Goal: Task Accomplishment & Management: Manage account settings

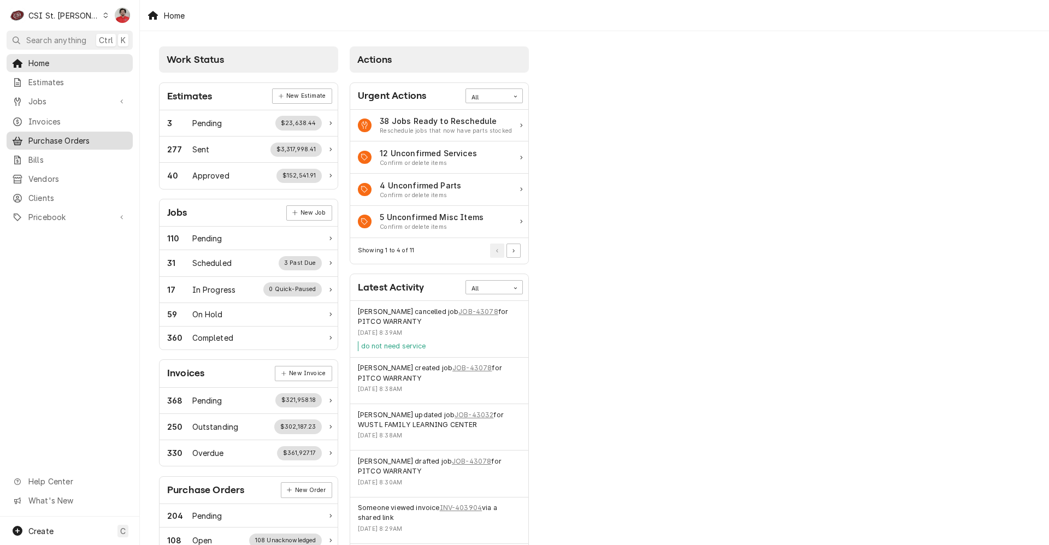
click at [76, 137] on span "Purchase Orders" at bounding box center [77, 140] width 99 height 11
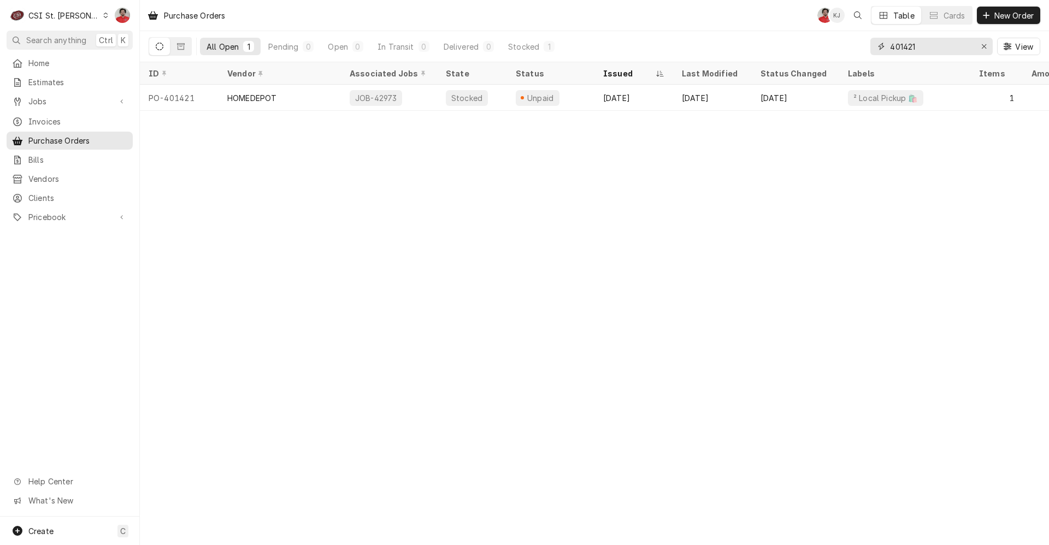
click at [921, 46] on input "401421" at bounding box center [931, 46] width 82 height 17
type input "401302"
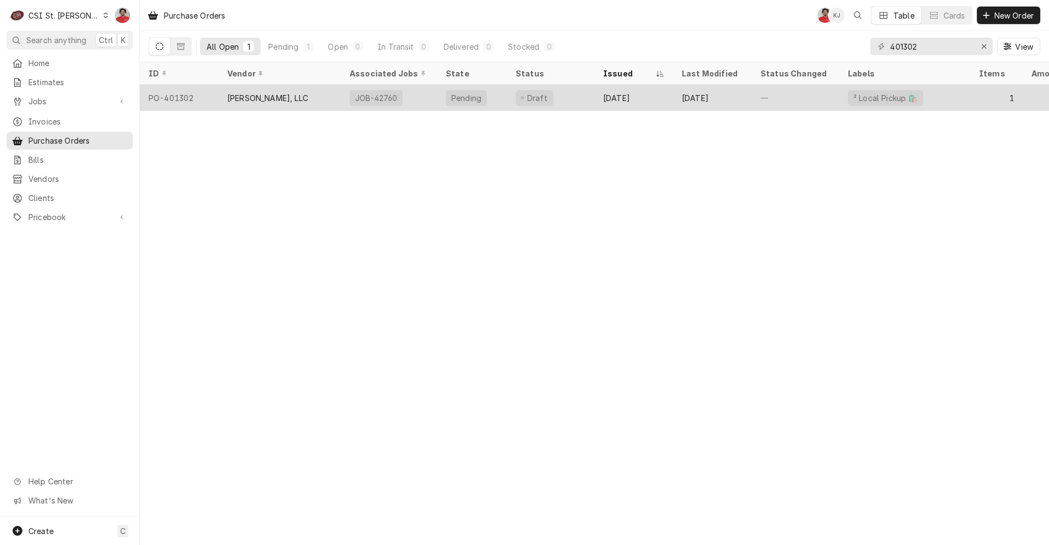
click at [405, 98] on div "JOB-42760" at bounding box center [389, 98] width 96 height 26
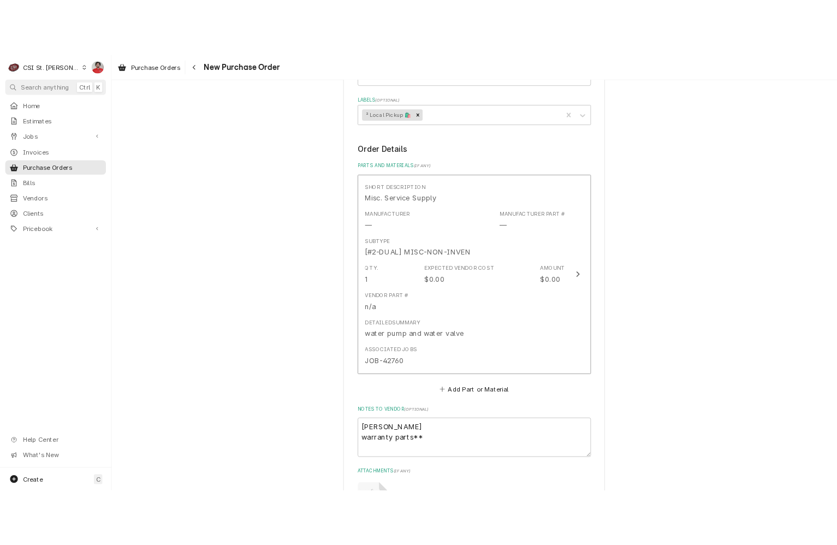
scroll to position [738, 0]
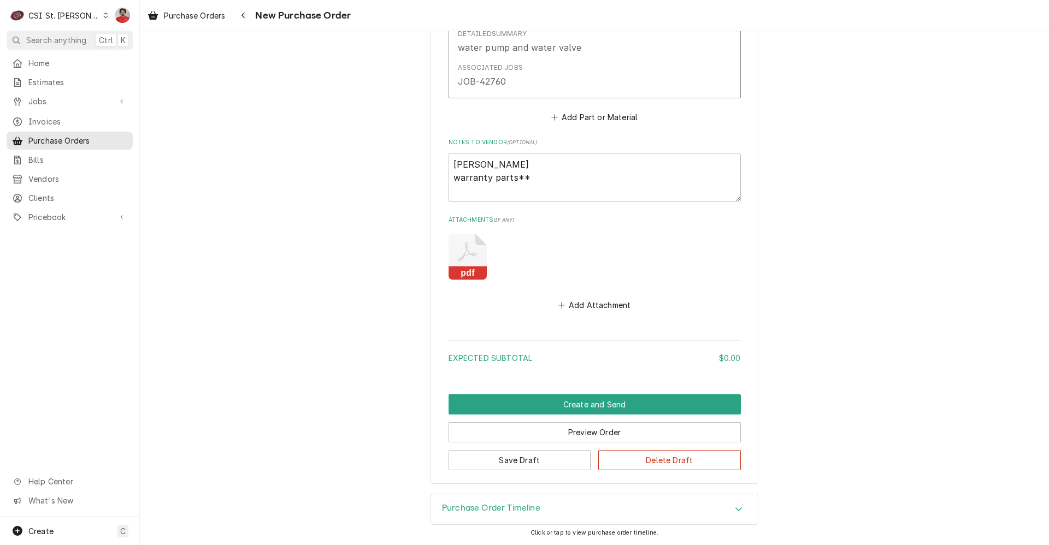
click at [460, 263] on icon "Attachments" at bounding box center [467, 257] width 38 height 46
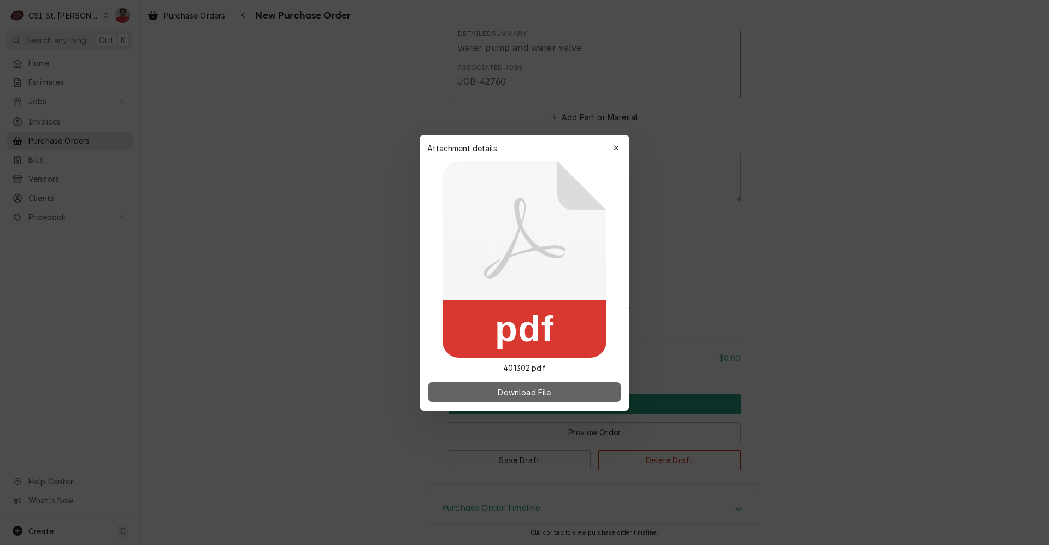
click at [505, 389] on span "Download File" at bounding box center [523, 391] width 57 height 11
type textarea "x"
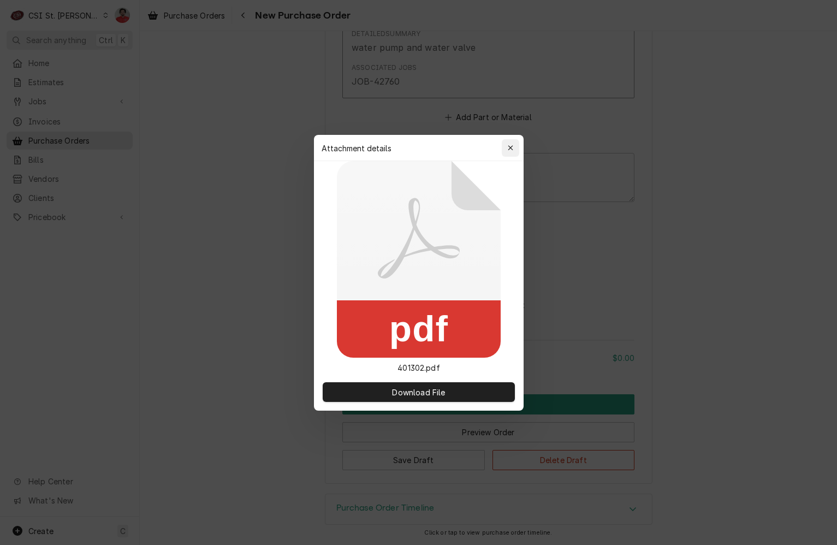
click at [507, 150] on div "button" at bounding box center [510, 148] width 11 height 11
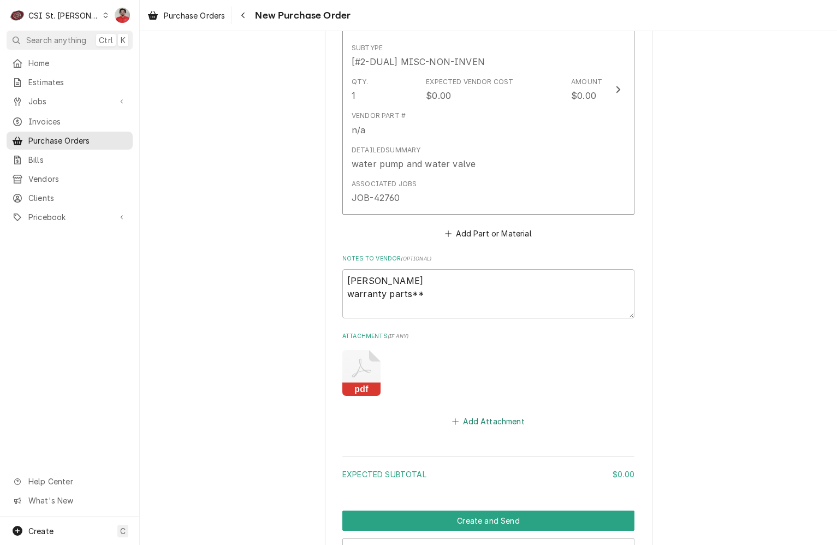
scroll to position [465, 0]
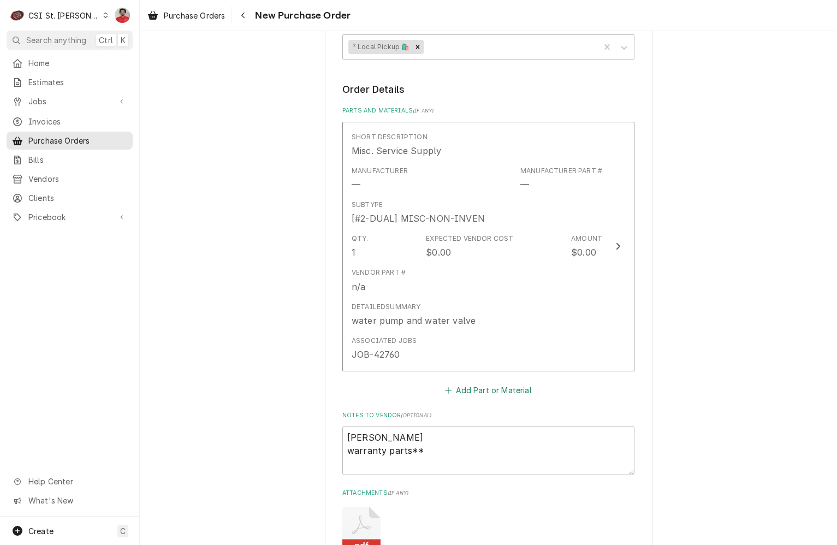
click at [472, 390] on button "Add Part or Material" at bounding box center [488, 389] width 90 height 15
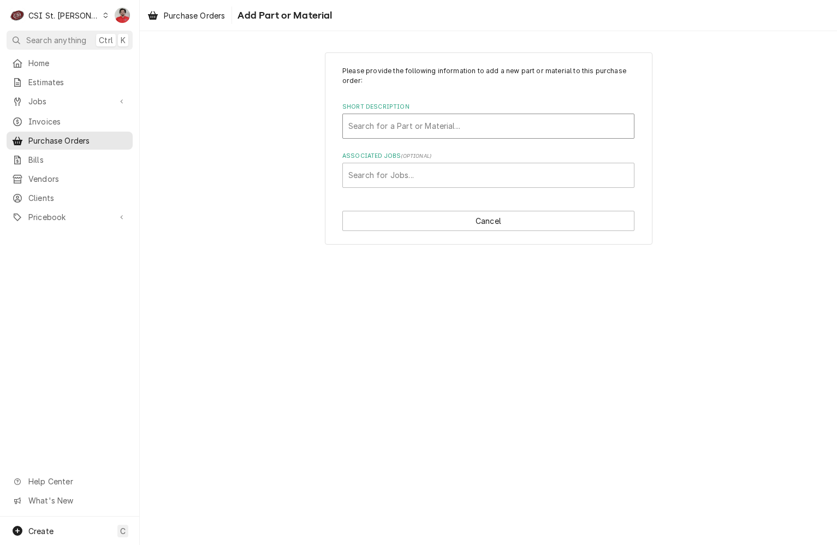
click at [433, 123] on div "Short Description" at bounding box center [488, 126] width 280 height 20
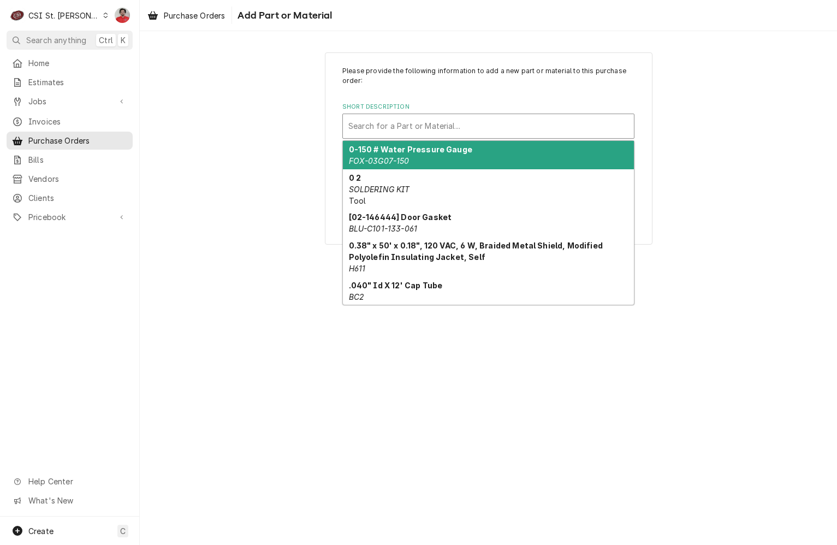
type input "0"
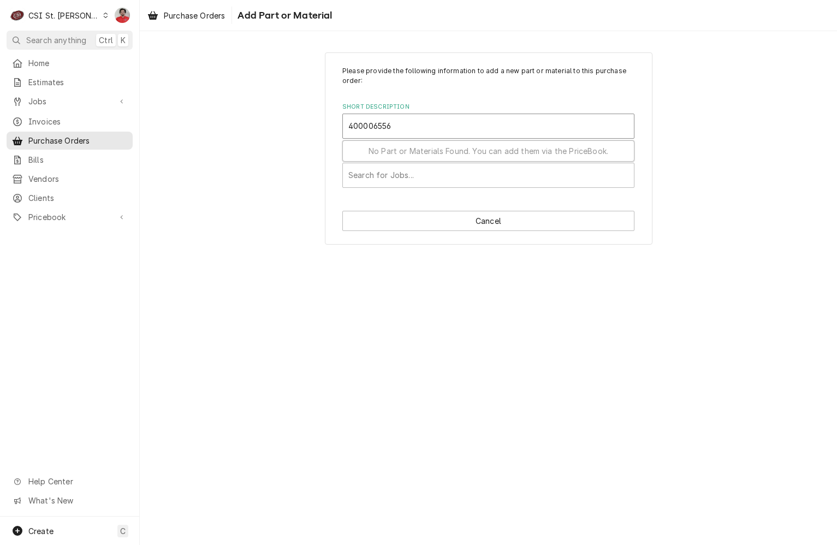
click at [369, 126] on input "400006556" at bounding box center [370, 125] width 45 height 17
type input "40006556"
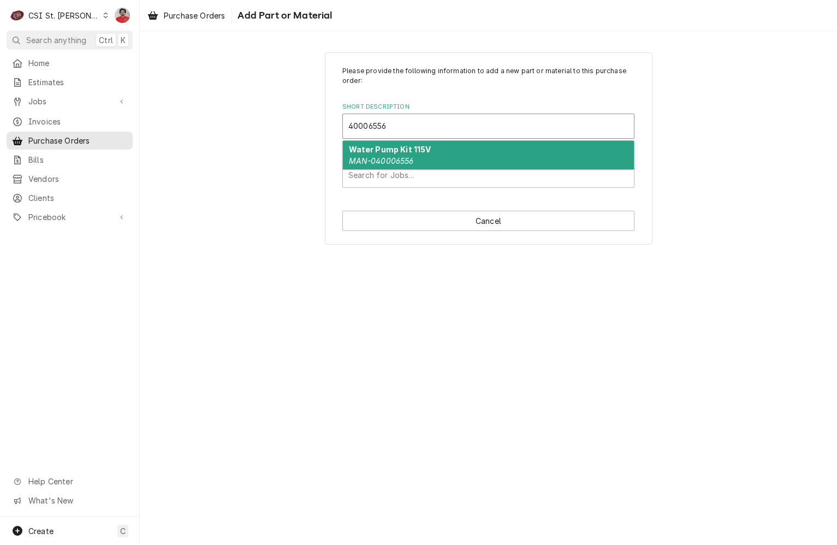
click at [399, 159] on em "MAN-040006556" at bounding box center [381, 160] width 65 height 9
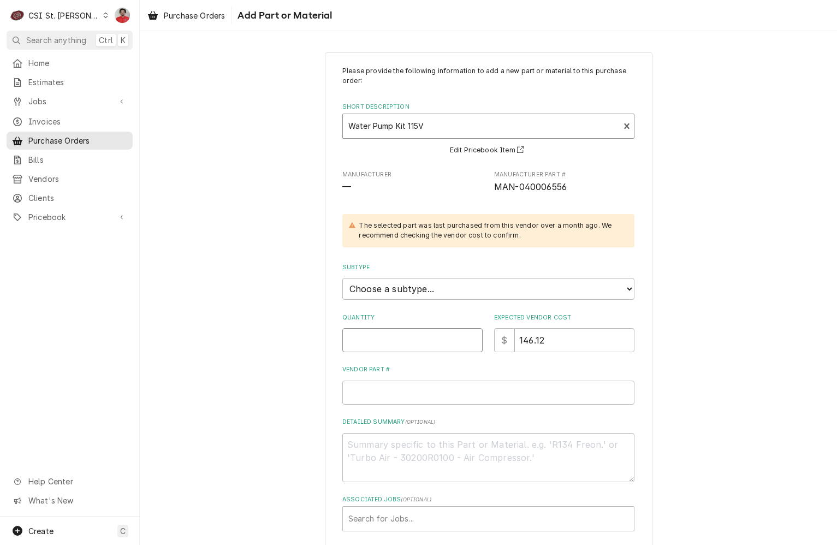
click at [435, 335] on input "Quantity" at bounding box center [412, 340] width 140 height 24
type textarea "x"
type input "1"
click at [440, 330] on div "Quantity 1 Expected Vendor Cost $ 146.12" at bounding box center [488, 332] width 292 height 39
type textarea "x"
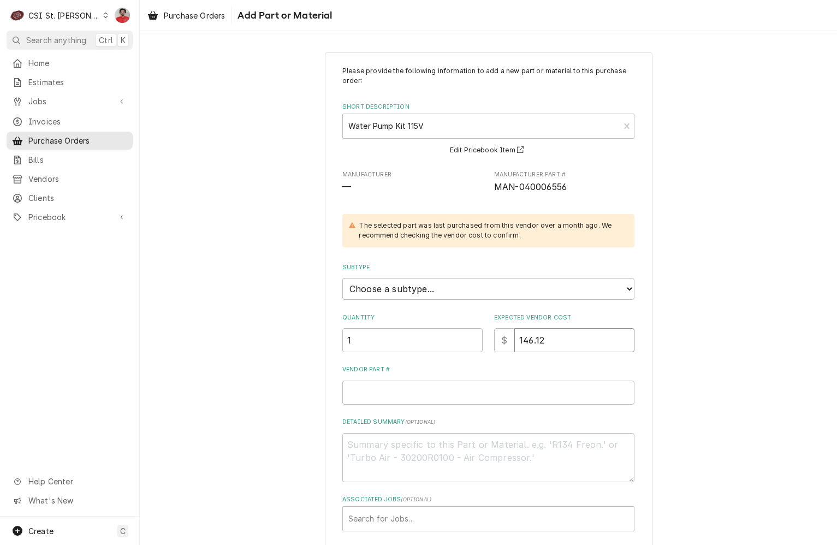
type input "1"
type textarea "x"
type input "18"
type textarea "x"
type input "181"
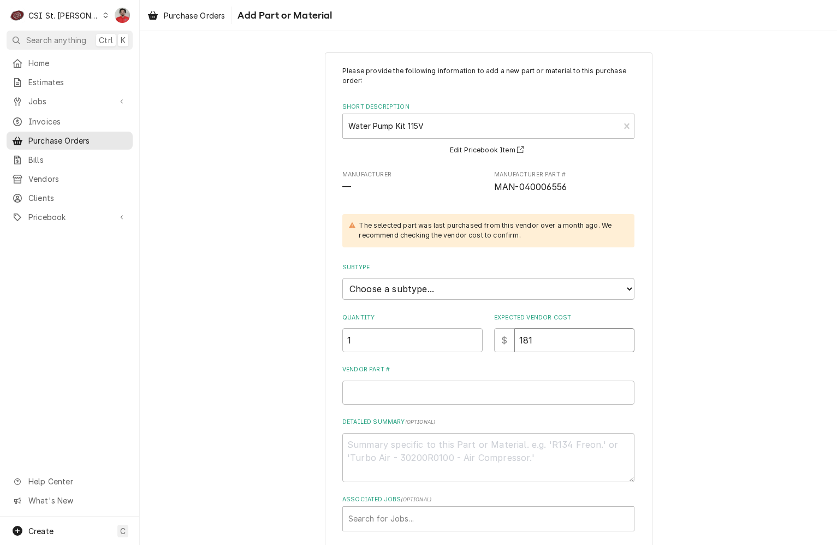
type textarea "x"
type input "181.7"
type textarea "x"
type input "181.74"
click at [421, 393] on input "Vendor Part #" at bounding box center [488, 393] width 292 height 24
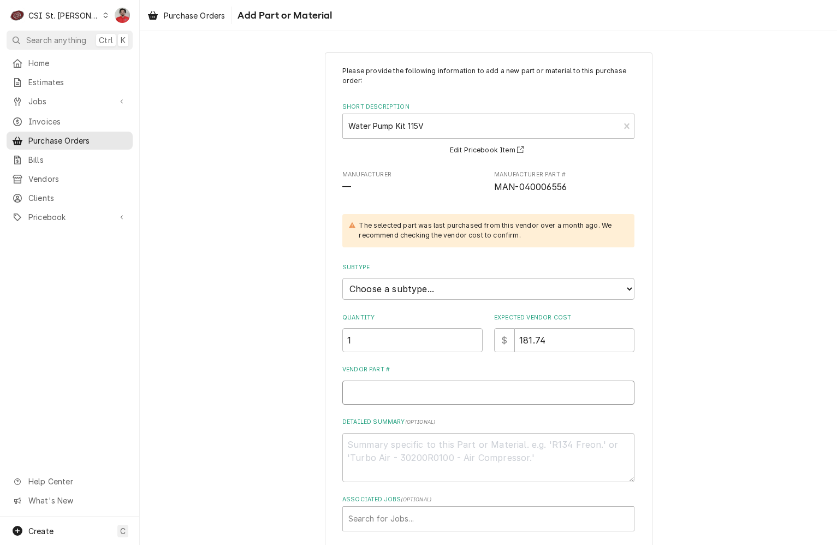
click at [528, 402] on input "Vendor Part #" at bounding box center [488, 393] width 292 height 24
paste input "MP040006556"
type textarea "x"
type input "MP040006556"
click at [471, 453] on textarea "Detailed Summary ( optional )" at bounding box center [488, 457] width 292 height 49
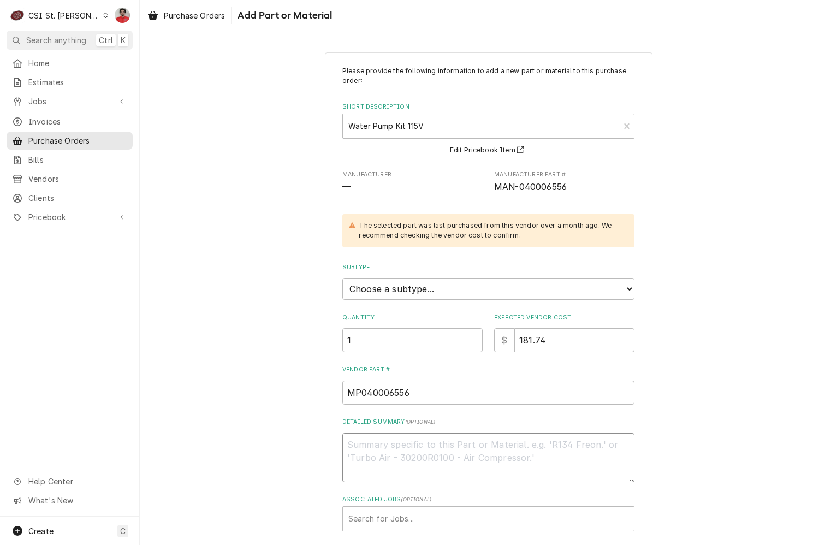
scroll to position [53, 0]
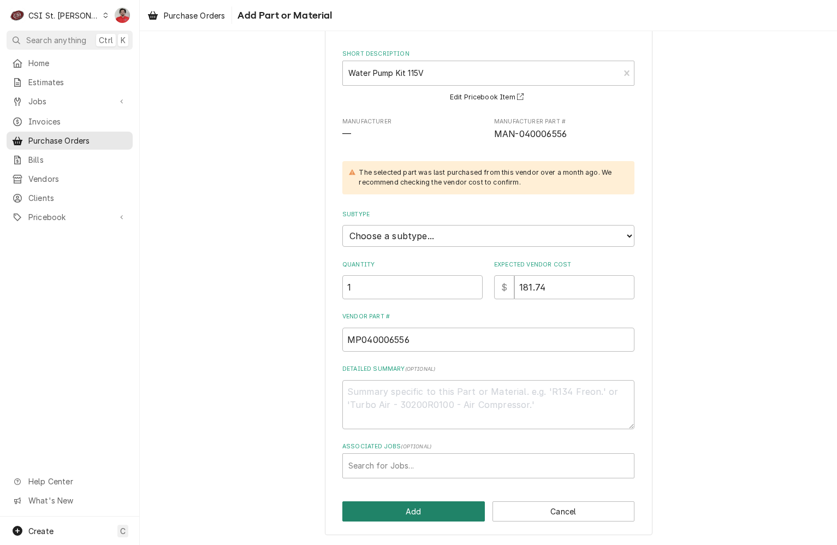
click at [455, 512] on button "Add" at bounding box center [413, 511] width 143 height 20
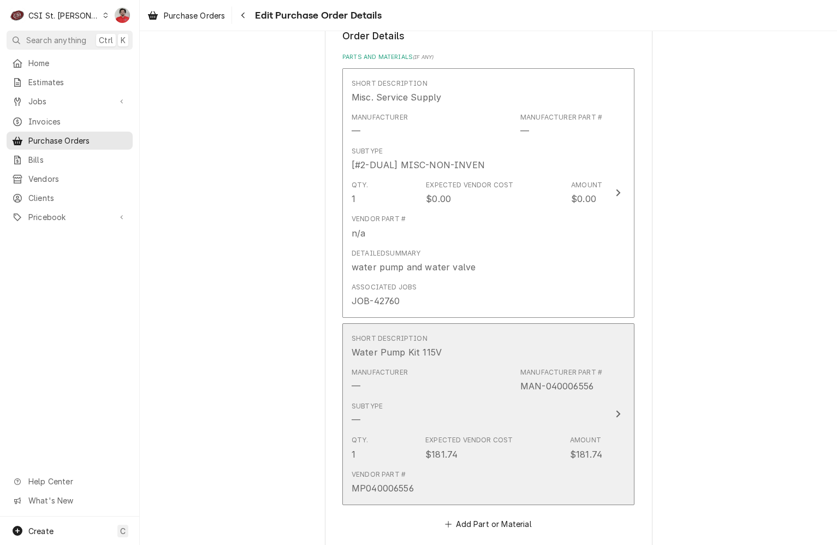
scroll to position [629, 0]
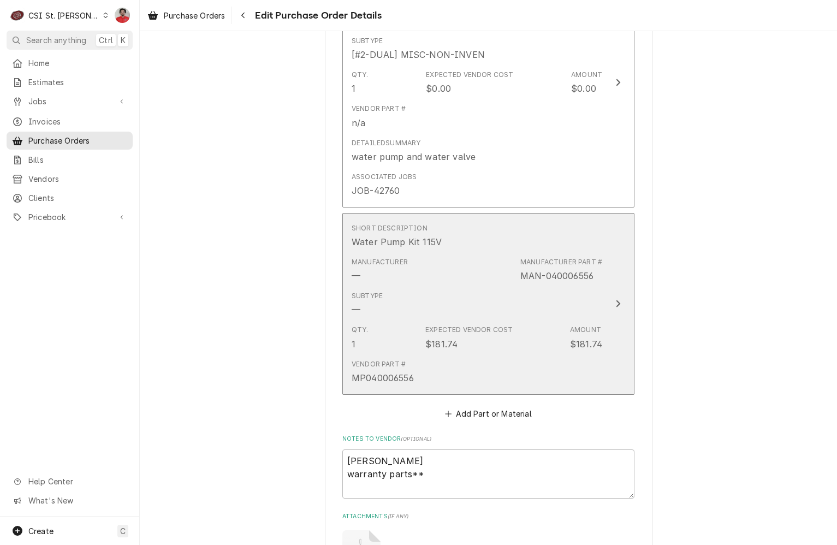
click at [457, 312] on div "Subtype —" at bounding box center [477, 304] width 251 height 34
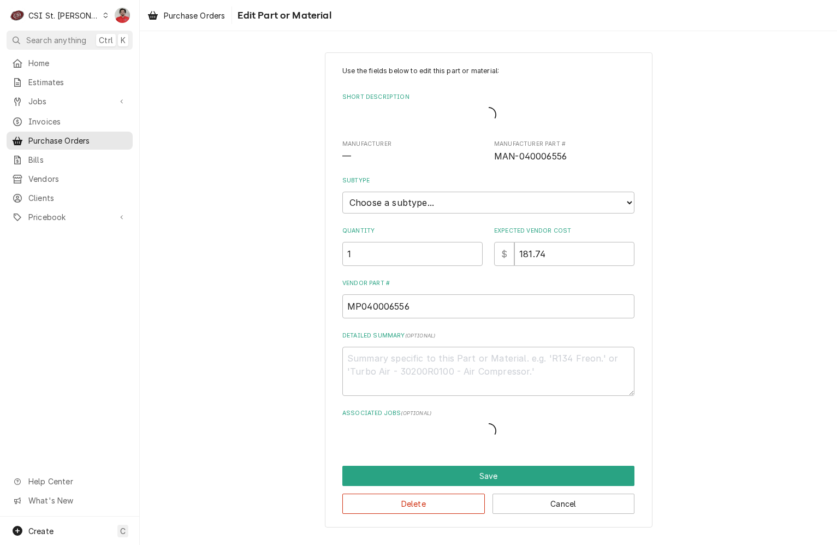
type textarea "x"
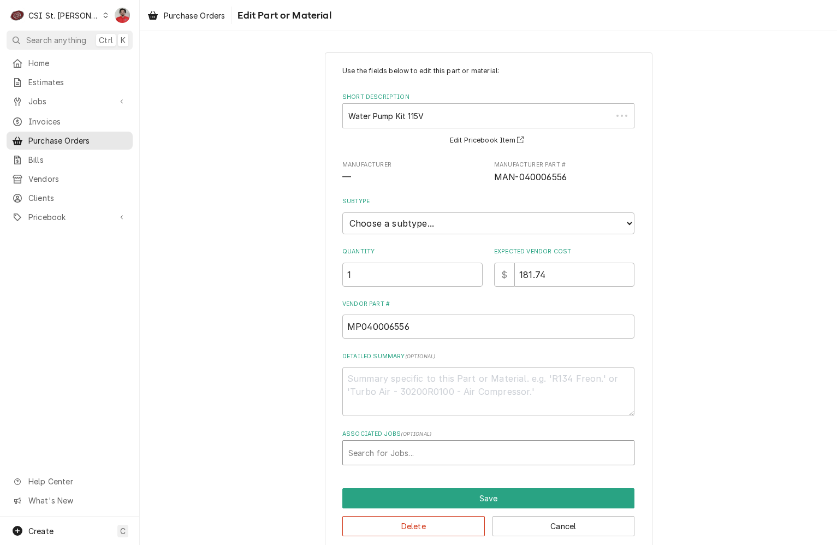
click at [381, 450] on div "Associated Jobs" at bounding box center [488, 453] width 280 height 20
type input "42760"
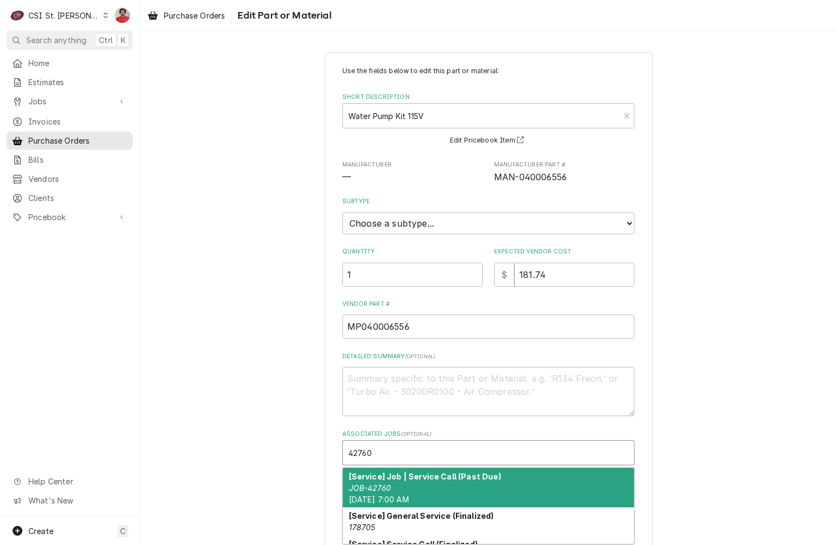
click at [381, 481] on strong "[Service] Job | Service Call (Past Due)" at bounding box center [425, 476] width 152 height 9
type textarea "x"
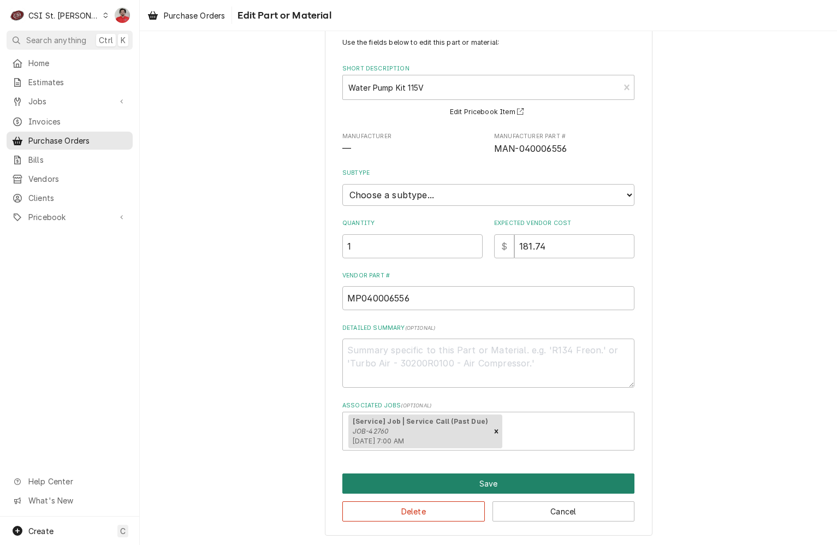
click at [436, 482] on button "Save" at bounding box center [488, 483] width 292 height 20
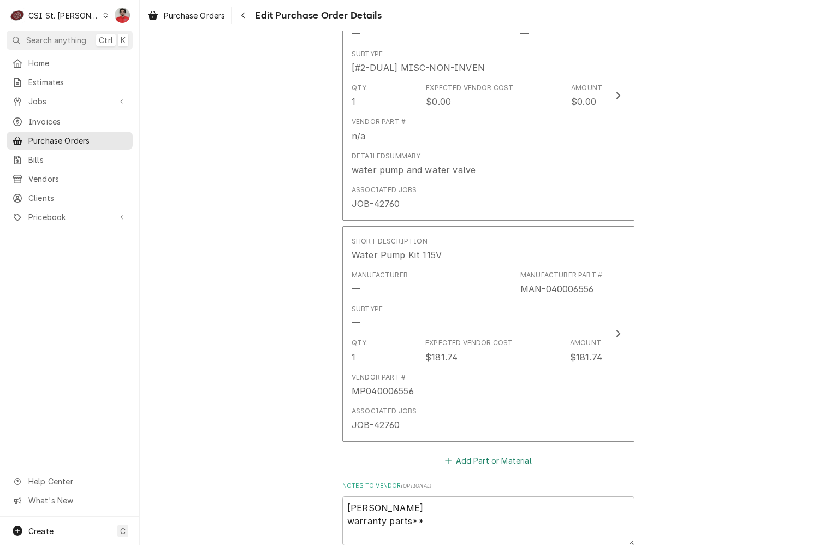
click at [455, 459] on button "Add Part or Material" at bounding box center [488, 460] width 90 height 15
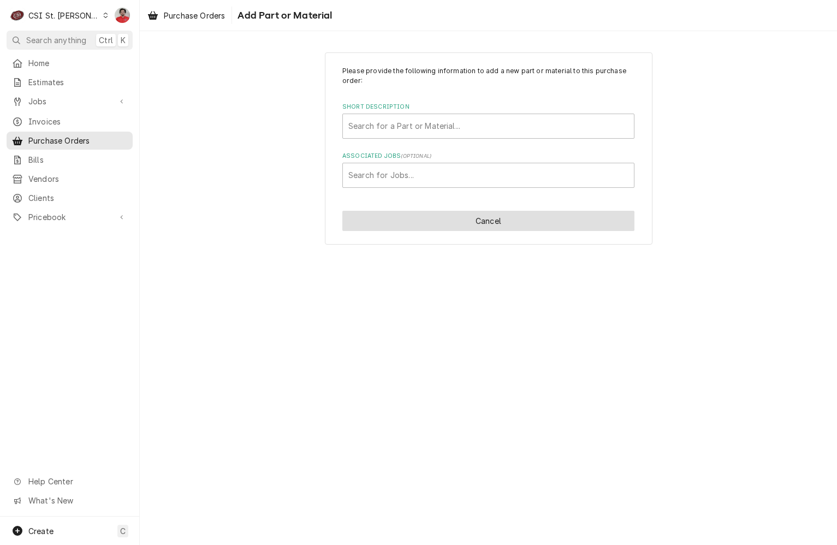
click at [443, 224] on button "Cancel" at bounding box center [488, 221] width 292 height 20
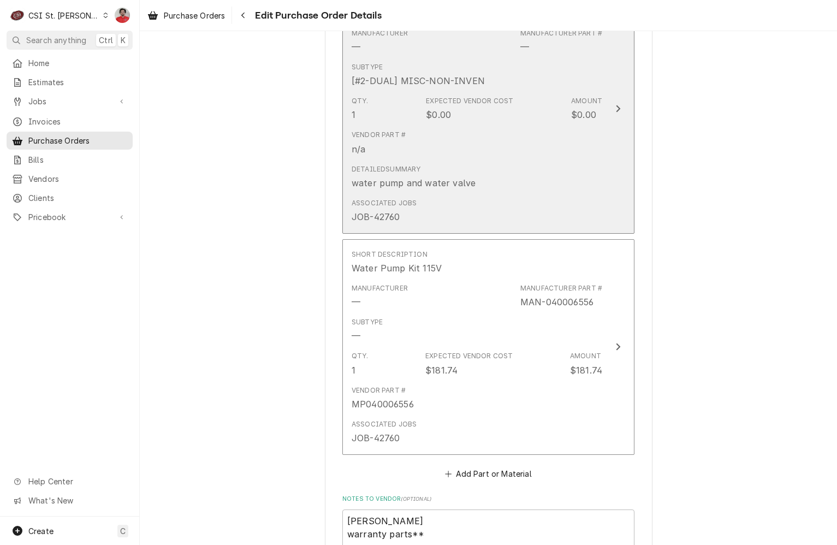
click at [440, 140] on div "Vendor Part # n/a" at bounding box center [477, 143] width 251 height 34
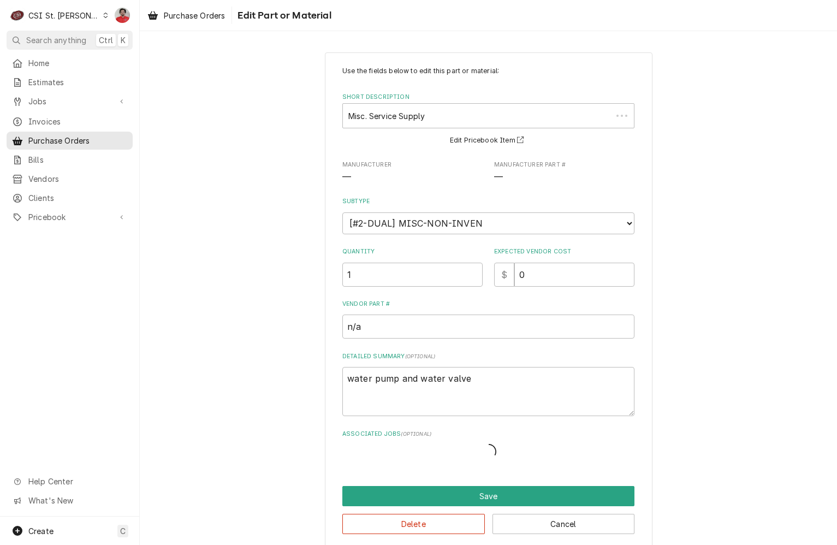
type textarea "x"
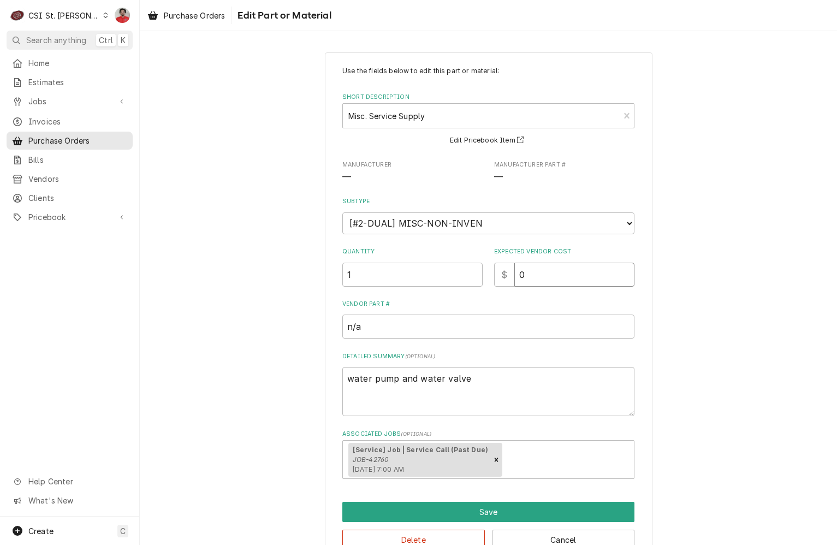
drag, startPoint x: 559, startPoint y: 270, endPoint x: 392, endPoint y: 269, distance: 166.6
click at [394, 270] on div "Quantity 1 Expected Vendor Cost $ 0" at bounding box center [488, 266] width 292 height 39
click at [379, 110] on div "Short Description" at bounding box center [480, 116] width 265 height 20
type input "040003579"
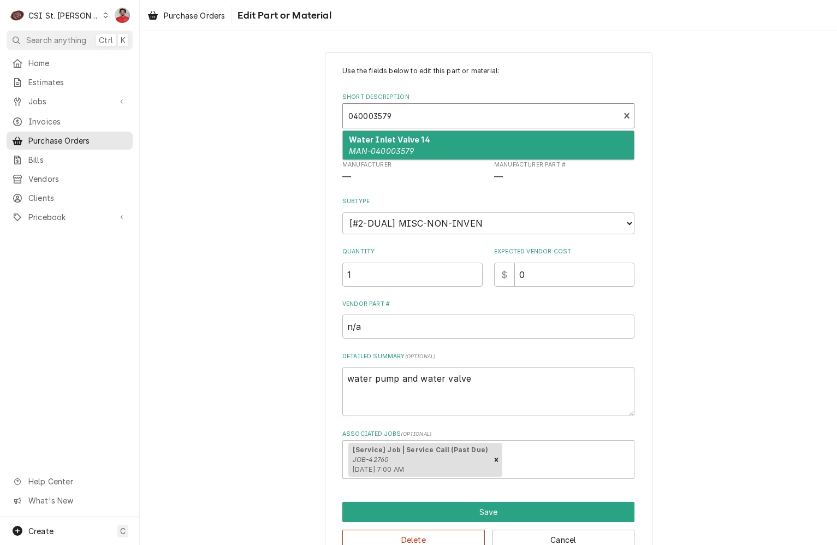
click at [399, 143] on strong "Water Inlet Valve 14" at bounding box center [389, 139] width 81 height 9
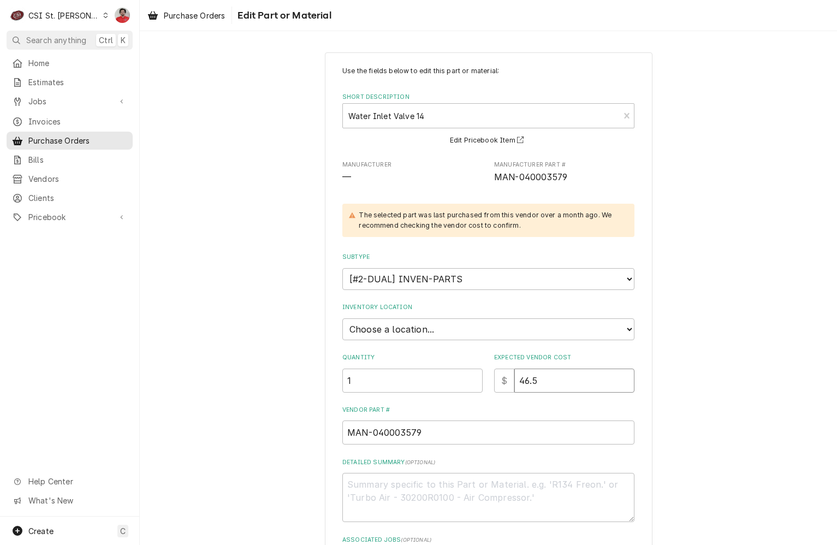
drag, startPoint x: 546, startPoint y: 374, endPoint x: 445, endPoint y: 365, distance: 101.4
click at [473, 373] on div "Quantity 1 Expected Vendor Cost $ 46.5" at bounding box center [488, 372] width 292 height 39
type textarea "x"
type input "4"
type textarea "x"
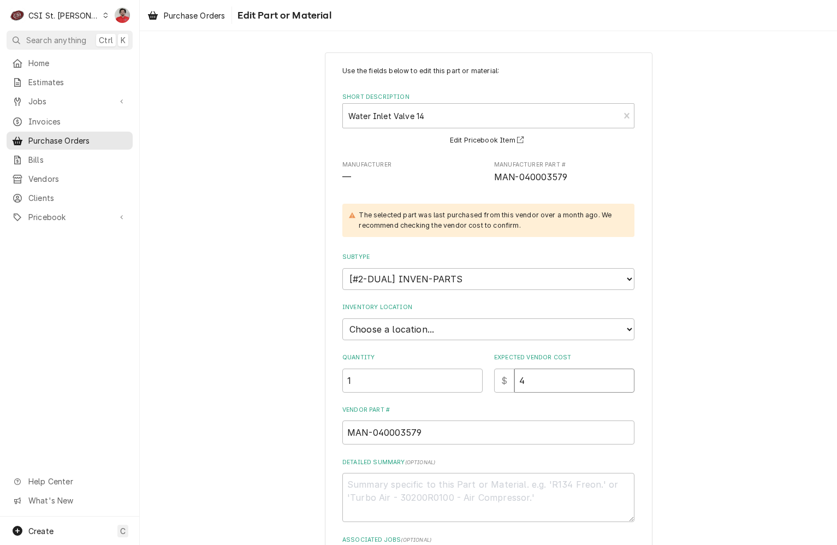
type input "46"
type textarea "x"
type input "465"
type textarea "x"
type input "4650"
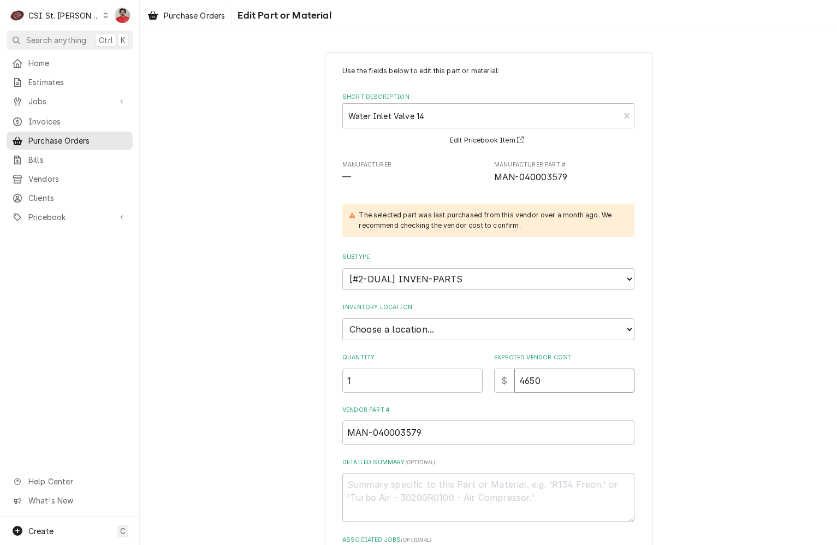
type textarea "x"
type input "46.50"
click at [409, 332] on select "Choose a location... 00 | STL WAREHOUSE 01 | CHUCK WAMBOLDT V#93 01 | COURTNEY …" at bounding box center [488, 329] width 292 height 22
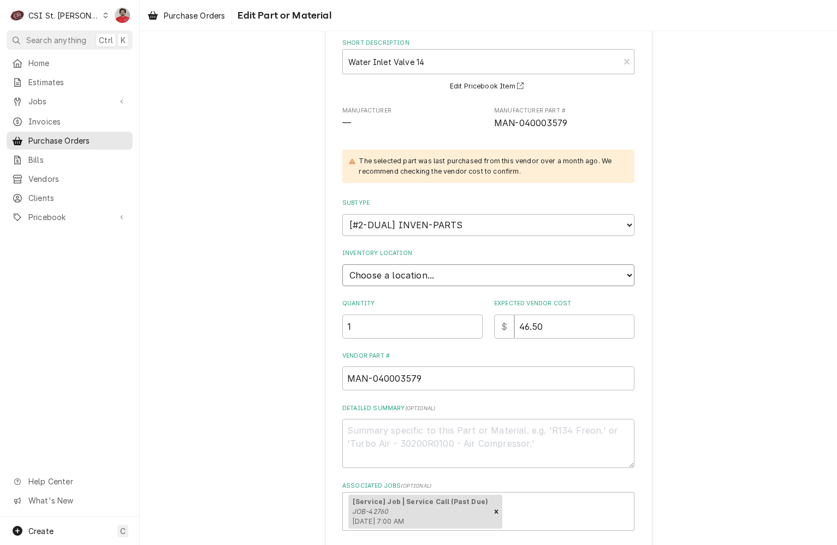
scroll to position [134, 0]
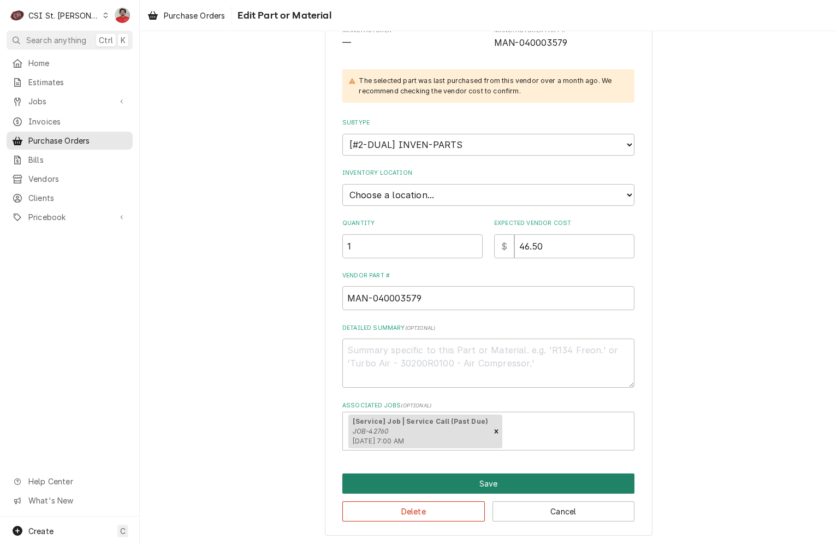
click at [434, 489] on button "Save" at bounding box center [488, 483] width 292 height 20
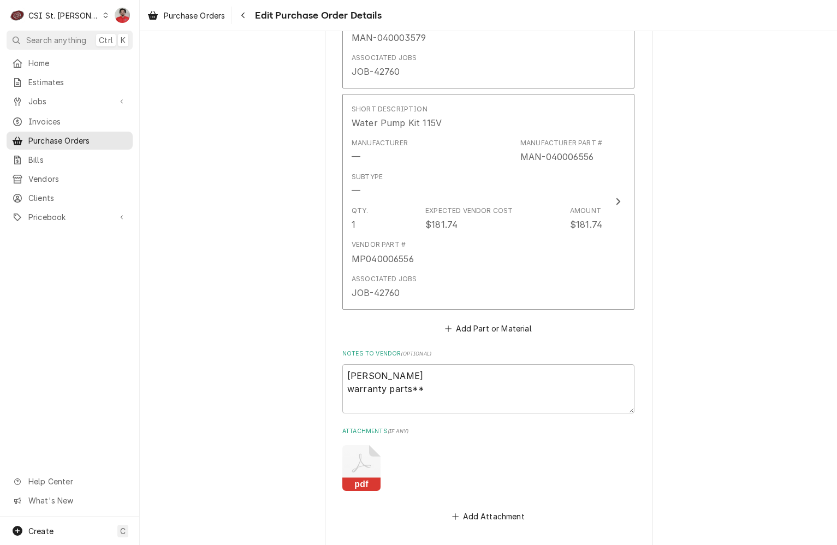
scroll to position [589, 0]
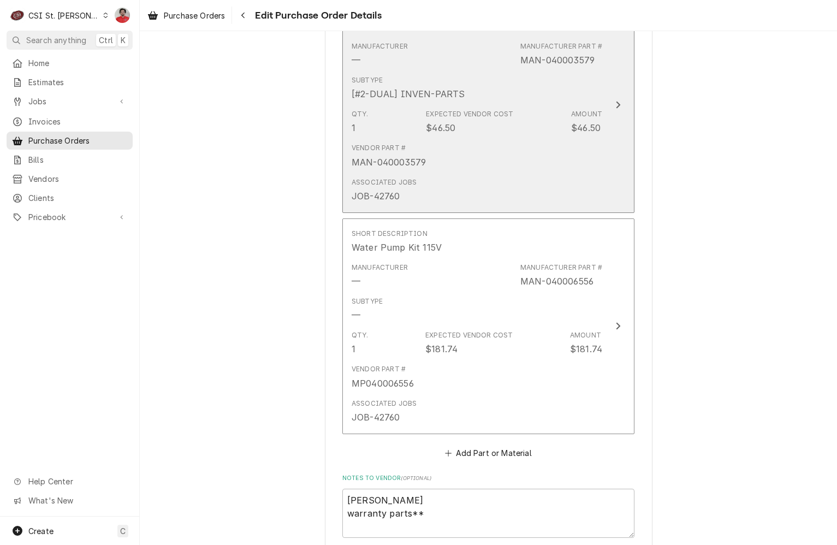
click at [424, 103] on div "Subtype [#2-DUAL] INVEN-PARTS" at bounding box center [477, 88] width 251 height 34
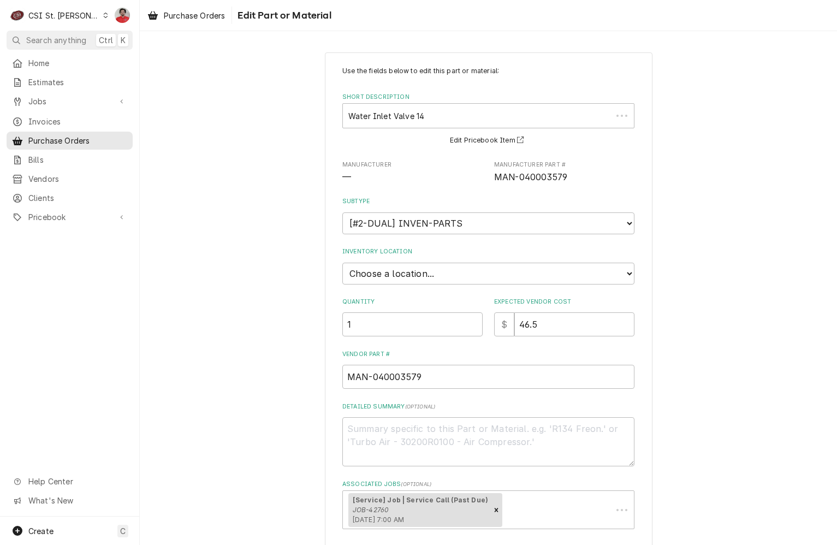
type textarea "x"
click at [407, 275] on select "Choose a location... 00 | STL WAREHOUSE 01 | CHUCK WAMBOLDT V#93 01 | COURTNEY …" at bounding box center [488, 274] width 292 height 22
select select "1502"
click at [342, 263] on select "Choose a location... 00 | STL WAREHOUSE 01 | CHUCK WAMBOLDT V#93 01 | COURTNEY …" at bounding box center [488, 274] width 292 height 22
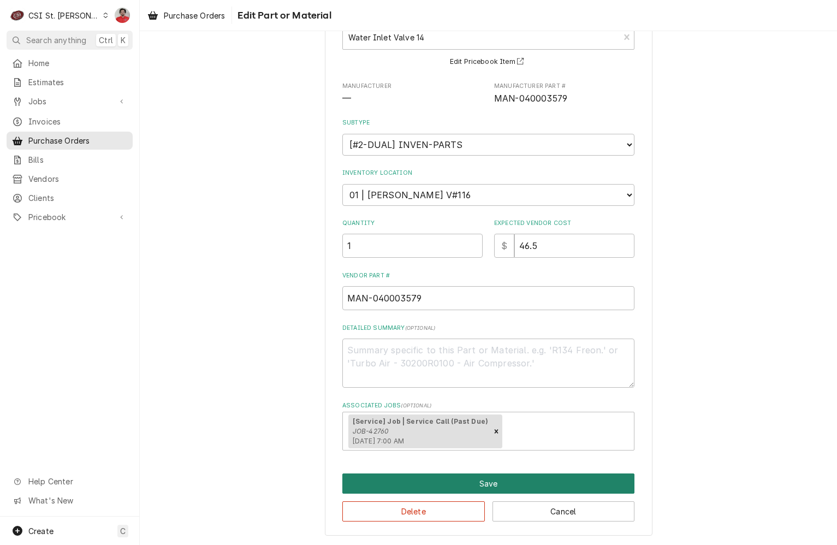
click at [415, 485] on button "Save" at bounding box center [488, 483] width 292 height 20
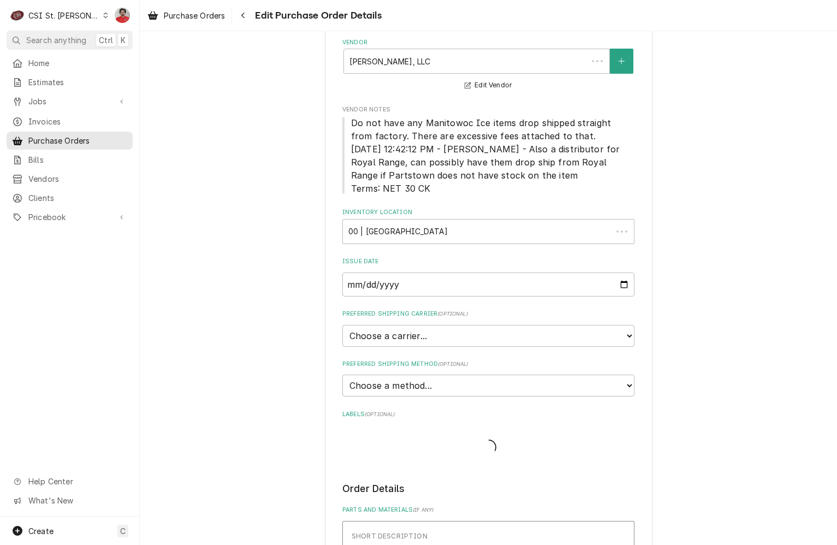
scroll to position [576, 0]
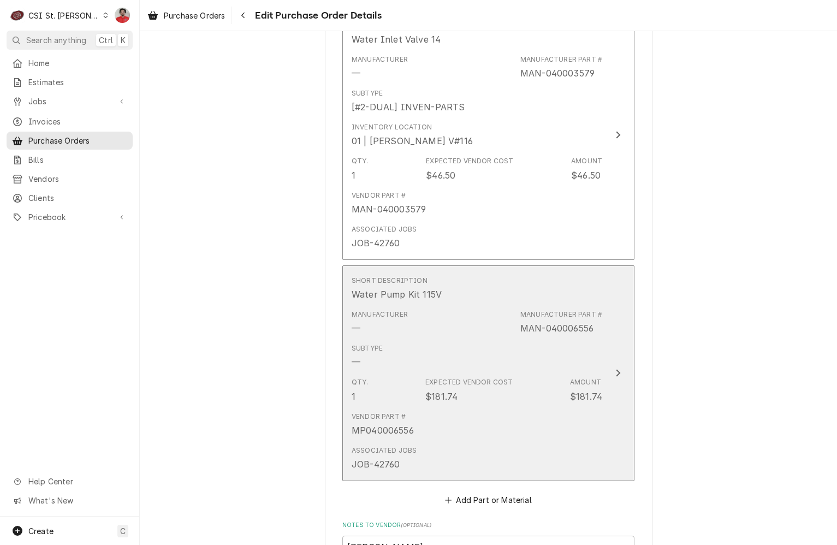
click at [392, 316] on div "Manufacturer" at bounding box center [380, 315] width 56 height 10
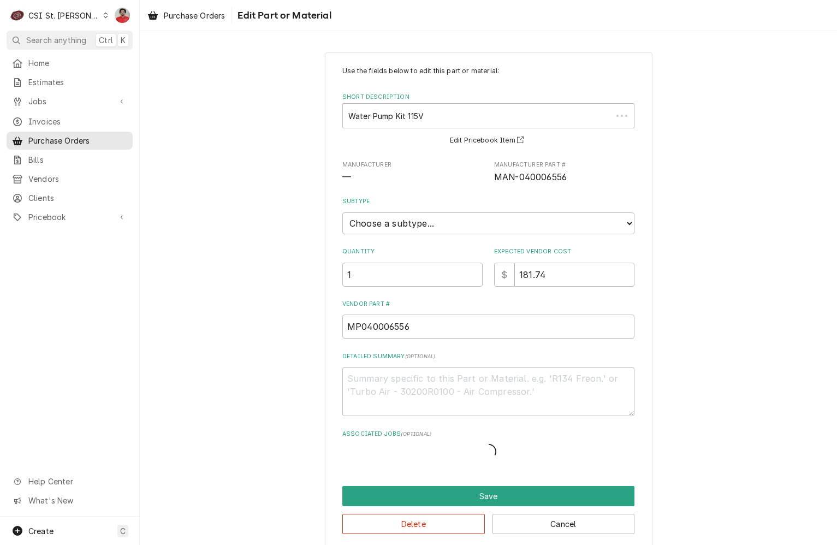
type textarea "x"
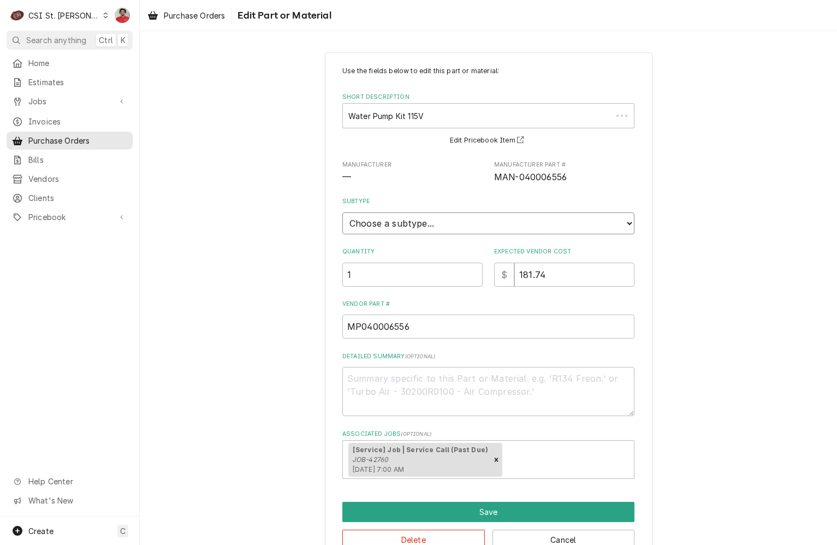
click at [402, 224] on select "Choose a subtype... [#2-DUAL] AFTERHRS-WH-CHG-2 [#2-DUAL] BEV-EQUIP [#2-DUAL] B…" at bounding box center [488, 223] width 292 height 22
click at [360, 178] on span "—" at bounding box center [412, 177] width 140 height 13
click at [392, 222] on select "Choose a subtype... [#2-DUAL] AFTERHRS-WH-CHG-2 [#2-DUAL] BEV-EQUIP [#2-DUAL] B…" at bounding box center [488, 223] width 292 height 22
select select "1"
click at [342, 212] on select "Choose a subtype... [#2-DUAL] AFTERHRS-WH-CHG-2 [#2-DUAL] BEV-EQUIP [#2-DUAL] B…" at bounding box center [488, 223] width 292 height 22
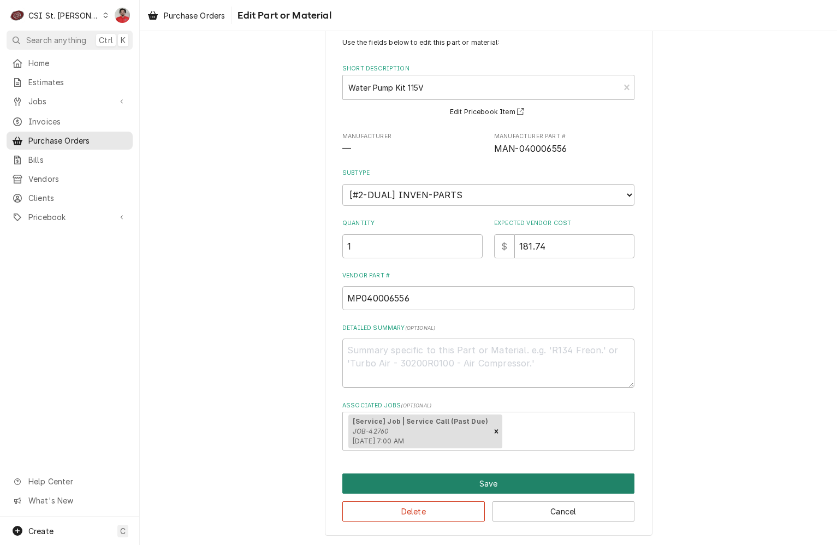
click at [475, 478] on button "Save" at bounding box center [488, 483] width 292 height 20
type textarea "x"
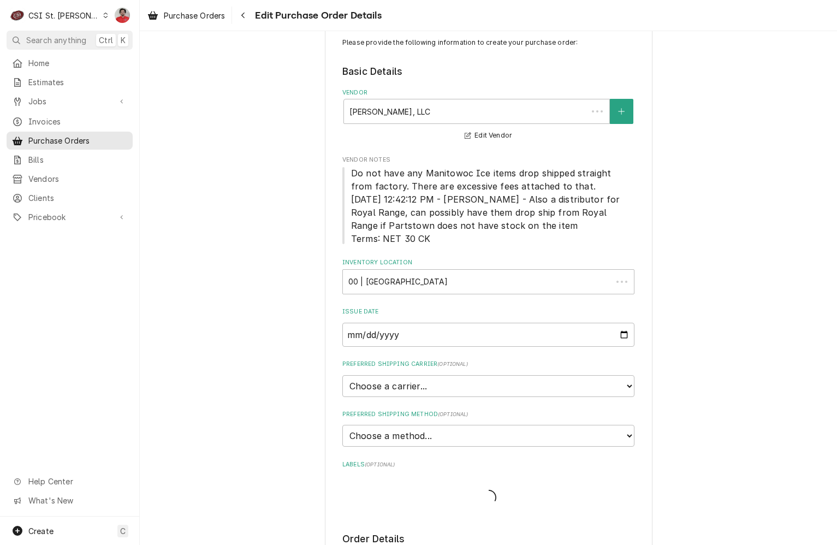
scroll to position [563, 0]
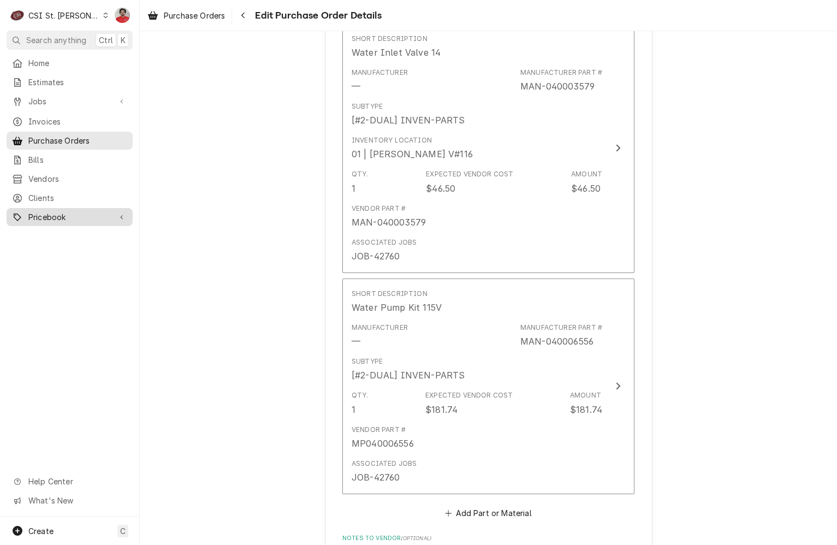
click at [68, 216] on span "Pricebook" at bounding box center [69, 216] width 82 height 11
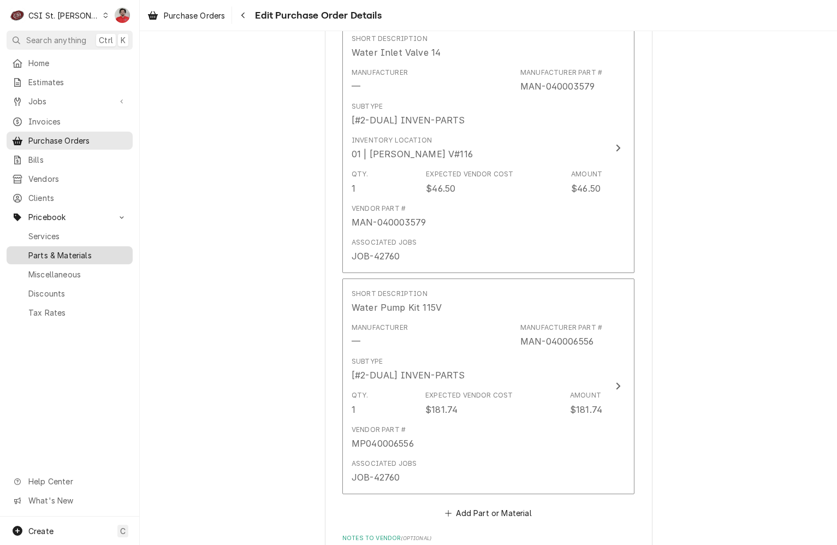
click at [72, 250] on span "Parts & Materials" at bounding box center [77, 255] width 99 height 11
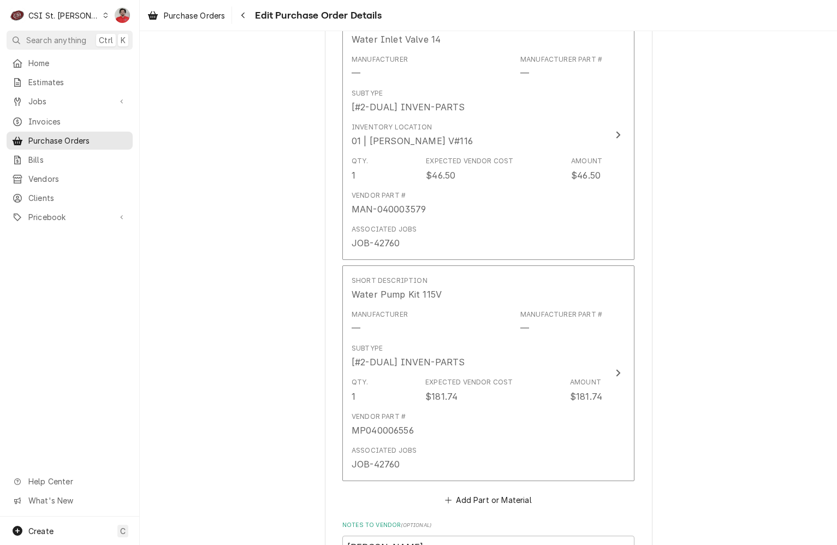
scroll to position [563, 0]
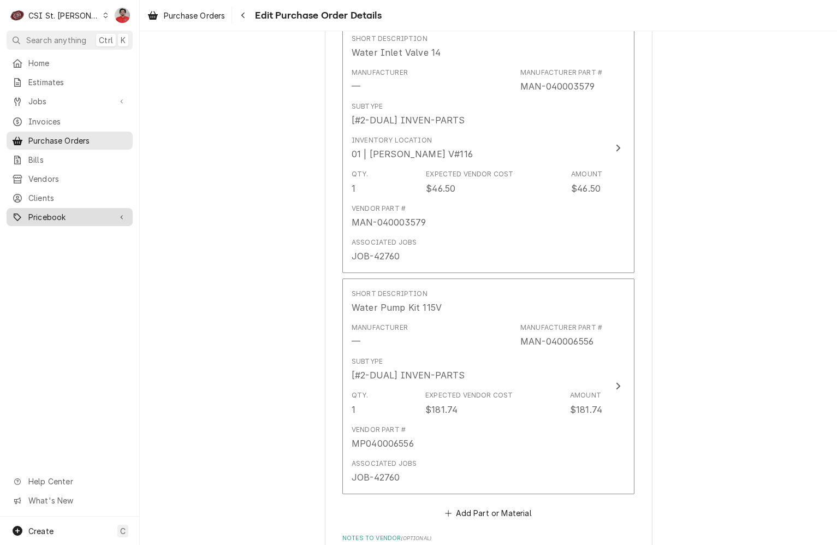
click at [51, 217] on div "Pricebook" at bounding box center [70, 217] width 122 height 14
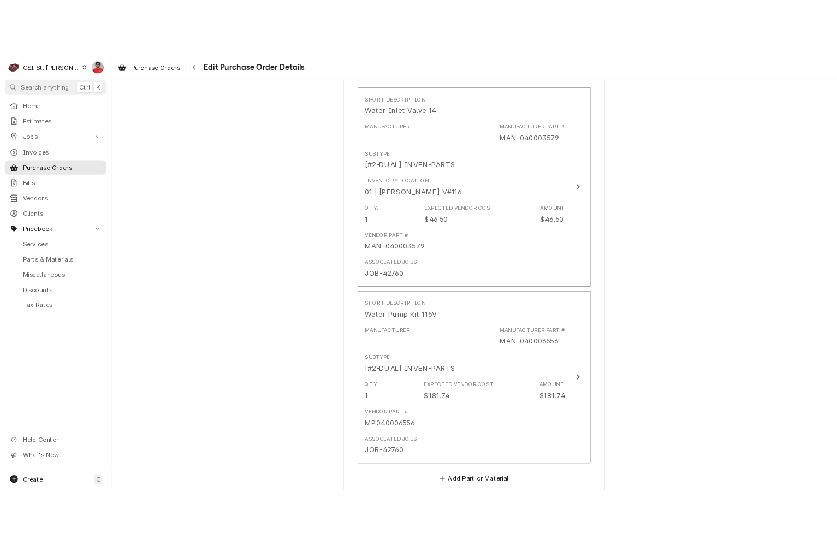
scroll to position [710, 0]
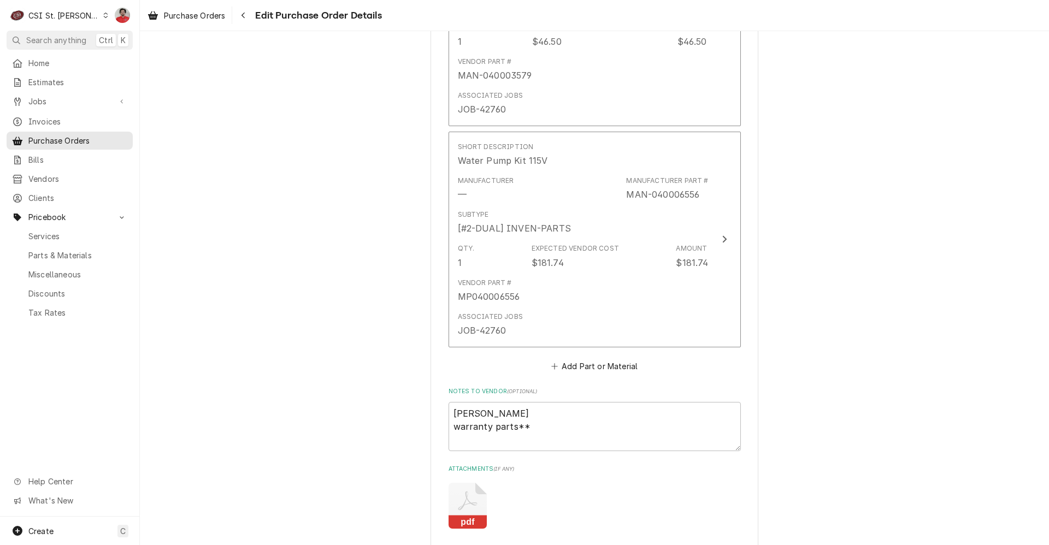
click at [468, 504] on icon "Attachments" at bounding box center [467, 500] width 19 height 19
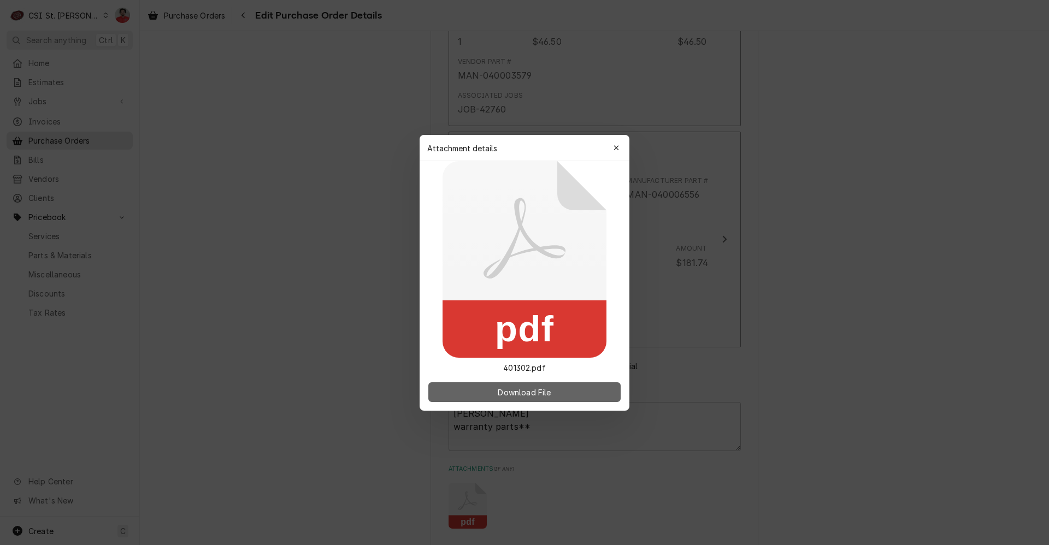
click at [548, 397] on span "Download File" at bounding box center [523, 391] width 57 height 11
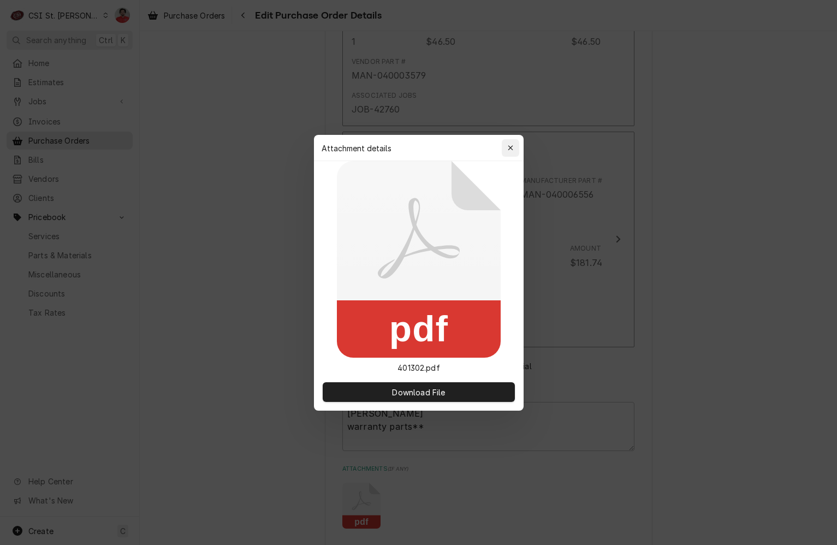
click at [508, 145] on icon "button" at bounding box center [510, 148] width 6 height 8
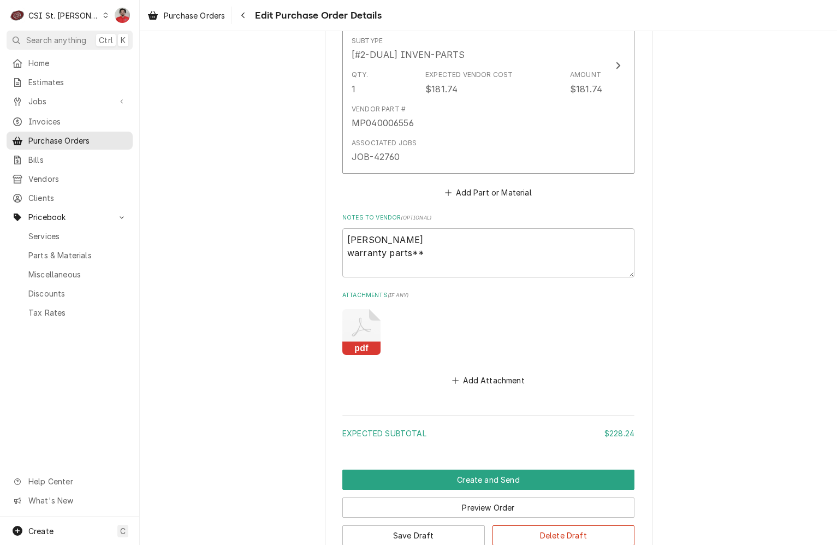
scroll to position [959, 0]
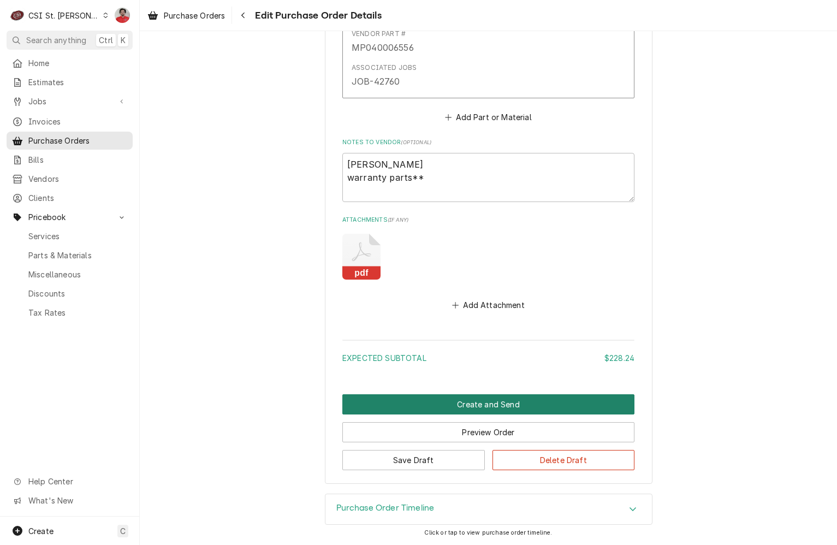
click at [571, 400] on button "Create and Send" at bounding box center [488, 404] width 292 height 20
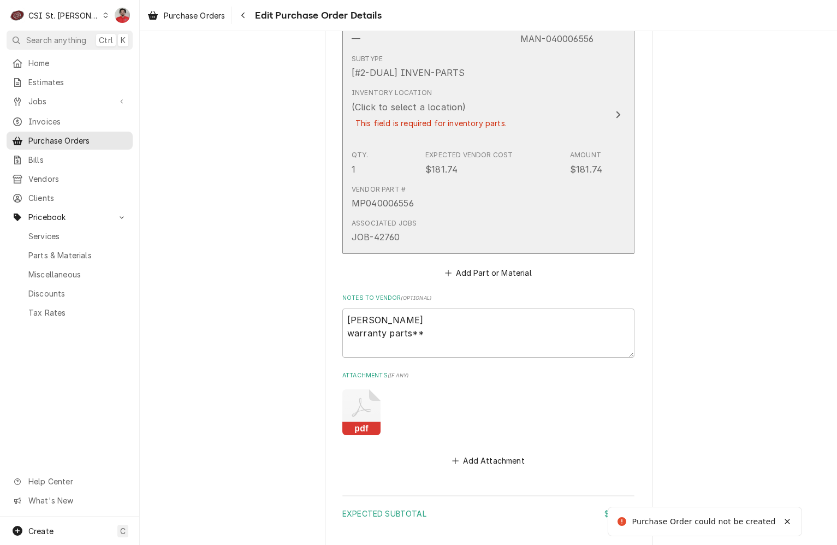
click at [525, 164] on div "Qty. 1 Expected Vendor Cost $181.74 Amount $181.74" at bounding box center [477, 163] width 251 height 34
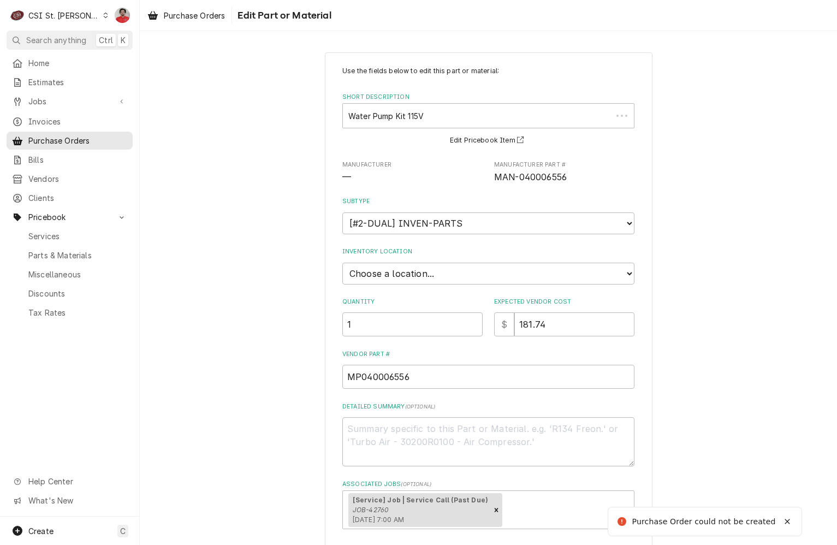
type textarea "x"
click at [495, 264] on select "Choose a location... 00 | STL WAREHOUSE 01 | CHUCK WAMBOLDT V#93 01 | COURTNEY …" at bounding box center [488, 274] width 292 height 22
drag, startPoint x: 713, startPoint y: 165, endPoint x: 664, endPoint y: 288, distance: 131.6
click at [713, 165] on div "Use the fields below to edit this part or material: Short Description Water Pum…" at bounding box center [488, 333] width 697 height 581
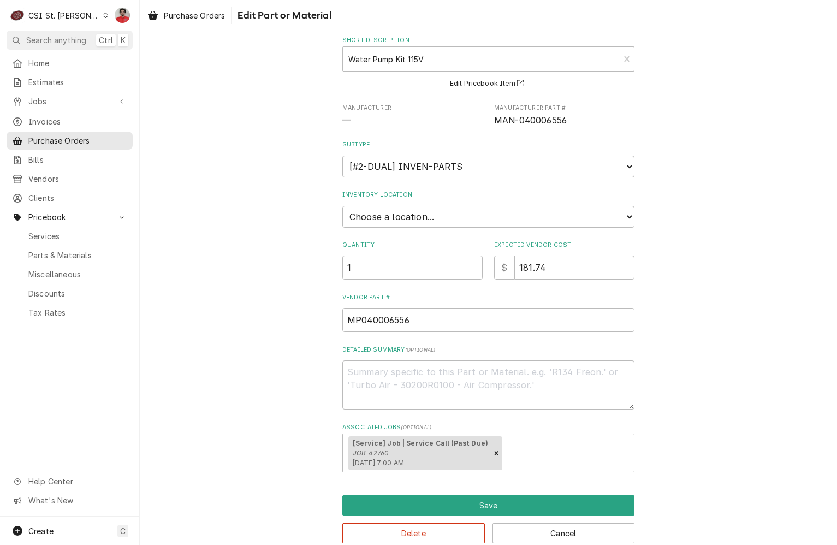
scroll to position [79, 0]
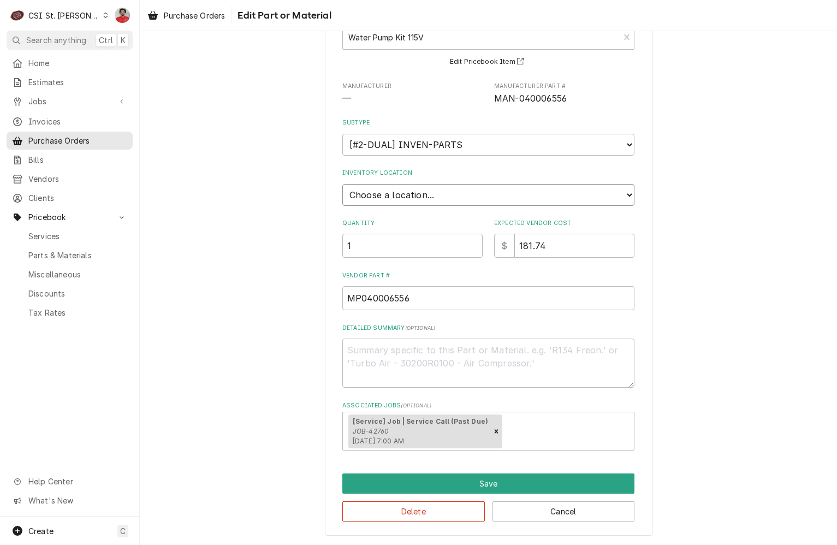
click at [458, 198] on select "Choose a location... 00 | STL WAREHOUSE 01 | CHUCK WAMBOLDT V#93 01 | COURTNEY …" at bounding box center [488, 195] width 292 height 22
select select "1502"
click at [342, 184] on select "Choose a location... 00 | STL WAREHOUSE 01 | CHUCK WAMBOLDT V#93 01 | COURTNEY …" at bounding box center [488, 195] width 292 height 22
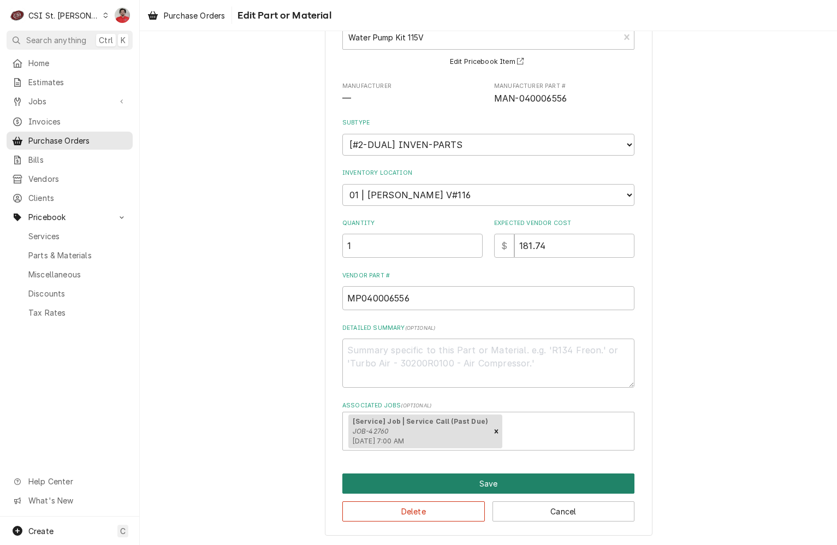
click at [472, 483] on button "Save" at bounding box center [488, 483] width 292 height 20
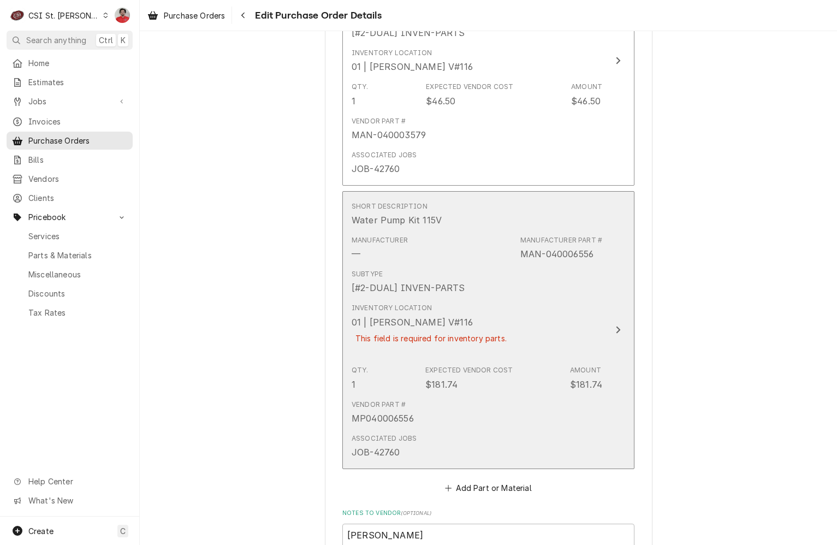
scroll to position [1038, 0]
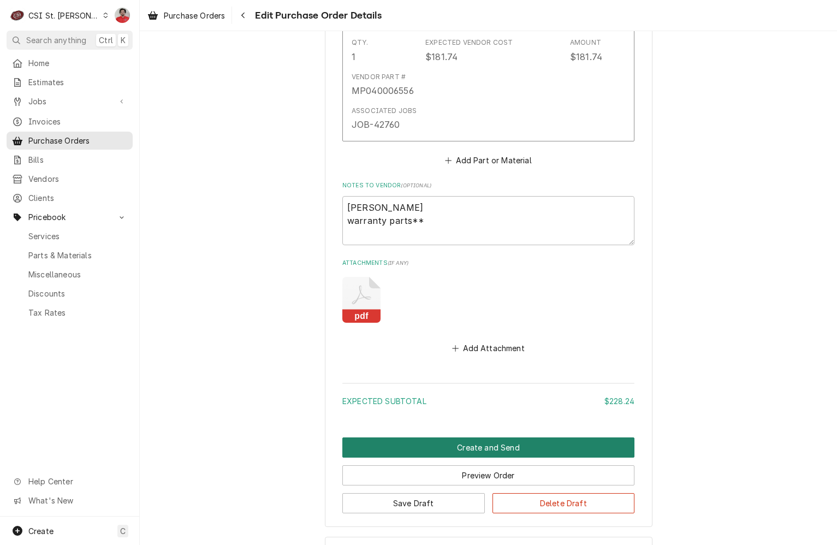
click at [529, 448] on button "Create and Send" at bounding box center [488, 447] width 292 height 20
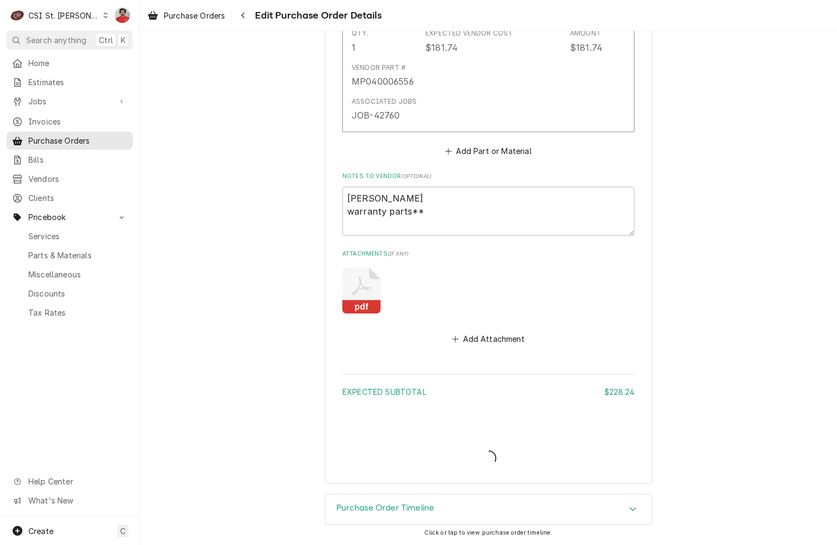
scroll to position [987, 0]
type textarea "x"
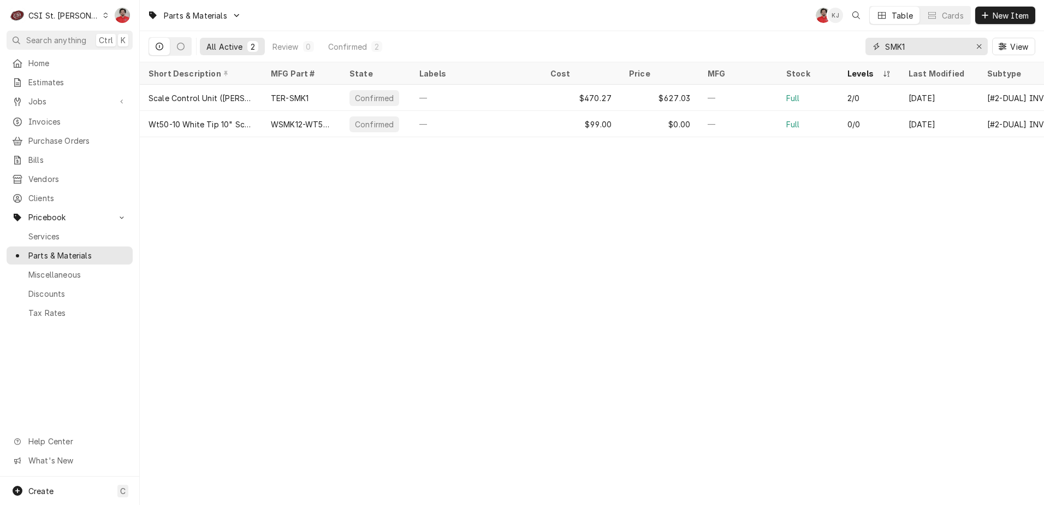
click at [909, 51] on input "SMK1" at bounding box center [926, 46] width 82 height 17
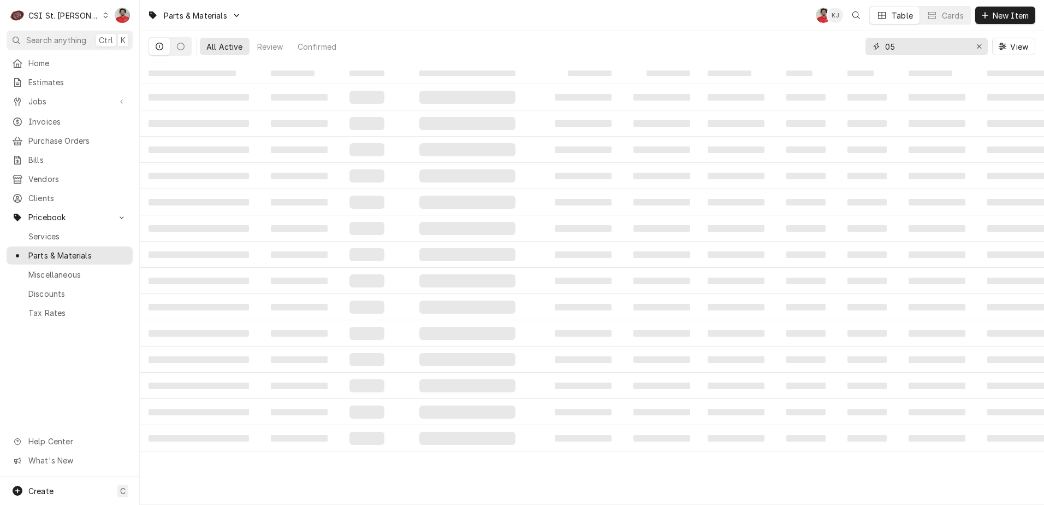
type input "0"
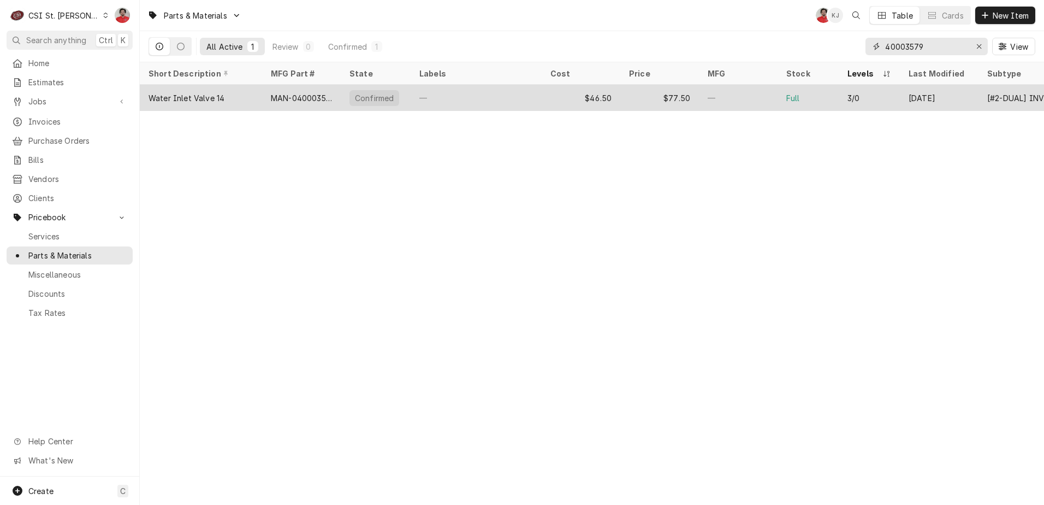
type input "40003579"
click at [739, 98] on div "—" at bounding box center [738, 98] width 79 height 26
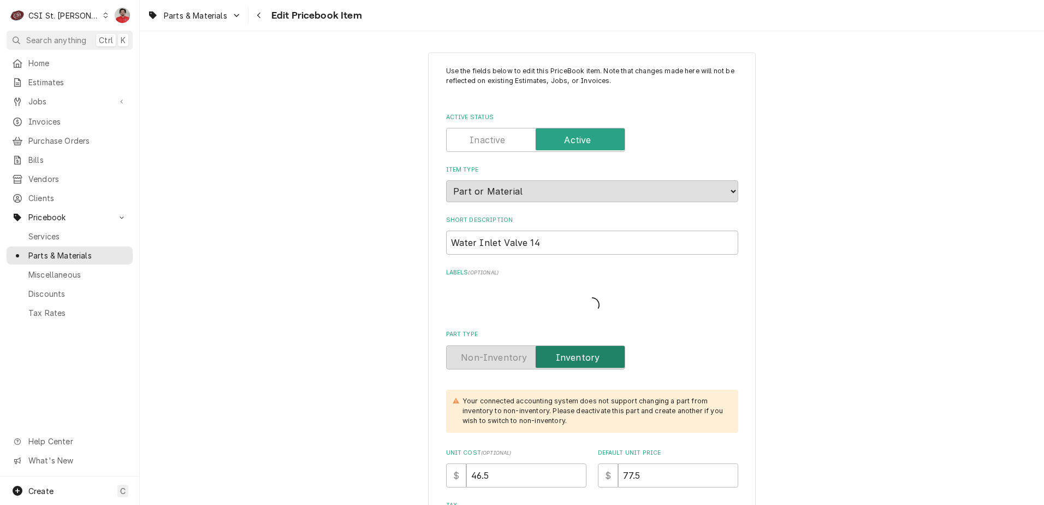
type textarea "x"
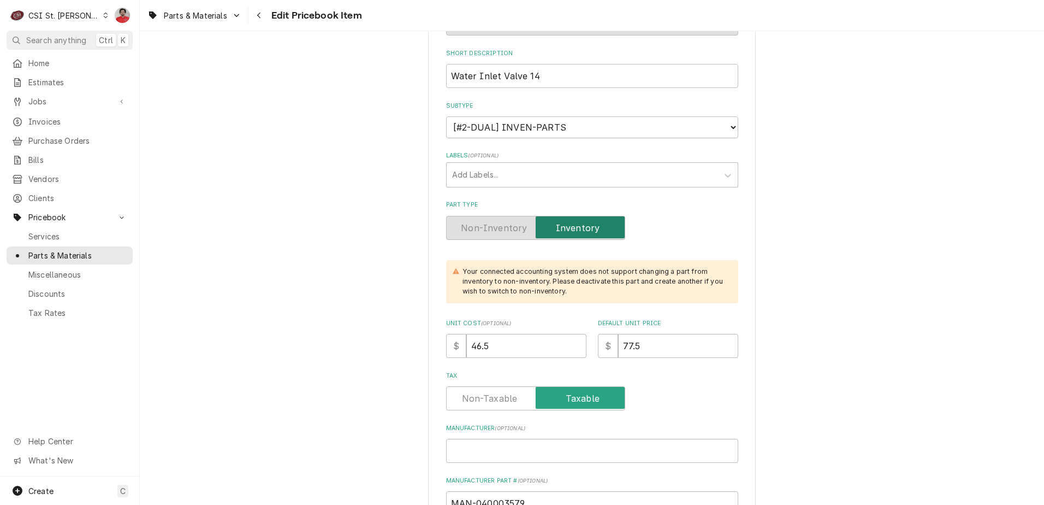
scroll to position [273, 0]
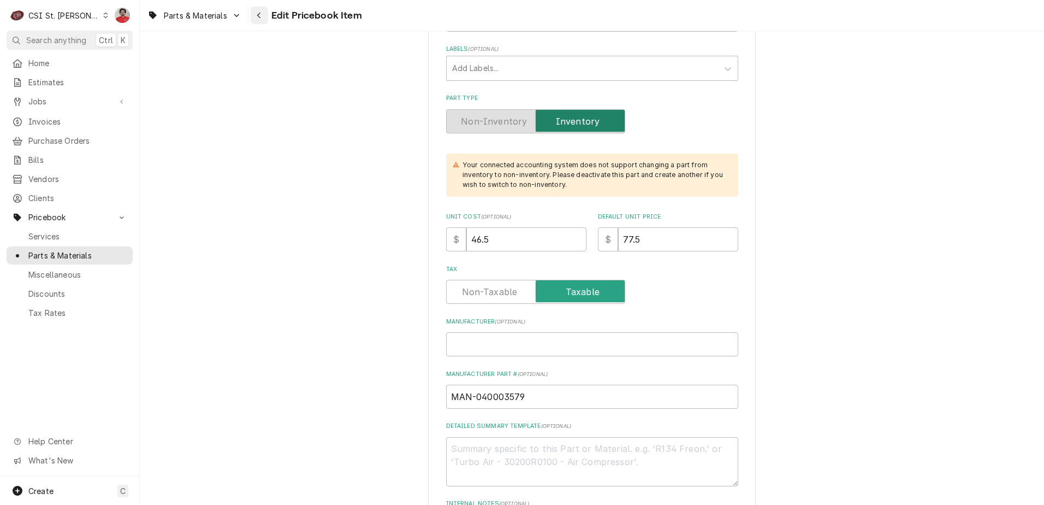
click at [264, 18] on div "Navigate back" at bounding box center [259, 15] width 11 height 11
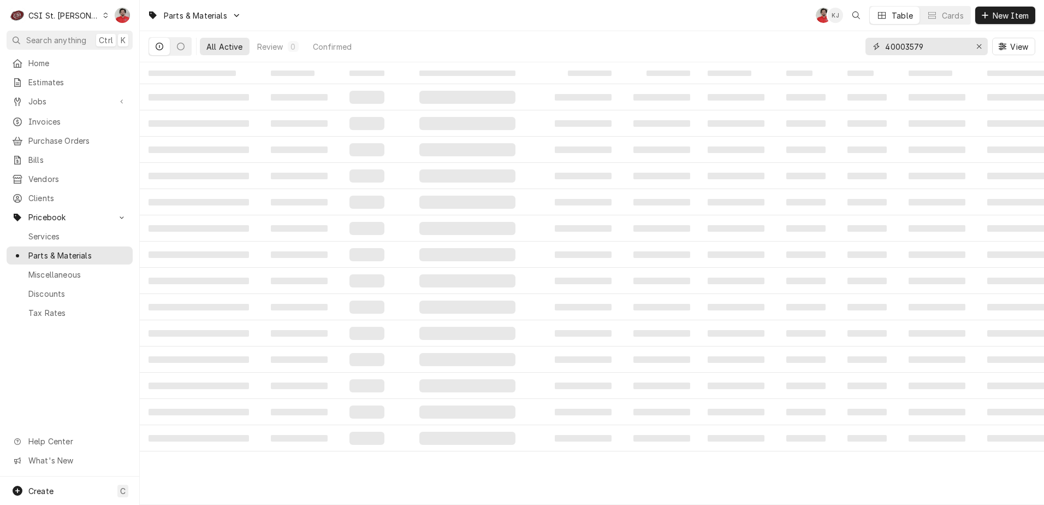
click at [925, 46] on input "40003579" at bounding box center [926, 46] width 82 height 17
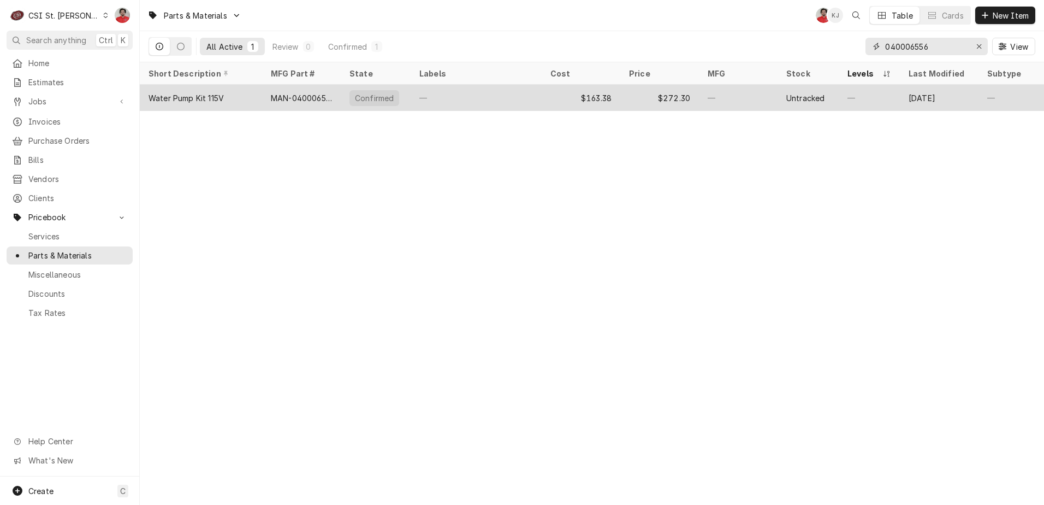
type input "040006556"
click at [766, 92] on div "—" at bounding box center [738, 98] width 79 height 26
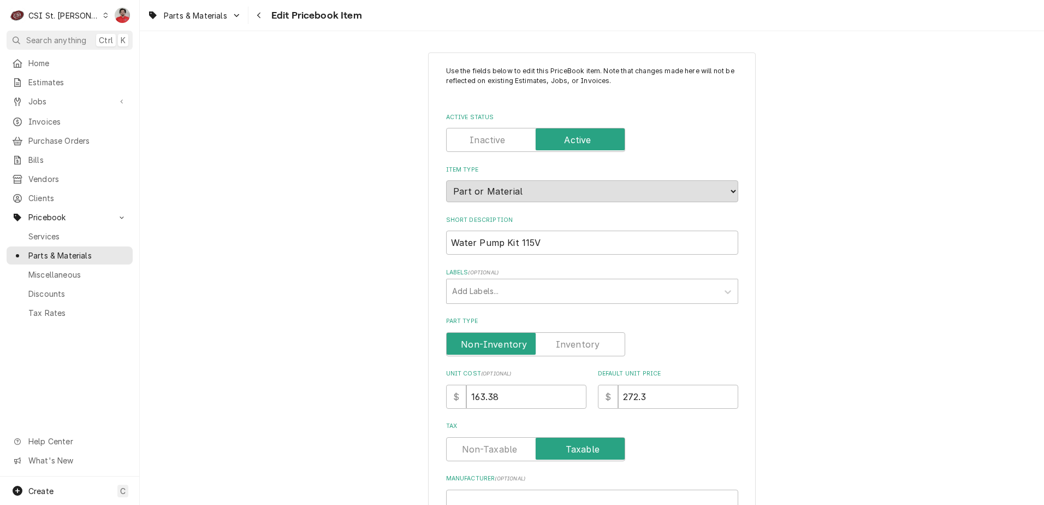
type textarea "x"
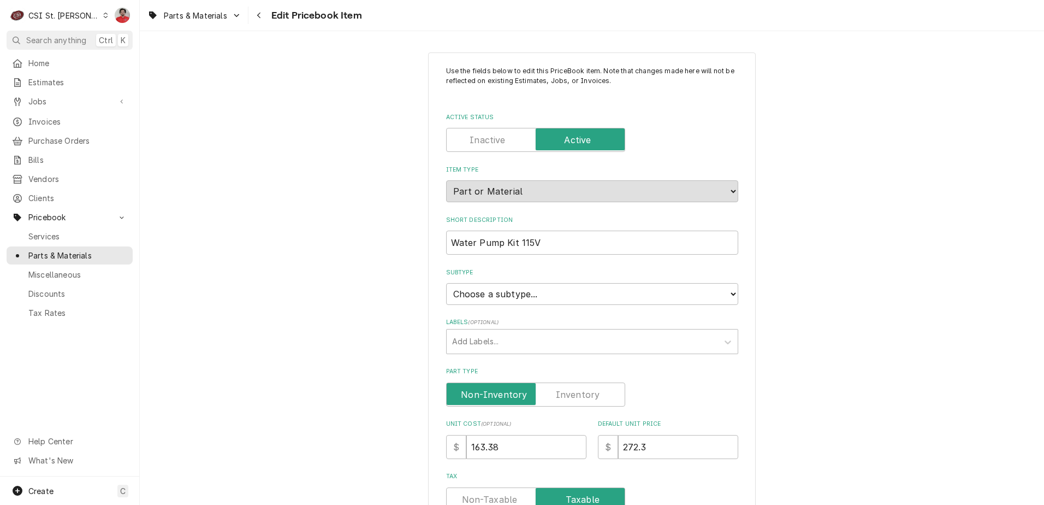
scroll to position [164, 0]
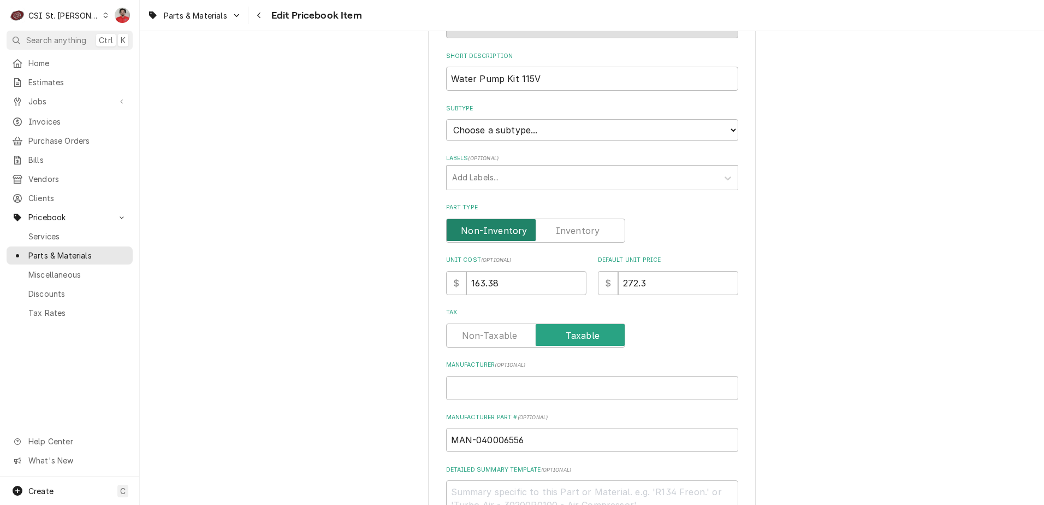
click at [599, 221] on input "Part Type" at bounding box center [535, 230] width 169 height 24
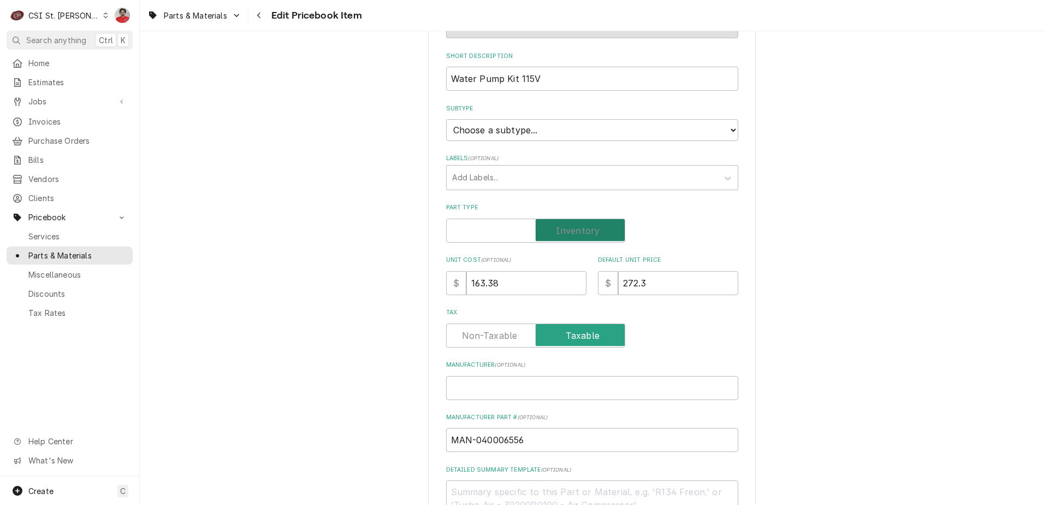
checkbox input "true"
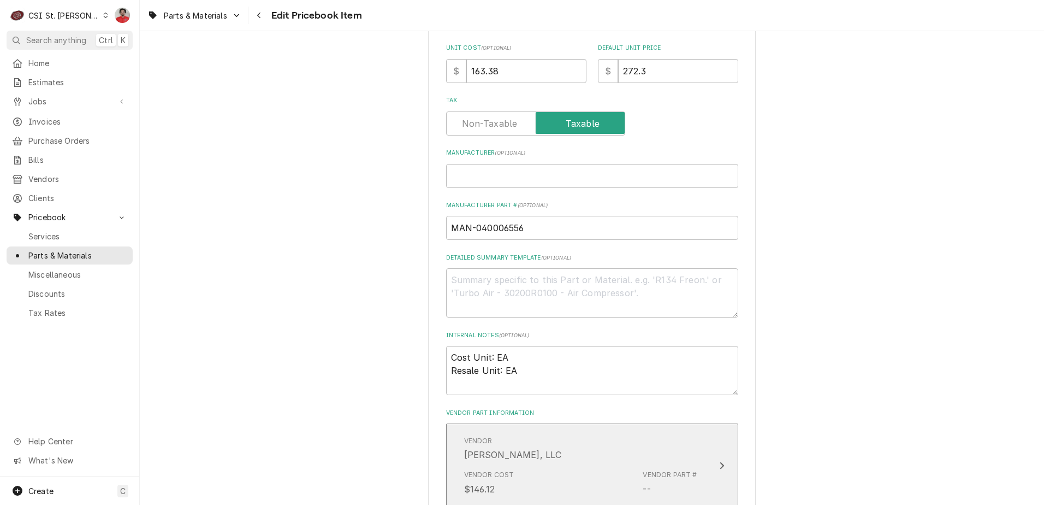
scroll to position [328, 0]
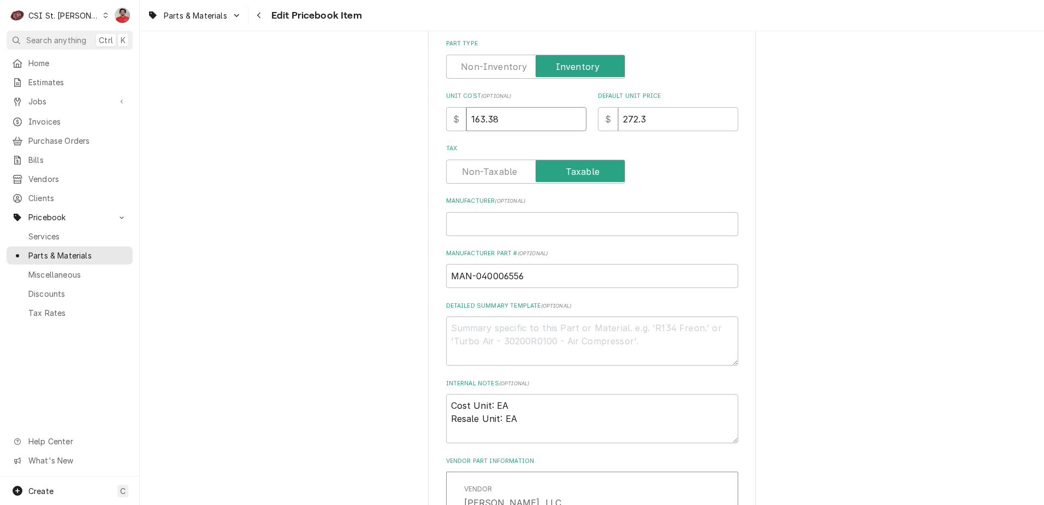
type textarea "x"
type input "1"
type textarea "x"
type input "18"
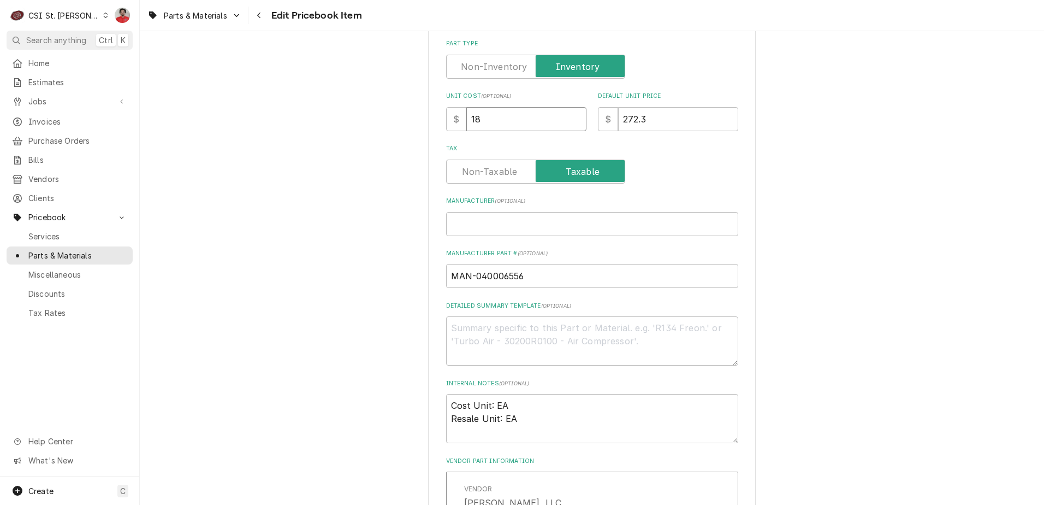
type textarea "x"
type input "181"
type textarea "x"
type input "181.7"
type textarea "x"
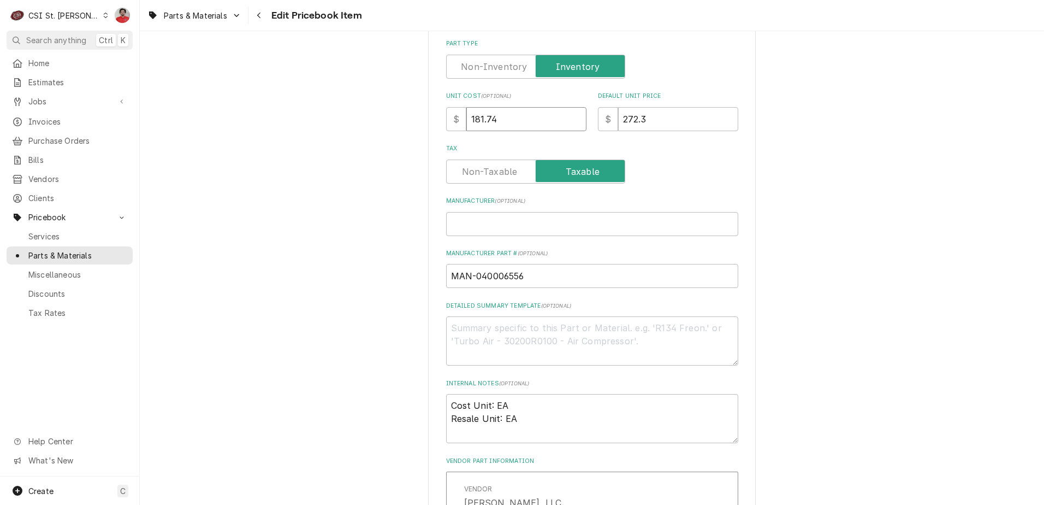
type input "181.74"
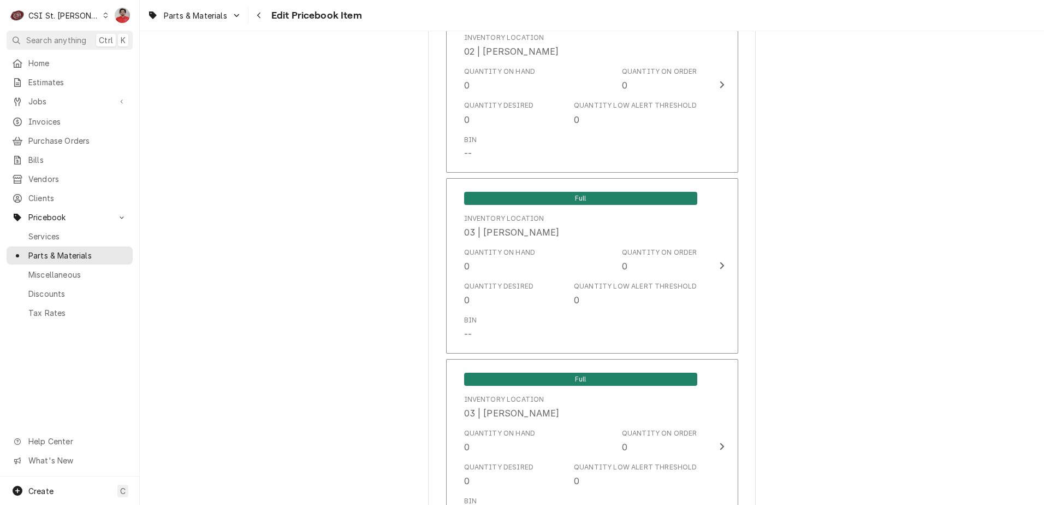
scroll to position [9338, 0]
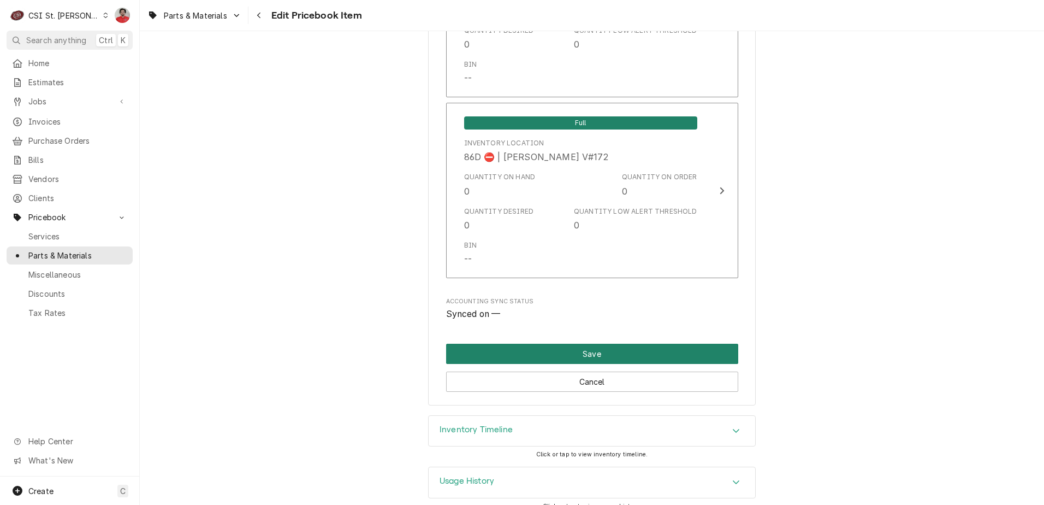
click at [519, 344] on button "Save" at bounding box center [592, 354] width 292 height 20
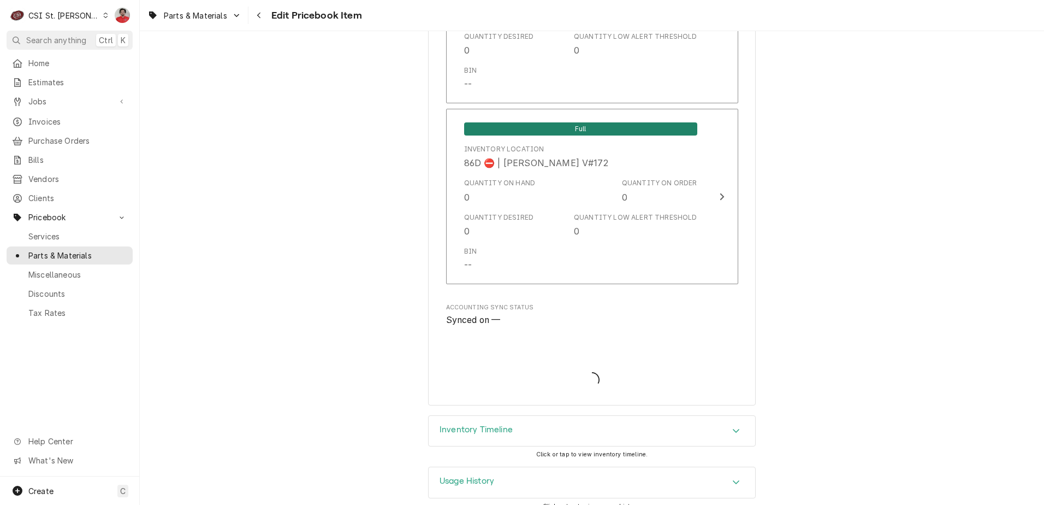
type textarea "x"
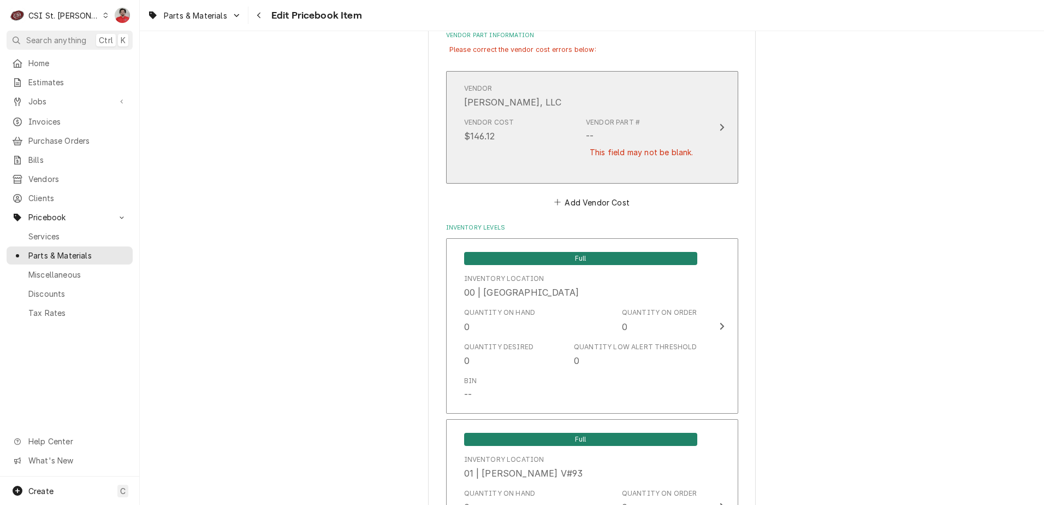
click at [577, 127] on div "Vendor Cost $146.12 Vendor Part # -- This field may not be blank." at bounding box center [580, 144] width 233 height 62
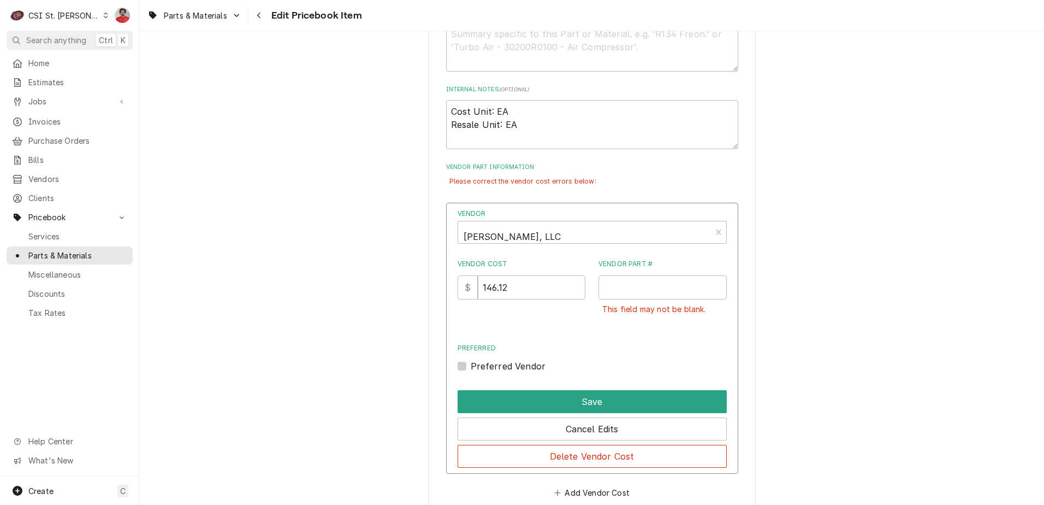
scroll to position [644, 0]
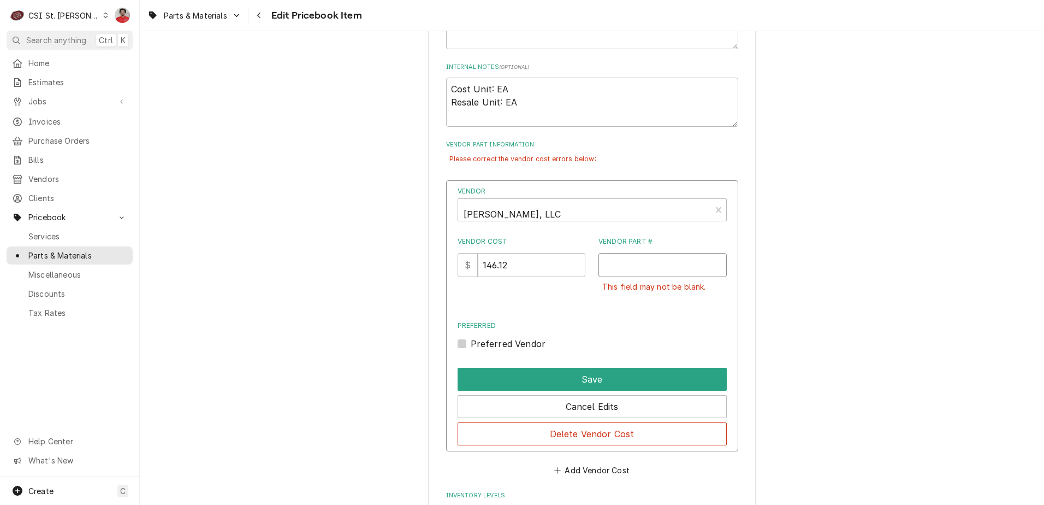
click at [649, 262] on input "Vendor Part #" at bounding box center [663, 265] width 128 height 24
paste input "MP040006556"
type input "MP040006556"
click at [508, 342] on label "Preferred Vendor" at bounding box center [508, 343] width 75 height 13
click at [508, 342] on input "Preferred" at bounding box center [605, 349] width 269 height 24
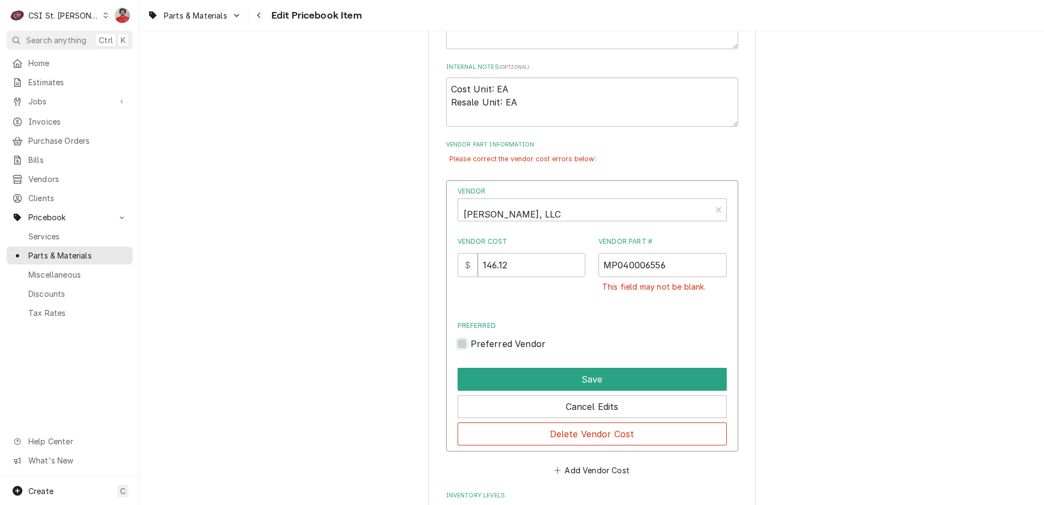
checkbox input "true"
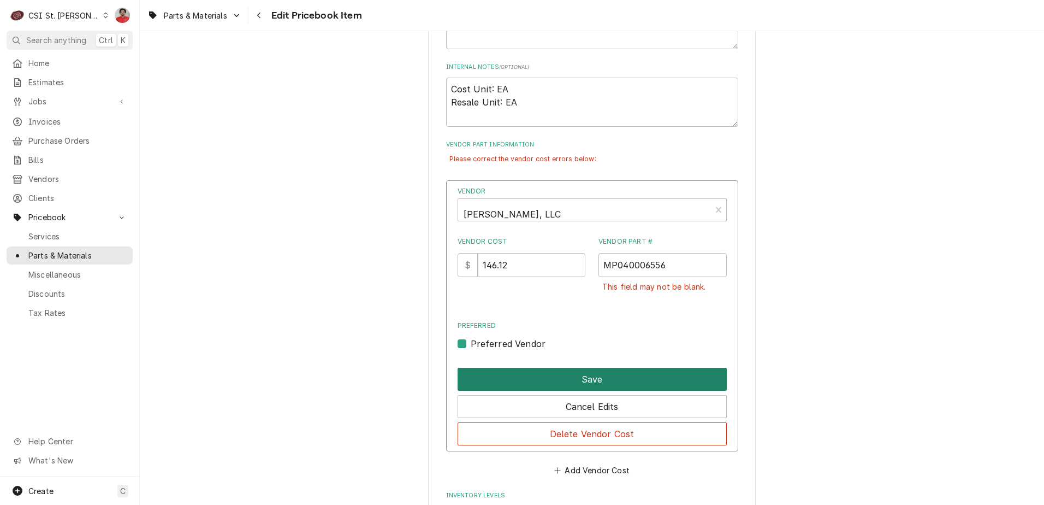
click at [543, 372] on button "Save" at bounding box center [592, 379] width 269 height 23
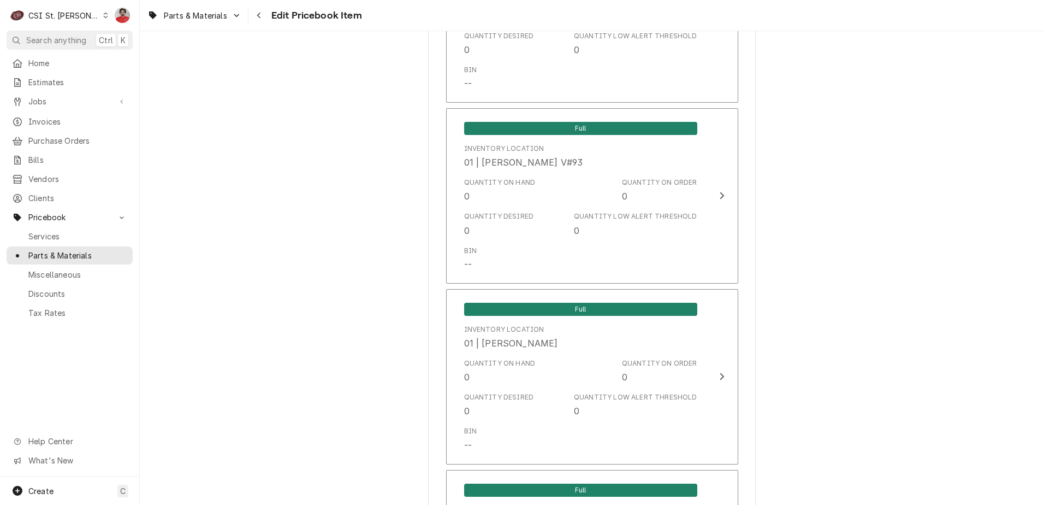
scroll to position [1081, 0]
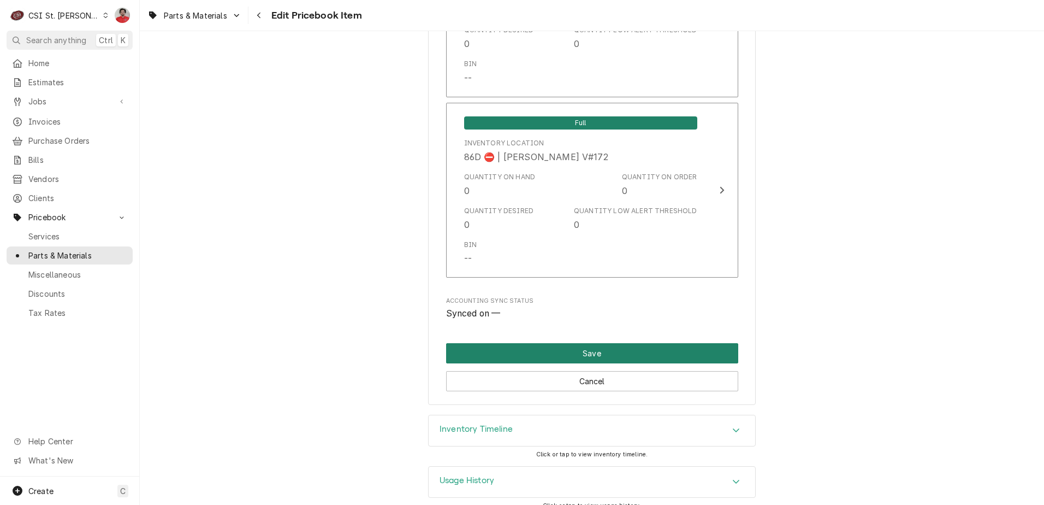
click at [684, 343] on button "Save" at bounding box center [592, 353] width 292 height 20
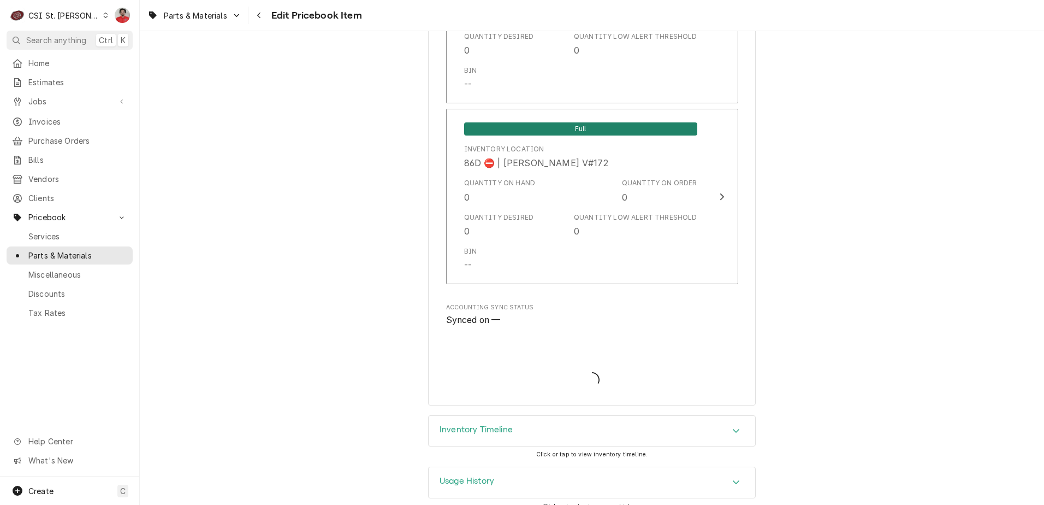
type textarea "x"
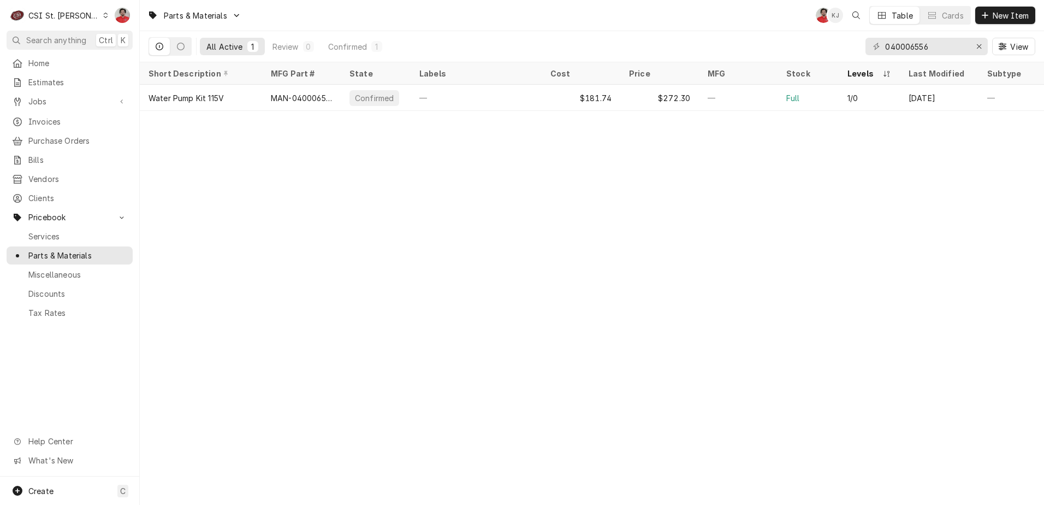
click at [628, 163] on div "Parts & Materials NF KJ Table Cards New Item All Active 1 Review 0 Confirmed 1 …" at bounding box center [592, 252] width 904 height 505
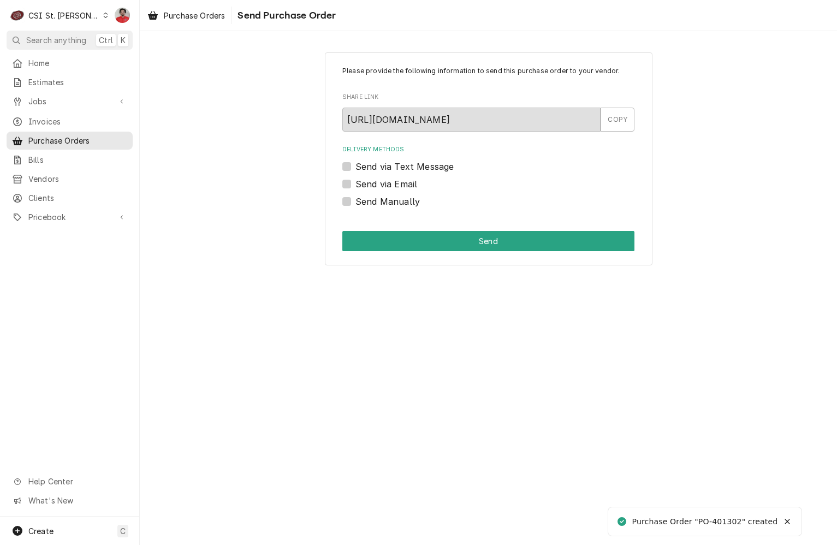
click at [394, 202] on label "Send Manually" at bounding box center [388, 201] width 64 height 13
click at [394, 202] on input "Send Manually" at bounding box center [502, 207] width 292 height 24
checkbox input "true"
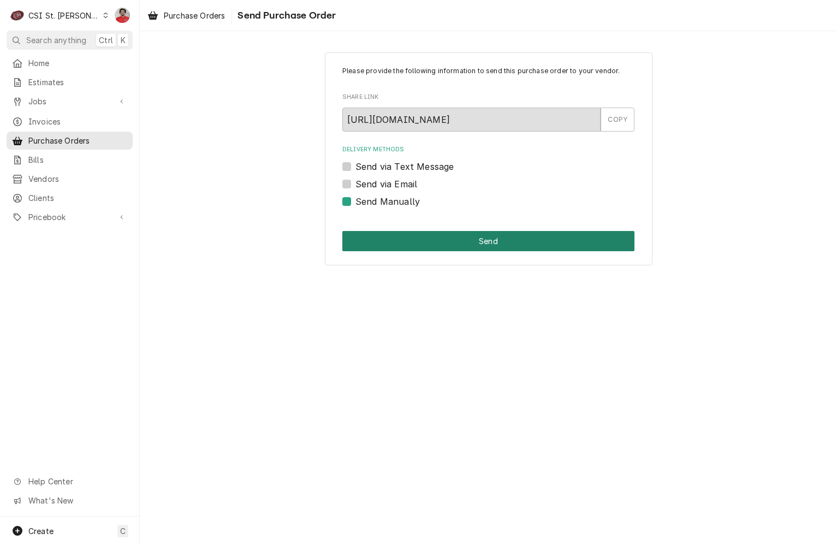
click at [400, 236] on button "Send" at bounding box center [488, 241] width 292 height 20
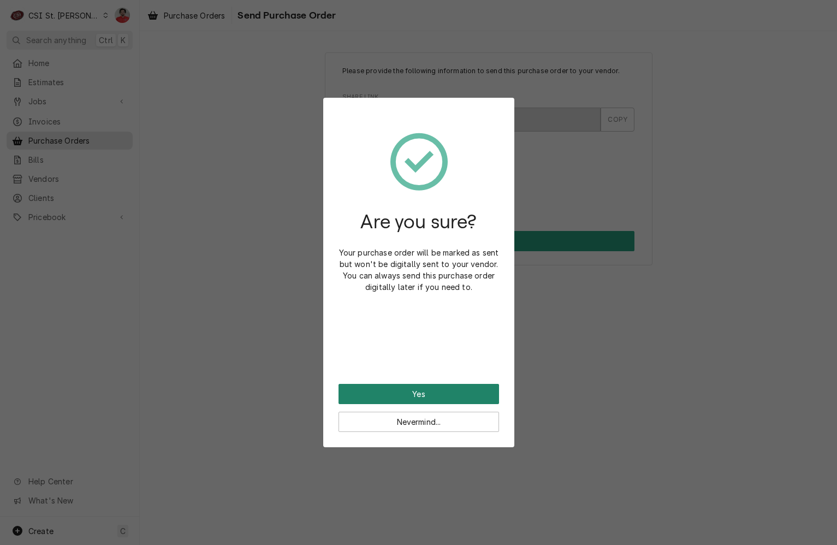
click at [412, 389] on button "Yes" at bounding box center [419, 394] width 161 height 20
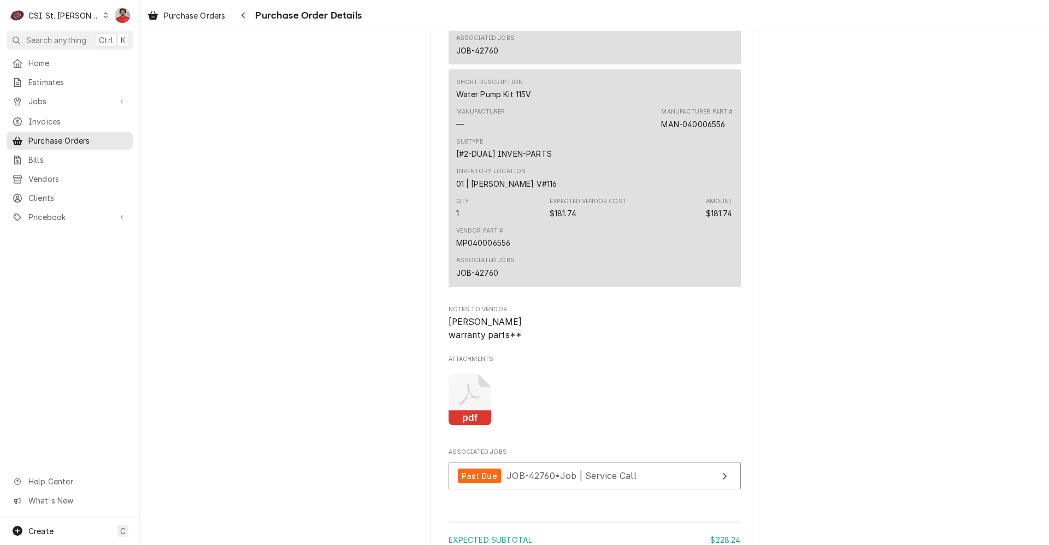
scroll to position [1164, 0]
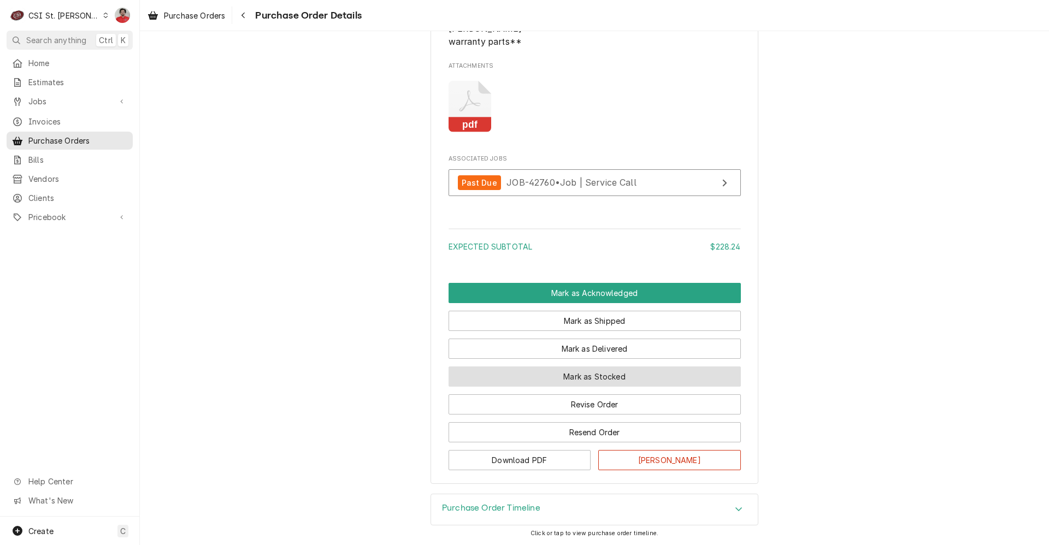
click at [636, 380] on button "Mark as Stocked" at bounding box center [594, 376] width 292 height 20
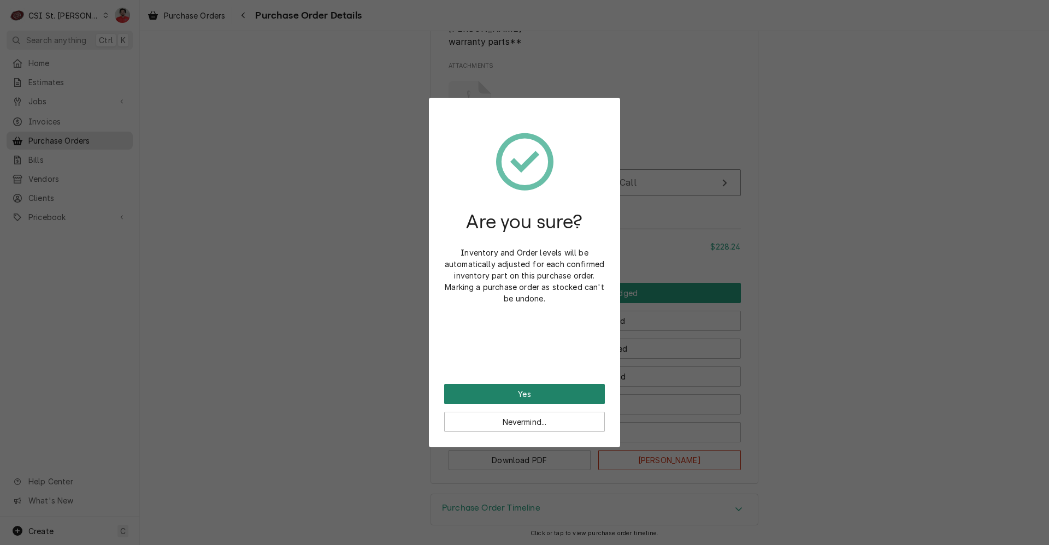
click at [555, 395] on button "Yes" at bounding box center [524, 394] width 161 height 20
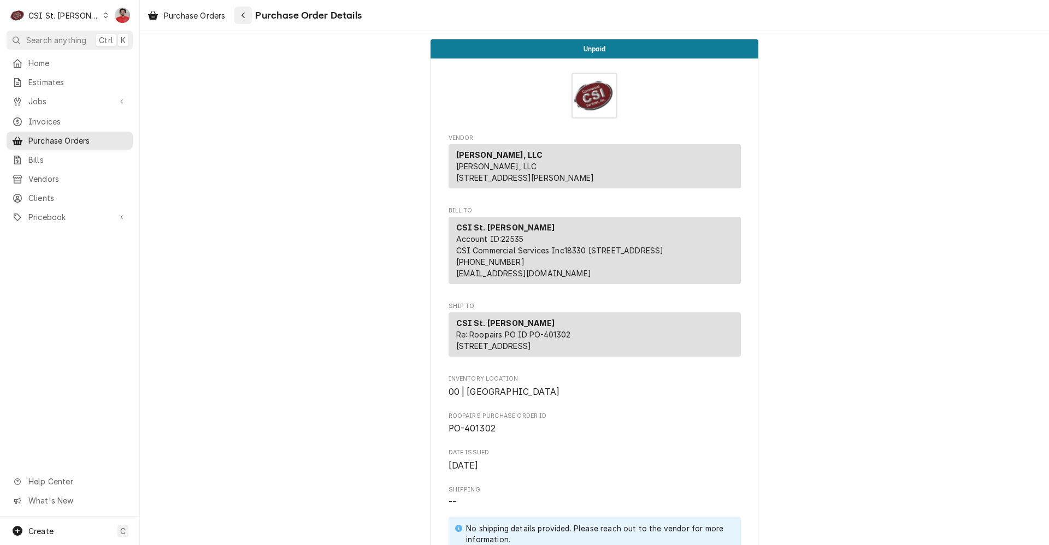
click at [248, 18] on div "Navigate back" at bounding box center [243, 15] width 11 height 11
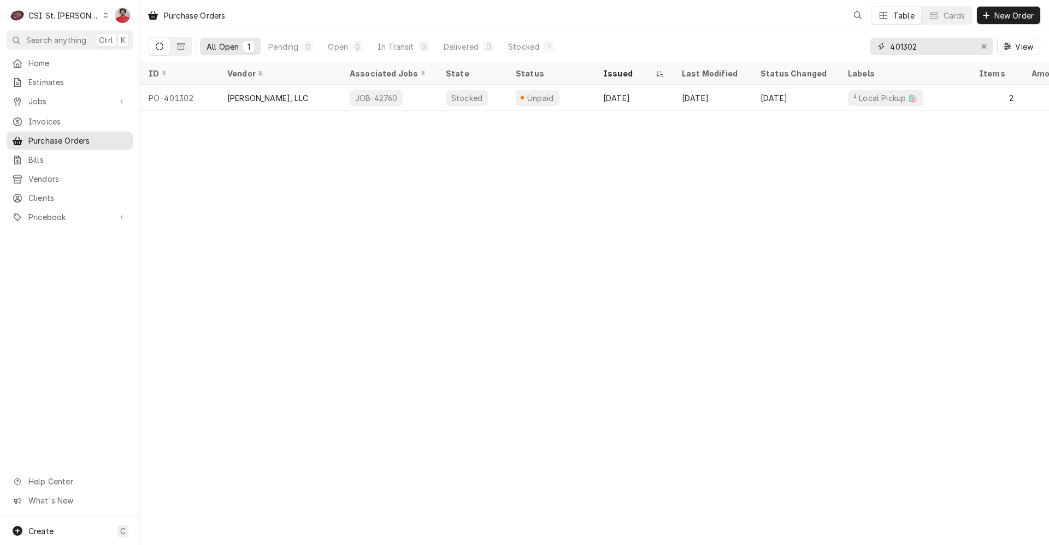
click at [933, 54] on input "401302" at bounding box center [931, 46] width 82 height 17
type input "401345"
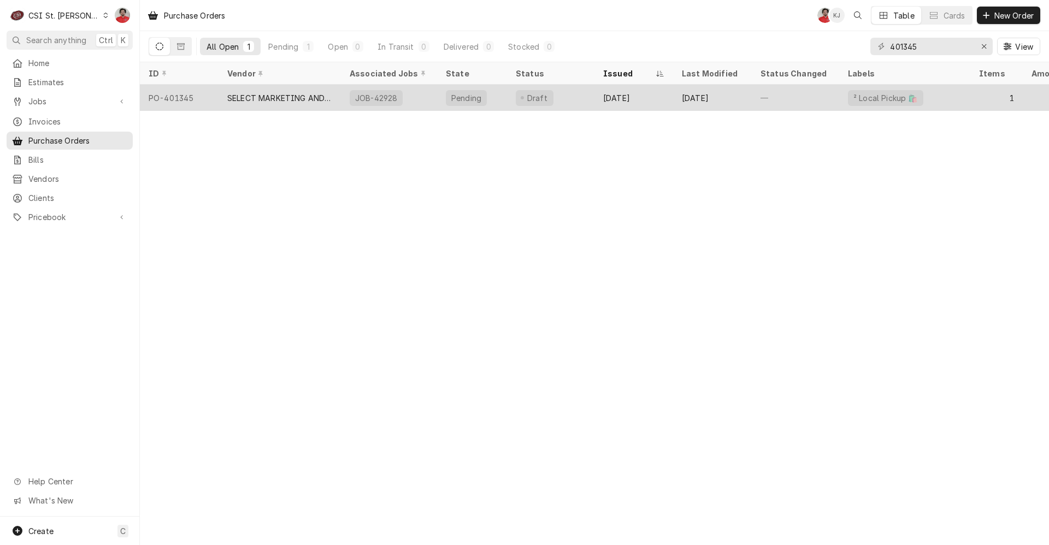
click at [772, 91] on div "—" at bounding box center [794, 98] width 87 height 26
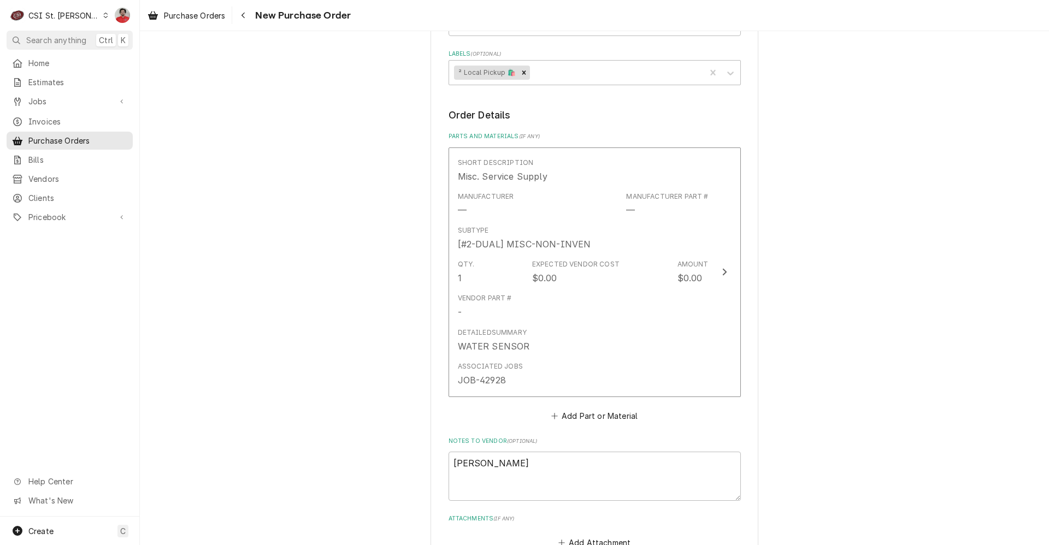
scroll to position [323, 0]
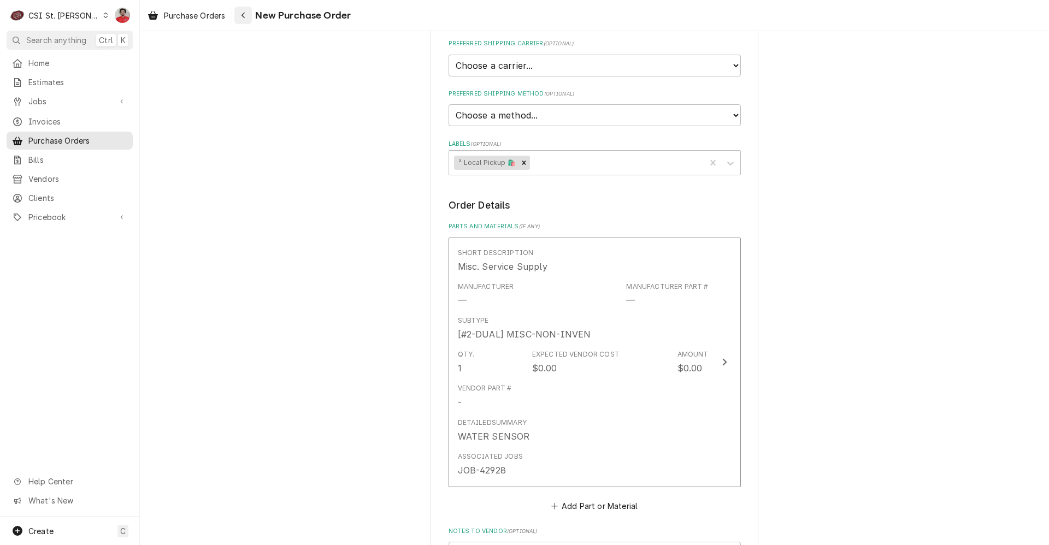
click at [242, 15] on icon "Navigate back" at bounding box center [243, 15] width 5 height 8
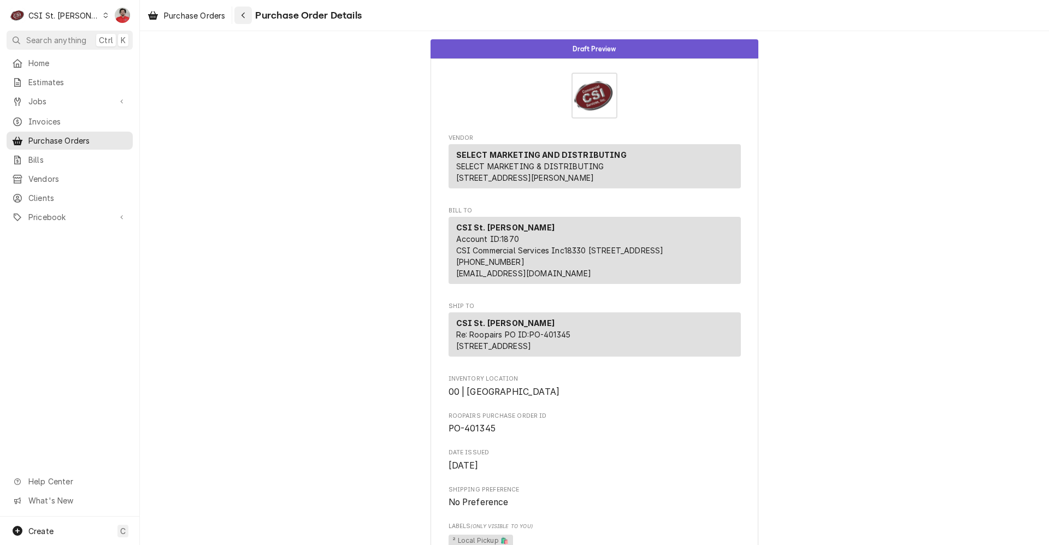
click at [245, 15] on icon "Navigate back" at bounding box center [243, 15] width 5 height 8
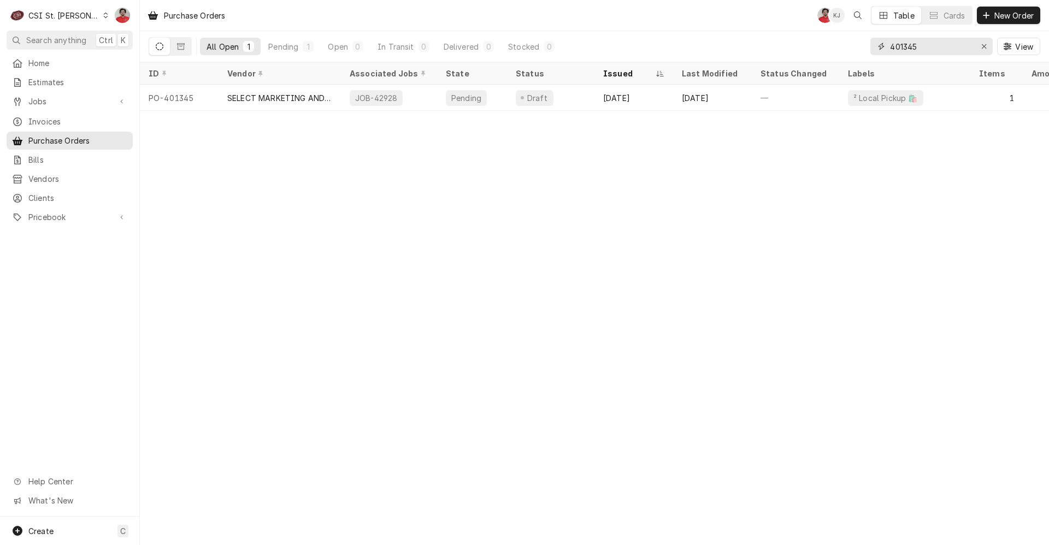
click at [955, 49] on input "401345" at bounding box center [931, 46] width 82 height 17
type input "401363"
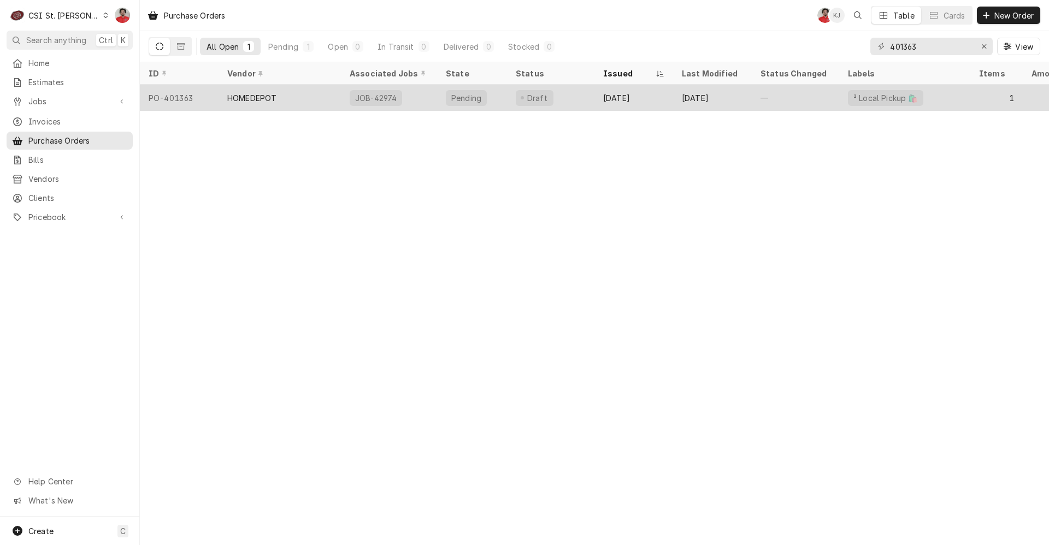
click at [760, 102] on div "—" at bounding box center [794, 98] width 87 height 26
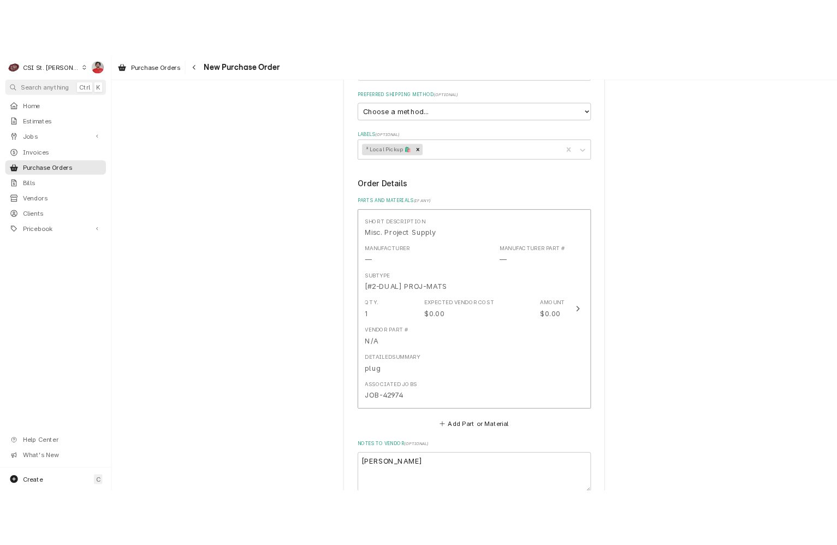
scroll to position [655, 0]
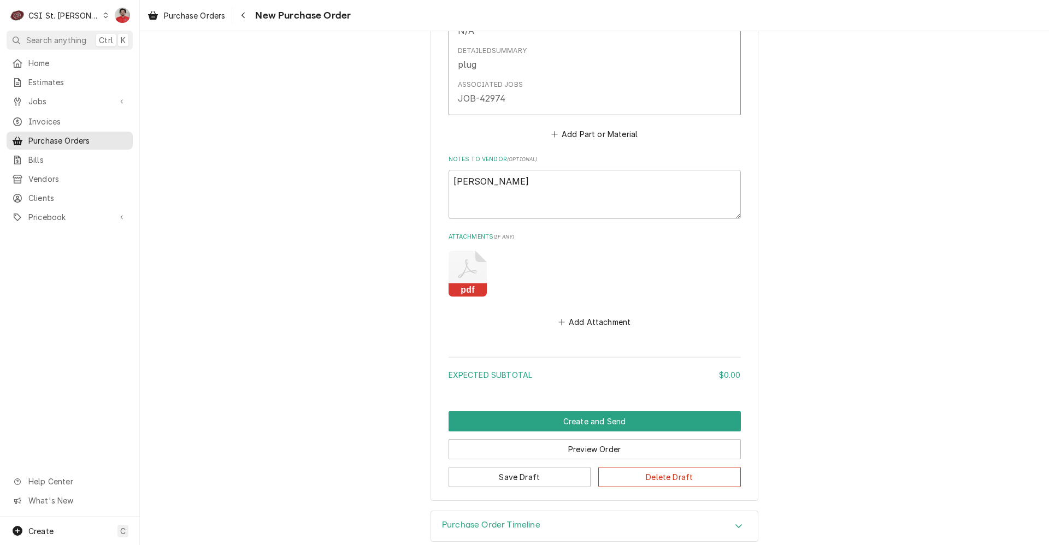
click at [451, 264] on icon "Attachments" at bounding box center [467, 274] width 38 height 46
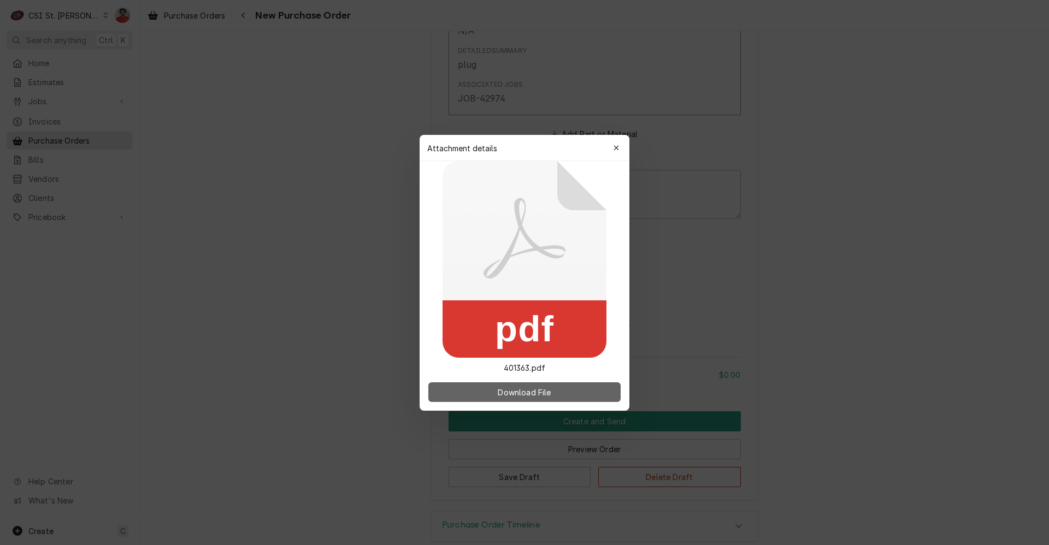
click at [486, 392] on button "Download File" at bounding box center [524, 392] width 192 height 20
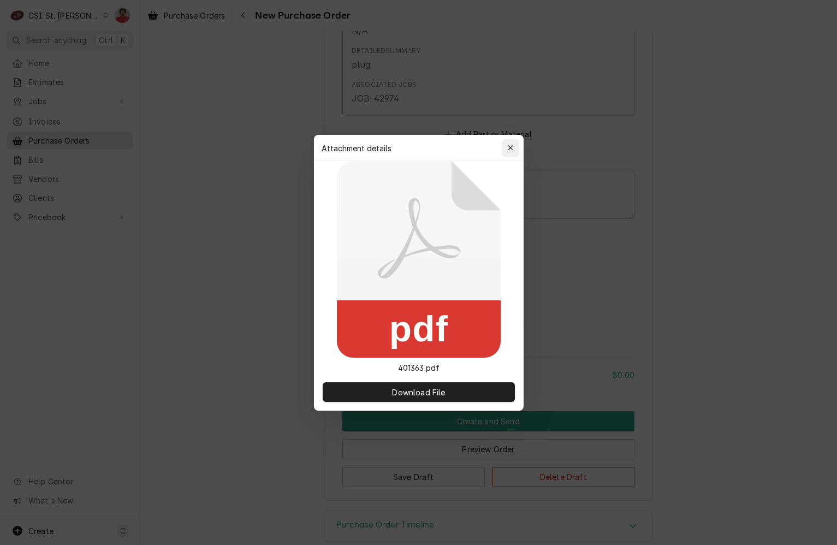
click at [506, 145] on div "button" at bounding box center [510, 148] width 11 height 11
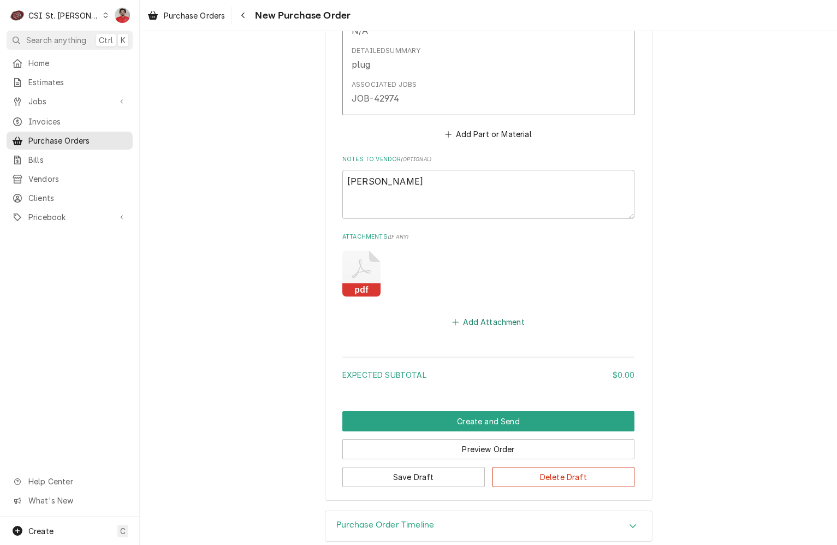
scroll to position [437, 0]
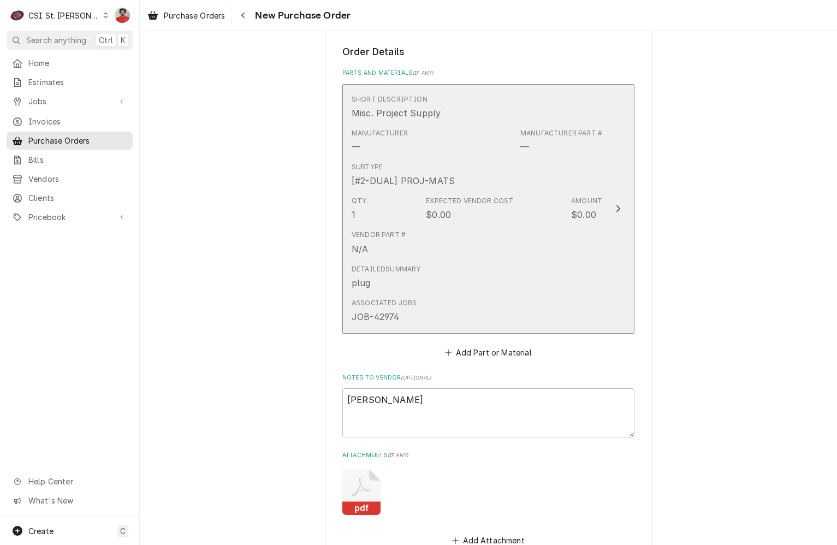
click at [509, 286] on div "Detailed Summary plug" at bounding box center [477, 277] width 251 height 34
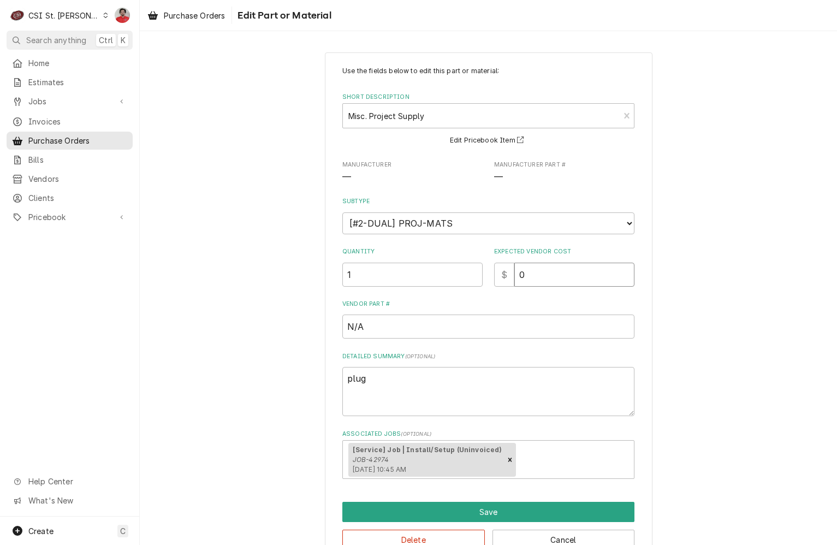
drag, startPoint x: 529, startPoint y: 277, endPoint x: 434, endPoint y: 265, distance: 95.8
click at [439, 265] on div "Quantity 1 Expected Vendor Cost $ 0" at bounding box center [488, 266] width 292 height 39
type textarea "x"
type input "2"
type textarea "x"
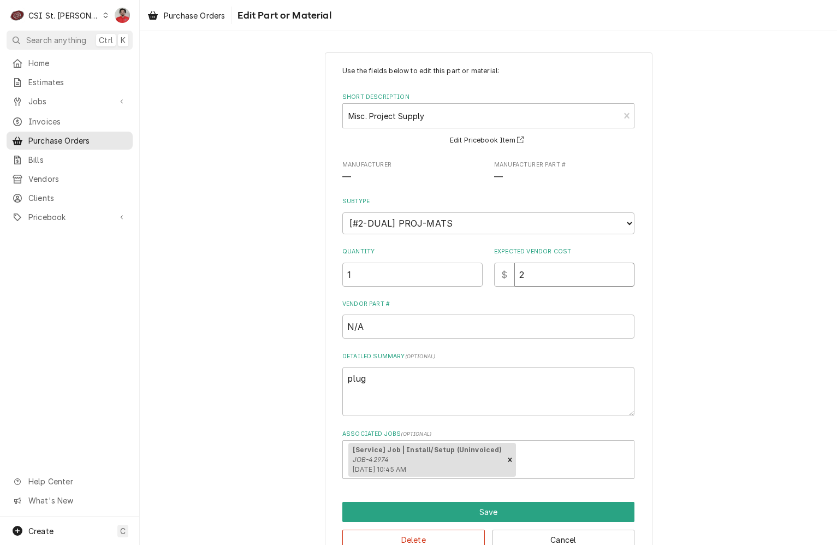
type input "29"
type textarea "x"
type input "29.4"
type textarea "x"
type input "29.47"
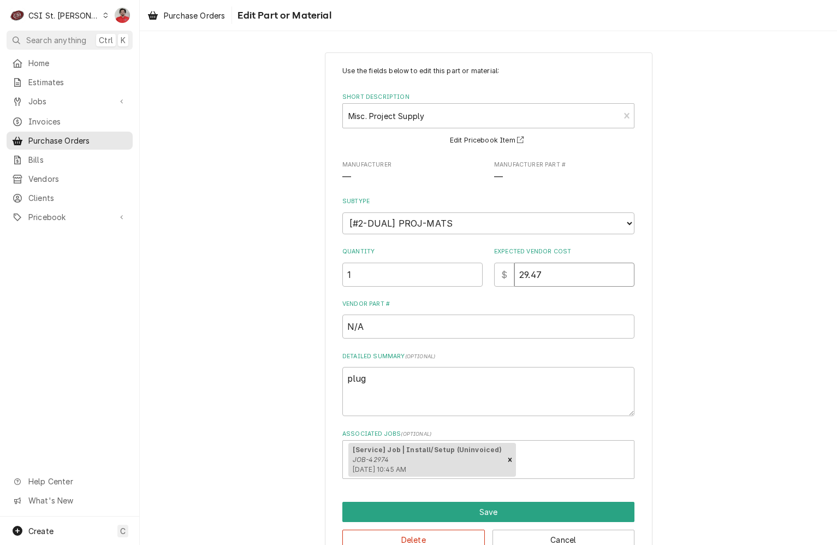
type textarea "x"
type input "29.478"
type textarea "x"
type input "29.47"
type textarea "x"
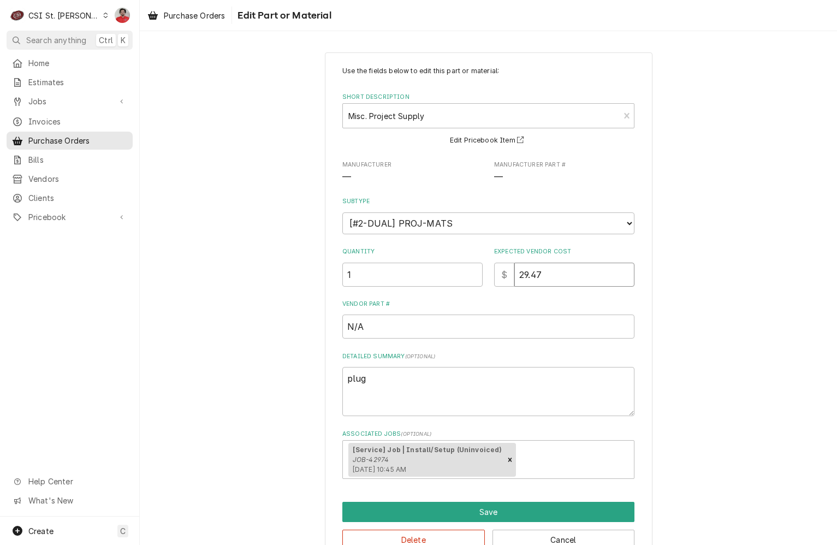
type input "29.4"
type textarea "x"
type input "29.48"
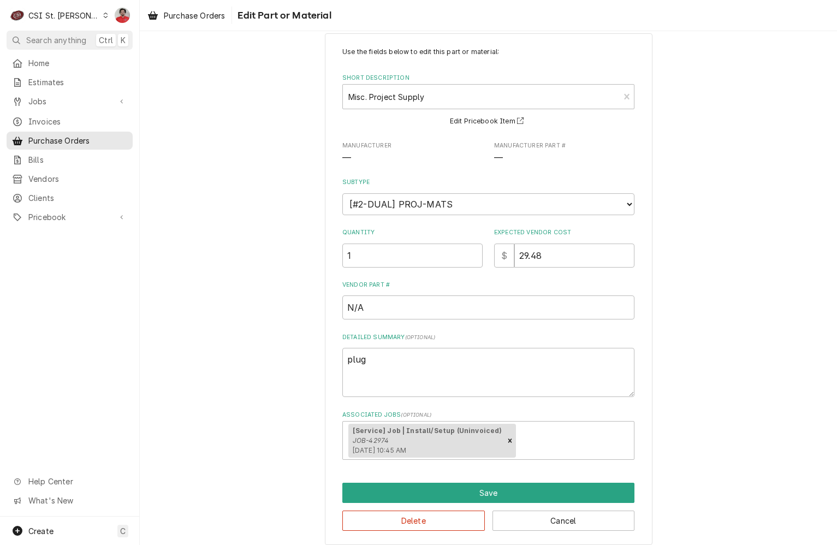
scroll to position [28, 0]
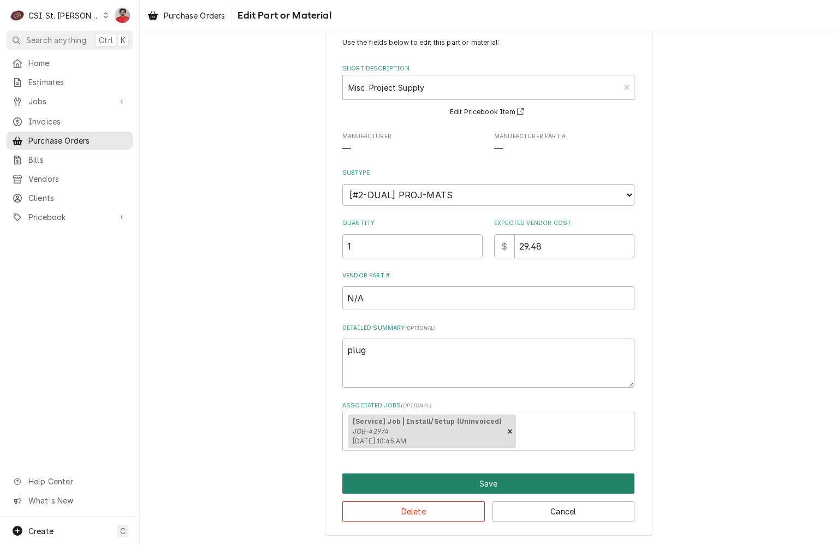
click at [455, 486] on button "Save" at bounding box center [488, 483] width 292 height 20
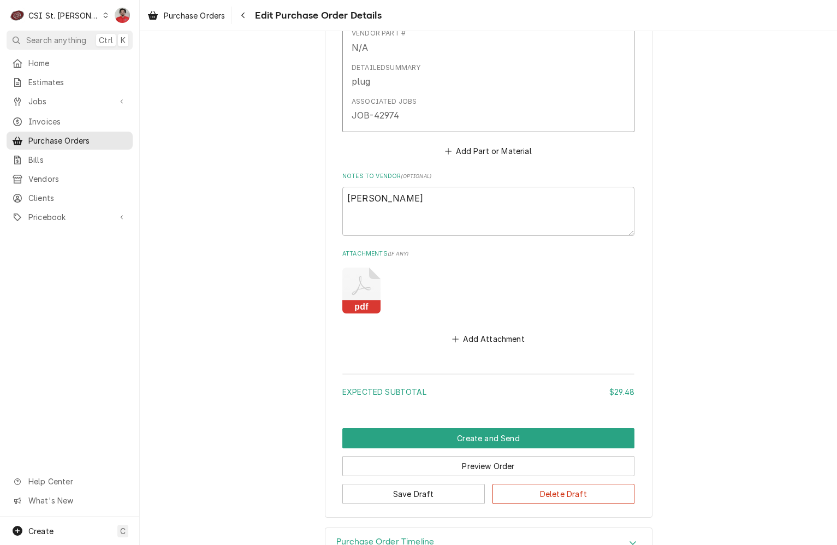
scroll to position [672, 0]
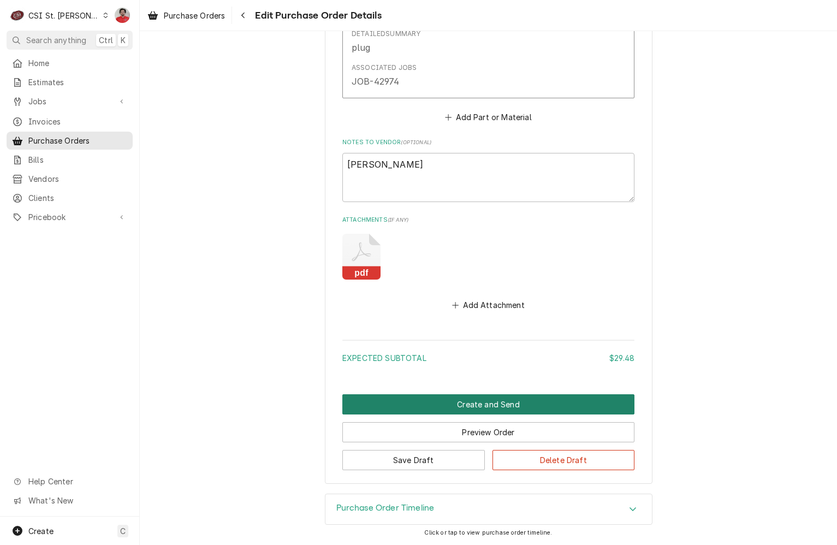
click at [447, 407] on button "Create and Send" at bounding box center [488, 404] width 292 height 20
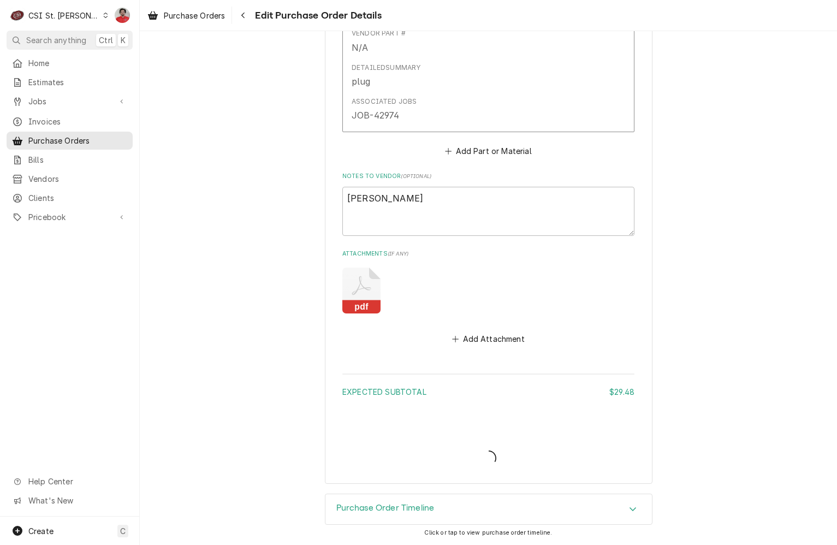
type textarea "x"
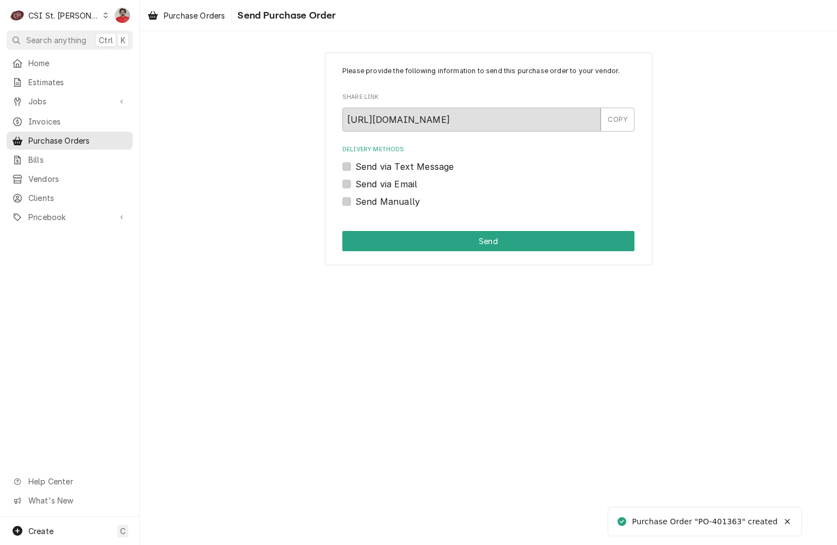
click at [383, 210] on div "Please provide the following information to send this purchase order to your ve…" at bounding box center [489, 158] width 328 height 213
click at [383, 196] on label "Send Manually" at bounding box center [388, 201] width 64 height 13
click at [383, 196] on input "Send Manually" at bounding box center [502, 207] width 292 height 24
checkbox input "true"
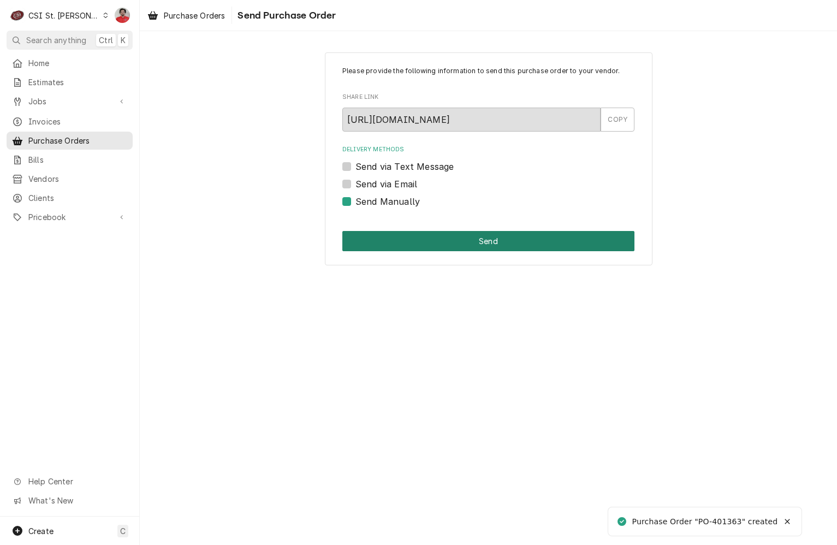
click at [389, 233] on button "Send" at bounding box center [488, 241] width 292 height 20
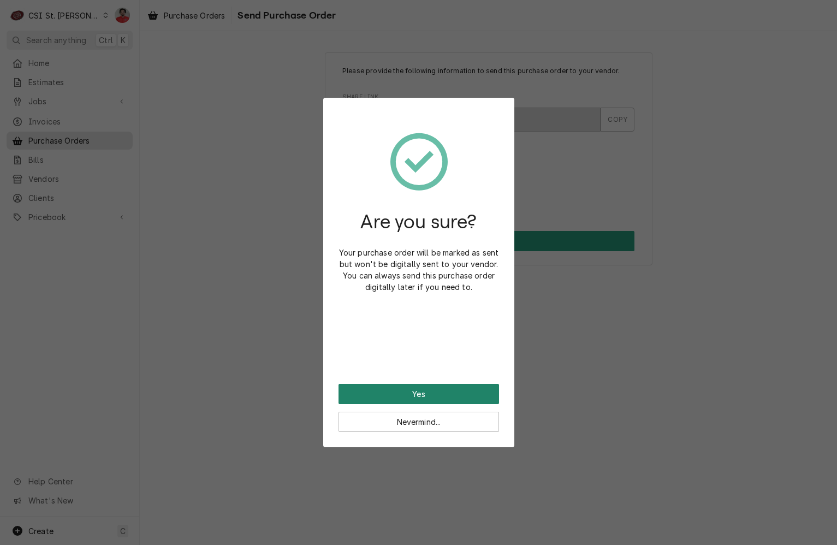
click at [399, 387] on button "Yes" at bounding box center [419, 394] width 161 height 20
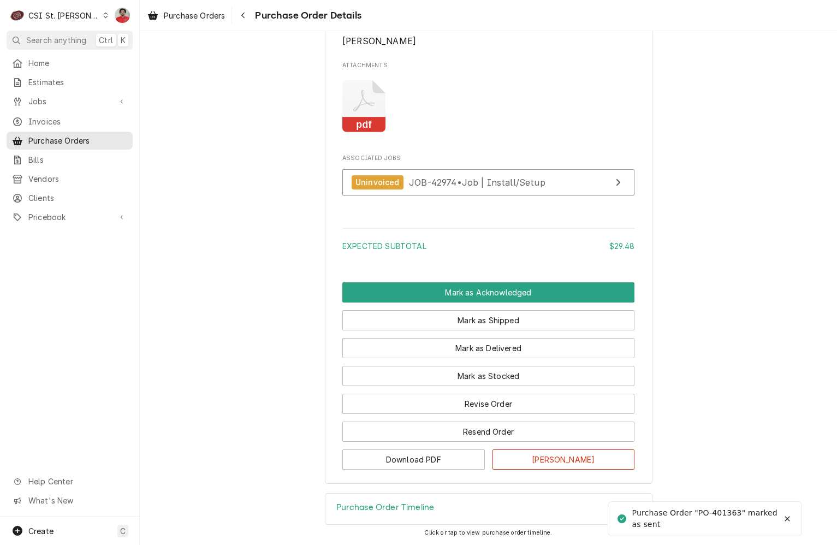
scroll to position [918, 0]
click at [248, 19] on div "Navigate back" at bounding box center [243, 15] width 11 height 11
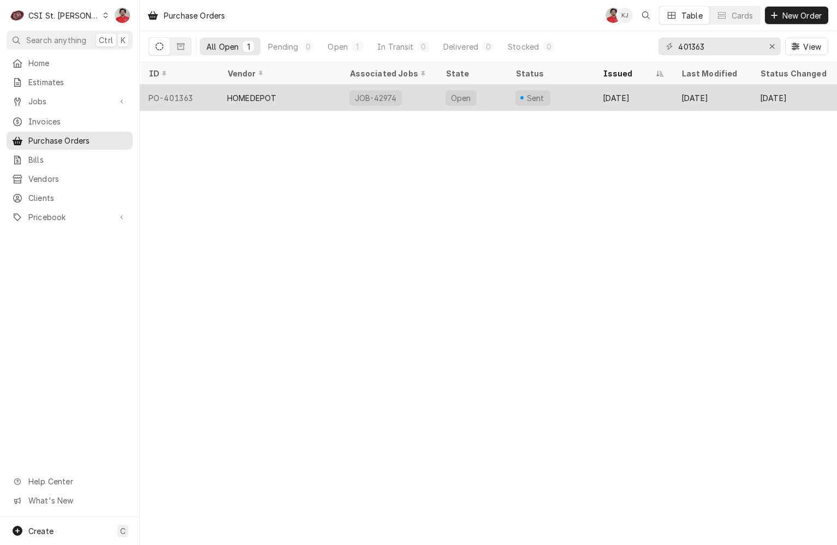
click at [430, 96] on div "JOB-42974" at bounding box center [389, 98] width 96 height 26
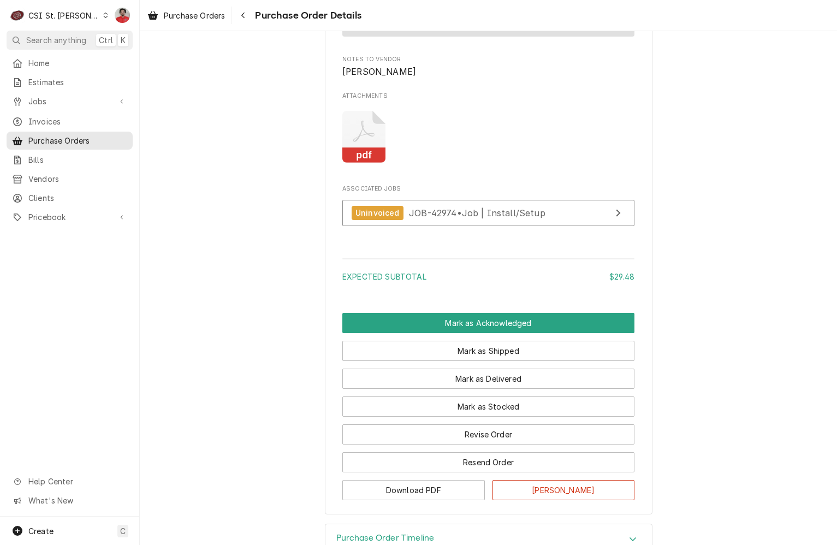
scroll to position [857, 0]
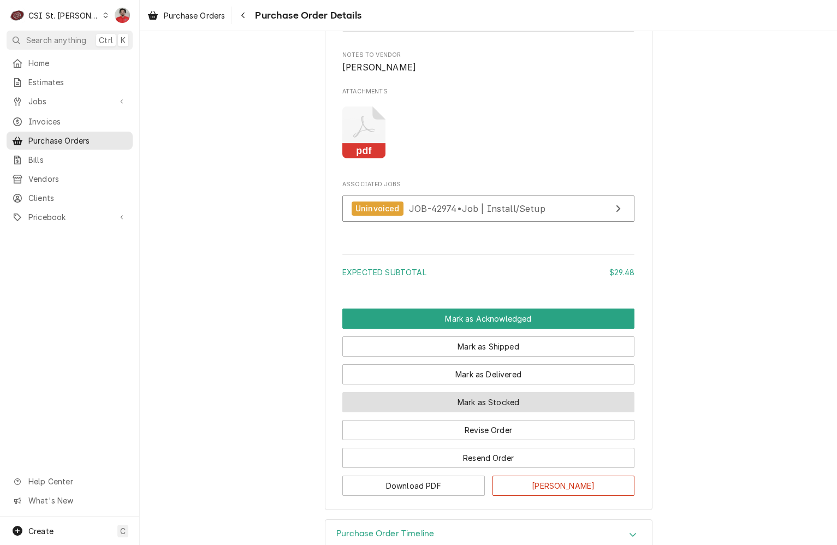
click at [455, 412] on button "Mark as Stocked" at bounding box center [488, 402] width 292 height 20
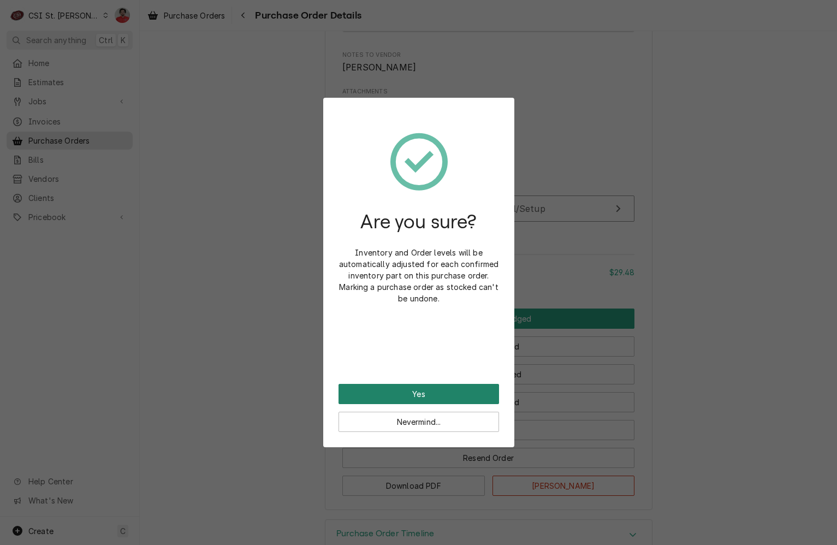
click at [447, 397] on button "Yes" at bounding box center [419, 394] width 161 height 20
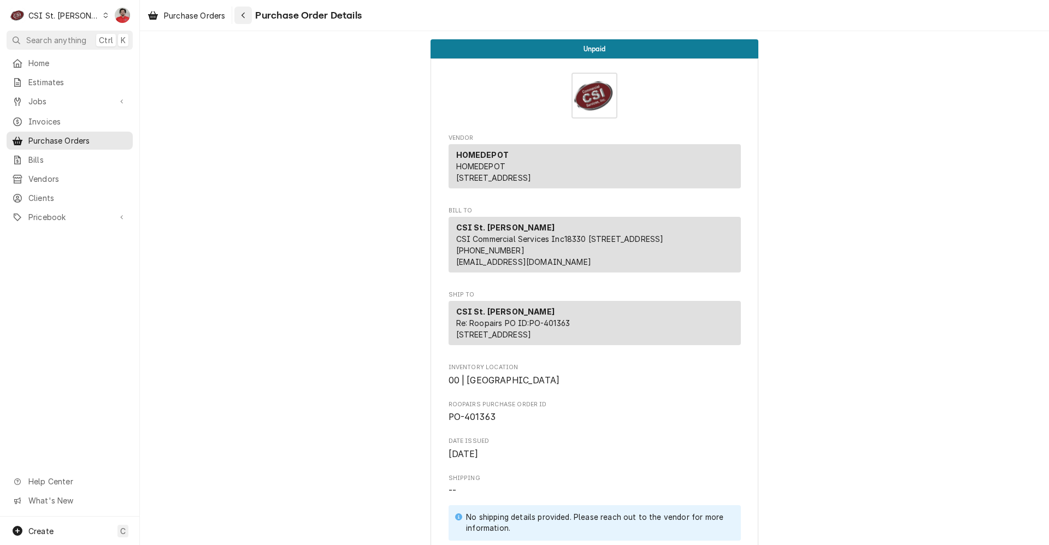
click at [242, 15] on icon "Navigate back" at bounding box center [243, 15] width 5 height 8
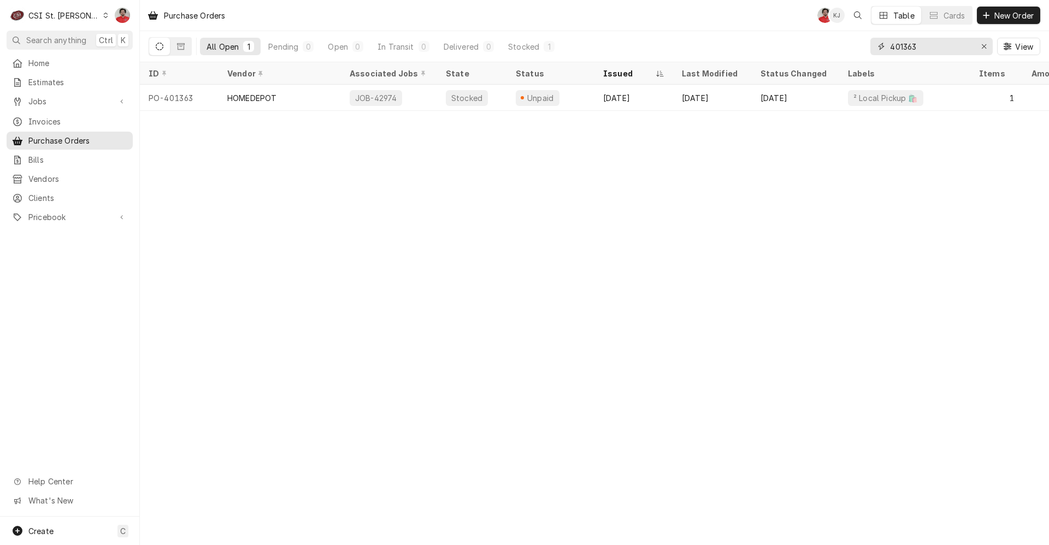
click at [949, 42] on input "401363" at bounding box center [931, 46] width 82 height 17
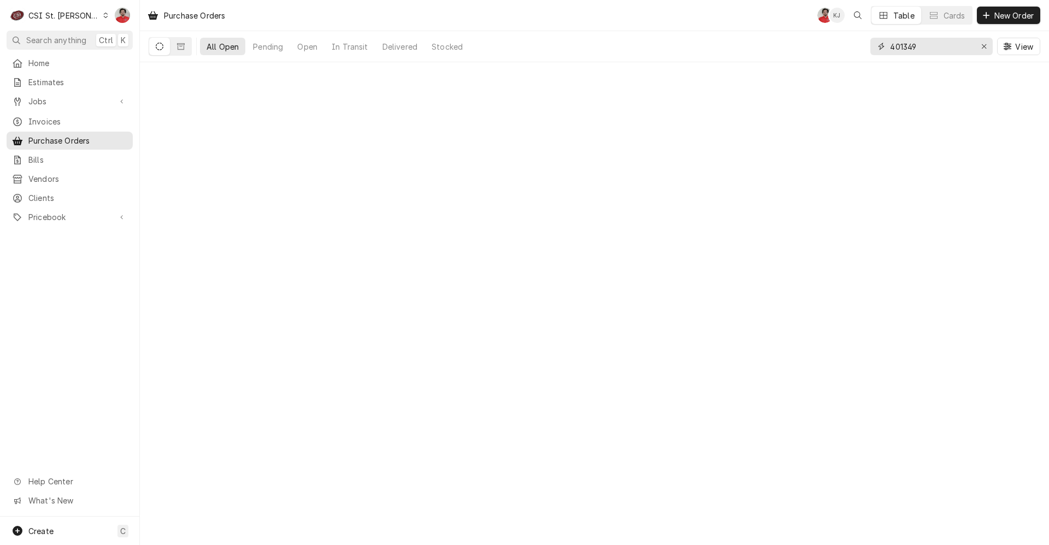
type input "401349"
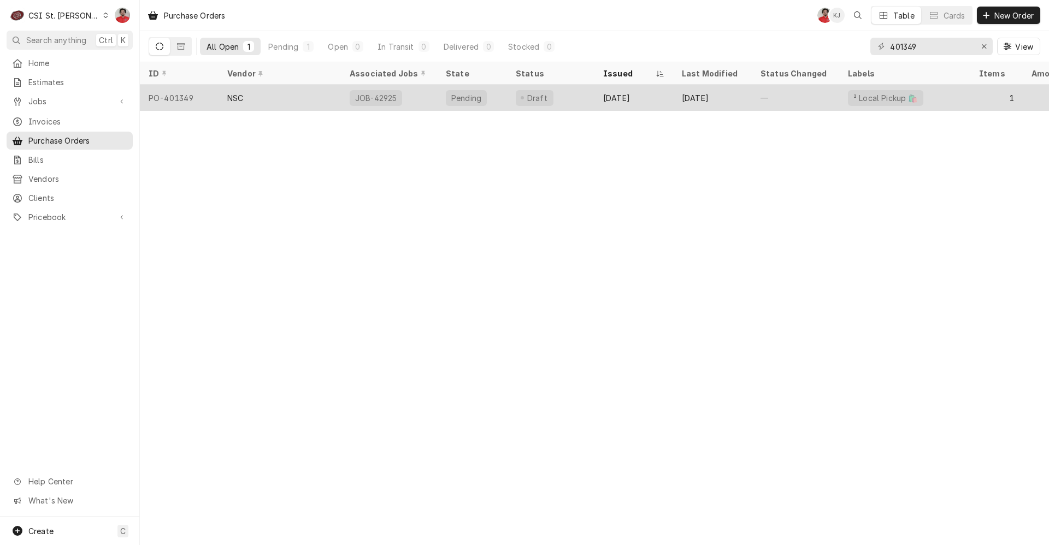
click at [581, 88] on div "Draft" at bounding box center [550, 98] width 87 height 26
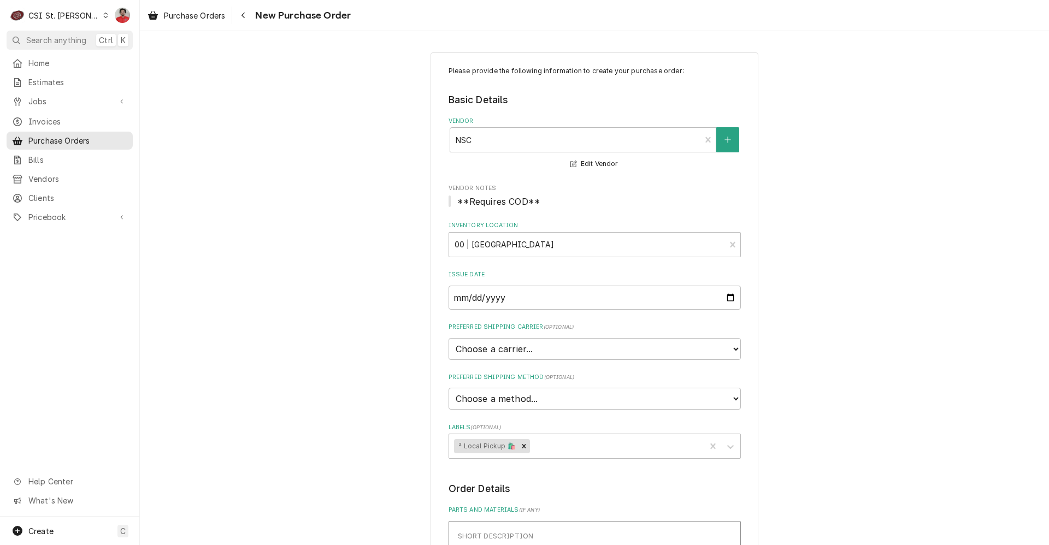
click at [254, 10] on span "New Purchase Order" at bounding box center [301, 15] width 99 height 15
click at [244, 18] on icon "Navigate back" at bounding box center [243, 15] width 5 height 8
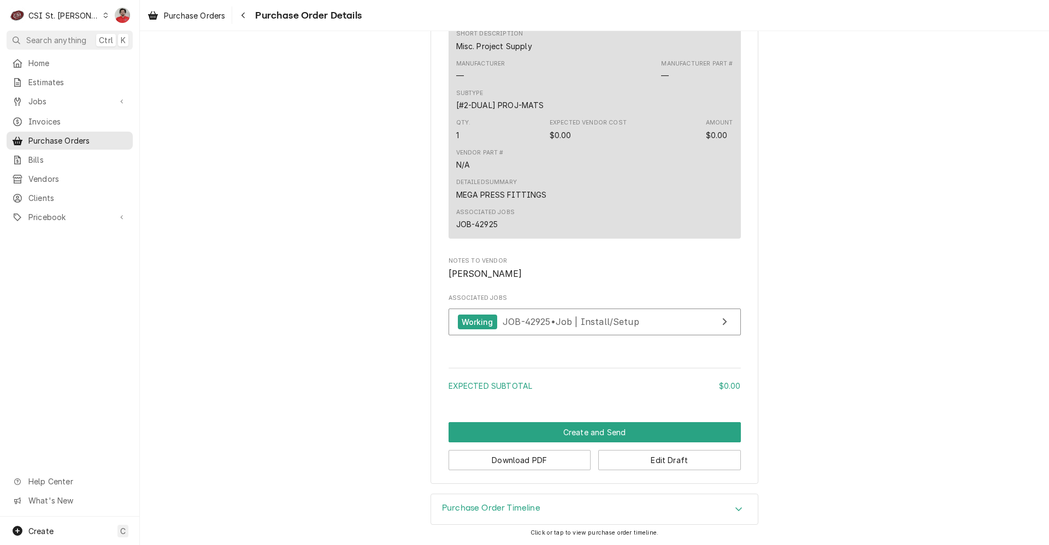
scroll to position [649, 0]
click at [245, 12] on icon "Navigate back" at bounding box center [243, 15] width 5 height 8
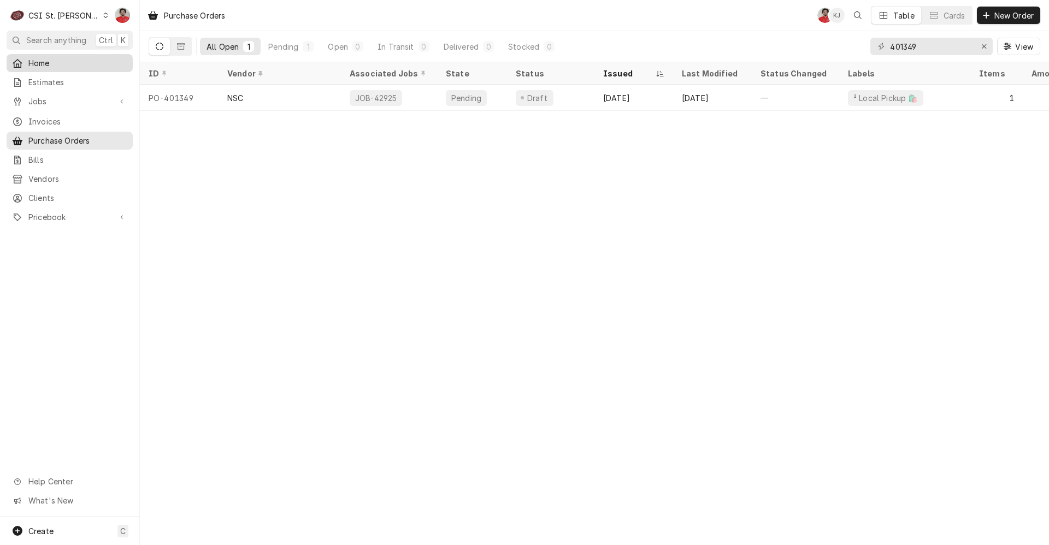
click at [58, 67] on div "Home" at bounding box center [70, 63] width 122 height 14
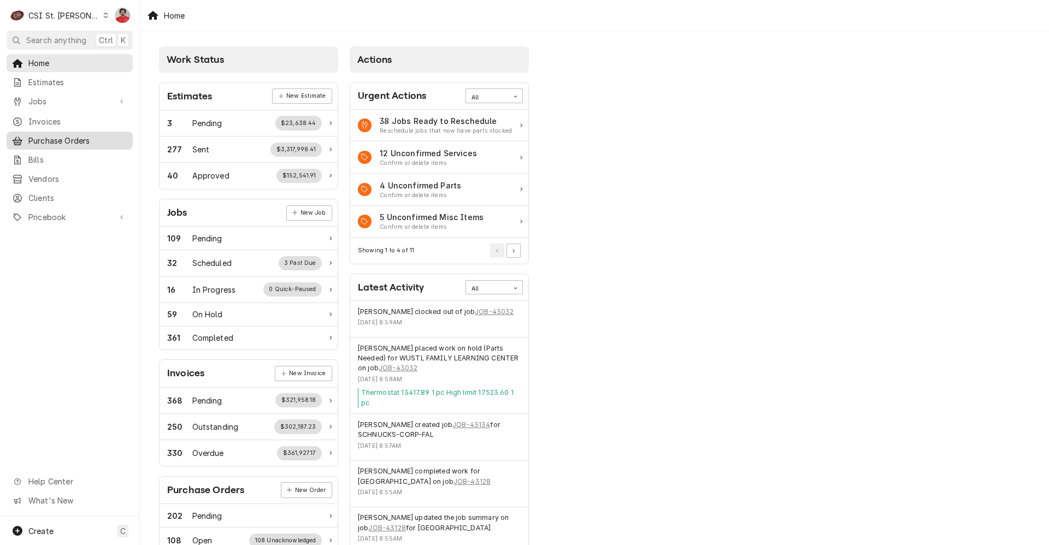
click at [59, 136] on span "Purchase Orders" at bounding box center [77, 140] width 99 height 11
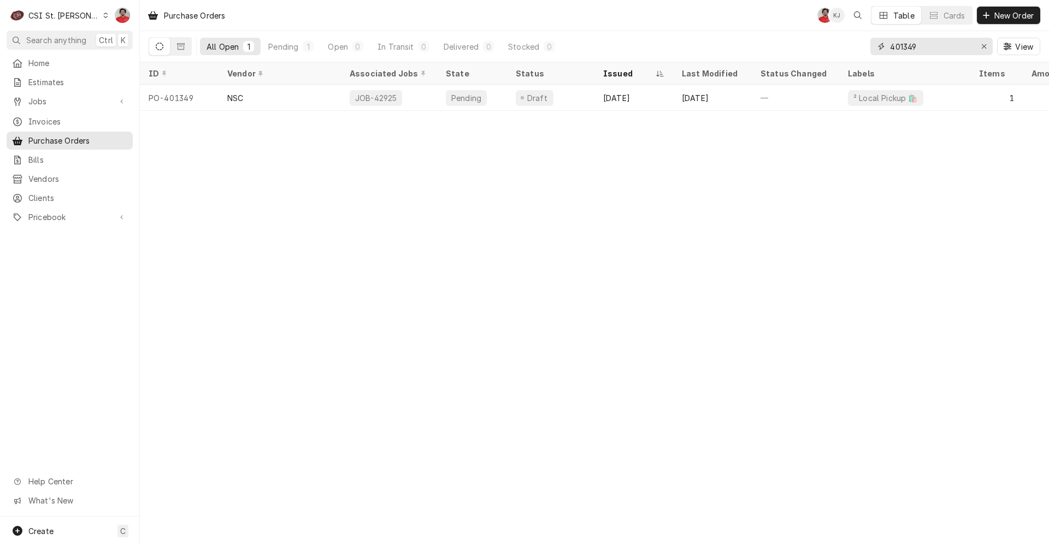
click at [916, 49] on input "401349" at bounding box center [931, 46] width 82 height 17
type input "401435"
click at [940, 49] on input "401435" at bounding box center [931, 46] width 82 height 17
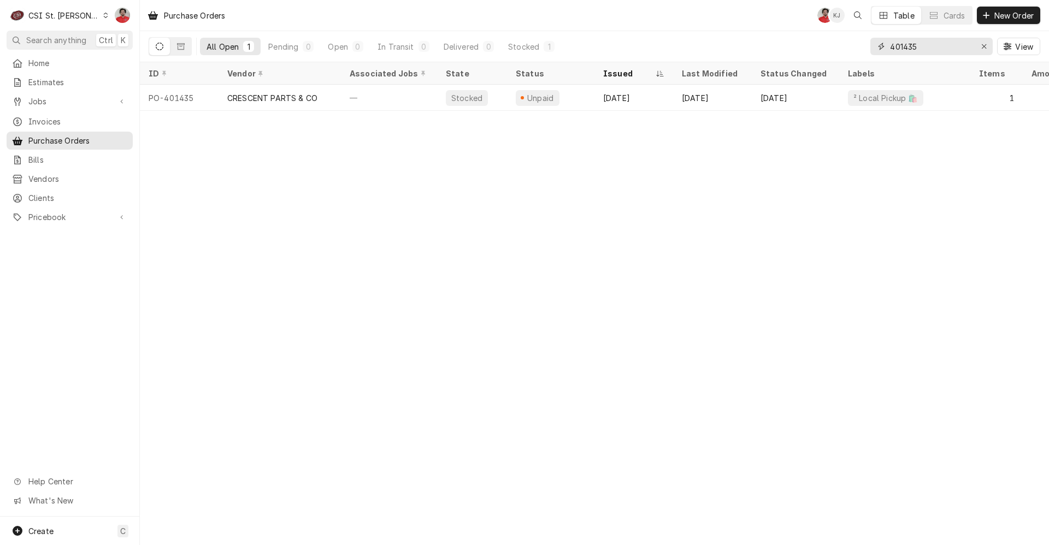
click at [940, 49] on input "401435" at bounding box center [931, 46] width 82 height 17
click at [56, 16] on div "CSI St. [PERSON_NAME]" at bounding box center [63, 15] width 71 height 11
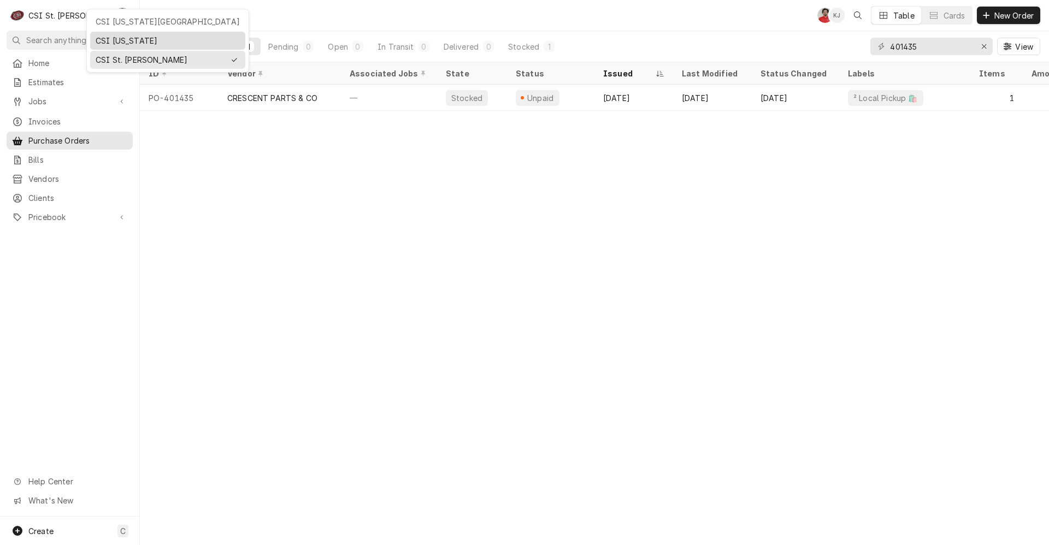
click at [126, 39] on div "CSI Kentucky" at bounding box center [168, 40] width 144 height 11
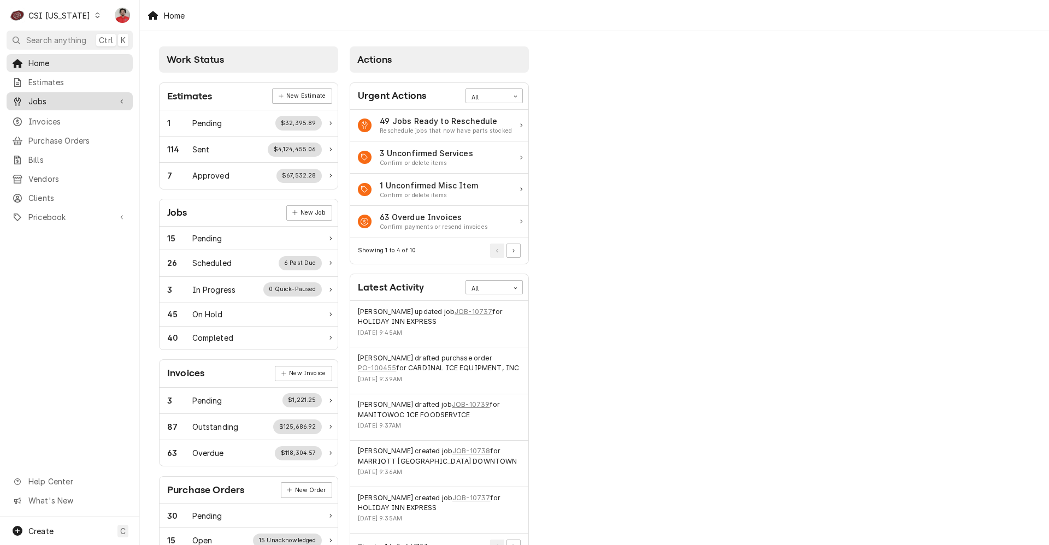
click at [74, 92] on link "Jobs" at bounding box center [70, 101] width 126 height 18
click at [63, 119] on span "Jobs" at bounding box center [77, 120] width 99 height 11
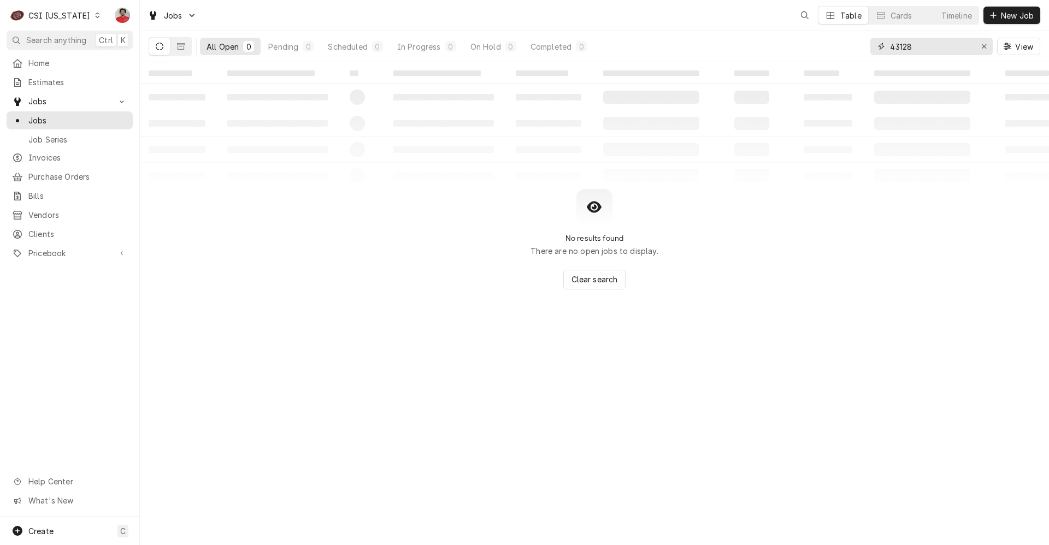
click at [919, 50] on input "43128" at bounding box center [931, 46] width 82 height 17
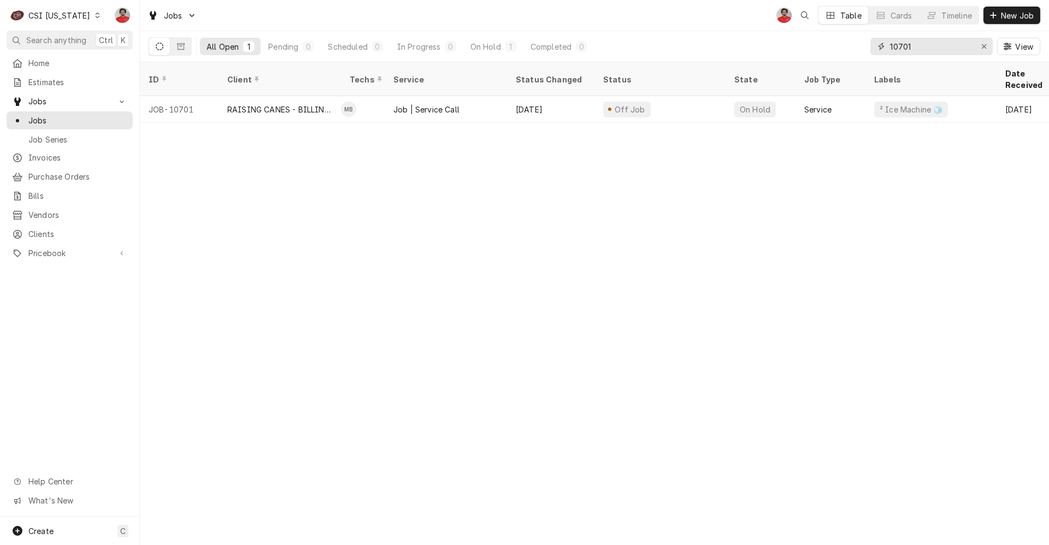
click at [931, 50] on input "10701" at bounding box center [931, 46] width 82 height 17
click at [896, 50] on input "10562" at bounding box center [931, 46] width 82 height 17
type input "43148"
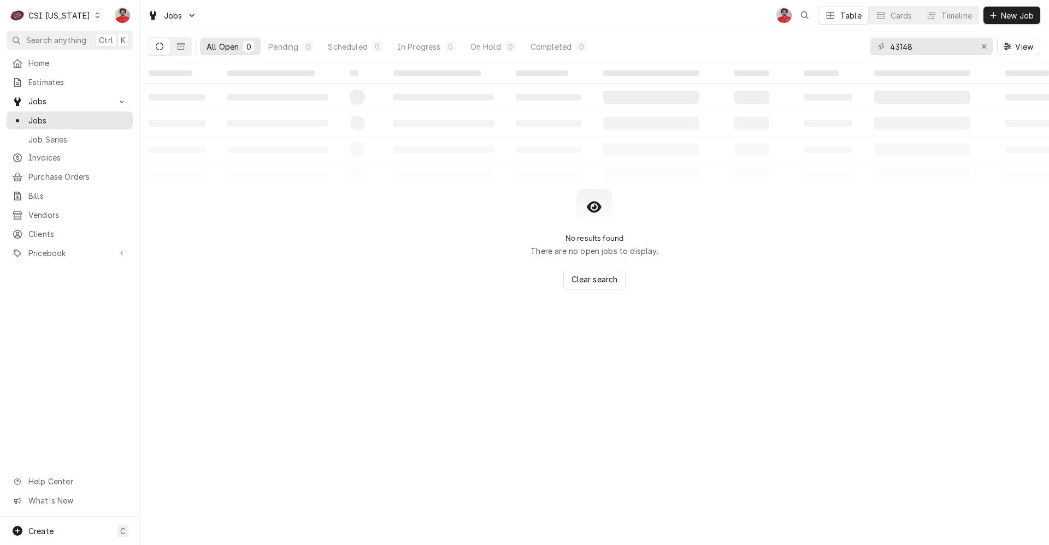
click at [77, 15] on div "CSI Kentucky" at bounding box center [59, 15] width 62 height 11
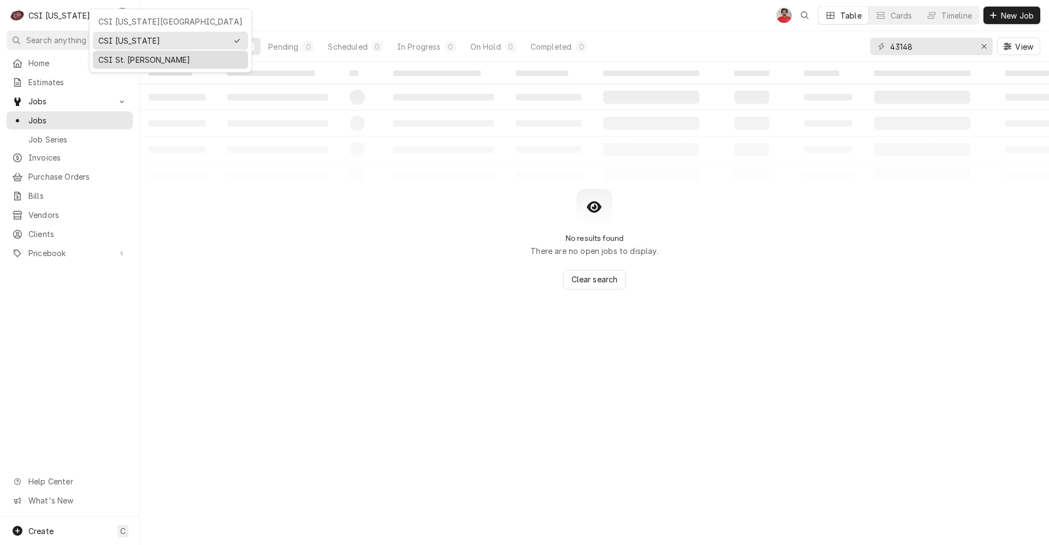
click at [103, 64] on div "CSI St. [PERSON_NAME]" at bounding box center [170, 60] width 151 height 14
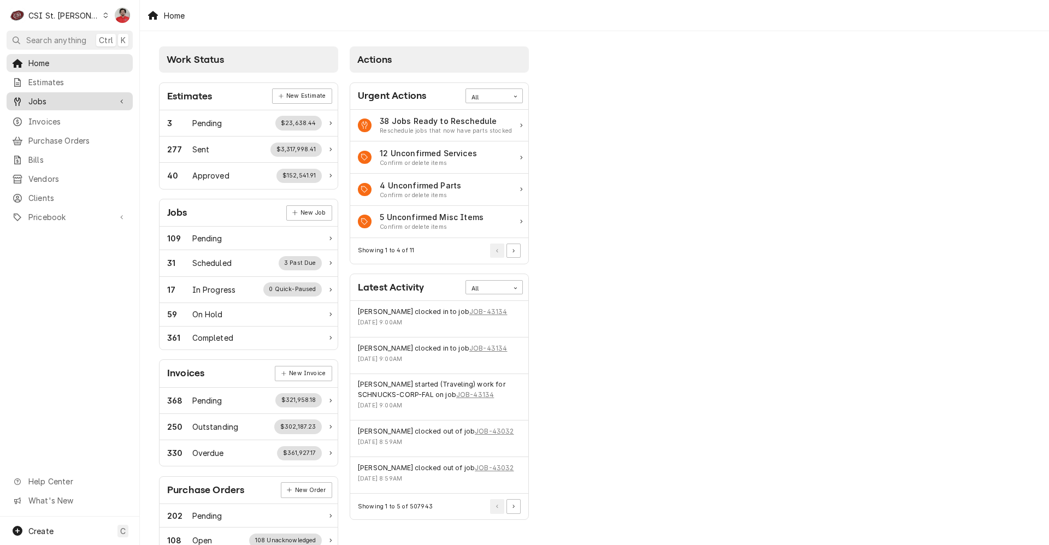
click at [87, 104] on div "Jobs" at bounding box center [70, 101] width 122 height 14
click at [78, 121] on span "Jobs" at bounding box center [77, 120] width 99 height 11
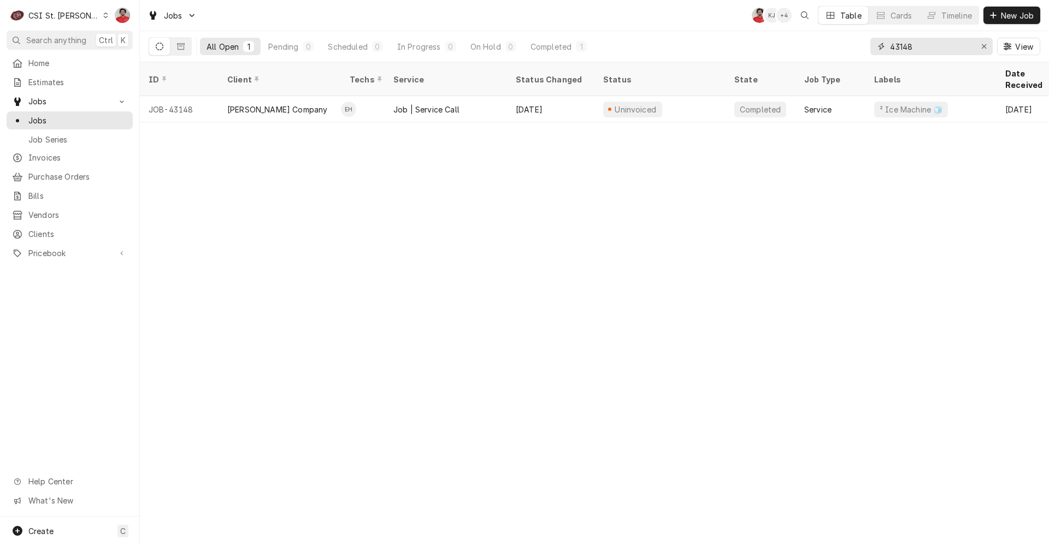
click at [932, 46] on input "43148" at bounding box center [931, 46] width 82 height 17
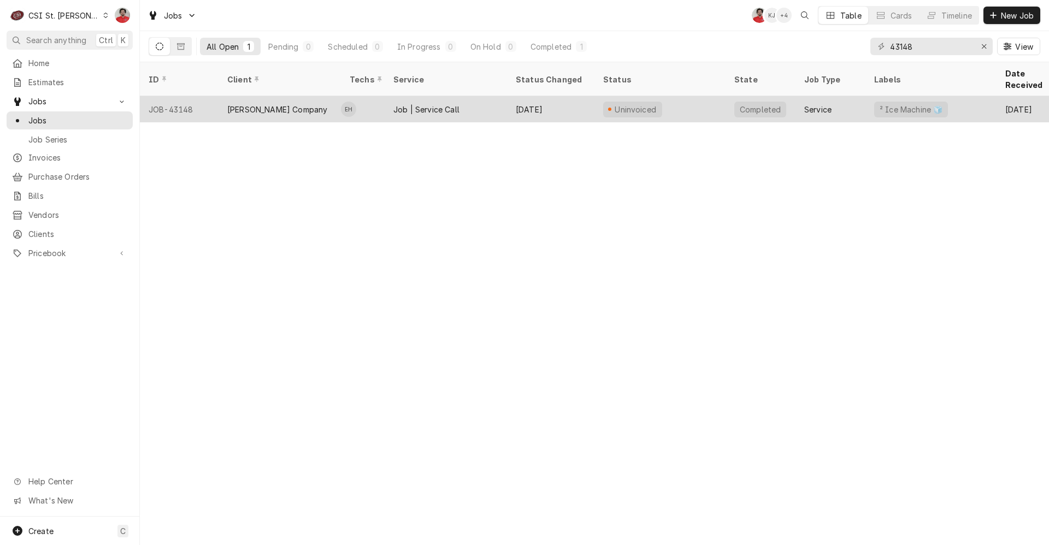
click at [675, 97] on div "Uninvoiced" at bounding box center [659, 109] width 131 height 26
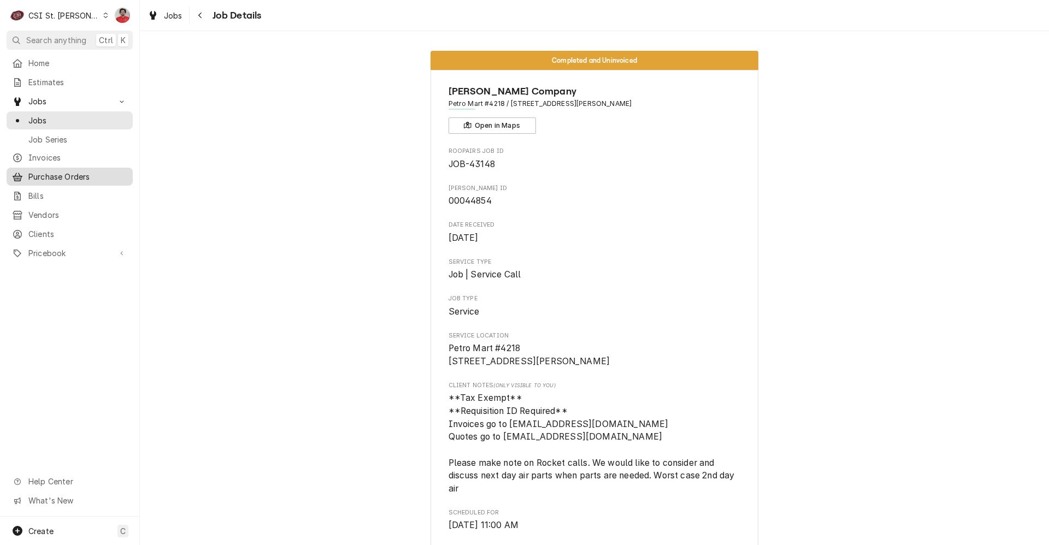
click at [55, 171] on span "Purchase Orders" at bounding box center [77, 176] width 99 height 11
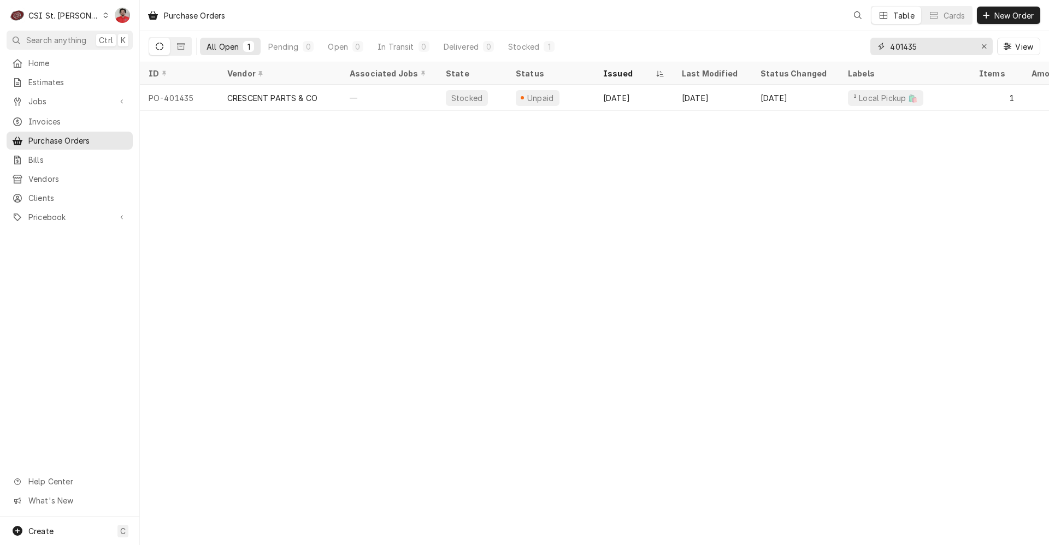
click at [899, 38] on input "401435" at bounding box center [931, 46] width 82 height 17
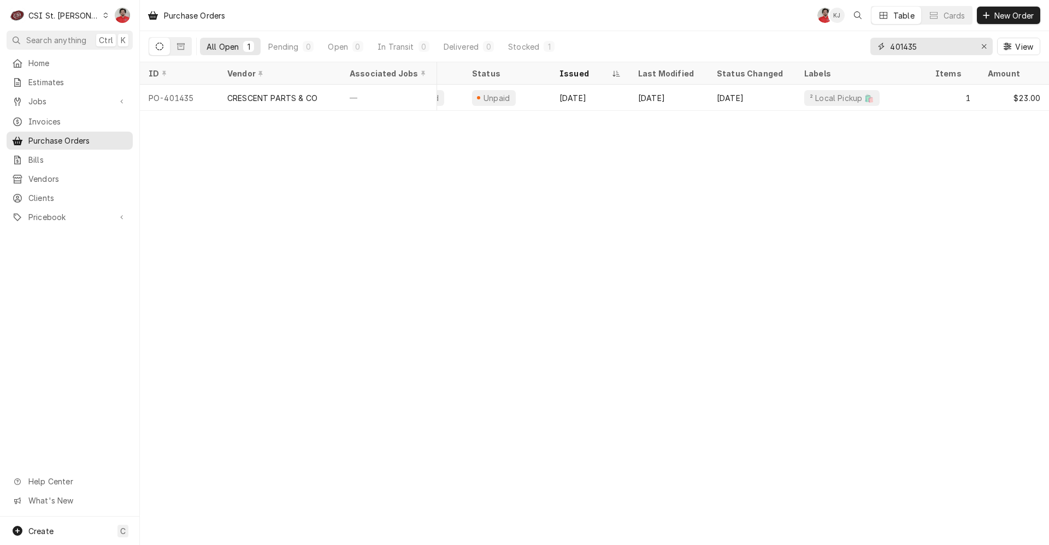
click at [922, 46] on input "401435" at bounding box center [931, 46] width 82 height 17
click at [911, 51] on input "401434" at bounding box center [931, 46] width 82 height 17
type input "6"
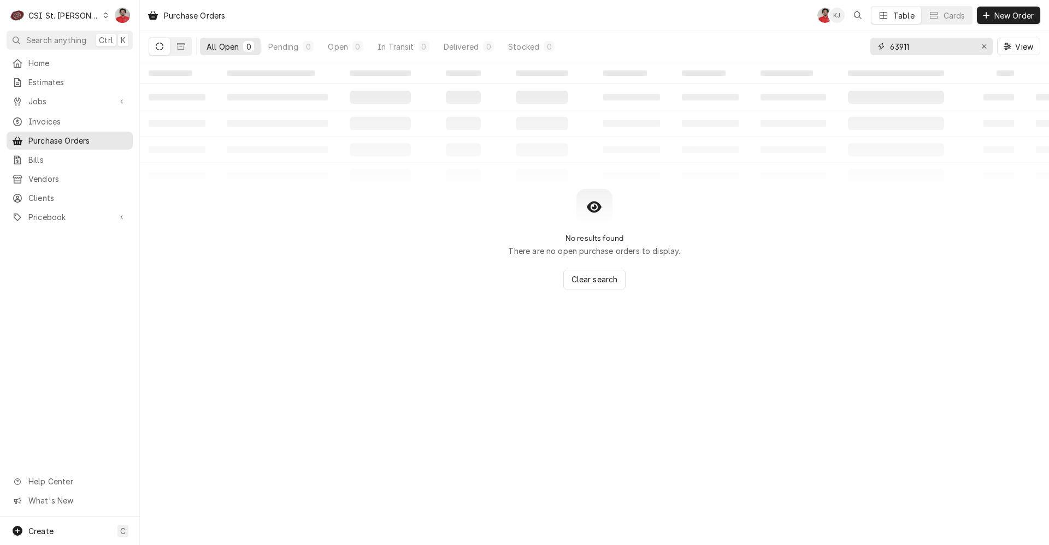
type input "6"
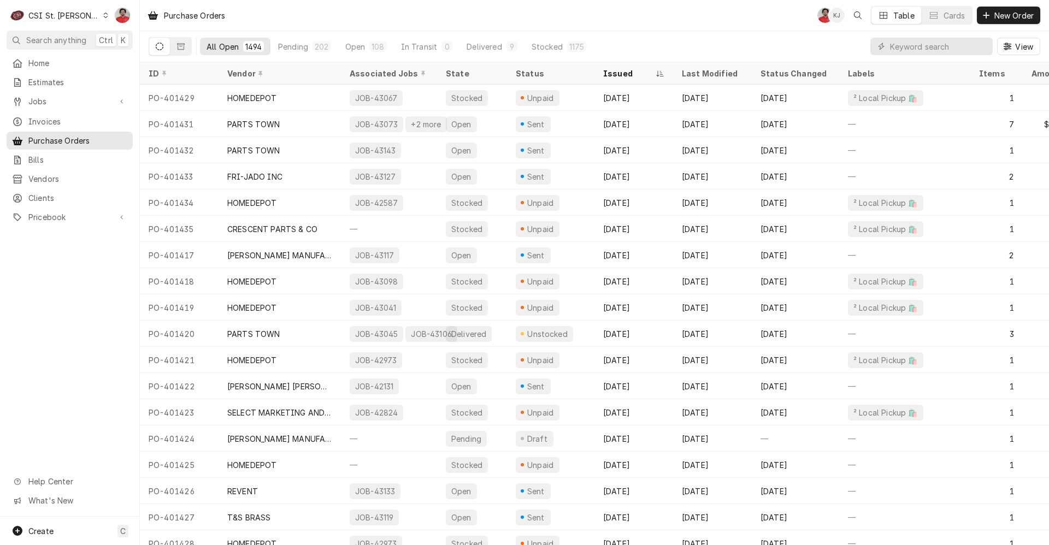
click at [59, 18] on div "CSI St. [PERSON_NAME]" at bounding box center [63, 15] width 71 height 11
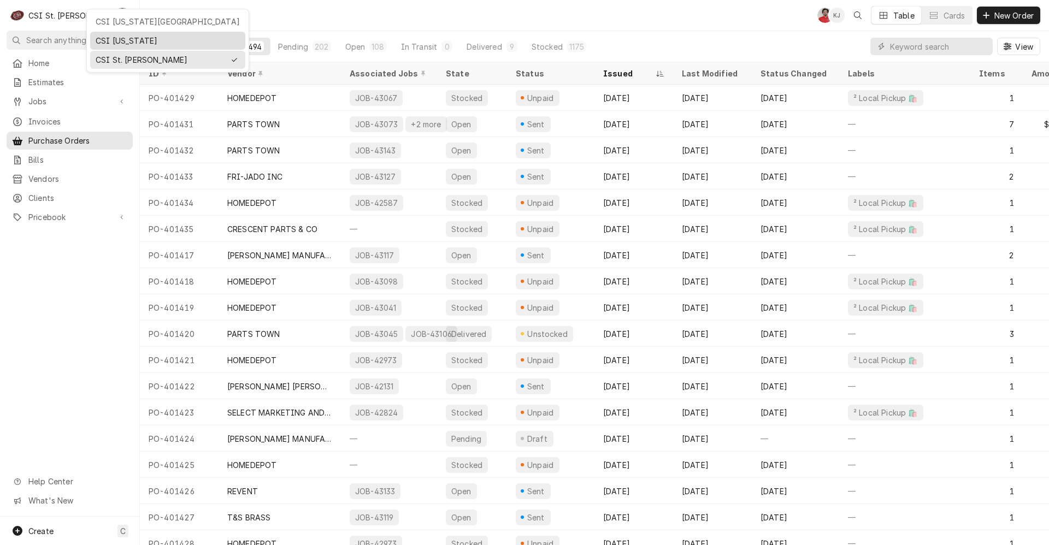
click at [118, 44] on div "CSI Kentucky" at bounding box center [168, 40] width 144 height 11
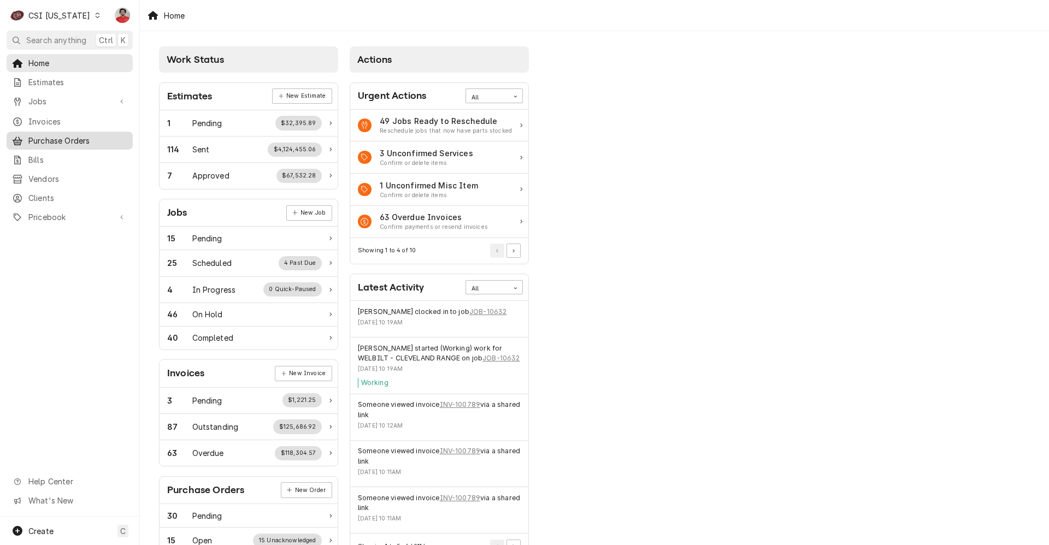
click at [67, 141] on span "Purchase Orders" at bounding box center [77, 140] width 99 height 11
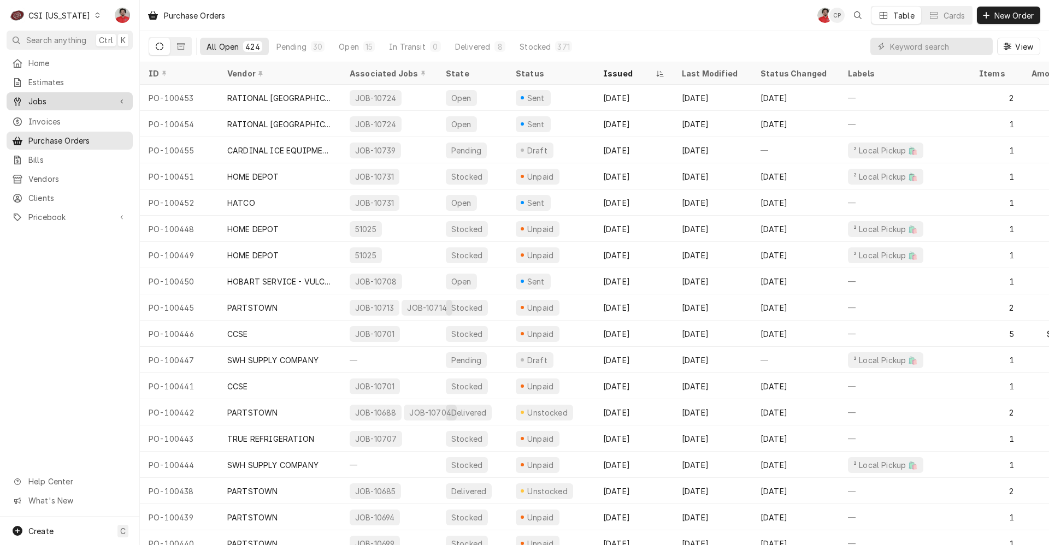
click at [56, 92] on link "Jobs" at bounding box center [70, 101] width 126 height 18
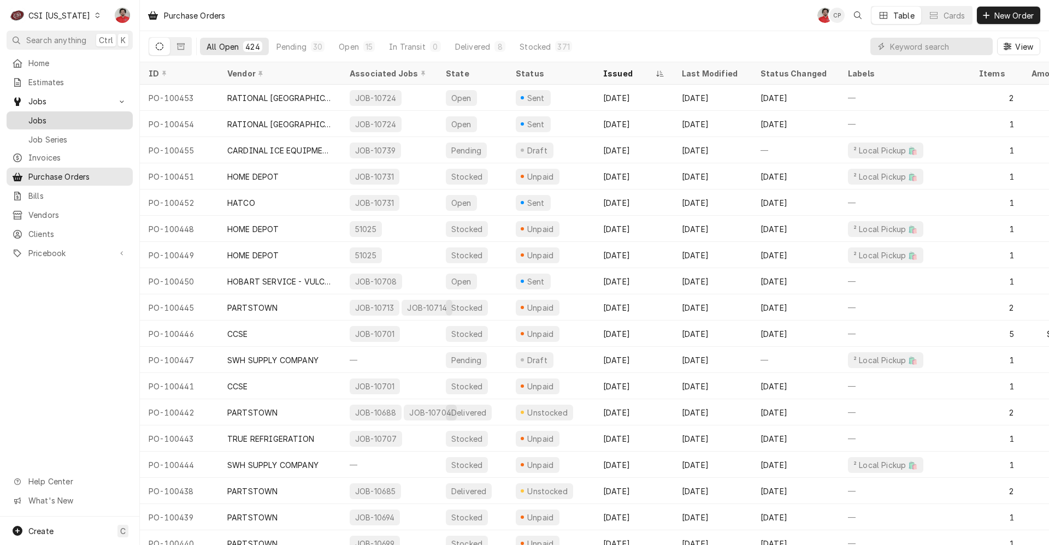
click at [82, 116] on span "Jobs" at bounding box center [77, 120] width 99 height 11
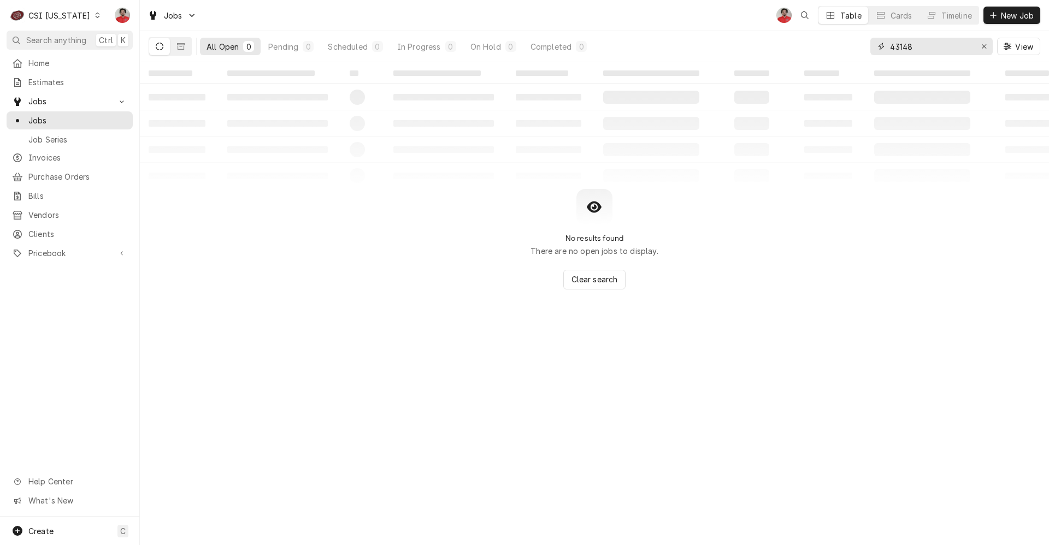
click at [915, 50] on input "43148" at bounding box center [931, 46] width 82 height 17
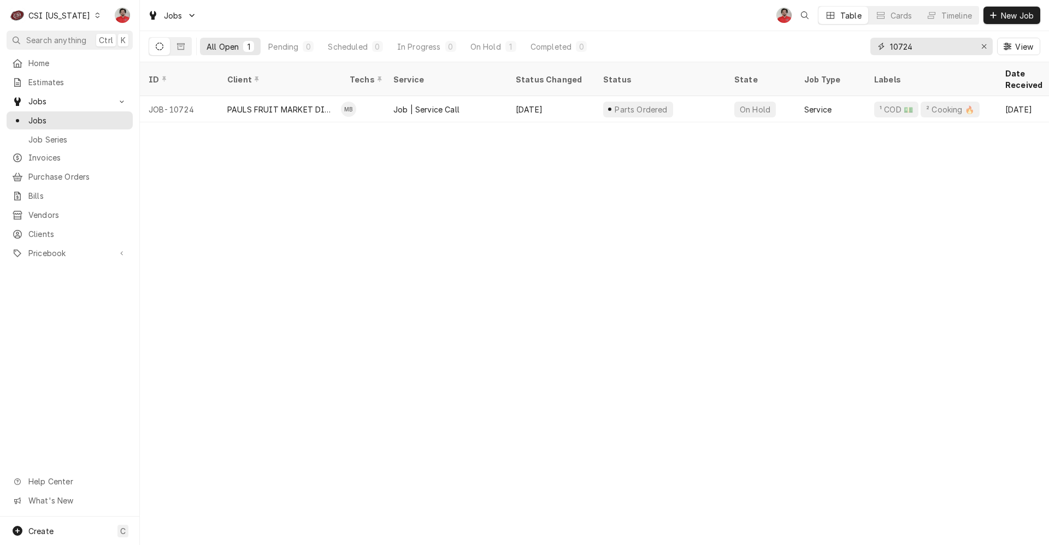
click at [903, 50] on input "10724" at bounding box center [931, 46] width 82 height 17
click at [907, 49] on input "10701" at bounding box center [931, 46] width 82 height 17
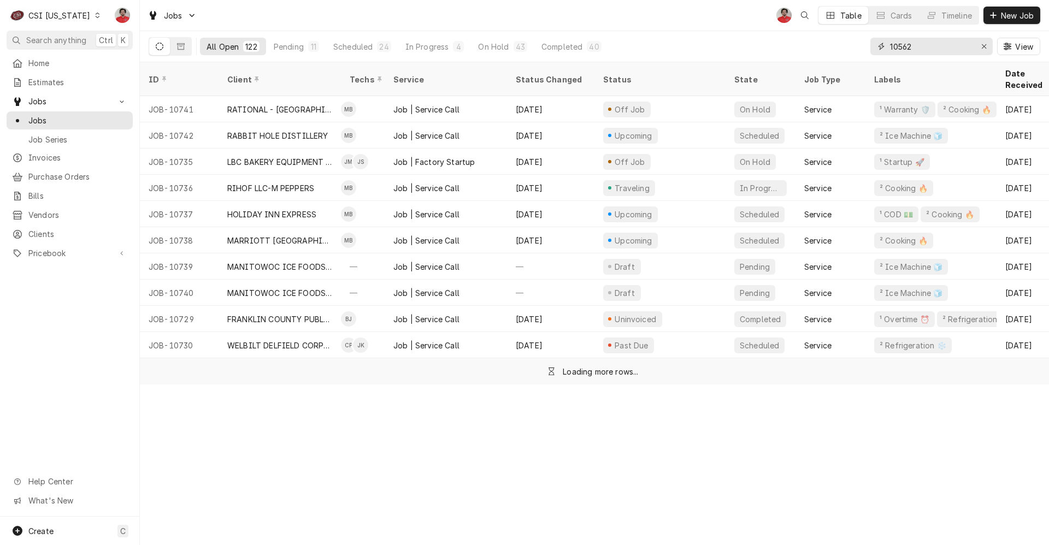
type input "10562"
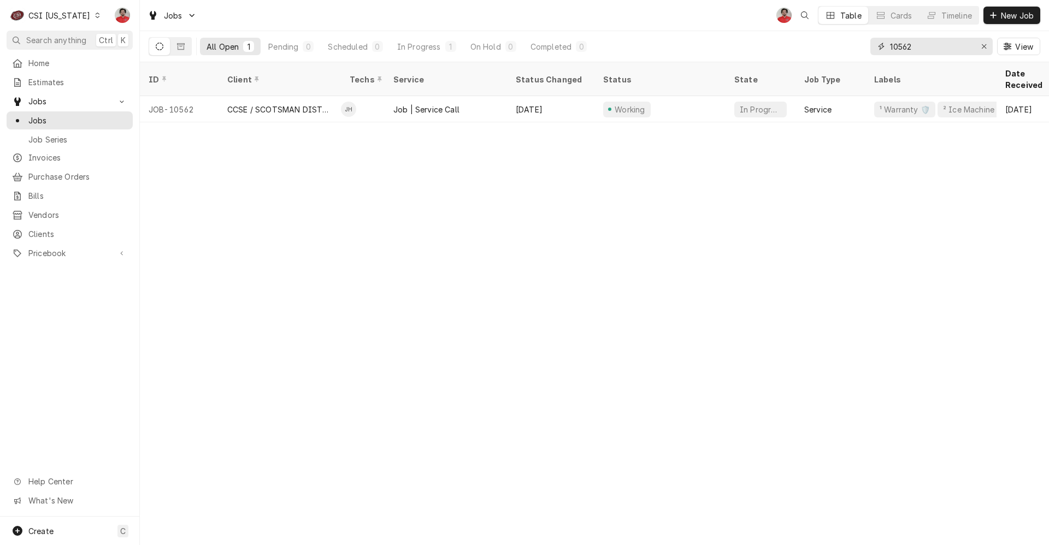
click at [910, 48] on input "10562" at bounding box center [931, 46] width 82 height 17
drag, startPoint x: 73, startPoint y: 12, endPoint x: 75, endPoint y: 21, distance: 9.0
click at [73, 12] on div "CSI Kentucky" at bounding box center [59, 15] width 62 height 11
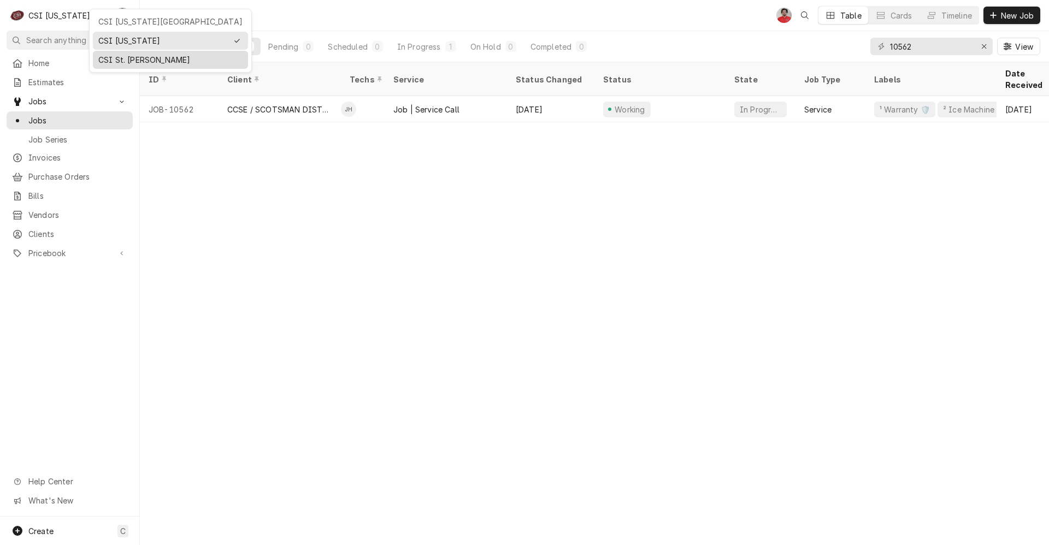
click at [129, 57] on div "CSI St. [PERSON_NAME]" at bounding box center [170, 59] width 144 height 11
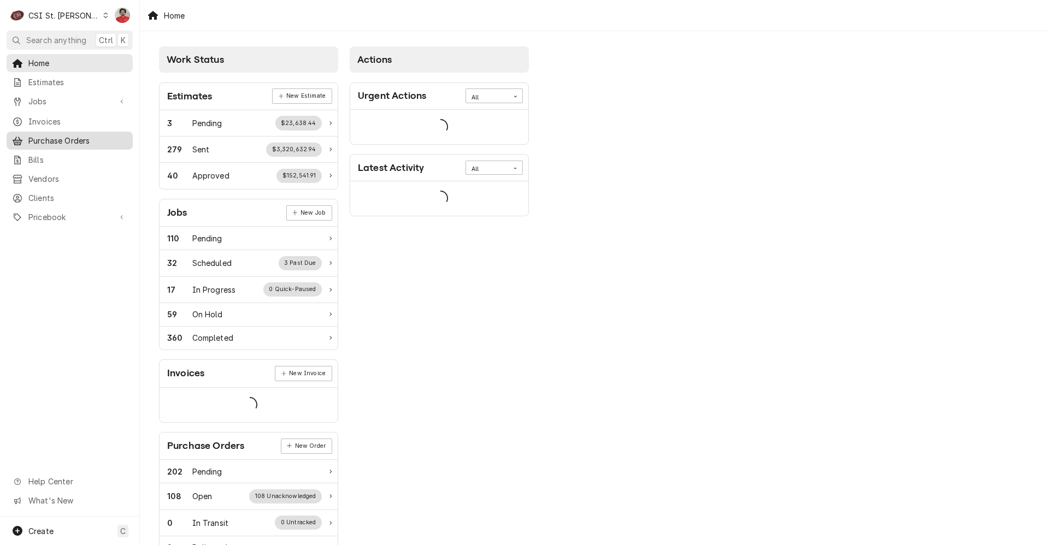
click at [67, 135] on span "Purchase Orders" at bounding box center [77, 140] width 99 height 11
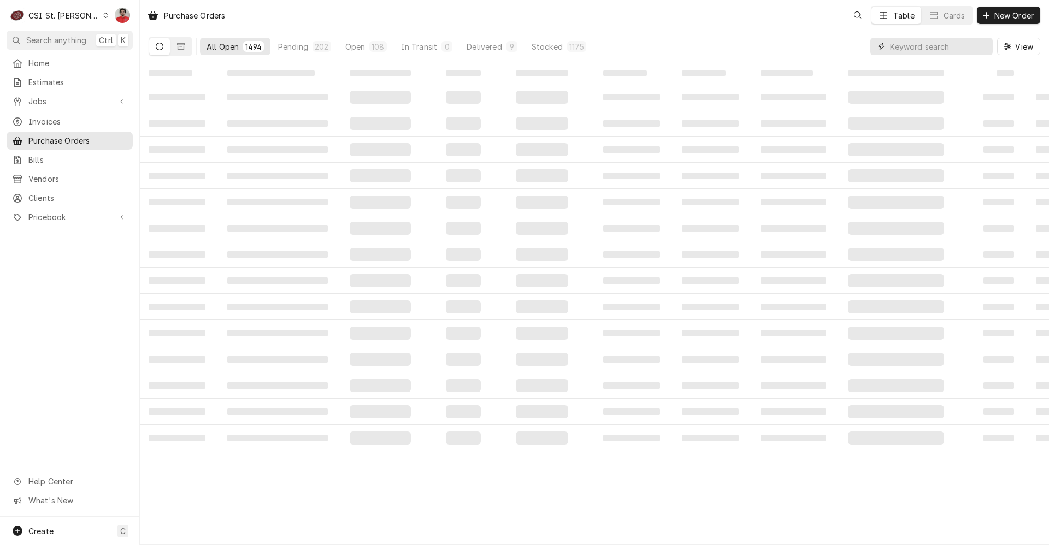
click at [935, 55] on input "Dynamic Content Wrapper" at bounding box center [938, 46] width 97 height 17
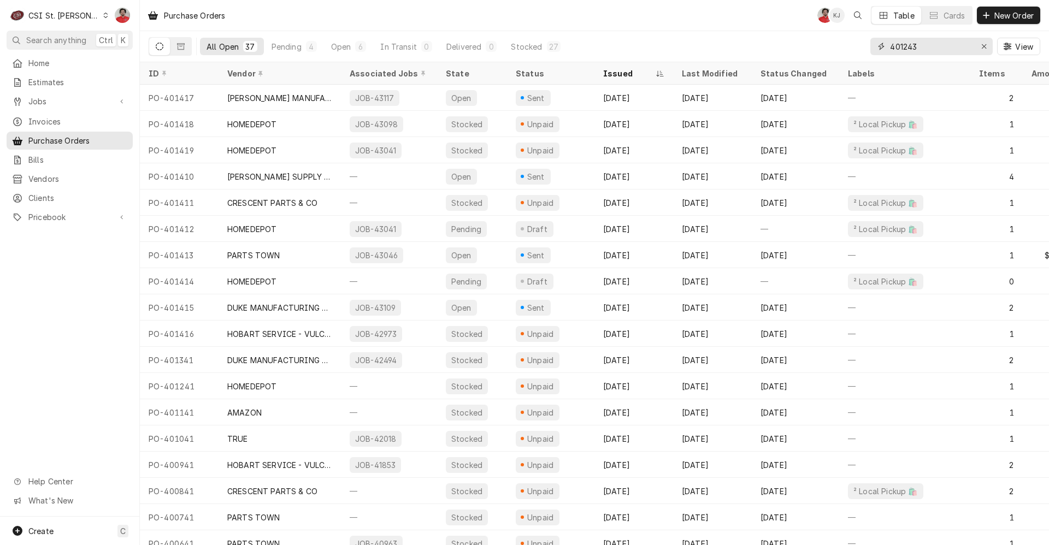
type input "401243"
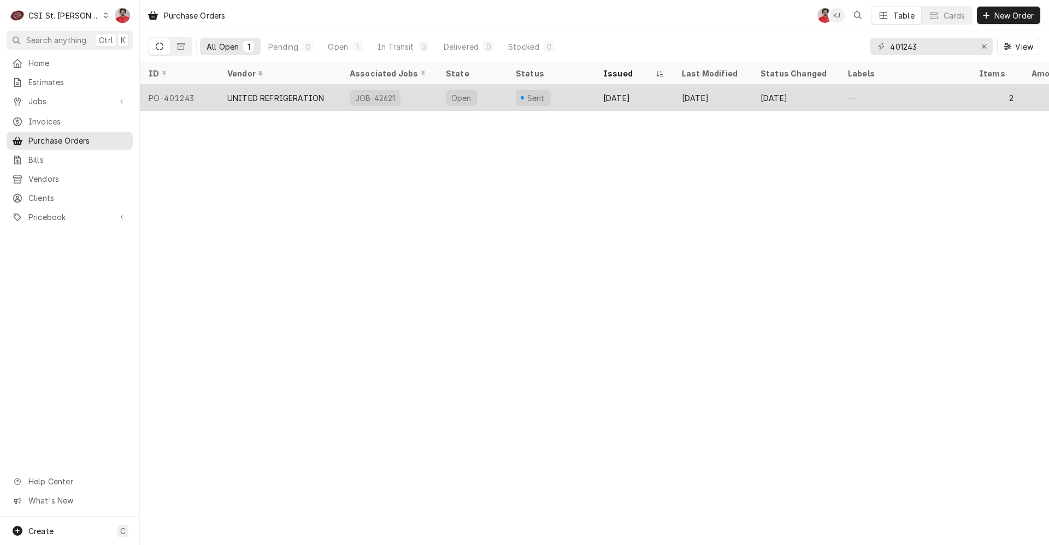
click at [565, 106] on div "Sent" at bounding box center [550, 98] width 87 height 26
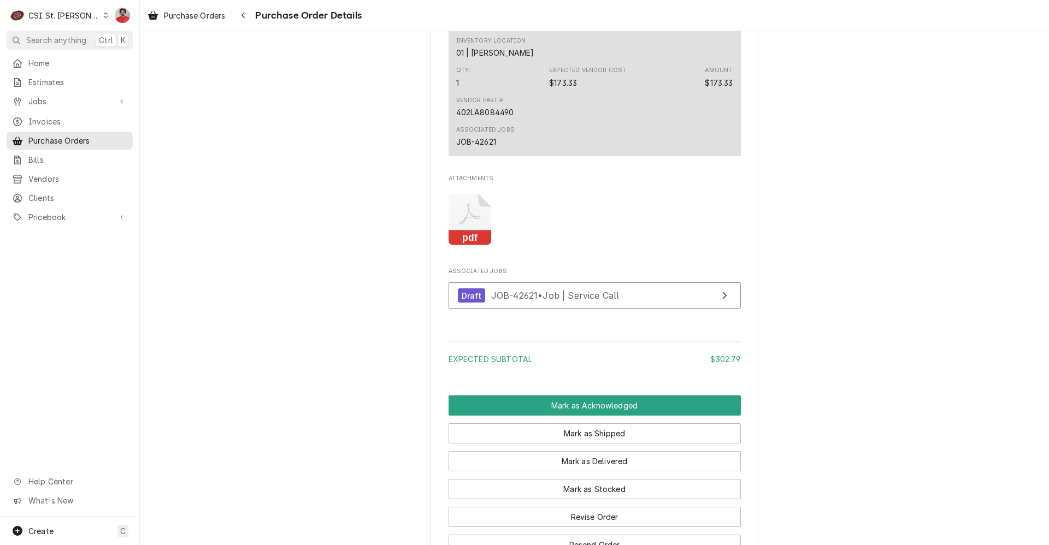
scroll to position [1038, 0]
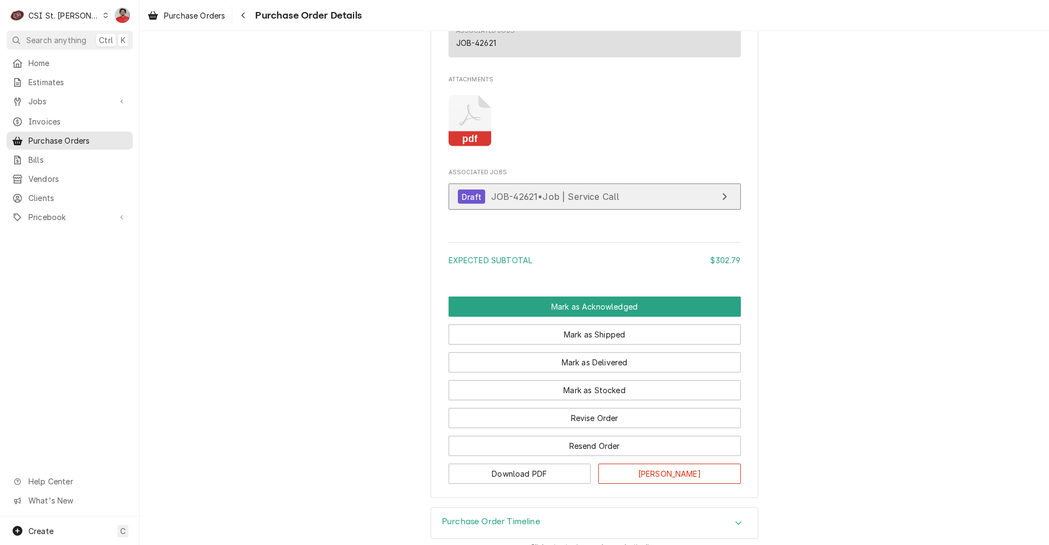
click at [559, 210] on link "Draft JOB-42621 • Job | Service Call" at bounding box center [594, 196] width 292 height 27
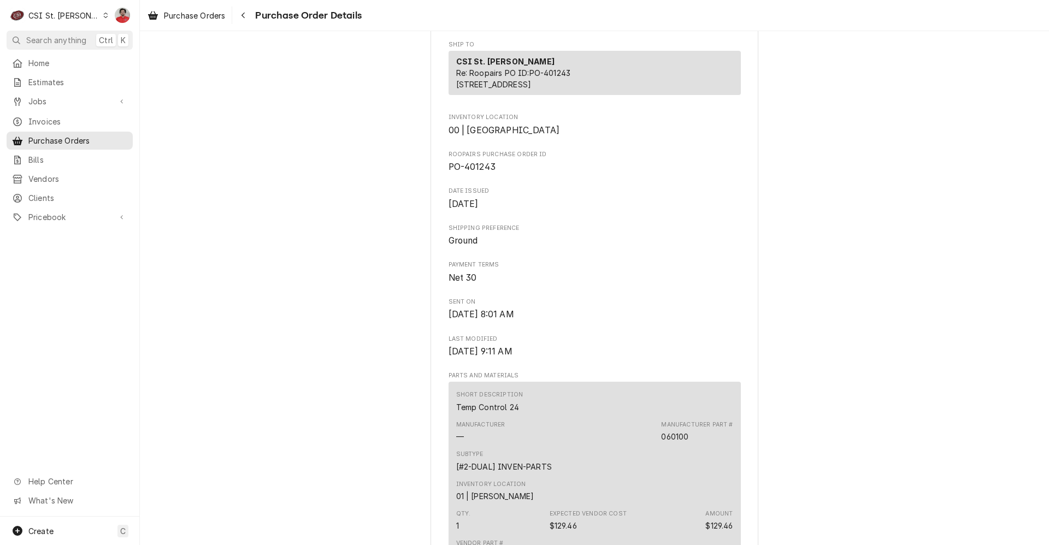
scroll to position [601, 0]
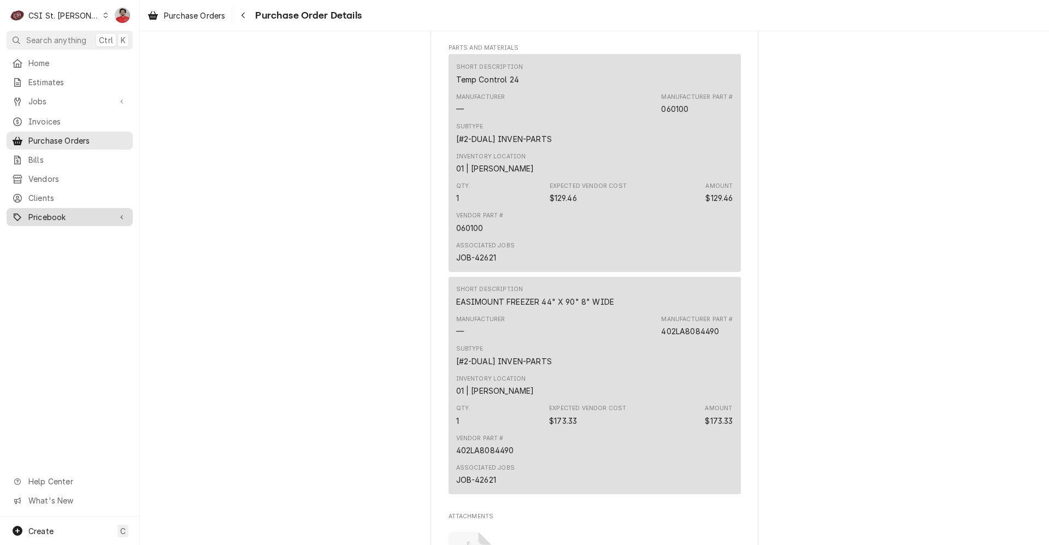
click at [74, 215] on span "Pricebook" at bounding box center [69, 216] width 82 height 11
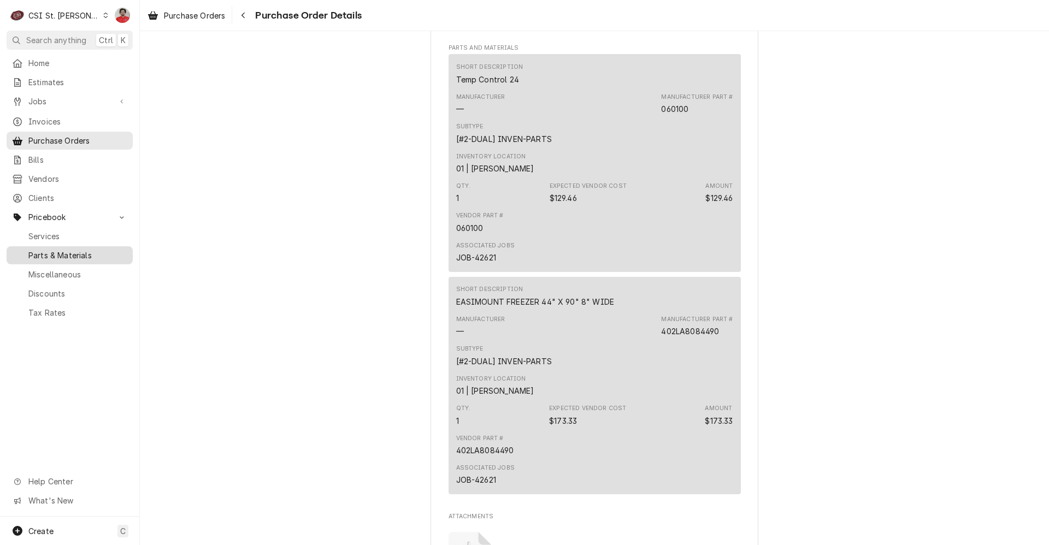
click at [80, 250] on span "Parts & Materials" at bounding box center [77, 255] width 99 height 11
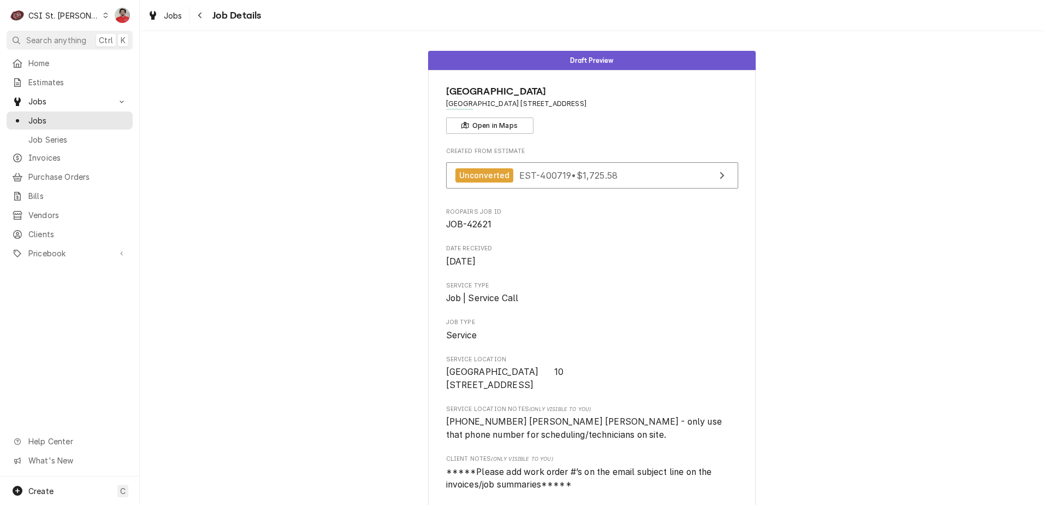
drag, startPoint x: 536, startPoint y: 395, endPoint x: 440, endPoint y: 396, distance: 96.1
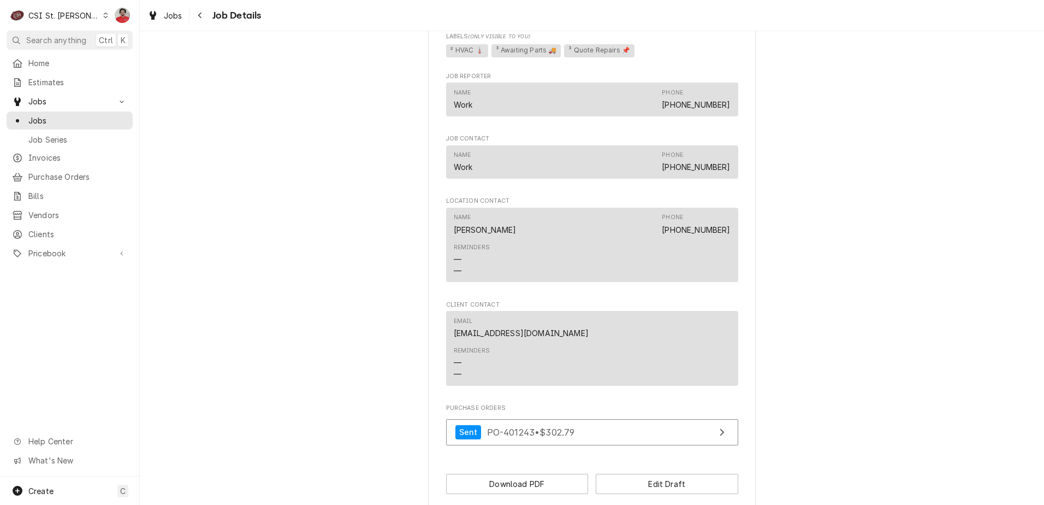
scroll to position [784, 0]
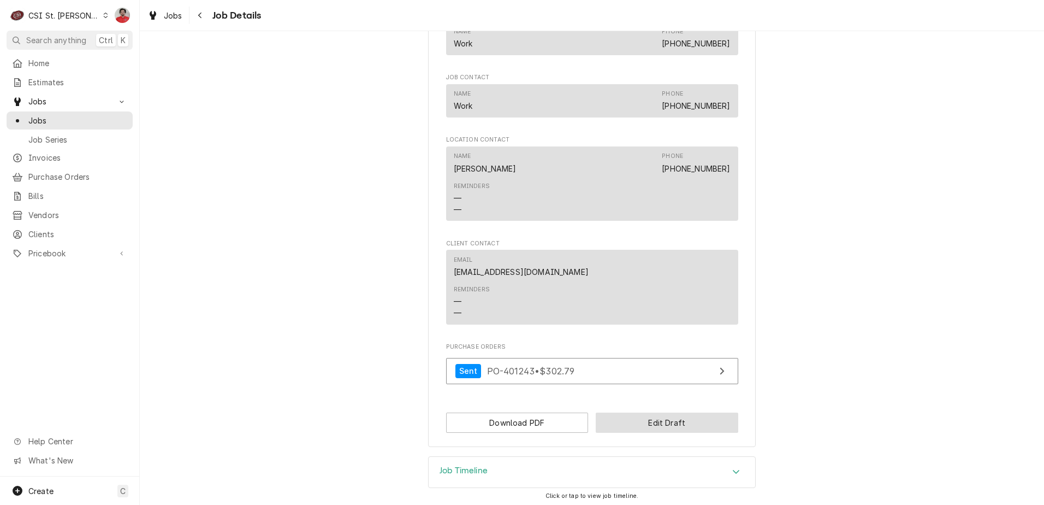
click at [609, 427] on button "Edit Draft" at bounding box center [667, 422] width 143 height 20
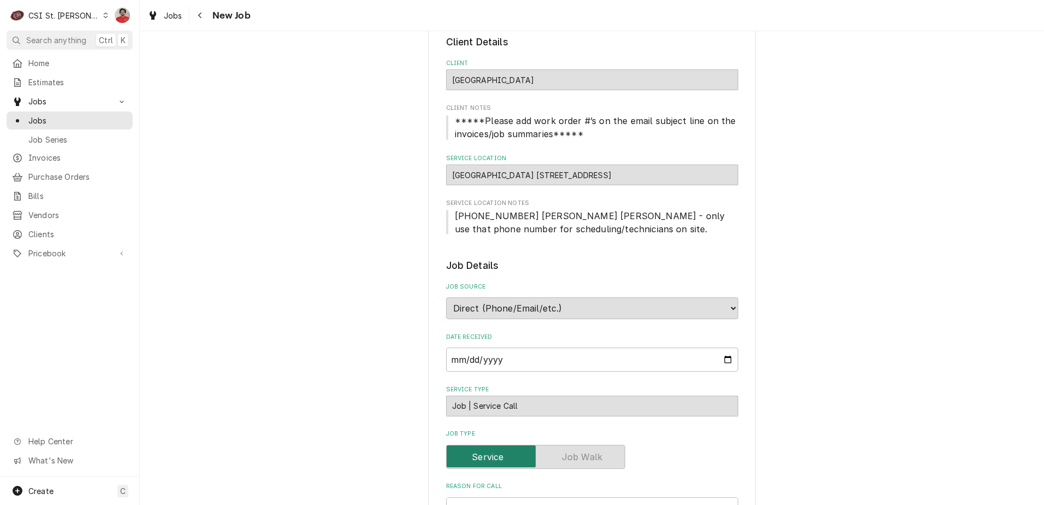
scroll to position [437, 0]
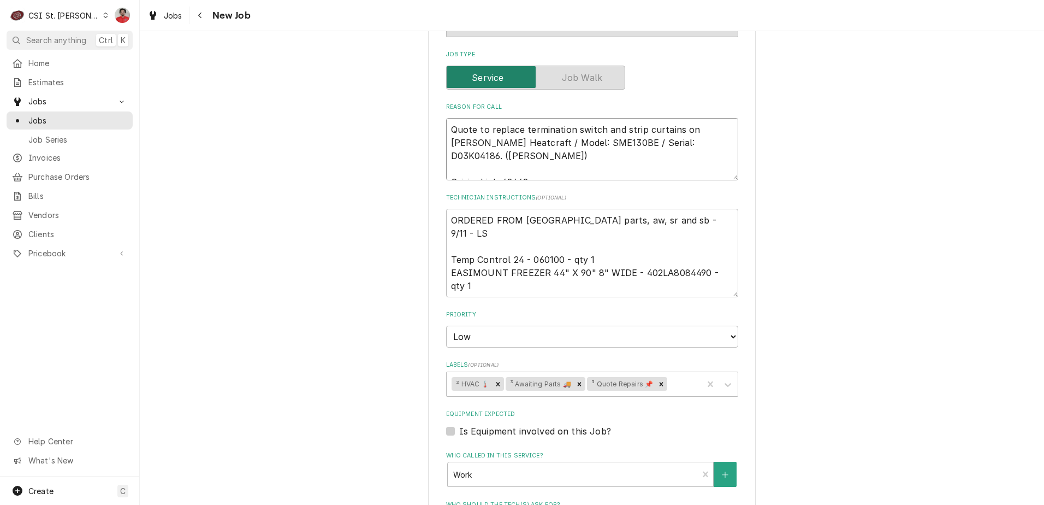
click at [549, 128] on textarea "Quote to replace termination switch and strip curtains on BOHN Heatcraft / Mode…" at bounding box center [592, 149] width 292 height 62
type textarea "x"
type textarea "Quote to replace termination switch and strip curtains on BOHN Heatcraft / Mode…"
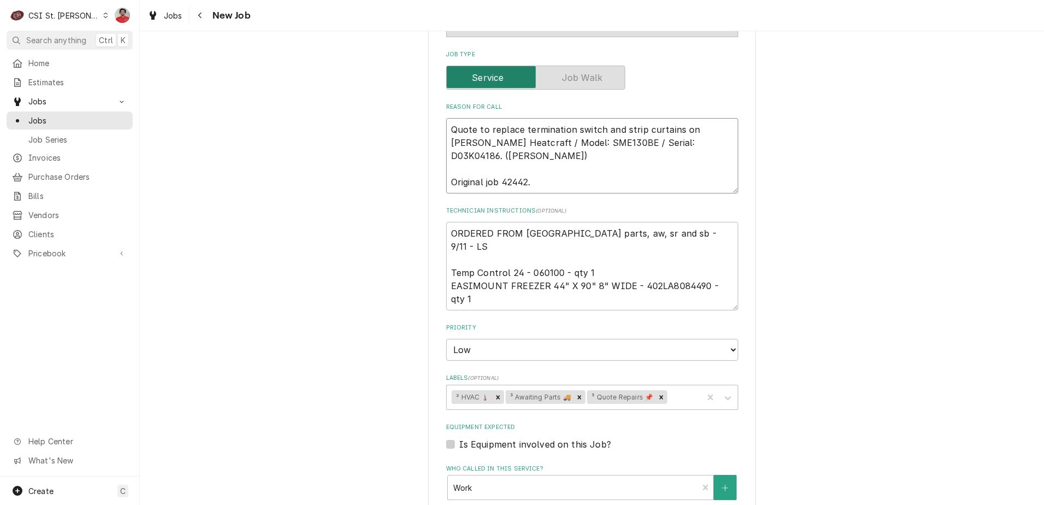
type textarea "x"
type textarea "P Quote to replace termination switch and strip curtains on BOHN Heatcraft / Mo…"
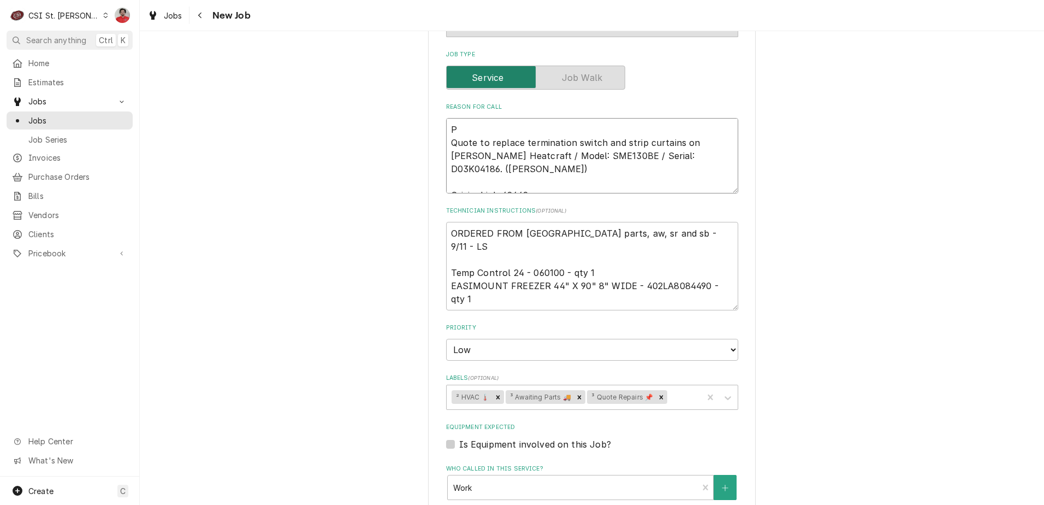
type textarea "x"
type textarea "Pa Quote to replace termination switch and strip curtains on BOHN Heatcraft / M…"
type textarea "x"
type textarea "Par Quote to replace termination switch and strip curtains on BOHN Heatcraft / …"
type textarea "x"
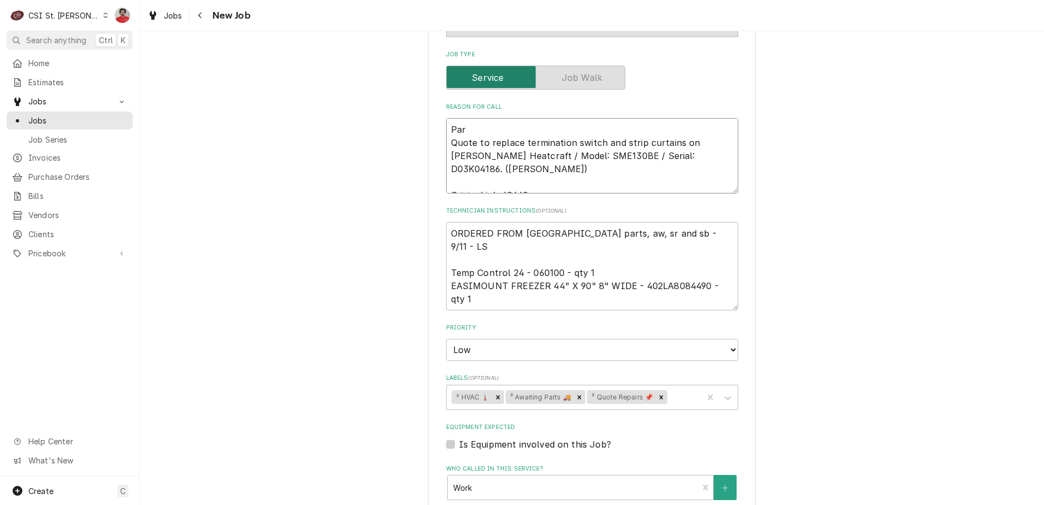
type textarea "Part Quote to replace termination switch and strip curtains on BOHN Heatcraft /…"
type textarea "x"
type textarea "Parts Quote to replace termination switch and strip curtains on BOHN Heatcraft …"
type textarea "x"
type textarea "Parts Quote to replace termination switch and strip curtains on BOHN Heatcraft …"
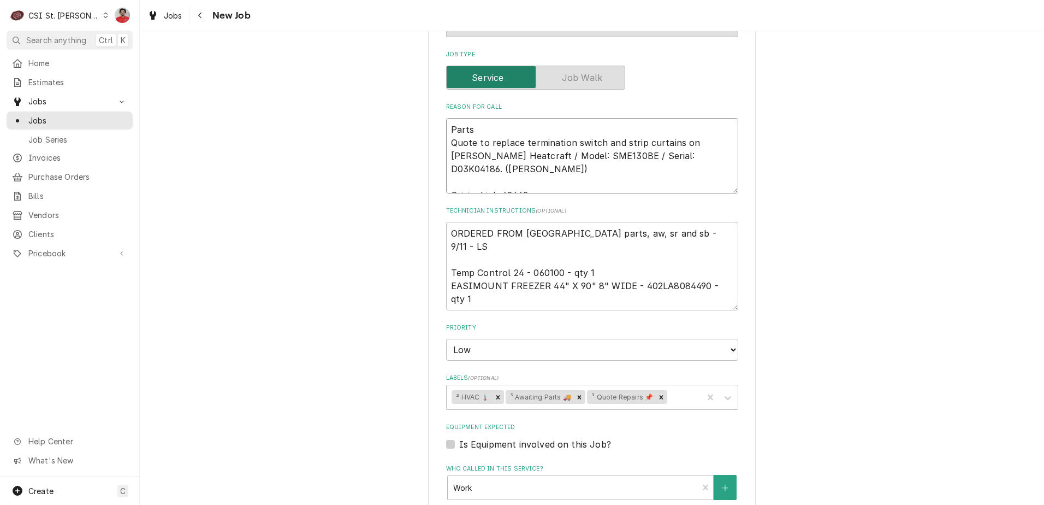
type textarea "x"
type textarea "Parts i Quote to replace termination switch and strip curtains on BOHN Heatcraf…"
type textarea "x"
type textarea "Parts in Quote to replace termination switch and strip curtains on BOHN Heatcra…"
type textarea "x"
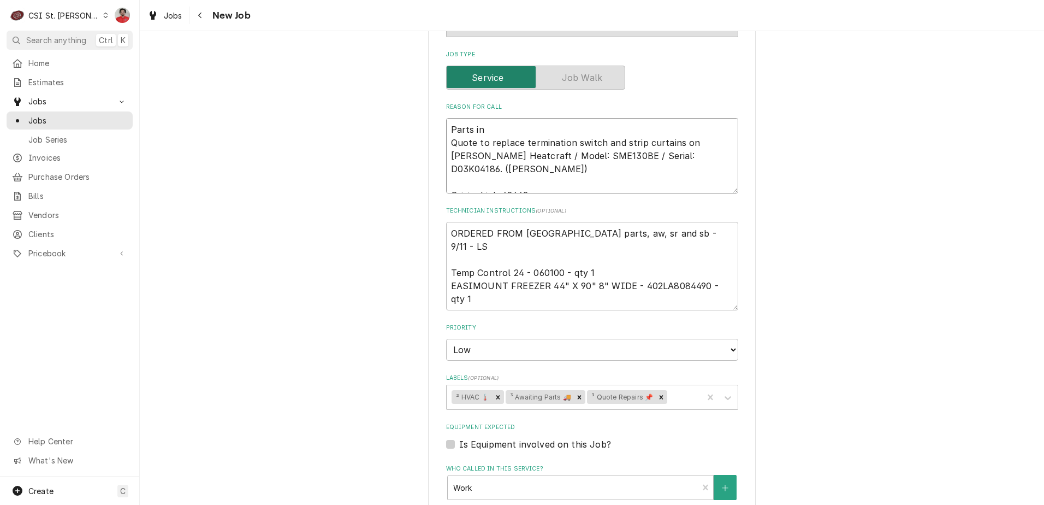
type textarea "Parts in Quote to replace termination switch and strip curtains on BOHN Heatcra…"
type textarea "x"
type textarea "Parts in W Quote to replace termination switch and strip curtains on BOHN Heatc…"
type textarea "x"
type textarea "Parts in WI Quote to replace termination switch and strip curtains on BOHN Heat…"
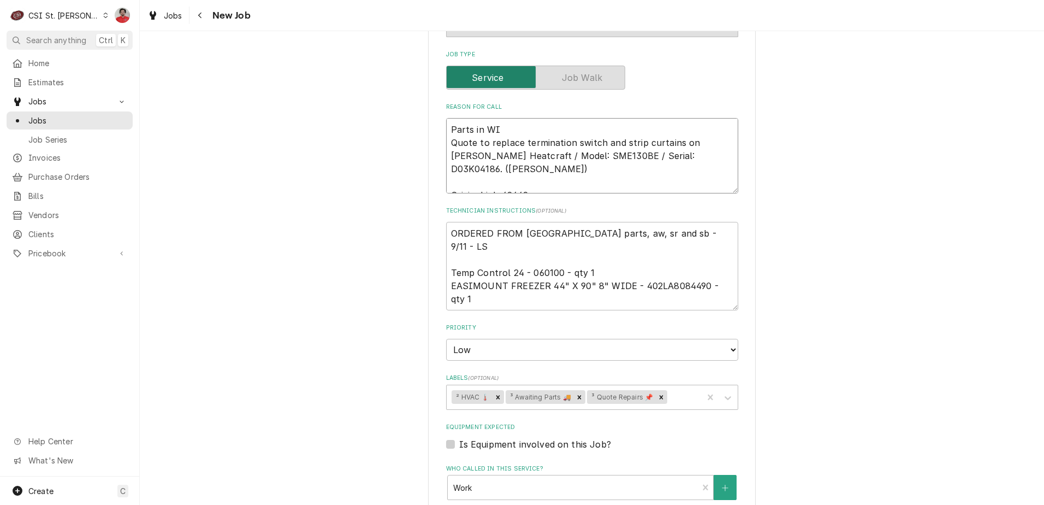
type textarea "x"
type textarea "Parts in WIl Quote to replace termination switch and strip curtains on BOHN Hea…"
type textarea "x"
type textarea "Parts in WIll Quote to replace termination switch and strip curtains on BOHN He…"
type textarea "x"
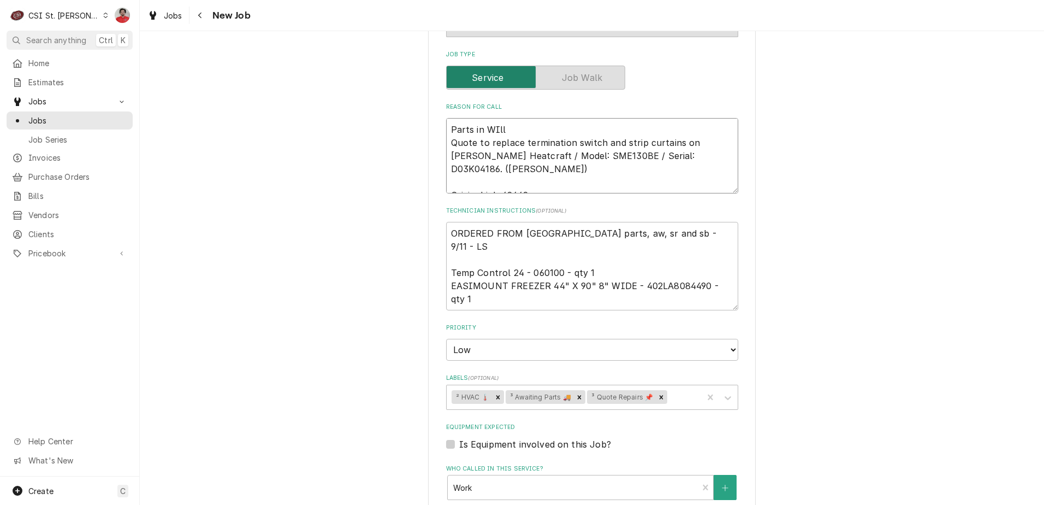
type textarea "Parts in WIl Quote to replace termination switch and strip curtains on BOHN Hea…"
type textarea "x"
type textarea "Parts in WI Quote to replace termination switch and strip curtains on BOHN Heat…"
type textarea "x"
type textarea "Parts in W Quote to replace termination switch and strip curtains on BOHN Heatc…"
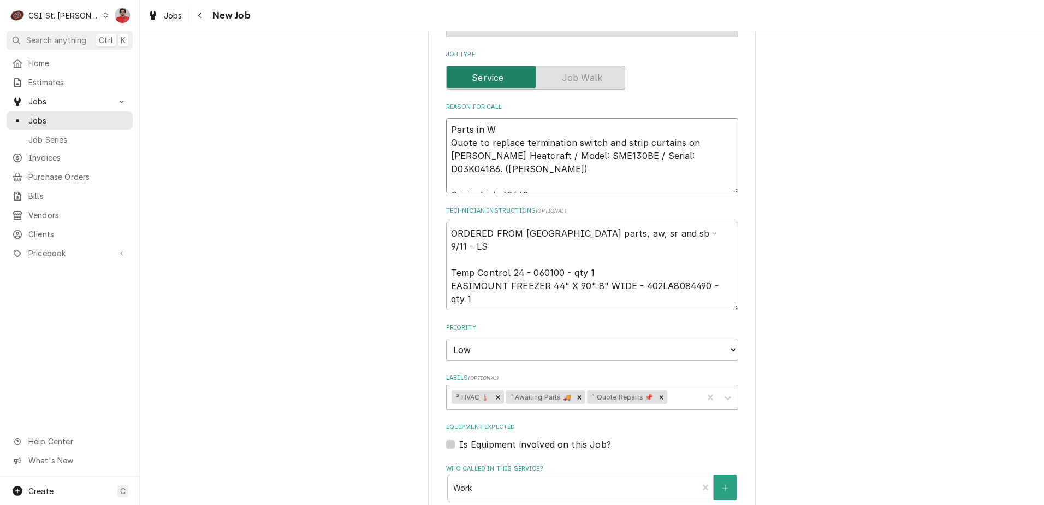
type textarea "x"
type textarea "Parts in Wi Quote to replace termination switch and strip curtains on BOHN Heat…"
type textarea "x"
type textarea "Parts in Wil Quote to replace termination switch and strip curtains on BOHN Hea…"
type textarea "x"
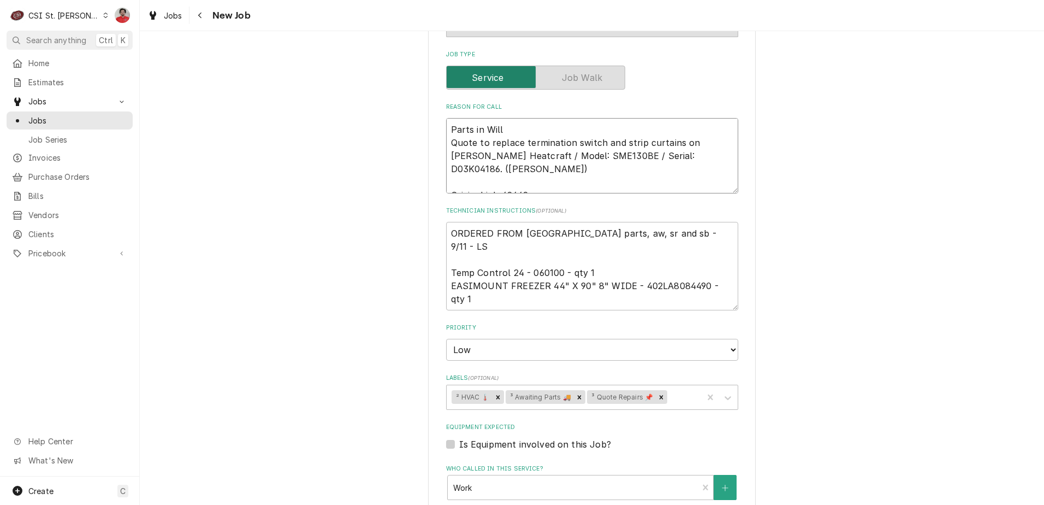
type textarea "Parts in Will Quote to replace termination switch and strip curtains on BOHN He…"
type textarea "x"
type textarea "Parts in Will C Quote to replace termination switch and strip curtains on BOHN …"
type textarea "x"
type textarea "Parts in Will Ca Quote to replace termination switch and strip curtains on BOHN…"
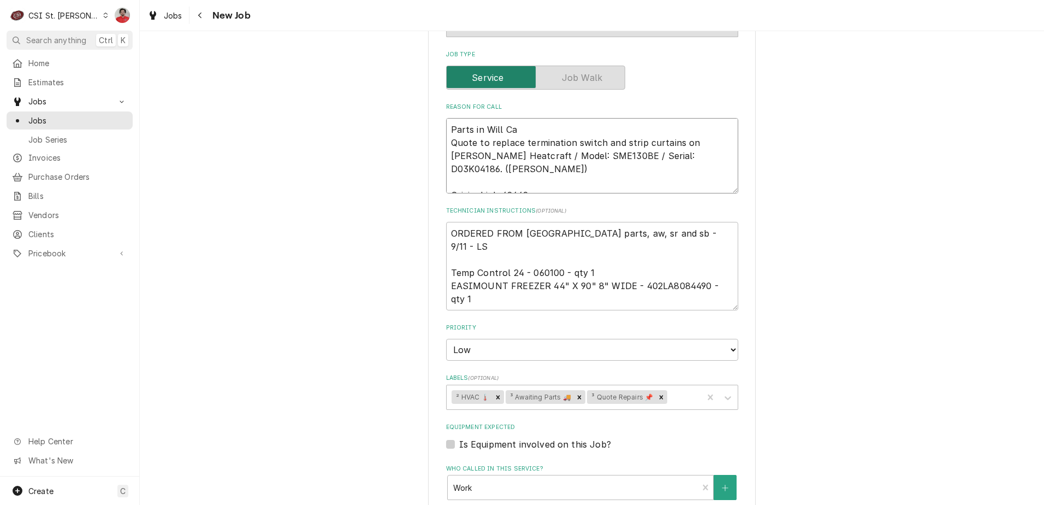
type textarea "x"
type textarea "Parts in Will Cal Quote to replace termination switch and strip curtains on BOH…"
type textarea "x"
type textarea "Parts in Will Call Quote to replace termination switch and strip curtains on BO…"
type textarea "x"
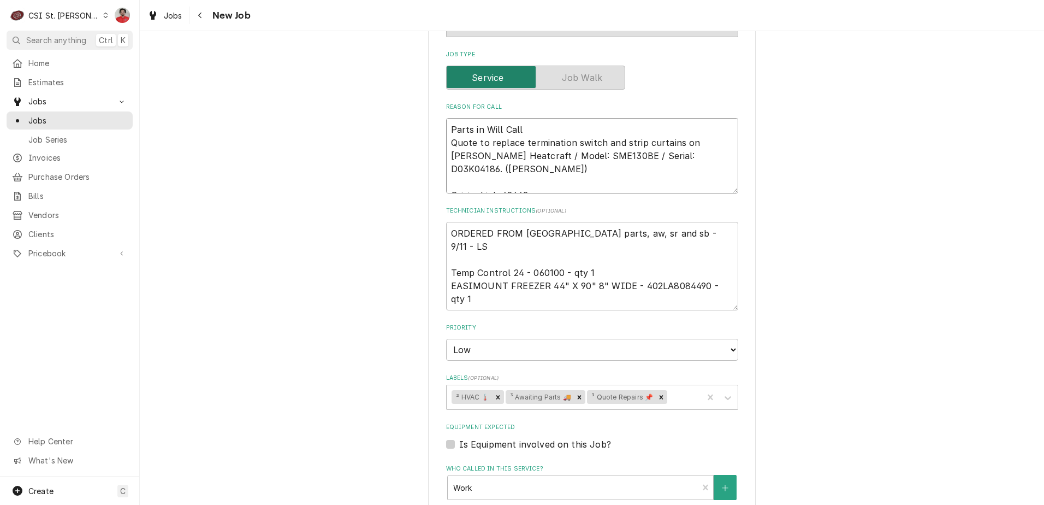
type textarea "Parts in Will Call Quote to replace termination switch and strip curtains on BO…"
type textarea "x"
type textarea "Parts in Will Call a Quote to replace termination switch and strip curtains on …"
type textarea "x"
type textarea "Parts in Will Call at Quote to replace termination switch and strip curtains on…"
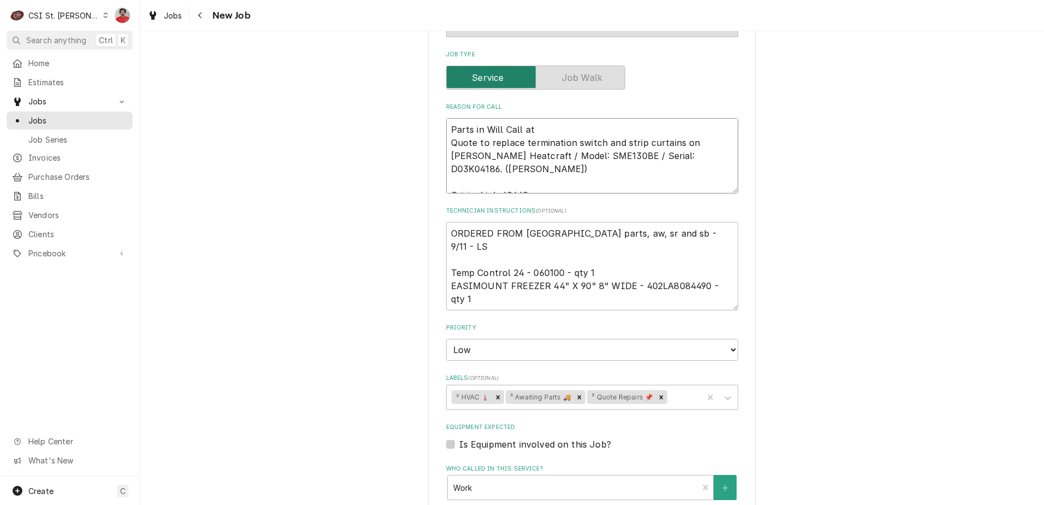
type textarea "x"
type textarea "Parts in Will Call at Quote to replace termination switch and strip curtains on…"
type textarea "x"
type textarea "Parts in Will Call at S Quote to replace termination switch and strip curtains …"
type textarea "x"
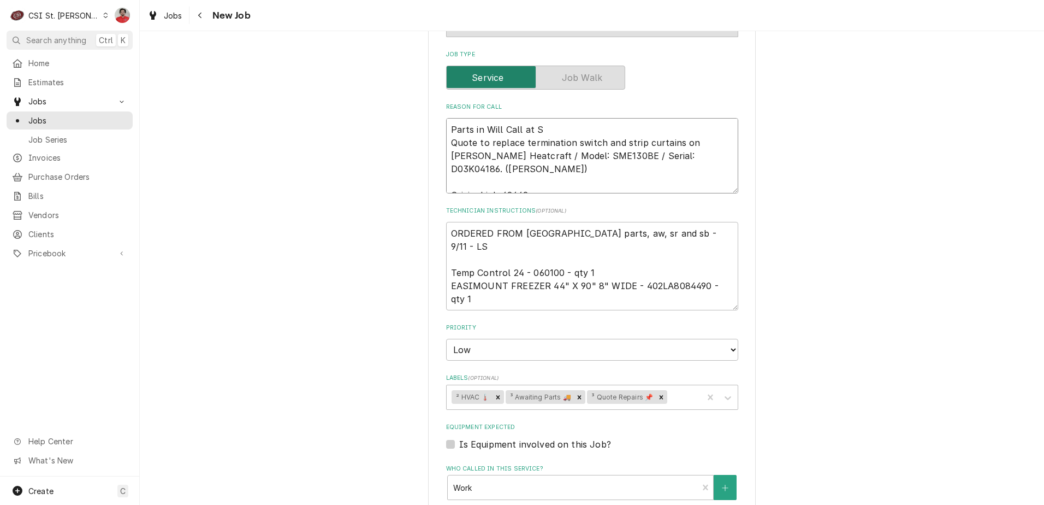
type textarea "Parts in Will Call at St Quote to replace termination switch and strip curtains…"
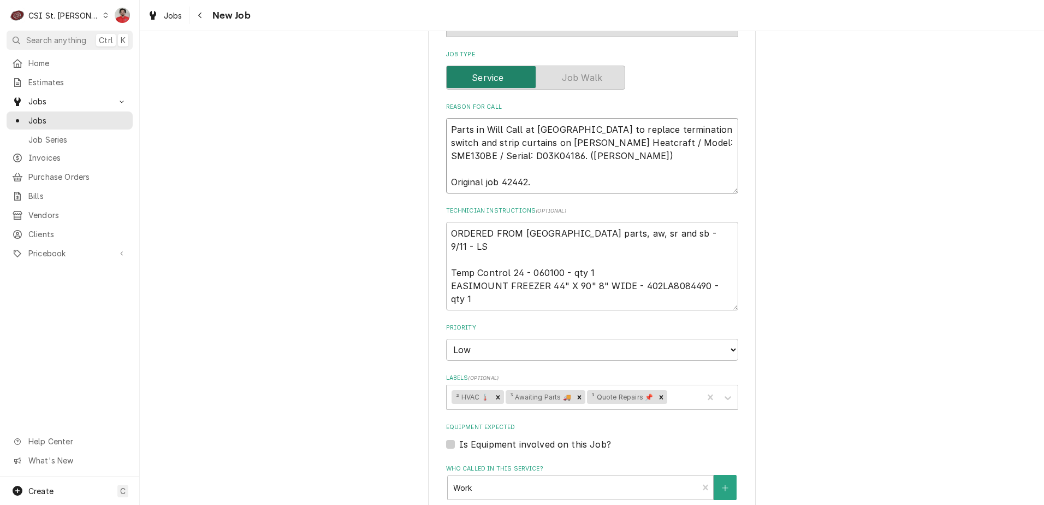
type textarea "x"
type textarea "Parts in Will Call at St Quote to replace termination switch and strip curtains…"
type textarea "x"
type textarea "Parts in Will Call at St C Quote to replace termination switch and strip curtai…"
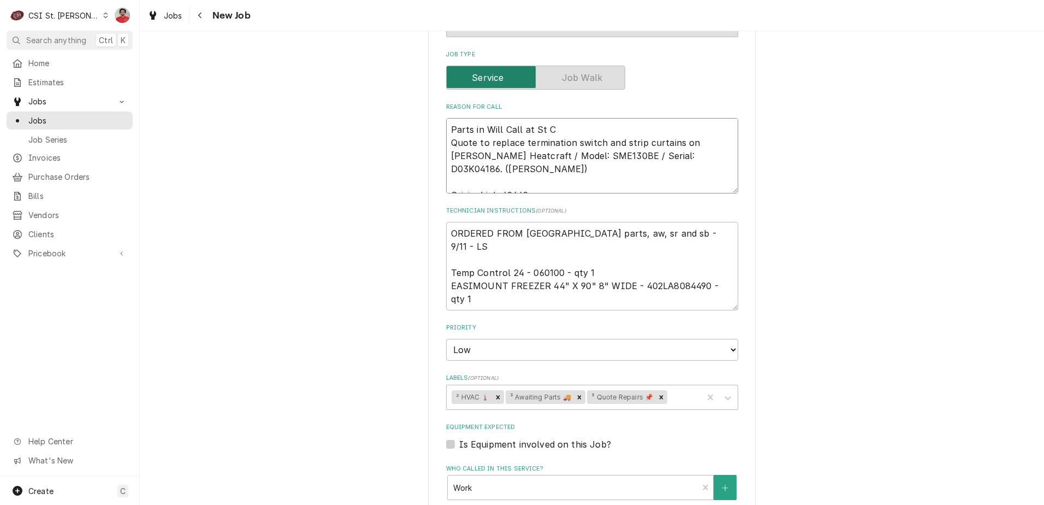
type textarea "x"
type textarea "Parts in Will Call at St Ch Quote to replace termination switch and strip curta…"
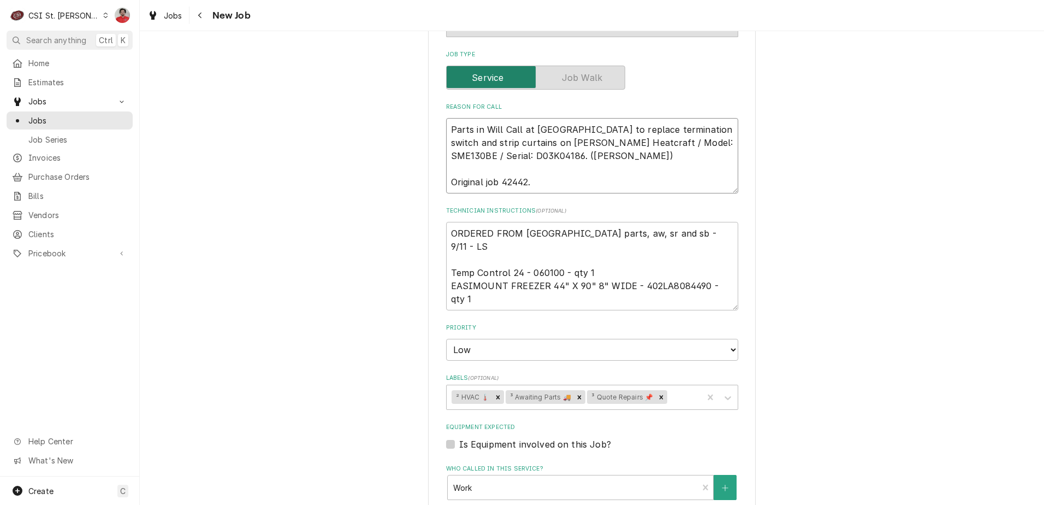
type textarea "x"
type textarea "Parts in Will Call at St Cha Quote to replace termination switch and strip curt…"
type textarea "x"
type textarea "Parts in Will Call at St Char Quote to replace termination switch and strip cur…"
type textarea "x"
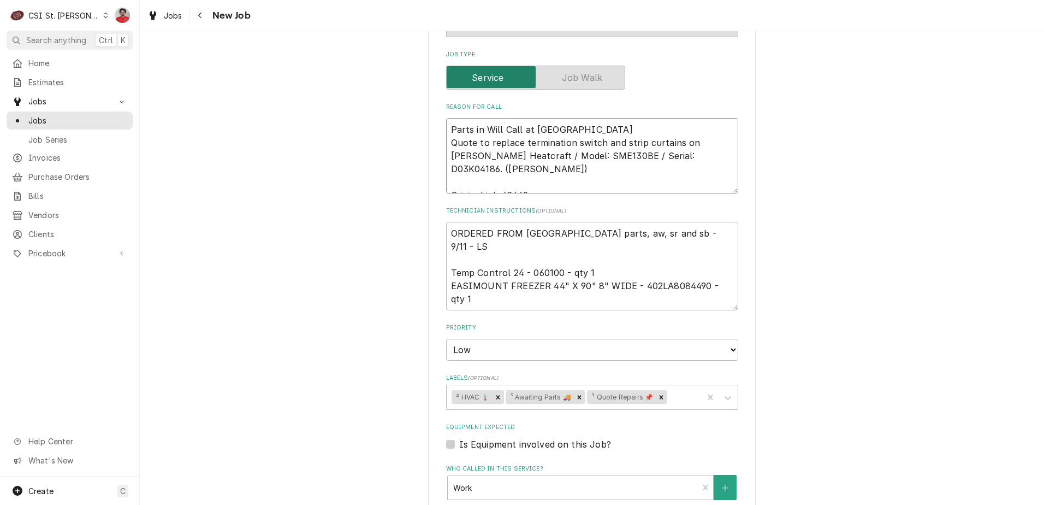
type textarea "Parts in Will Call at St Charl Quote to replace termination switch and strip cu…"
type textarea "x"
type textarea "Parts in Will Call at St Charle Quote to replace termination switch and strip c…"
type textarea "x"
type textarea "Parts in Will Call at St Charles Quote to replace termination switch and strip …"
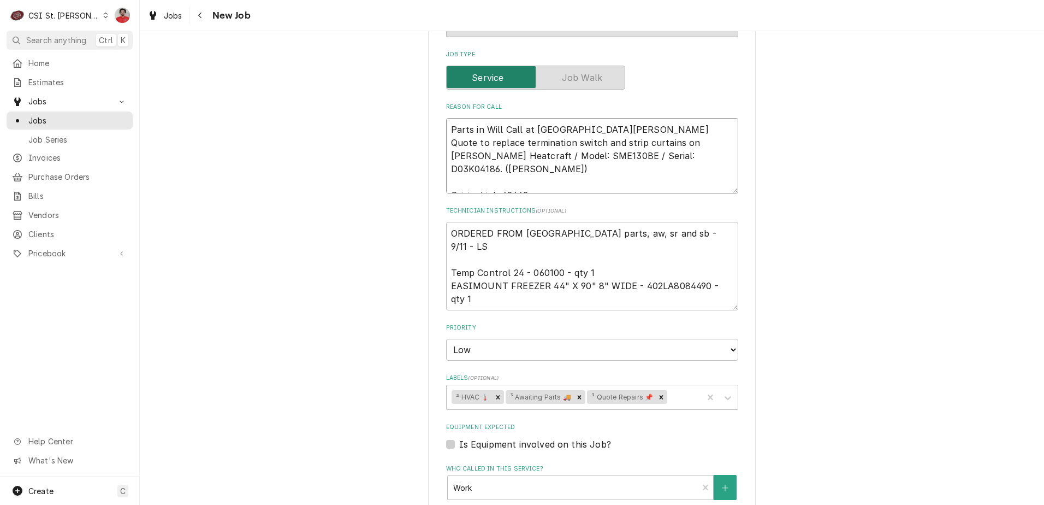
type textarea "x"
type textarea "Parts in Will Call at St Charles Quote to replace termination switch and strip …"
type textarea "x"
type textarea "Parts in Will Call at St Charles U Quote to replace termination switch and stri…"
type textarea "x"
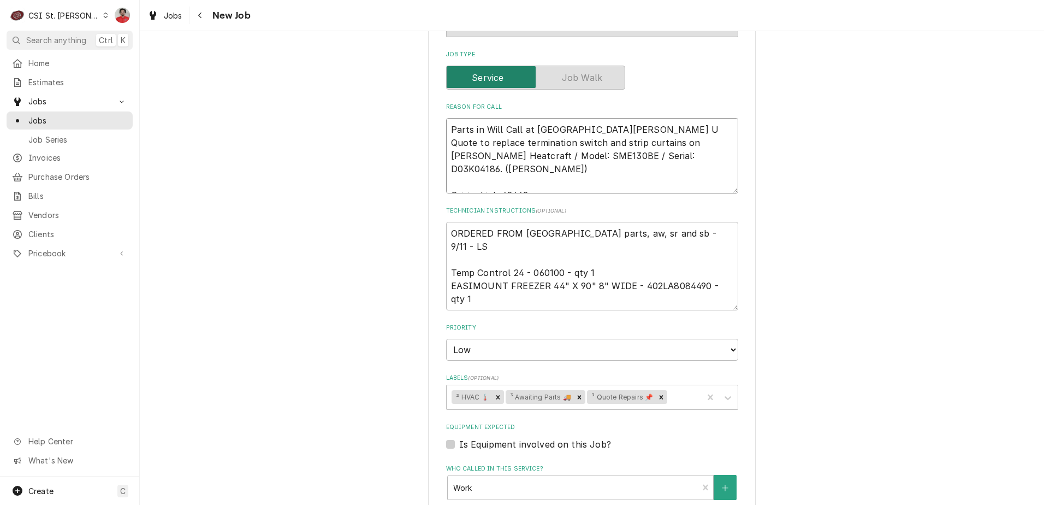
type textarea "Parts in Will Call at St Charles Un Quote to replace termination switch and str…"
type textarea "x"
type textarea "Parts in Will Call at St Charles Uni Quote to replace termination switch and st…"
type textarea "x"
type textarea "Parts in Will Call at St Charles Unit Quote to replace termination switch and s…"
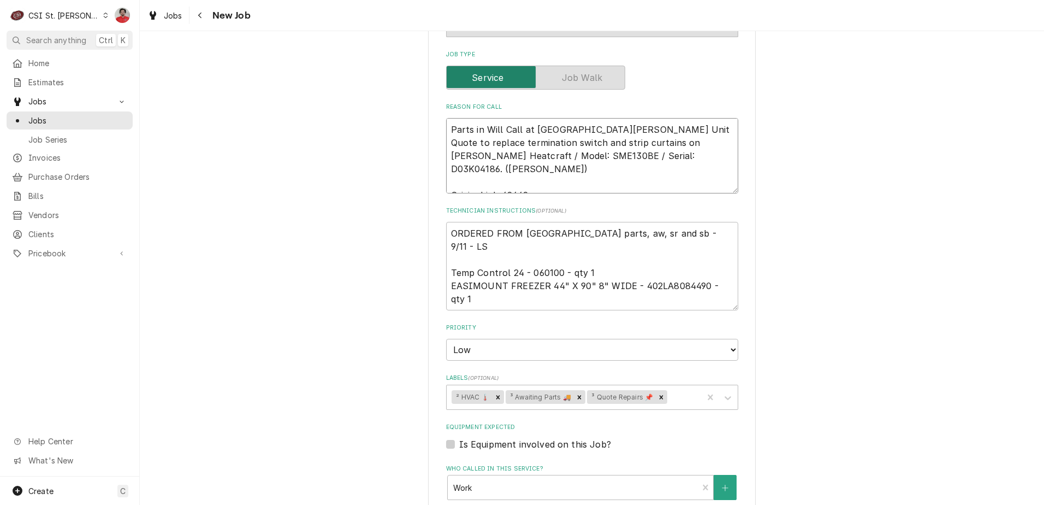
type textarea "x"
type textarea "Parts in Will Call at St Charles Unite Quote to replace termination switch and …"
type textarea "x"
type textarea "Parts in Will Call at St Charles United Quote to replace termination switch and…"
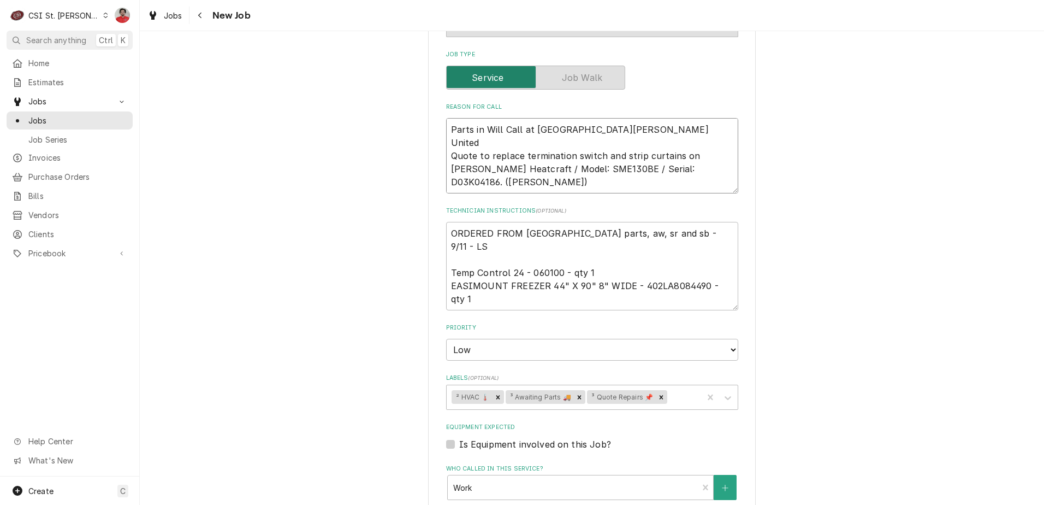
type textarea "x"
type textarea "Parts in Will Call at St Charles United. Quote to replace termination switch an…"
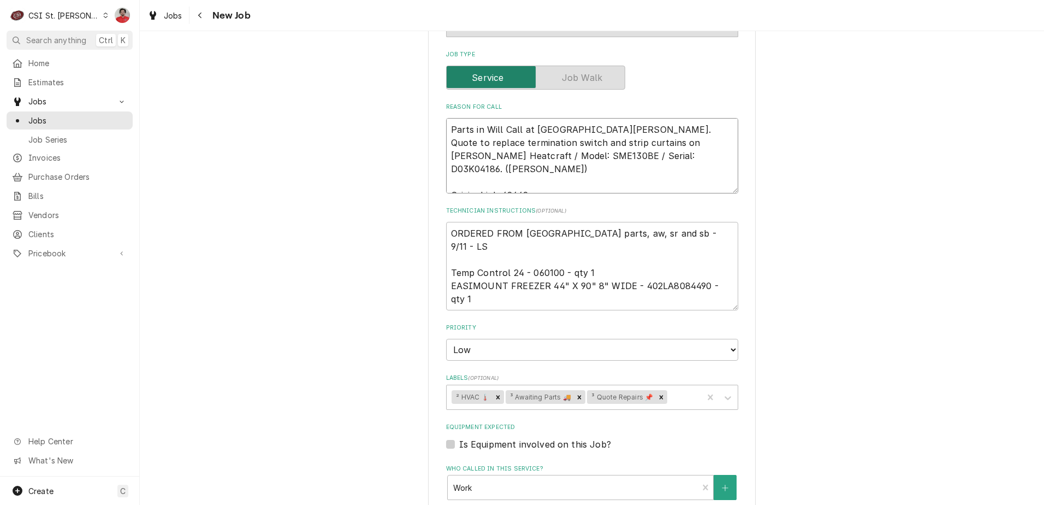
type textarea "x"
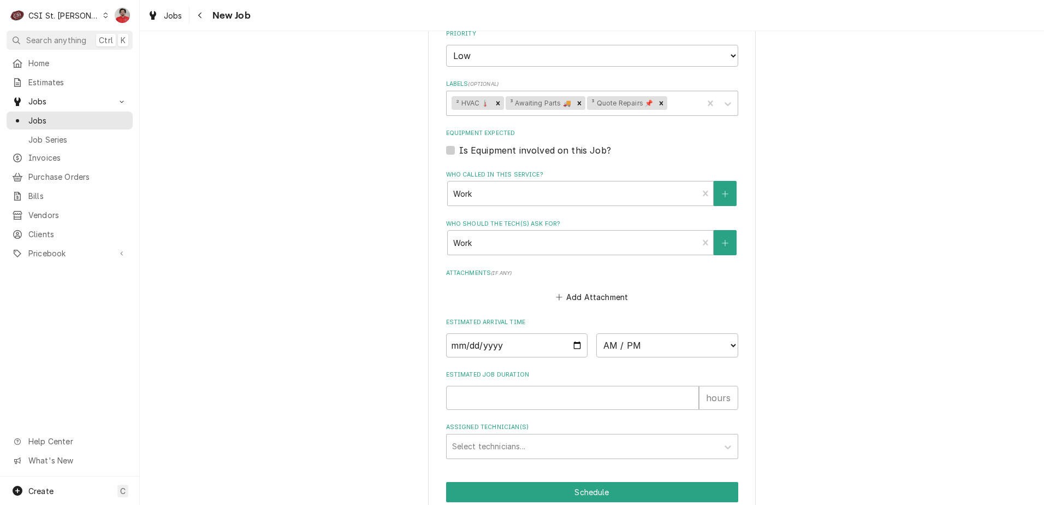
scroll to position [807, 0]
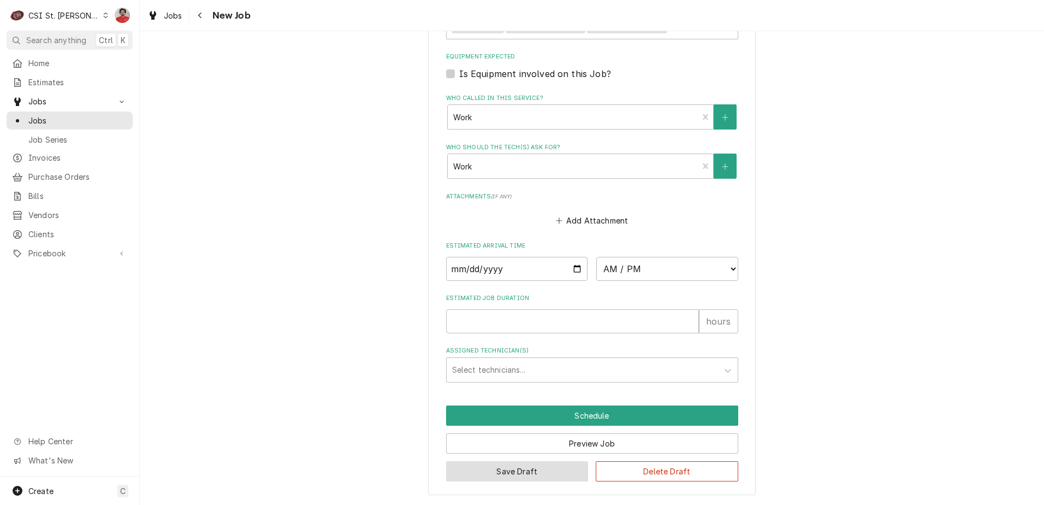
type textarea "Parts in Will Call at St Charles United. Quote to replace termination switch an…"
click at [516, 472] on button "Save Draft" at bounding box center [517, 471] width 143 height 20
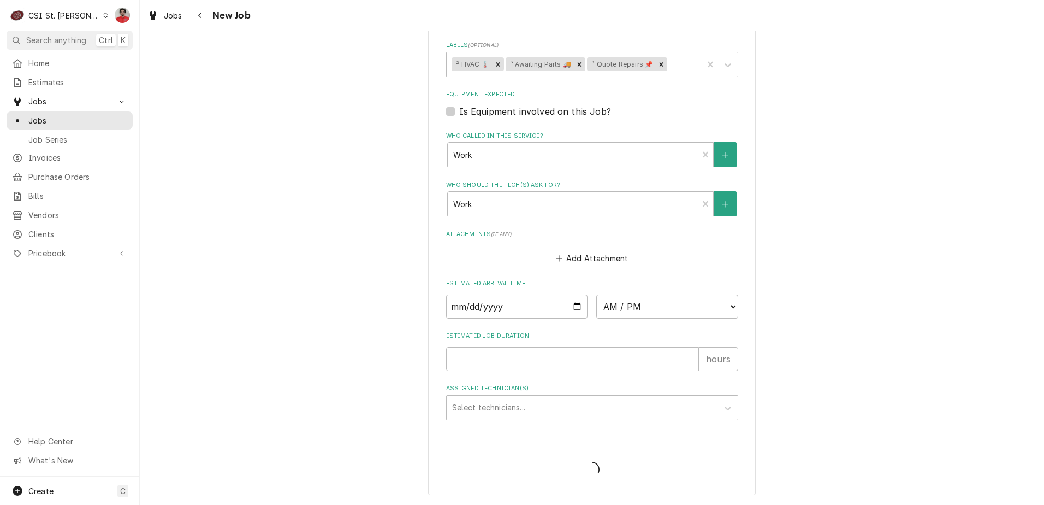
type textarea "x"
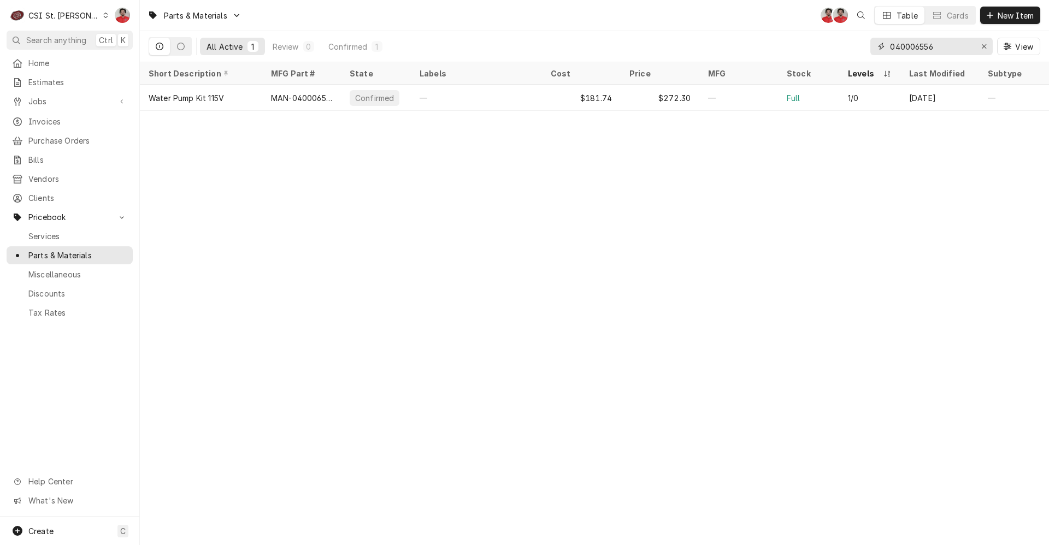
click at [963, 53] on input "040006556" at bounding box center [931, 46] width 82 height 17
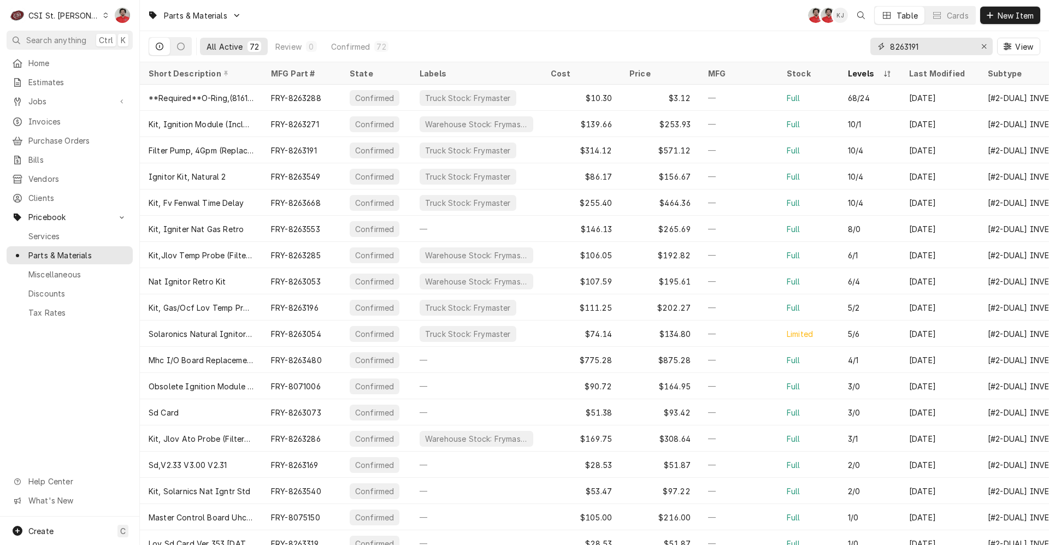
type input "8263191"
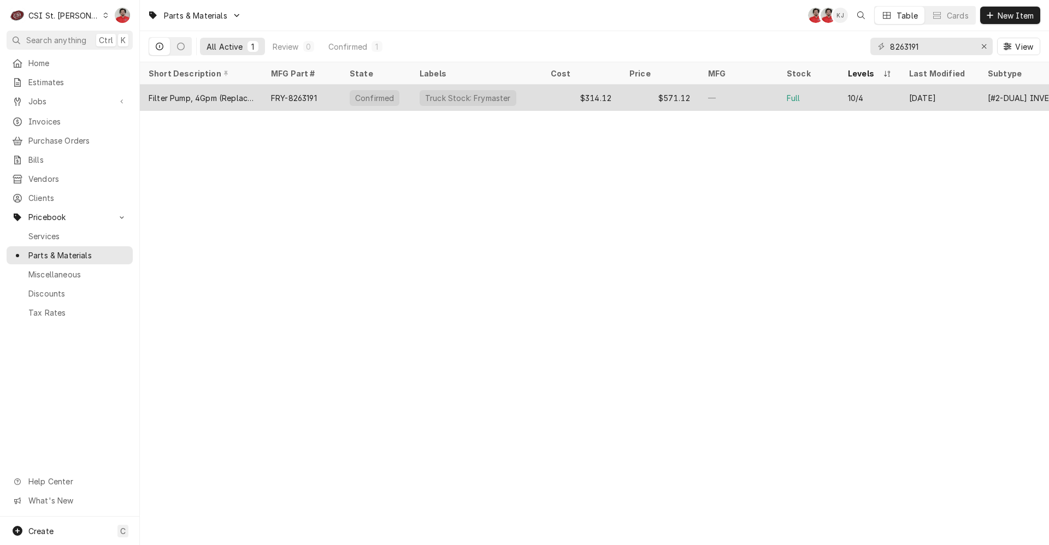
click at [698, 92] on div "$571.12" at bounding box center [659, 98] width 79 height 26
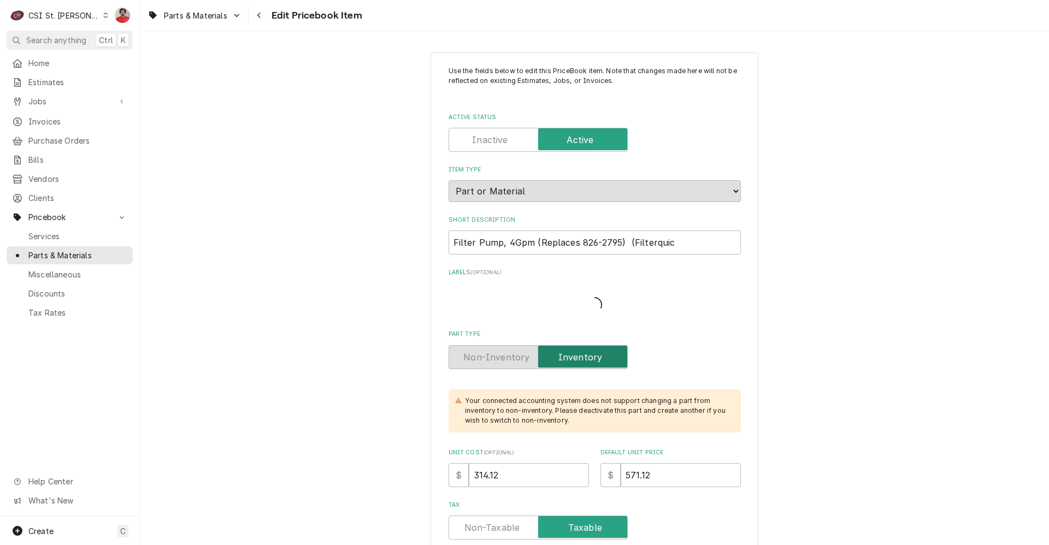
type textarea "x"
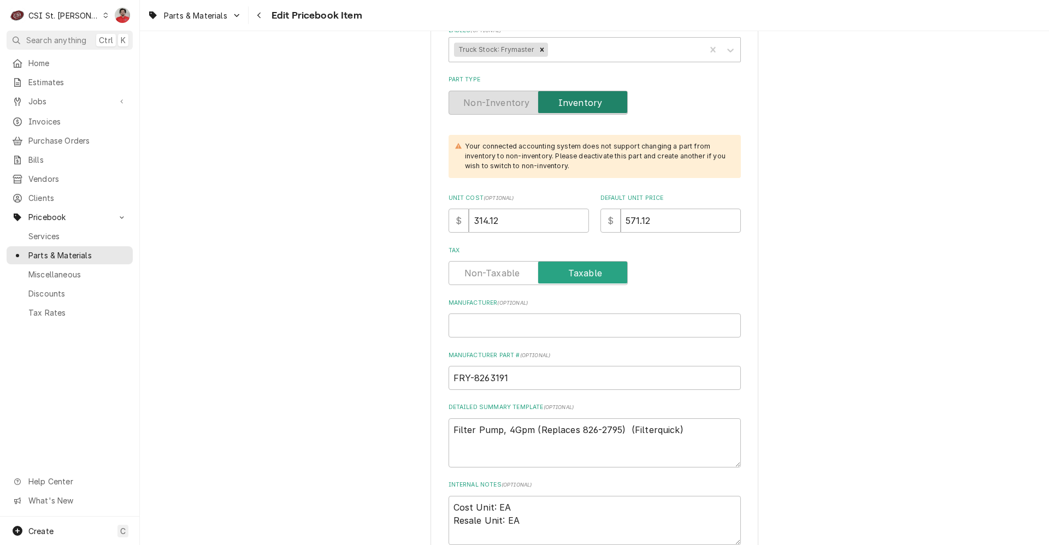
scroll to position [328, 0]
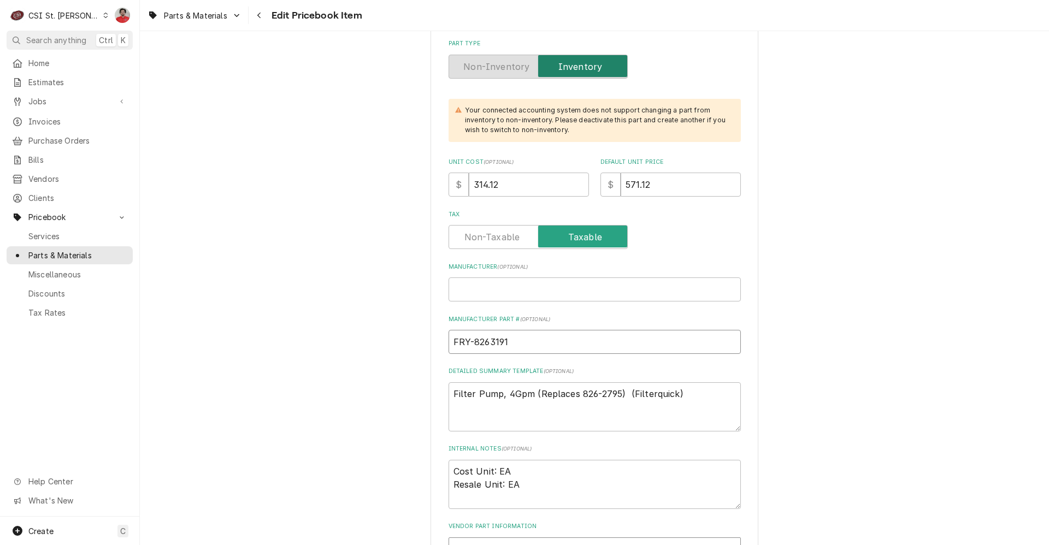
click at [487, 344] on input "FRY-8263191" at bounding box center [594, 342] width 292 height 24
click at [266, 16] on button "Navigate back" at bounding box center [259, 15] width 17 height 17
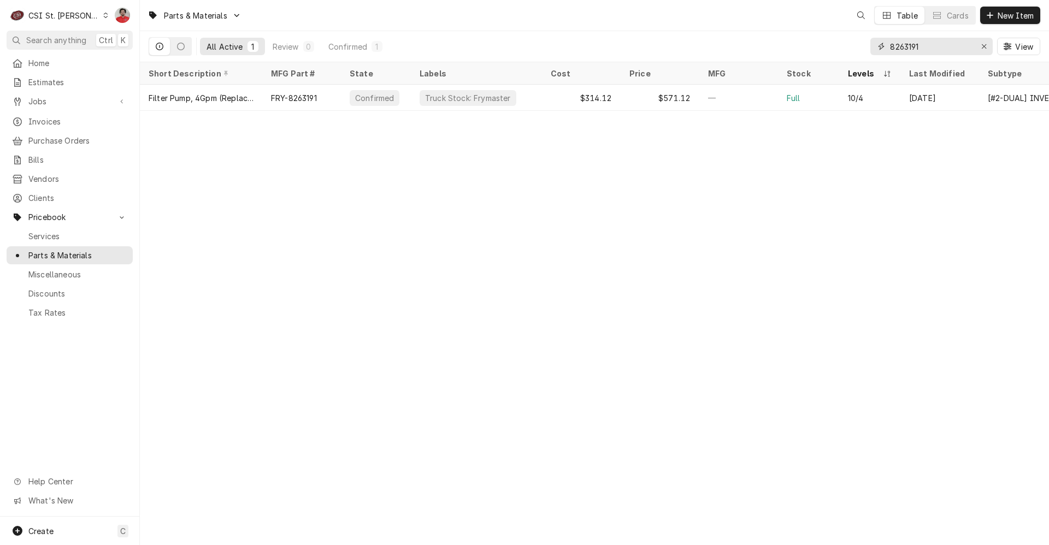
drag, startPoint x: 947, startPoint y: 45, endPoint x: 750, endPoint y: 49, distance: 196.6
click at [750, 49] on div "All Active 1 Review 0 Confirmed 1 8263191 View" at bounding box center [594, 46] width 891 height 31
paste input "1712"
type input "8261712"
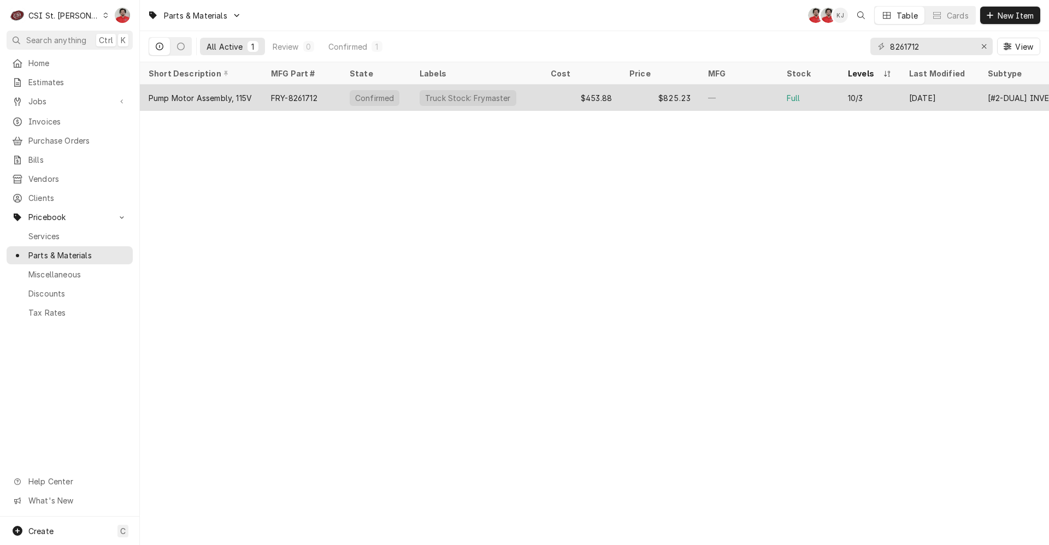
click at [650, 98] on div "$825.23" at bounding box center [659, 98] width 79 height 26
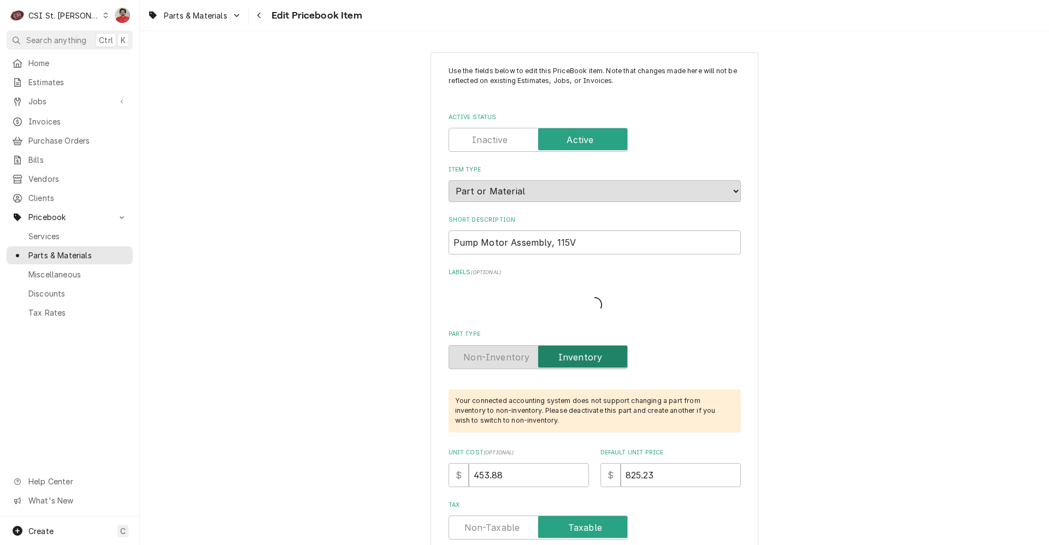
type textarea "x"
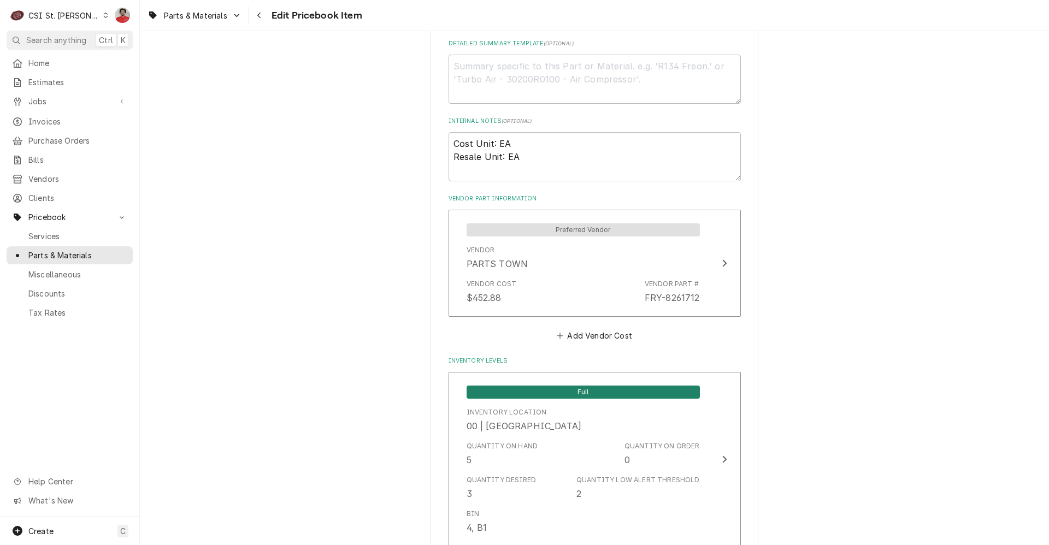
scroll to position [765, 0]
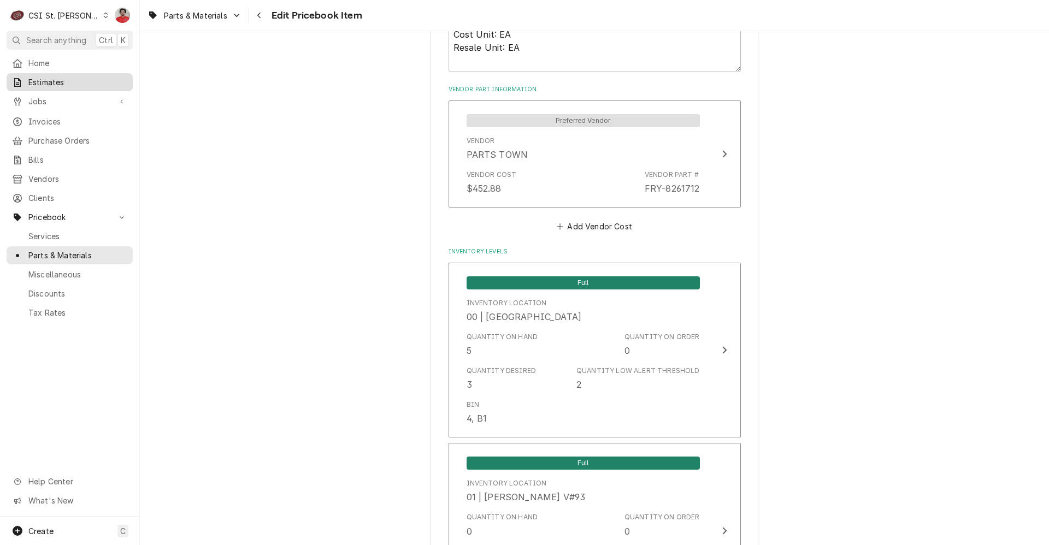
click at [43, 84] on span "Estimates" at bounding box center [77, 81] width 99 height 11
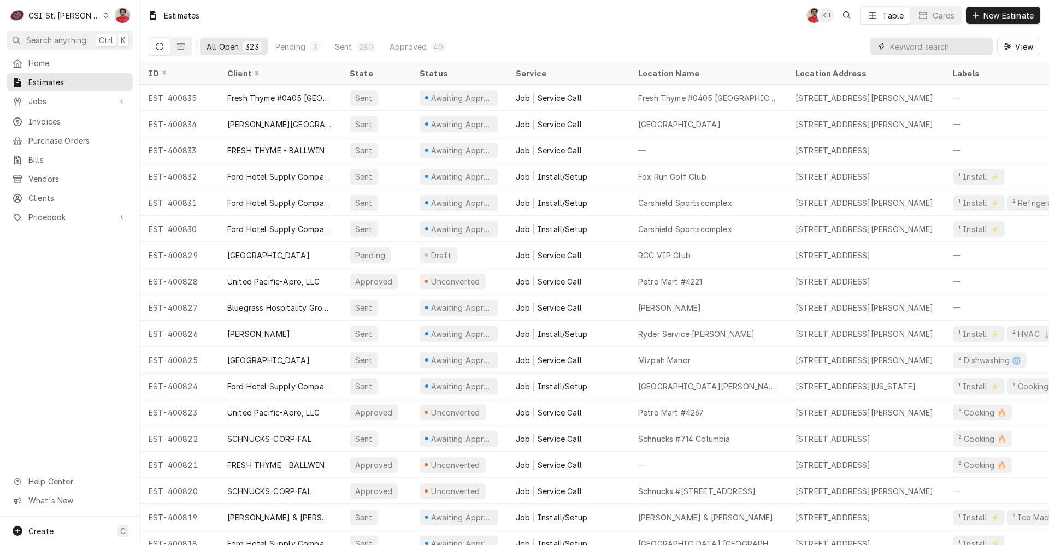
click at [930, 43] on input "Dynamic Content Wrapper" at bounding box center [938, 46] width 97 height 17
click at [998, 21] on button "New Estimate" at bounding box center [1003, 15] width 74 height 17
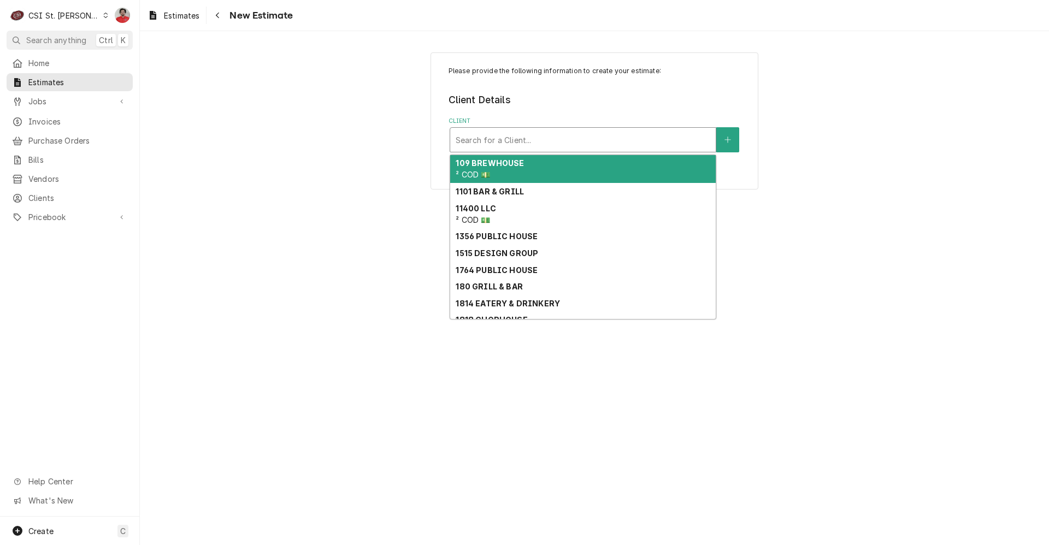
click at [632, 136] on div "Client" at bounding box center [582, 140] width 254 height 20
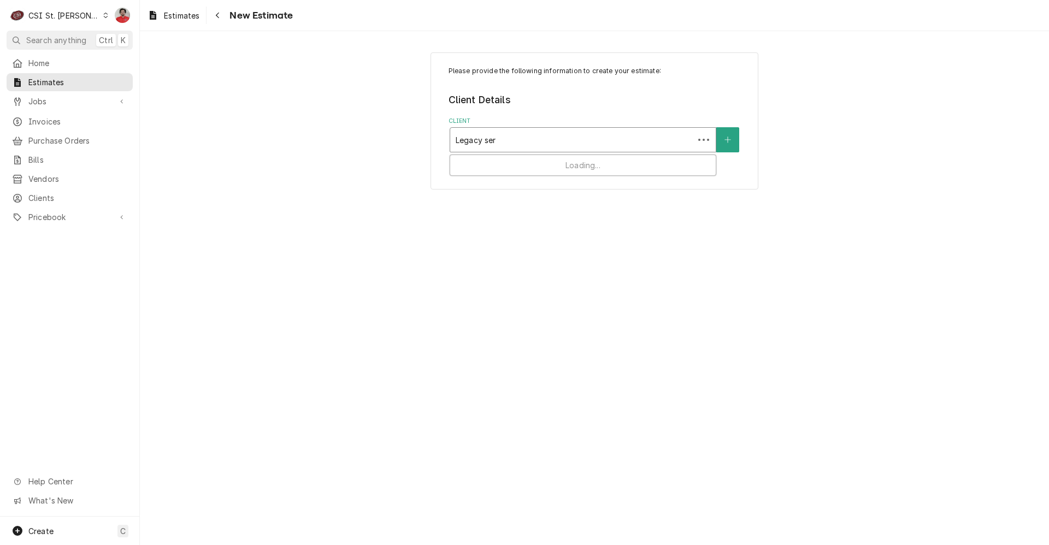
type input "Legacy serv"
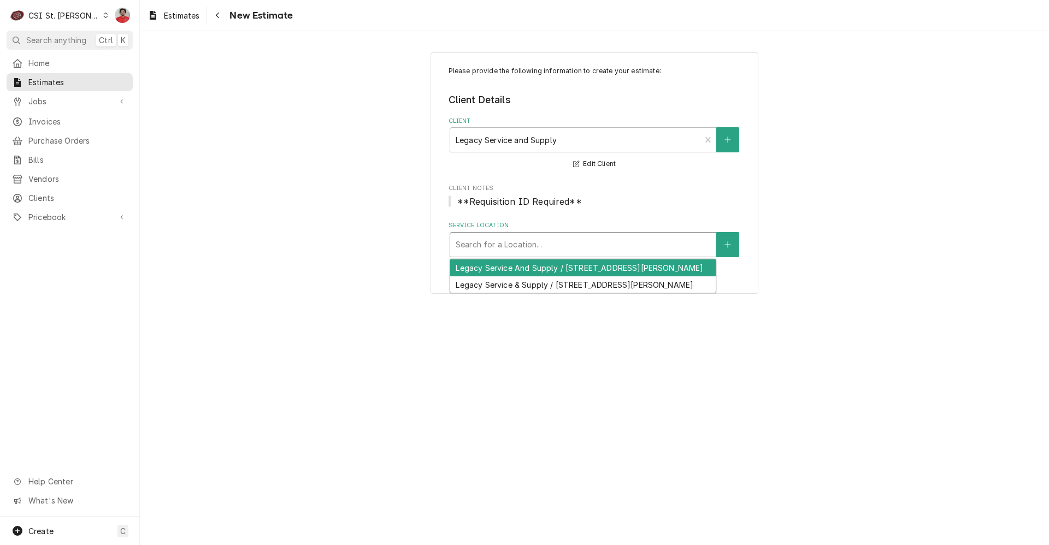
click at [585, 244] on div "Service Location" at bounding box center [582, 245] width 254 height 20
click at [572, 266] on div "Legacy Service And Supply / 757 Merus Ct, Fenton, MO 63026" at bounding box center [582, 267] width 265 height 17
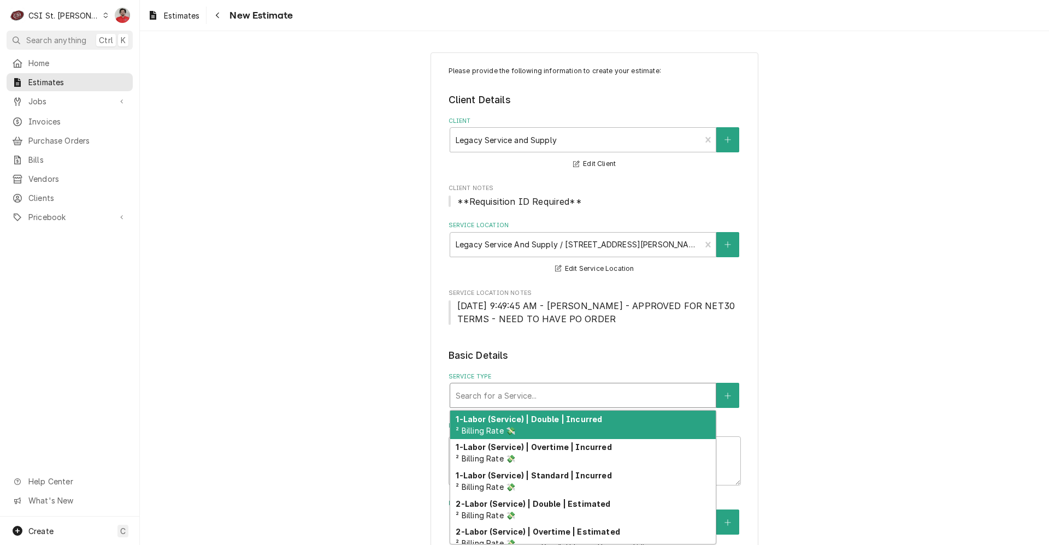
click at [566, 398] on div "Service Type" at bounding box center [582, 396] width 254 height 20
type textarea "x"
type input "d"
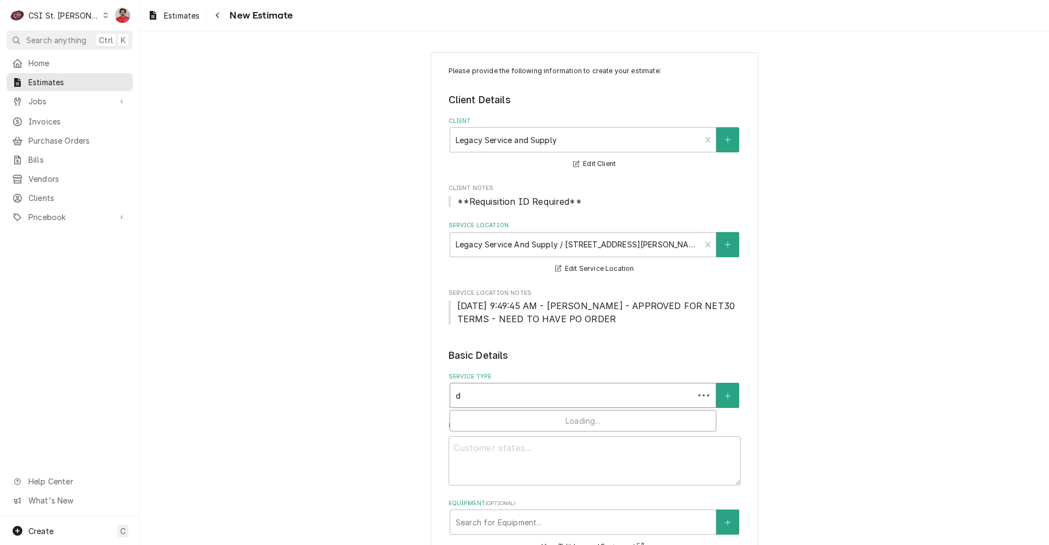
type textarea "x"
type input "di"
type textarea "x"
type input "dir"
type textarea "x"
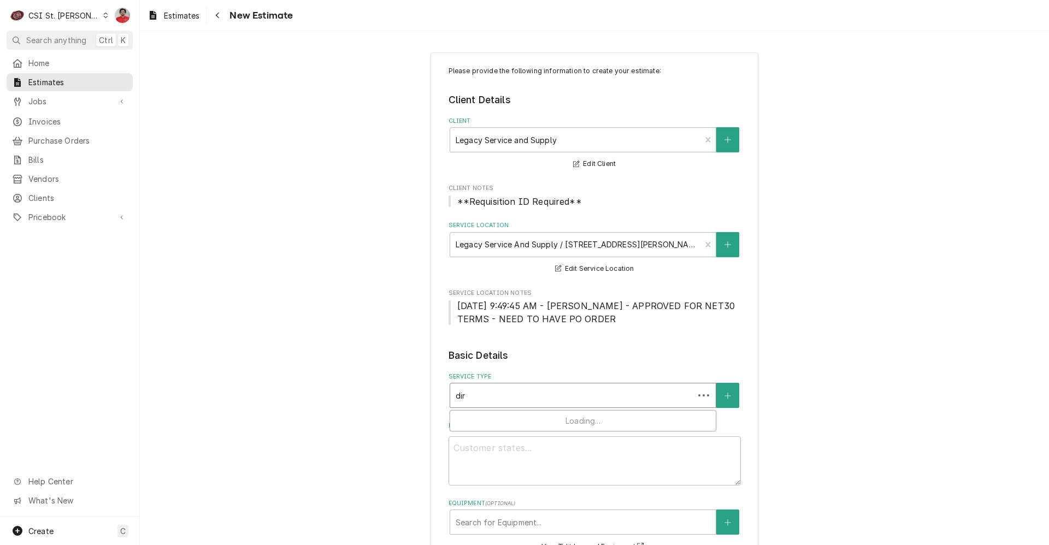
type input "dire"
type textarea "x"
type input "direc"
type textarea "x"
type input "direct"
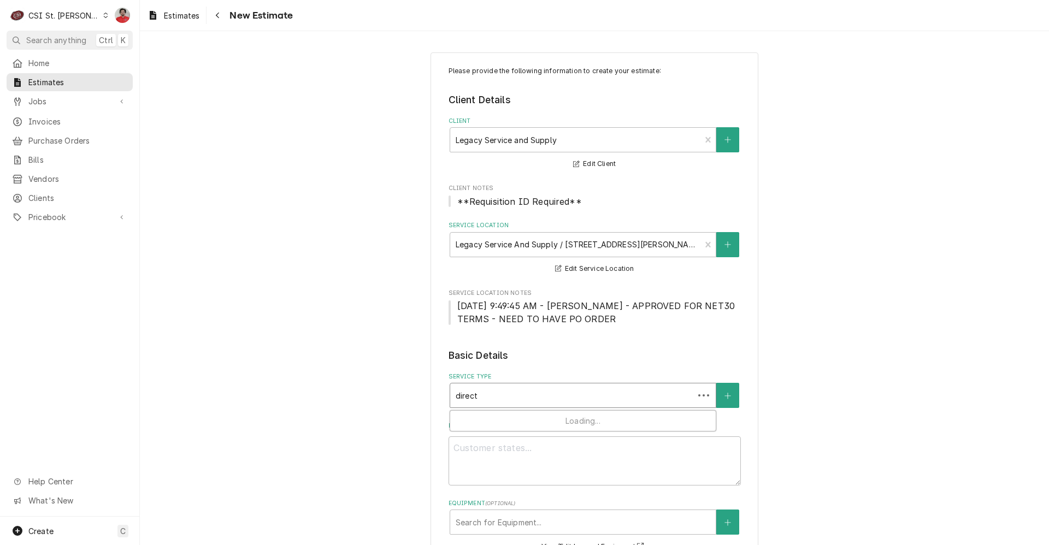
type textarea "x"
type input "direct"
type textarea "x"
type input "direct s"
type textarea "x"
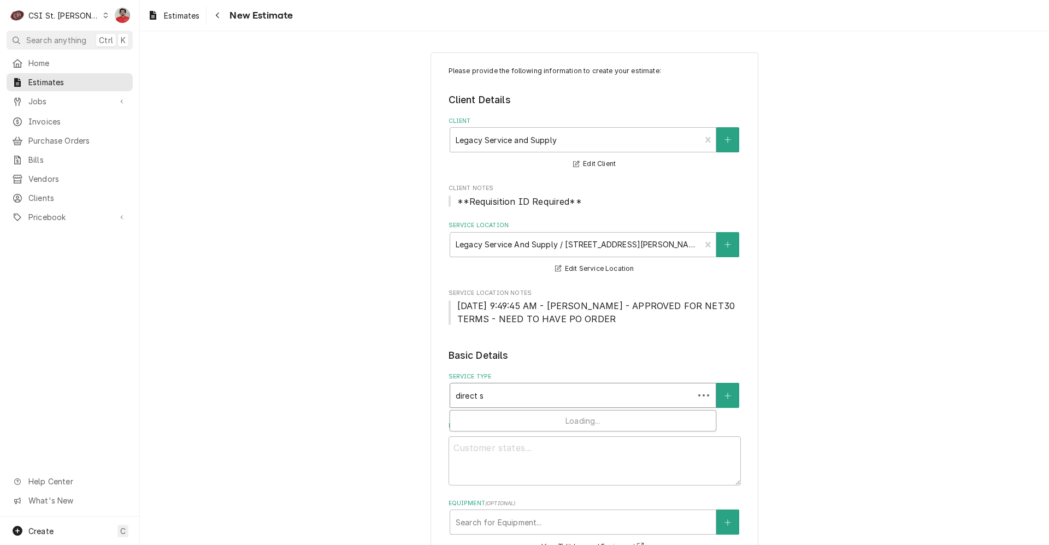
type input "direct sa"
type textarea "x"
type input "direct sal"
type textarea "x"
type input "direct sale"
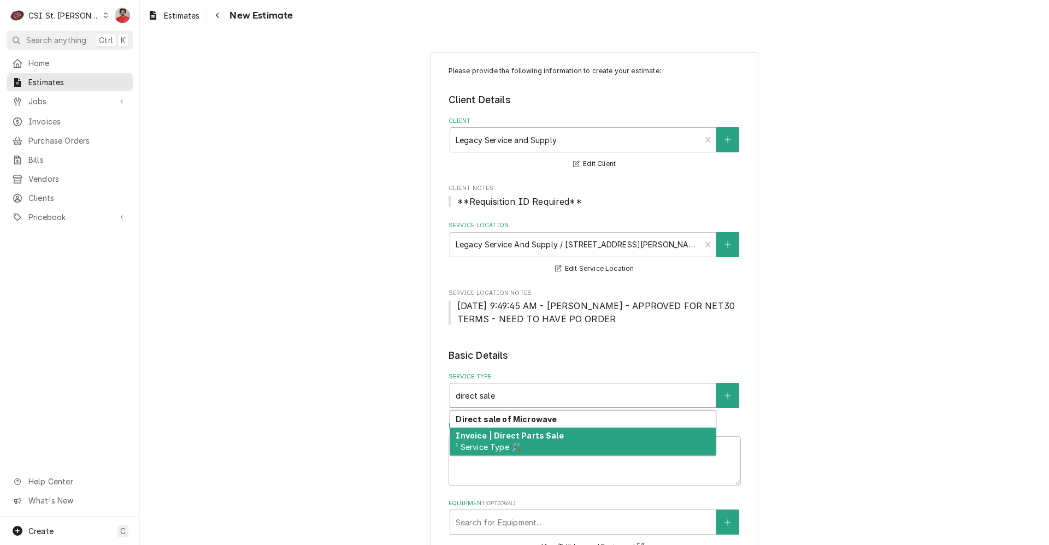
click at [553, 430] on div "Invoice | Direct Parts Sale ¹ Service Type 🛠️" at bounding box center [582, 442] width 265 height 28
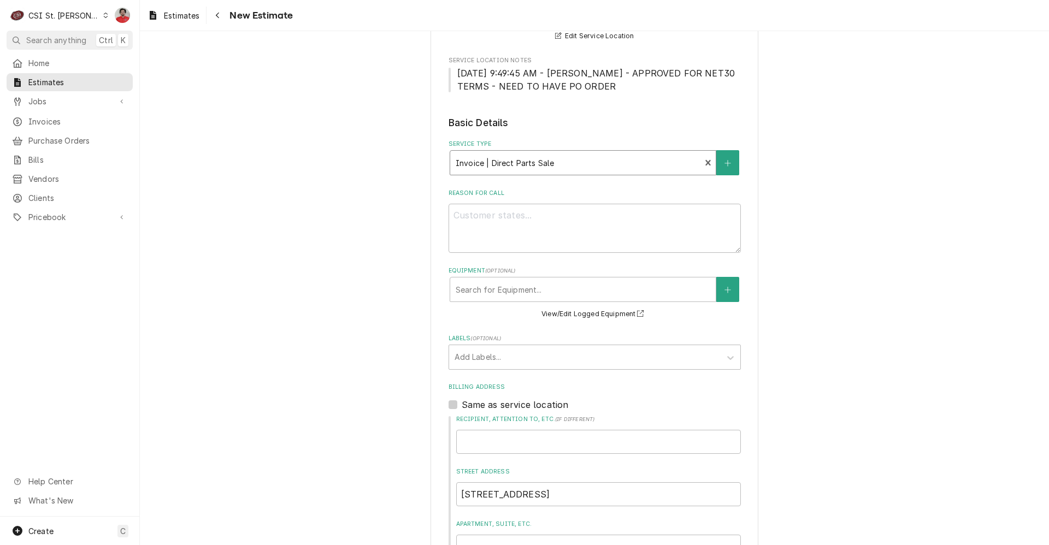
scroll to position [328, 0]
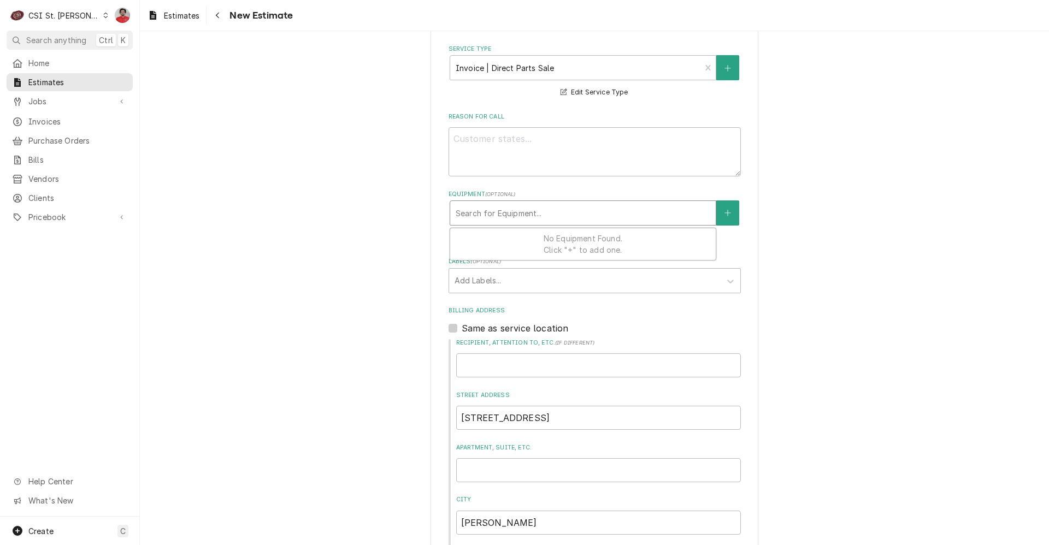
click at [531, 210] on div "Equipment" at bounding box center [582, 213] width 254 height 20
type textarea "x"
type input "8"
type textarea "x"
type input "82"
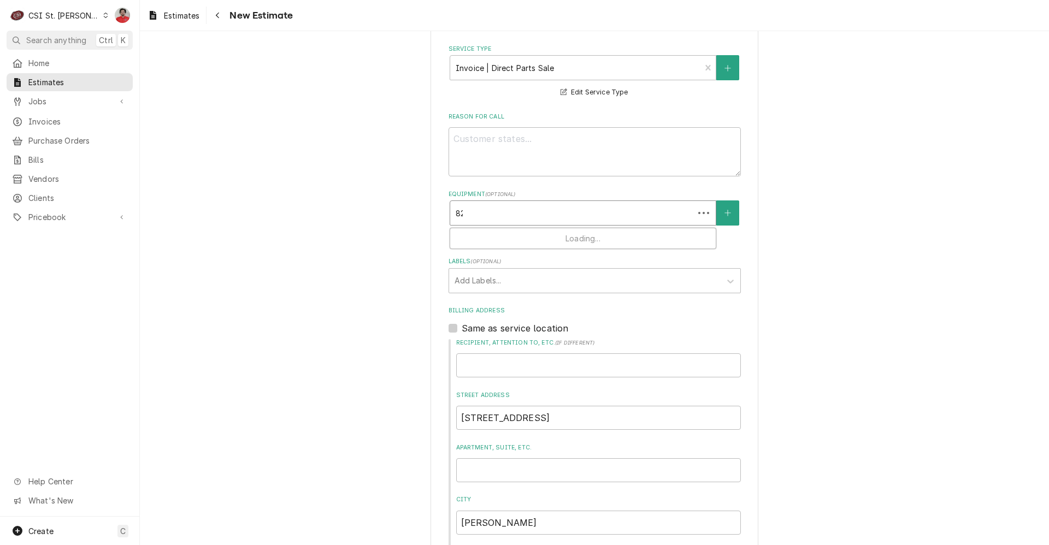
type textarea "x"
type input "826"
type textarea "x"
type input "8261"
type textarea "x"
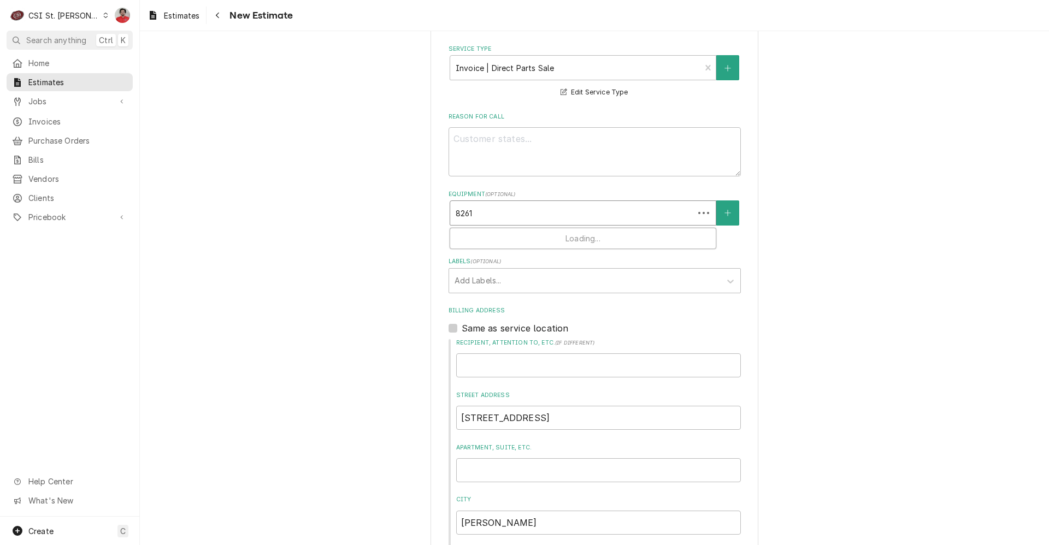
type input "82617"
type textarea "x"
type input "826171"
type textarea "x"
type input "8261712"
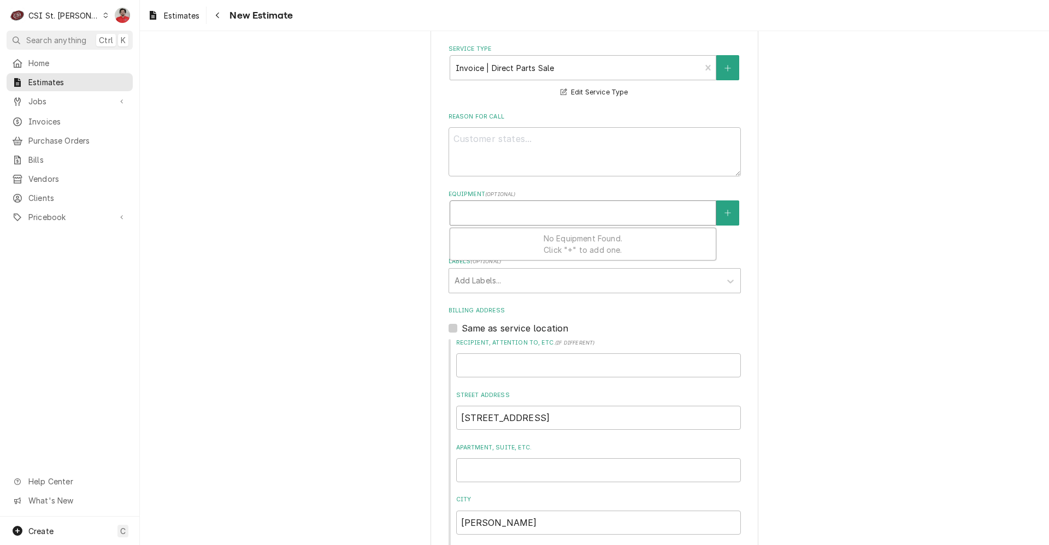
drag, startPoint x: 520, startPoint y: 215, endPoint x: 219, endPoint y: 156, distance: 307.1
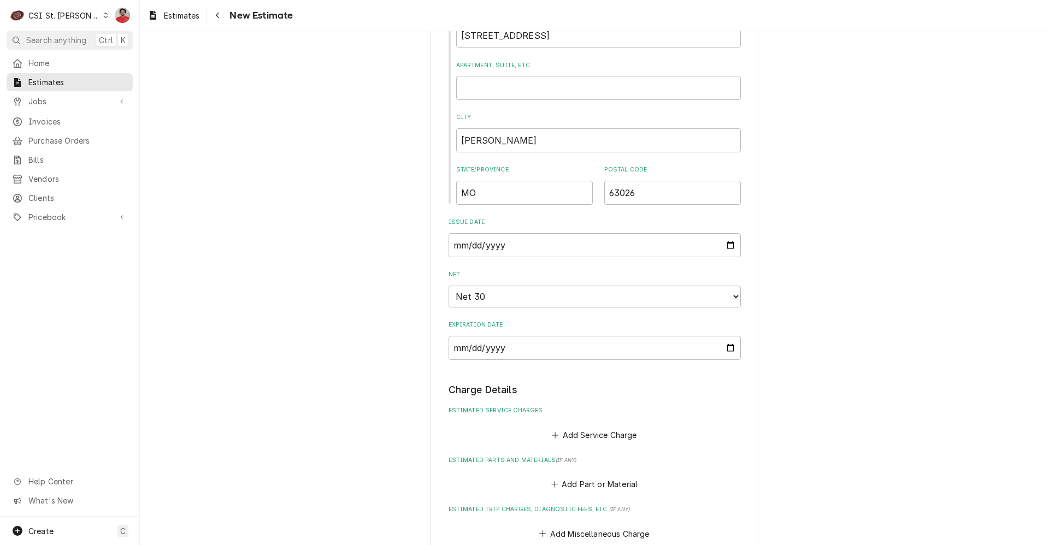
scroll to position [983, 0]
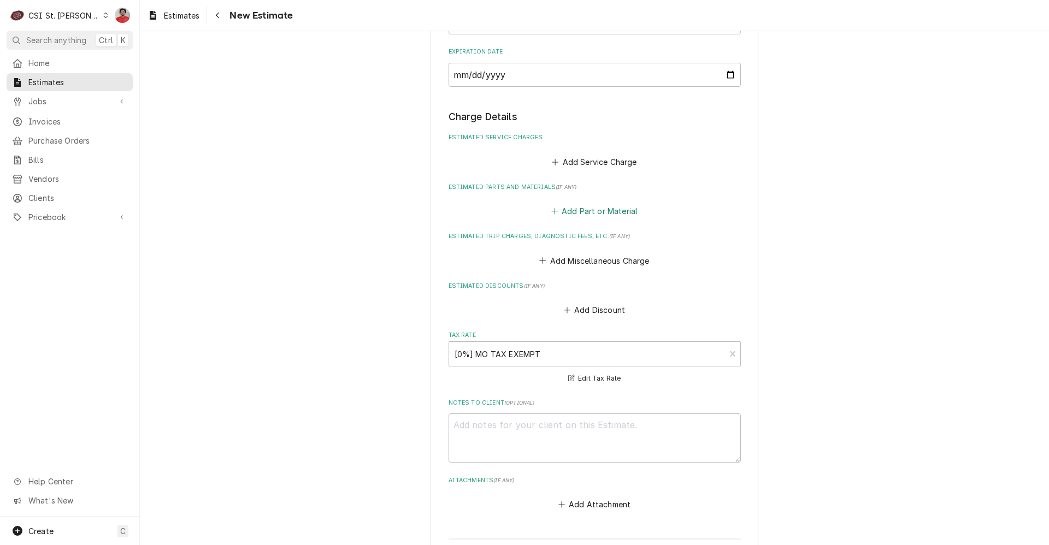
click at [577, 216] on button "Add Part or Material" at bounding box center [594, 211] width 90 height 15
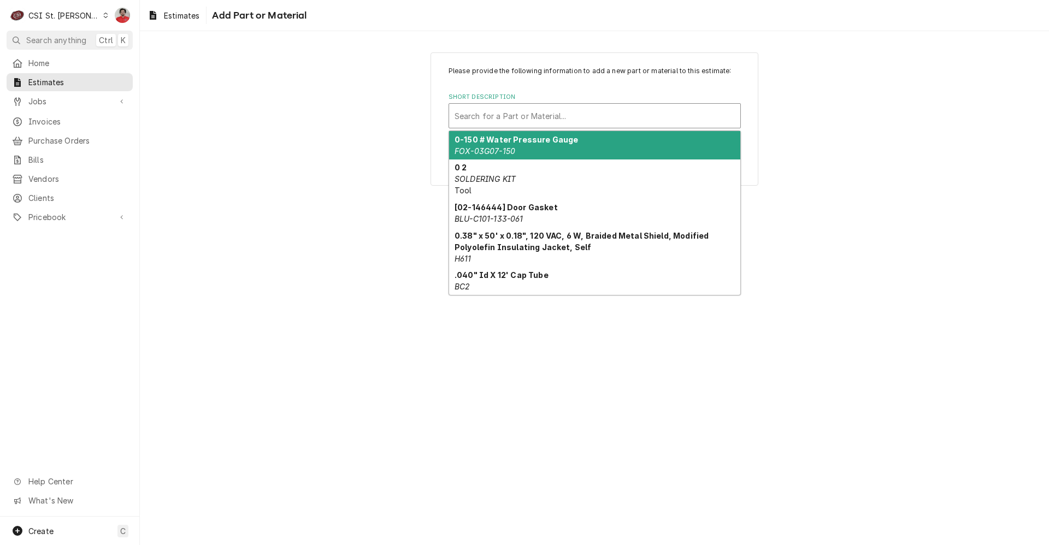
click at [548, 110] on div "Short Description" at bounding box center [594, 116] width 280 height 20
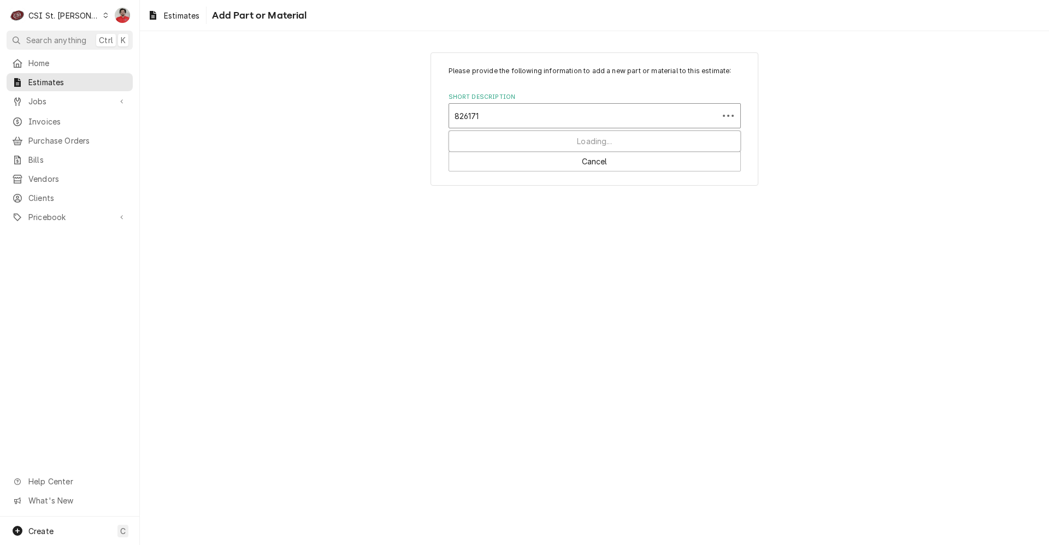
type input "8261712"
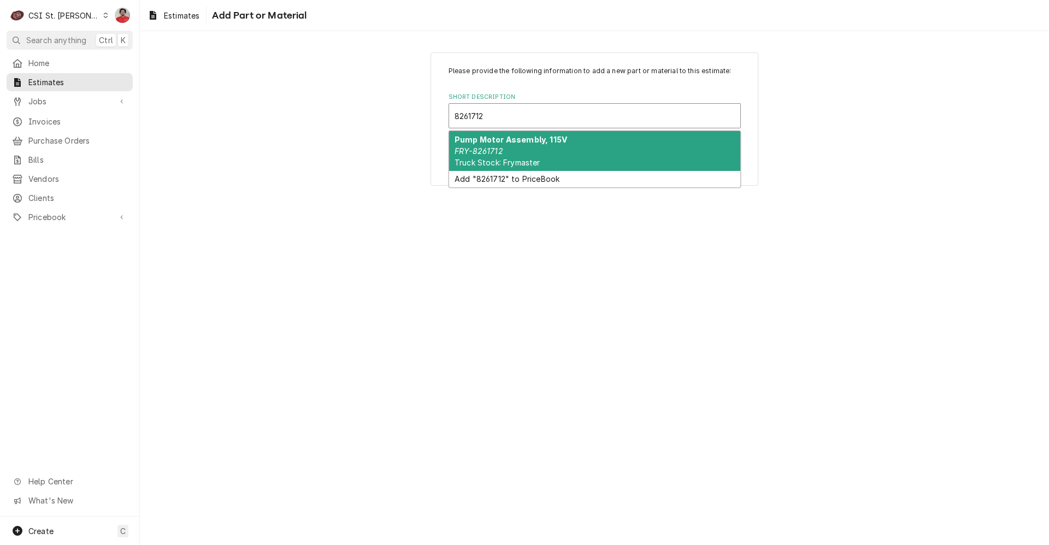
click at [526, 154] on div "Pump Motor Assembly, 115V FRY-8261712 Truck Stock: Frymaster" at bounding box center [594, 151] width 291 height 40
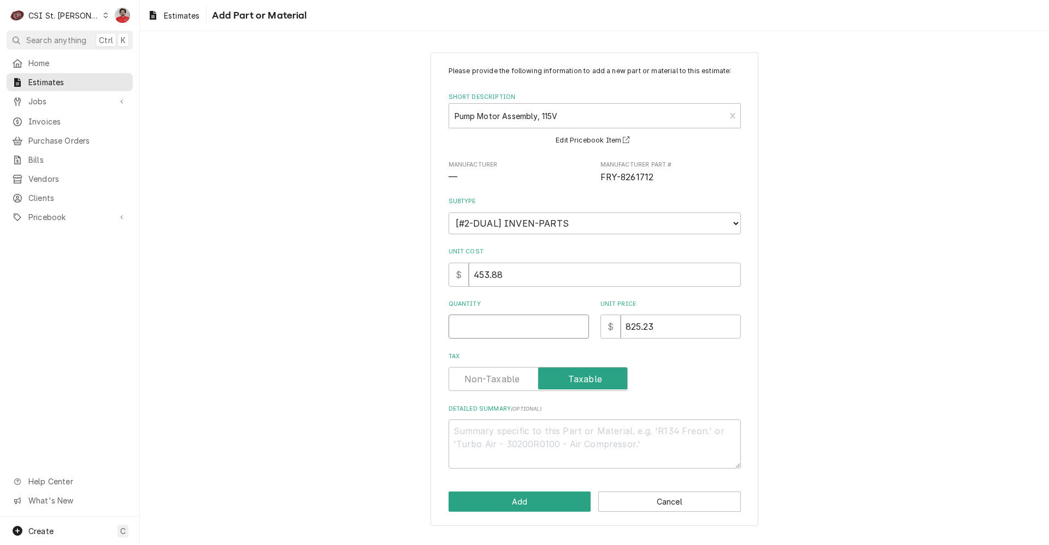
click at [543, 327] on input "Quantity" at bounding box center [518, 327] width 140 height 24
type textarea "x"
type input "1"
type textarea "x"
type input "1"
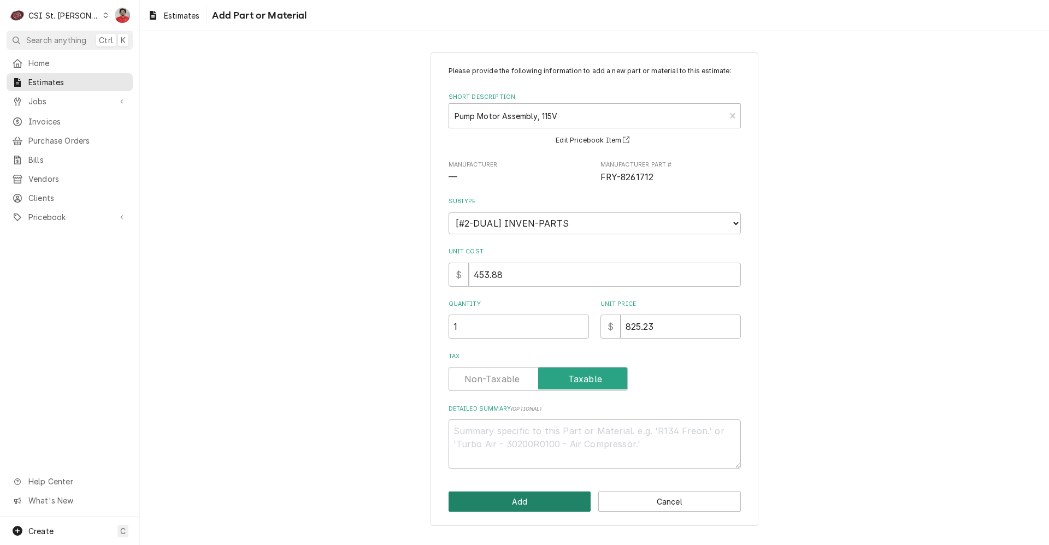
click at [525, 505] on button "Add" at bounding box center [519, 501] width 143 height 20
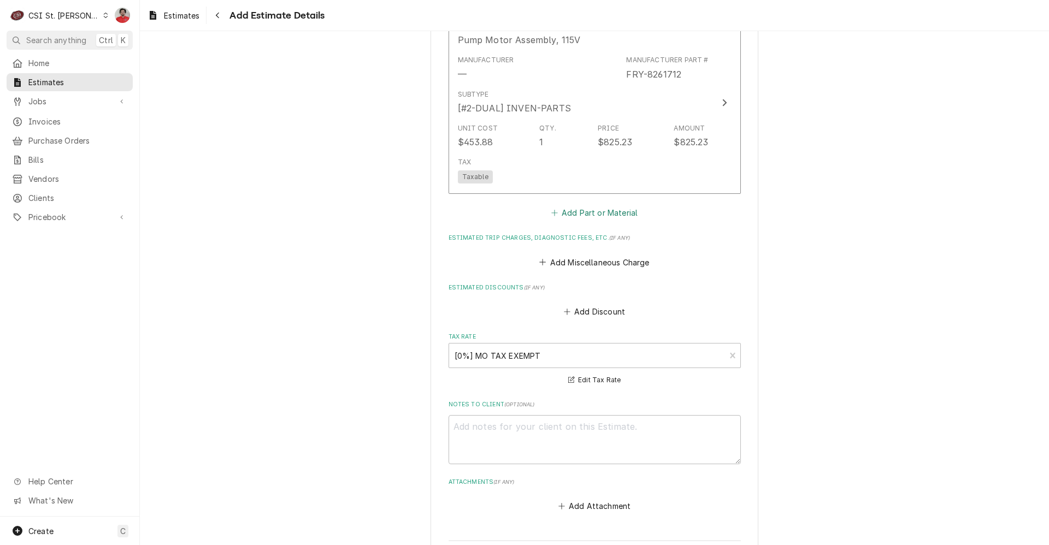
scroll to position [1404, 0]
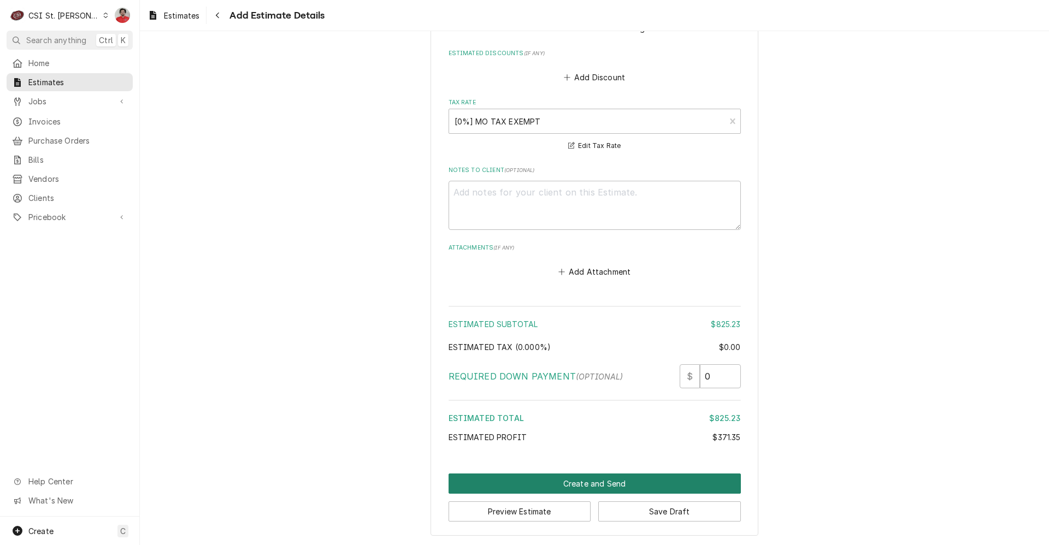
click at [553, 483] on button "Create and Send" at bounding box center [594, 483] width 292 height 20
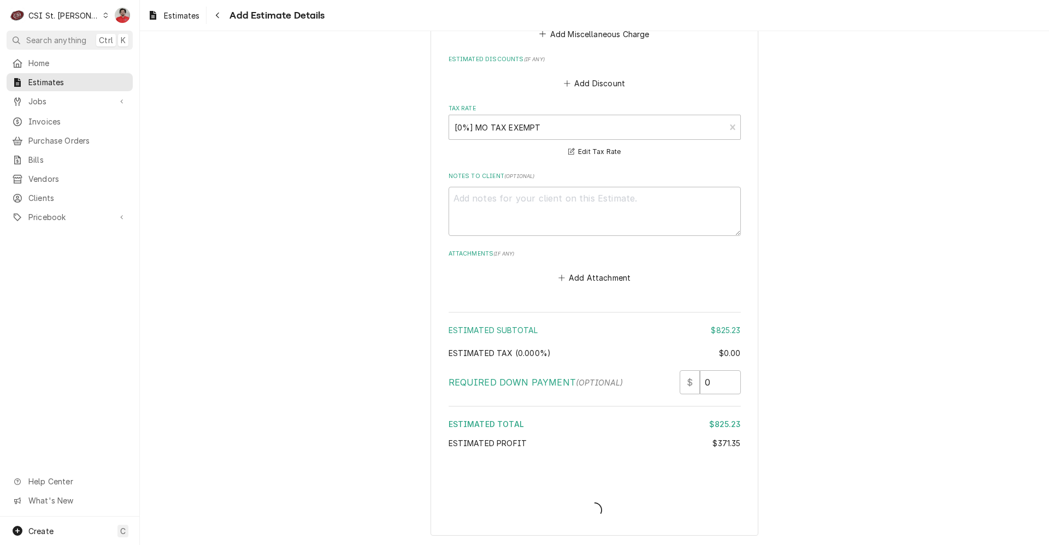
type textarea "x"
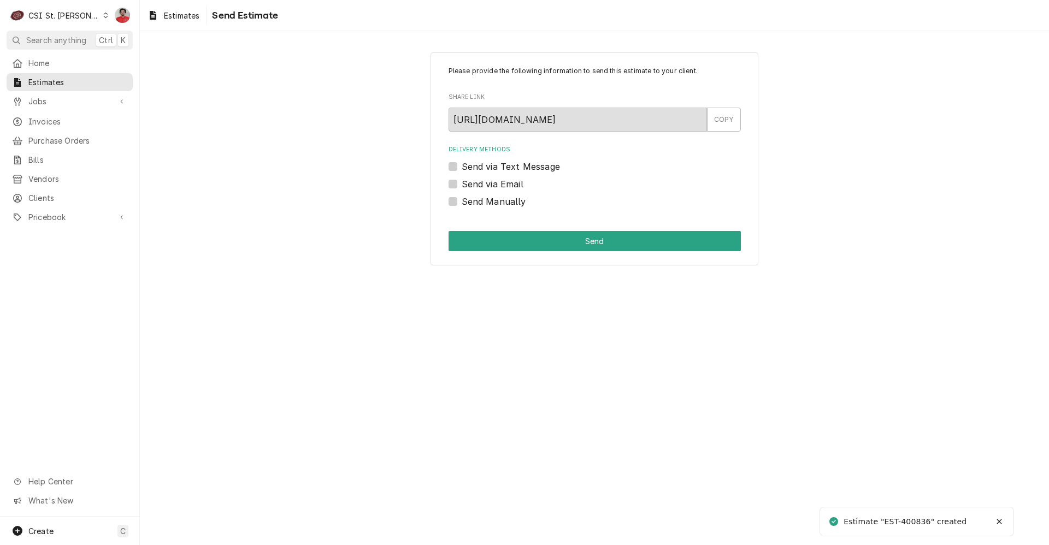
click at [496, 187] on label "Send via Email" at bounding box center [492, 183] width 62 height 13
click at [496, 187] on input "Send via Email" at bounding box center [607, 189] width 292 height 24
checkbox input "true"
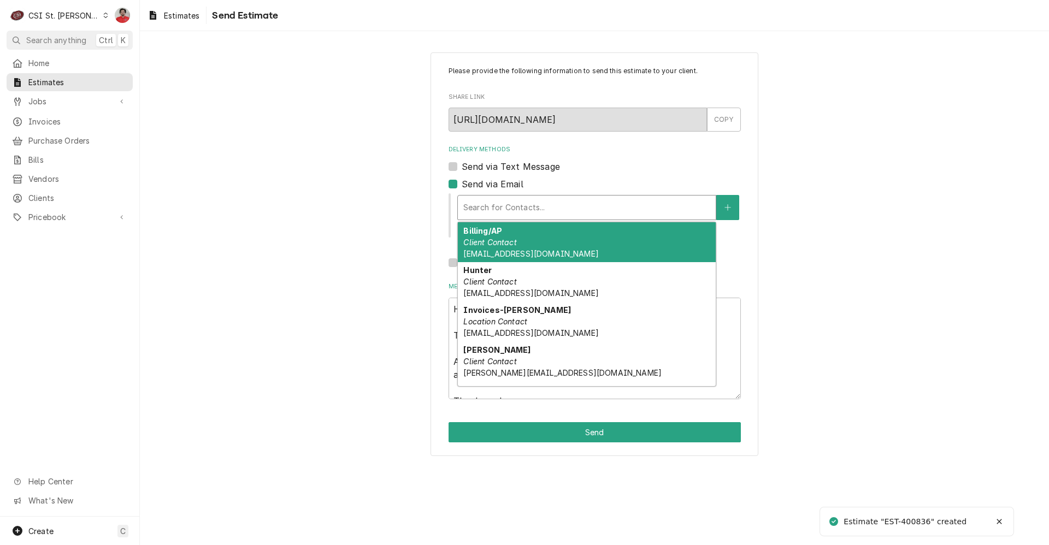
click at [528, 217] on div "Delivery Methods" at bounding box center [586, 208] width 247 height 20
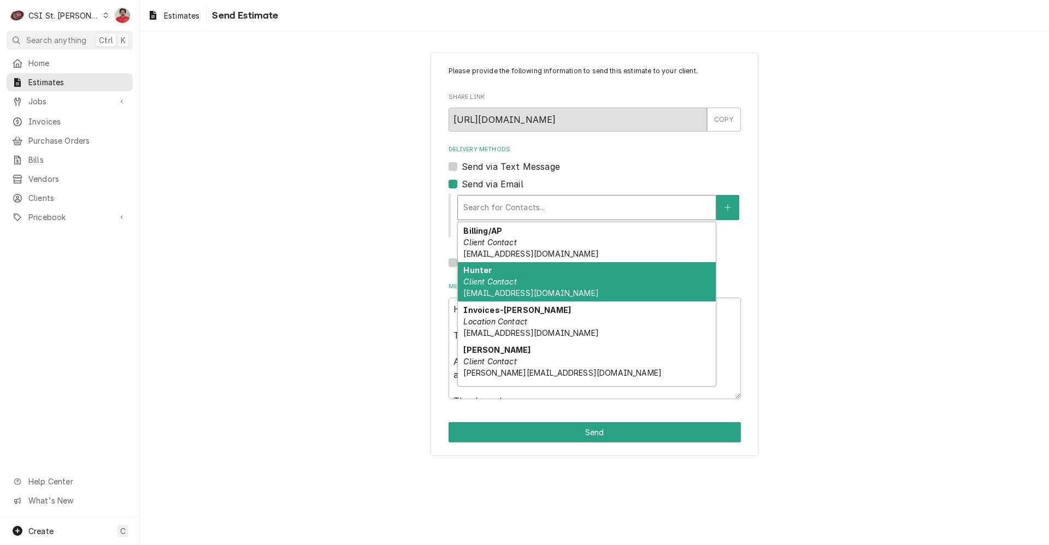
scroll to position [34, 0]
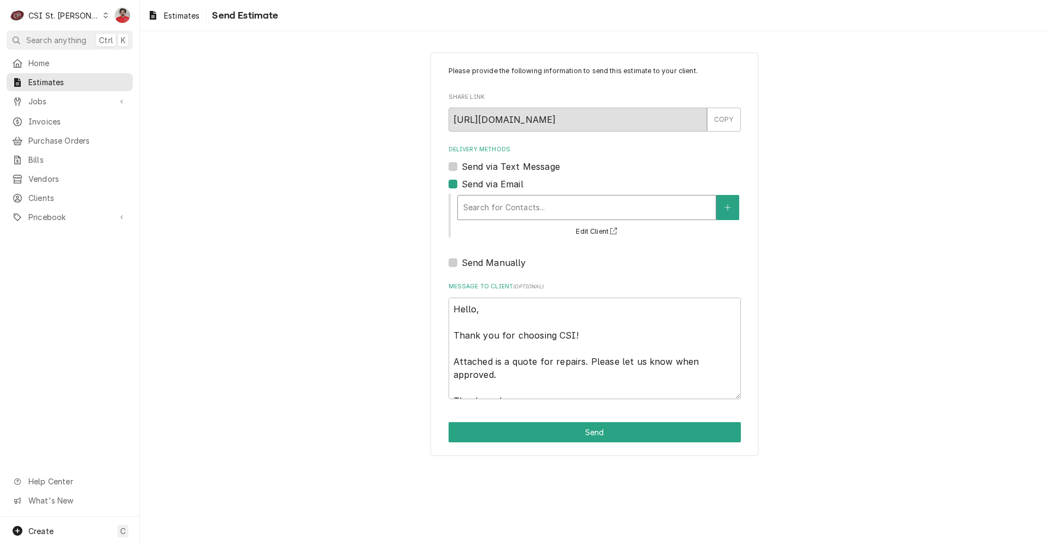
click at [522, 204] on div "Delivery Methods" at bounding box center [586, 208] width 247 height 20
click at [601, 233] on button "Edit Client" at bounding box center [598, 232] width 48 height 14
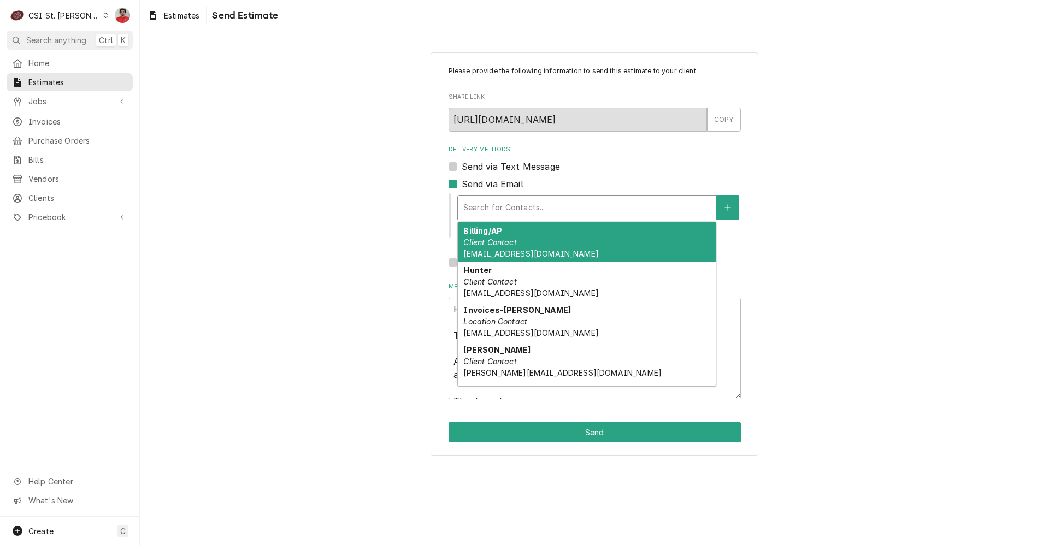
click at [623, 209] on div "Delivery Methods" at bounding box center [586, 208] width 247 height 20
click at [719, 204] on button "Delivery Methods" at bounding box center [727, 207] width 23 height 25
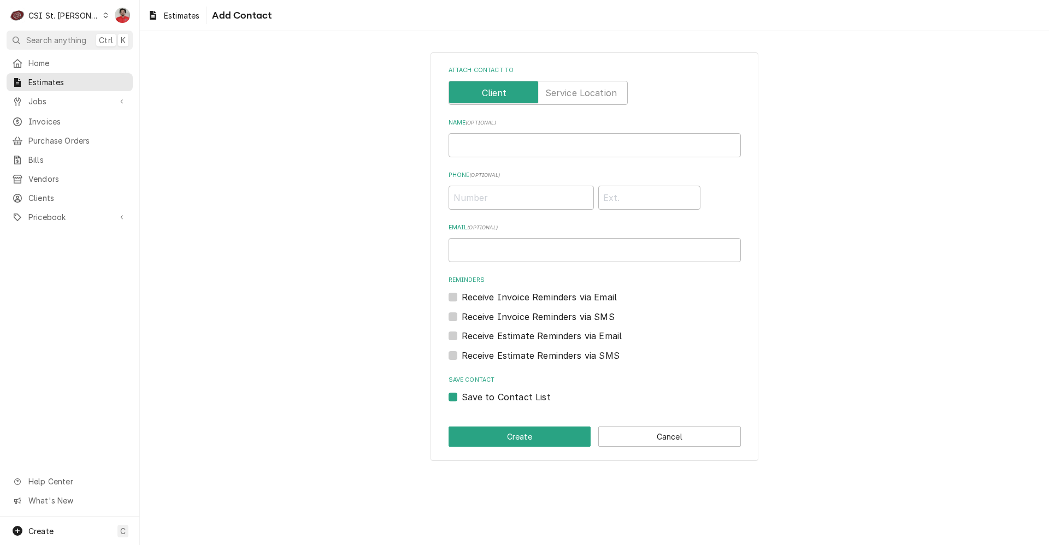
click at [554, 159] on div "Attach contact to Name ( optional ) Phone ( optional ) Email ( optional ) Remin…" at bounding box center [594, 234] width 292 height 337
click at [554, 150] on input "Name ( optional )" at bounding box center [594, 145] width 292 height 24
type input "T"
click at [468, 247] on input "Email ( optional )" at bounding box center [594, 250] width 292 height 24
type input "[PERSON_NAME][EMAIL_ADDRESS][DOMAIN_NAME]"
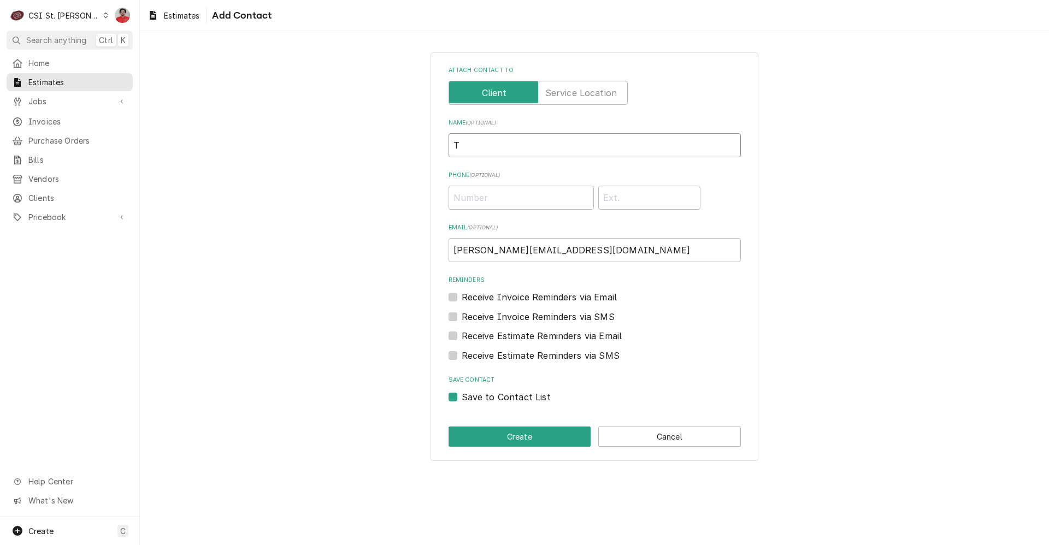
click at [499, 144] on input "T" at bounding box center [594, 145] width 292 height 24
type input "[PERSON_NAME]"
click at [499, 195] on input "Phone ( optional )" at bounding box center [520, 198] width 145 height 24
type input "[PHONE_NUMBER]"
click at [554, 441] on button "Create" at bounding box center [519, 437] width 143 height 20
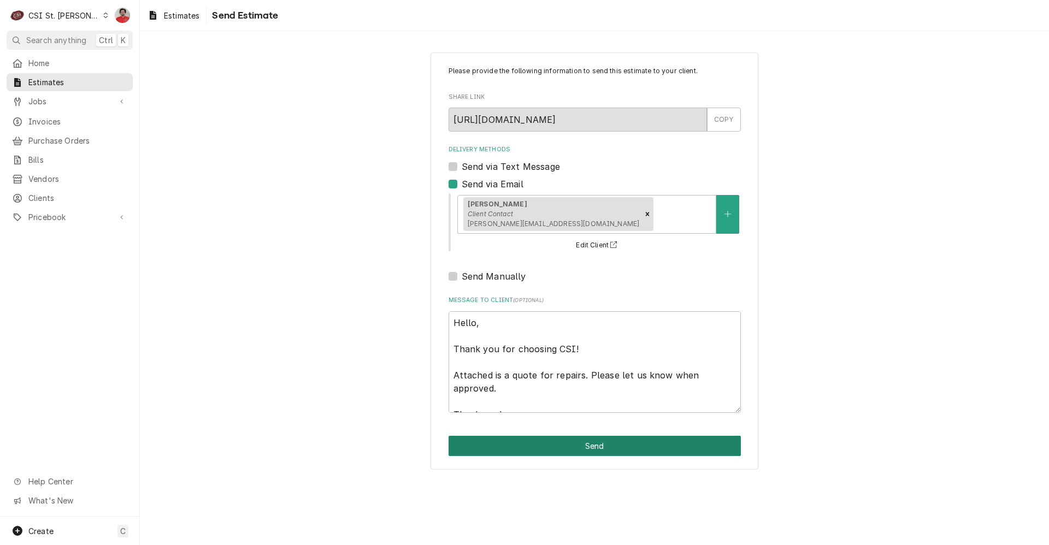
click at [585, 451] on button "Send" at bounding box center [594, 446] width 292 height 20
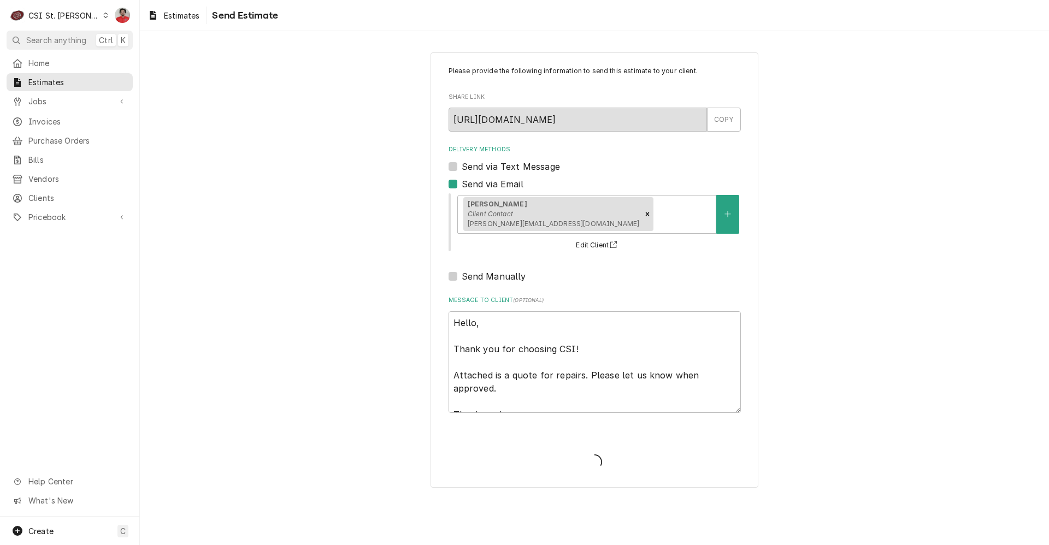
type textarea "x"
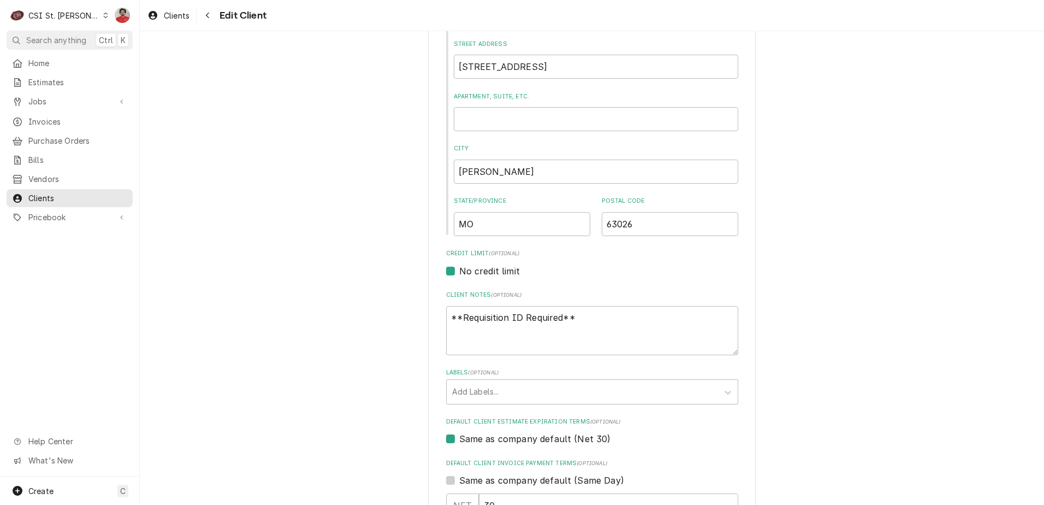
scroll to position [601, 0]
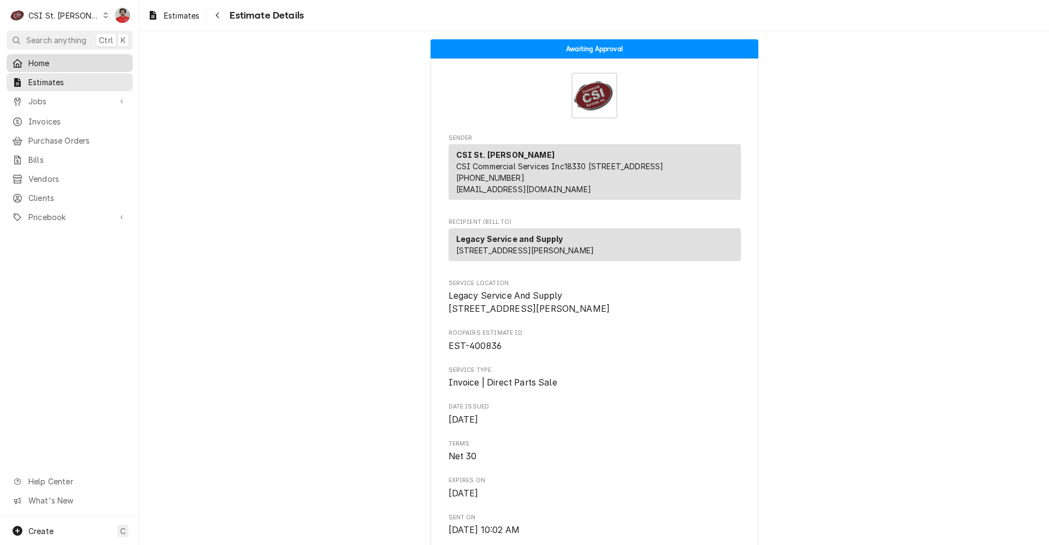
click at [65, 63] on span "Home" at bounding box center [77, 62] width 99 height 11
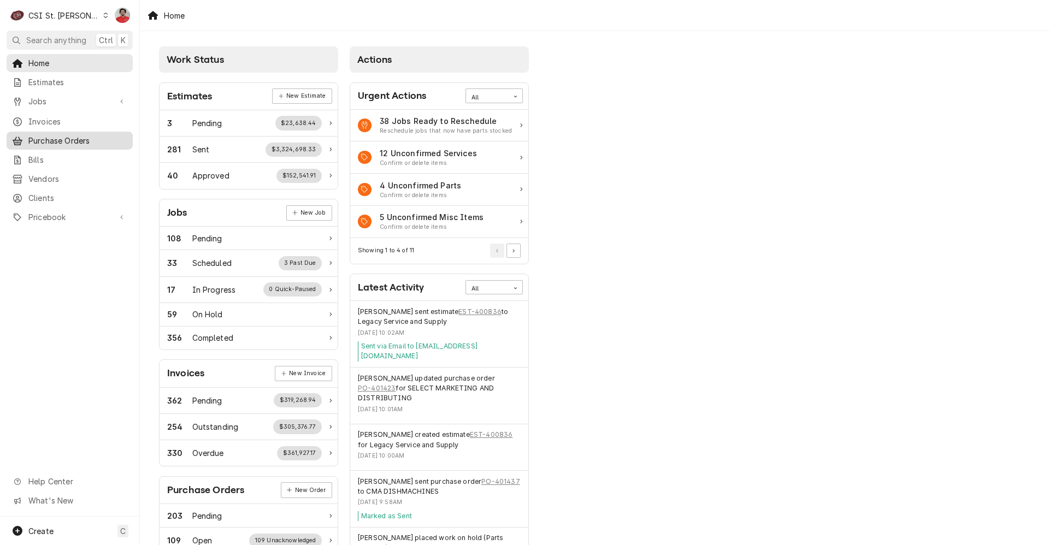
click at [105, 138] on span "Purchase Orders" at bounding box center [77, 140] width 99 height 11
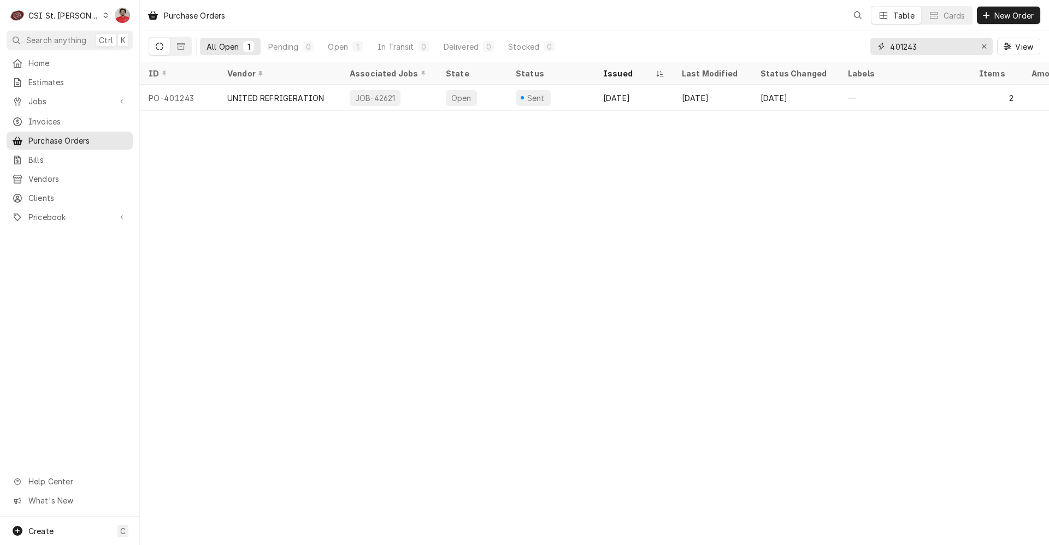
click at [933, 49] on input "401243" at bounding box center [931, 46] width 82 height 17
type input "401417"
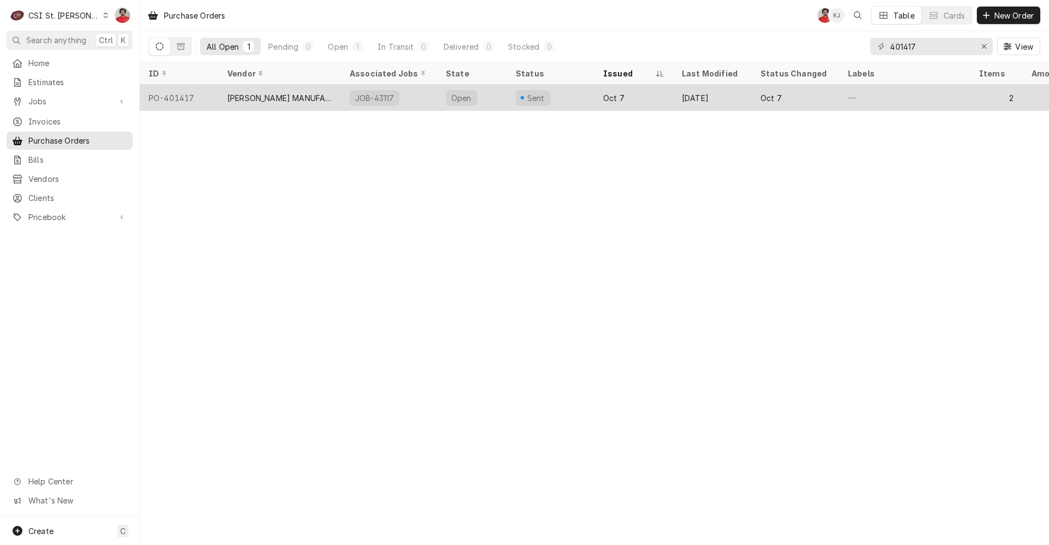
click at [416, 100] on div "JOB-43117" at bounding box center [389, 98] width 96 height 26
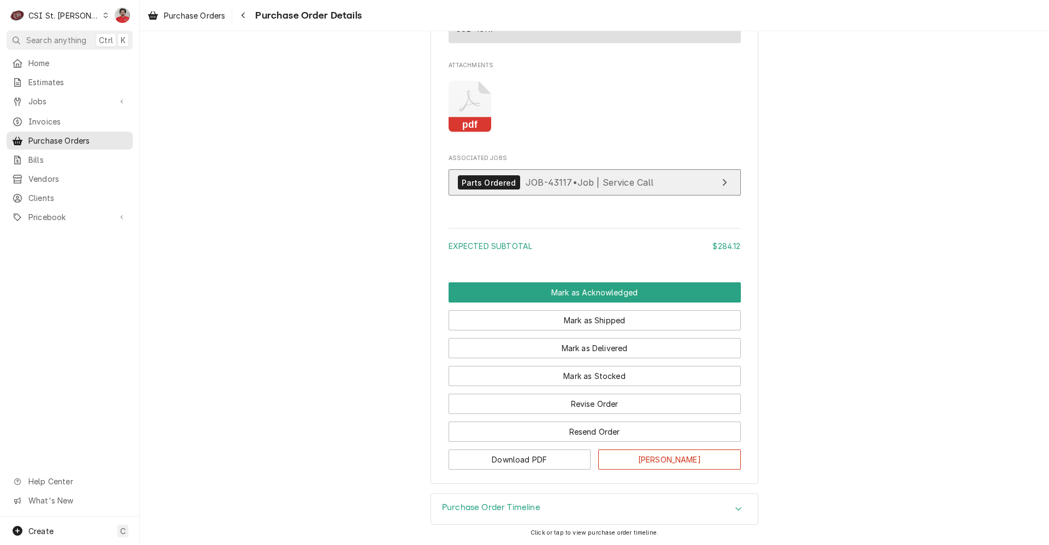
scroll to position [1063, 0]
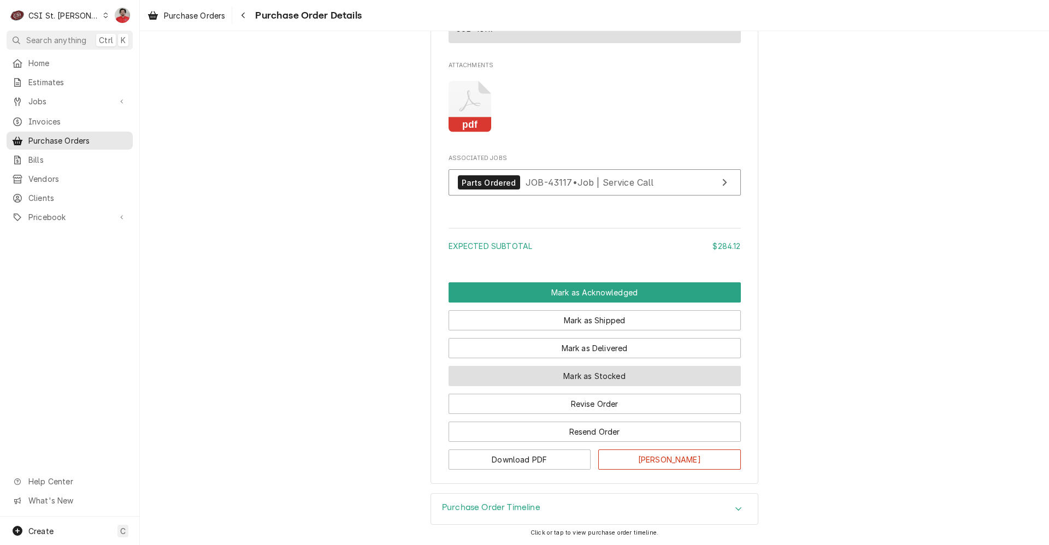
click at [583, 383] on button "Mark as Stocked" at bounding box center [594, 376] width 292 height 20
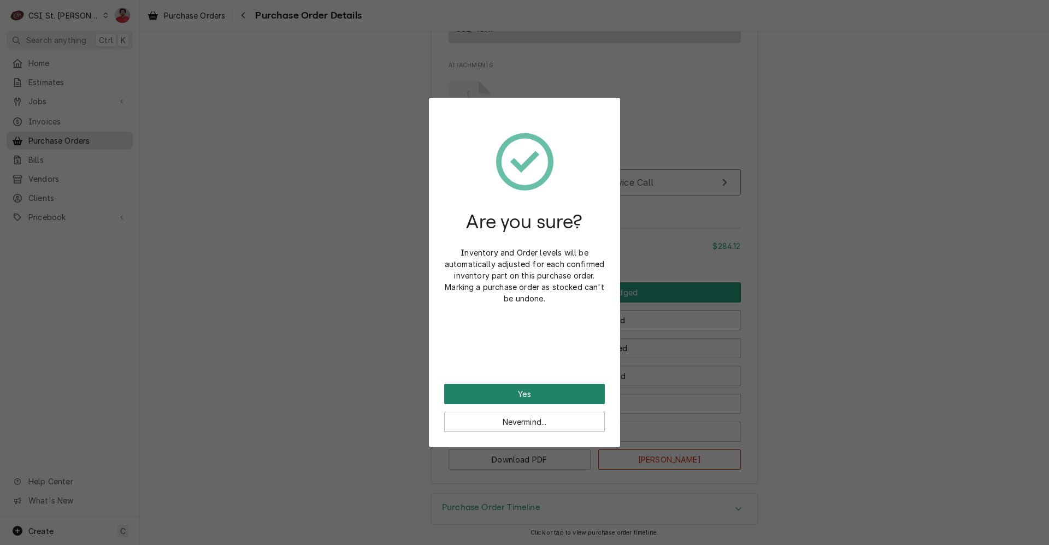
click at [571, 396] on button "Yes" at bounding box center [524, 394] width 161 height 20
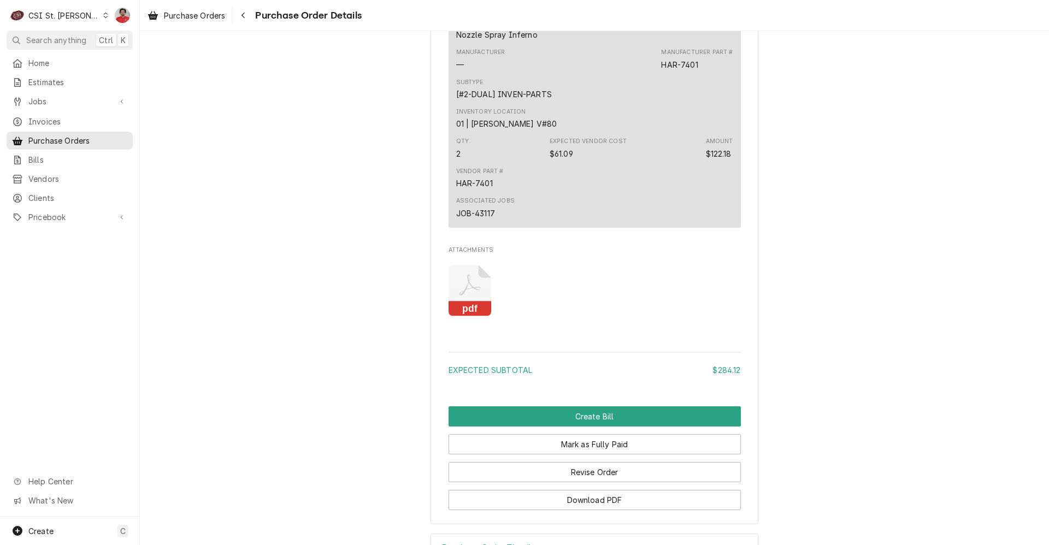
scroll to position [1058, 0]
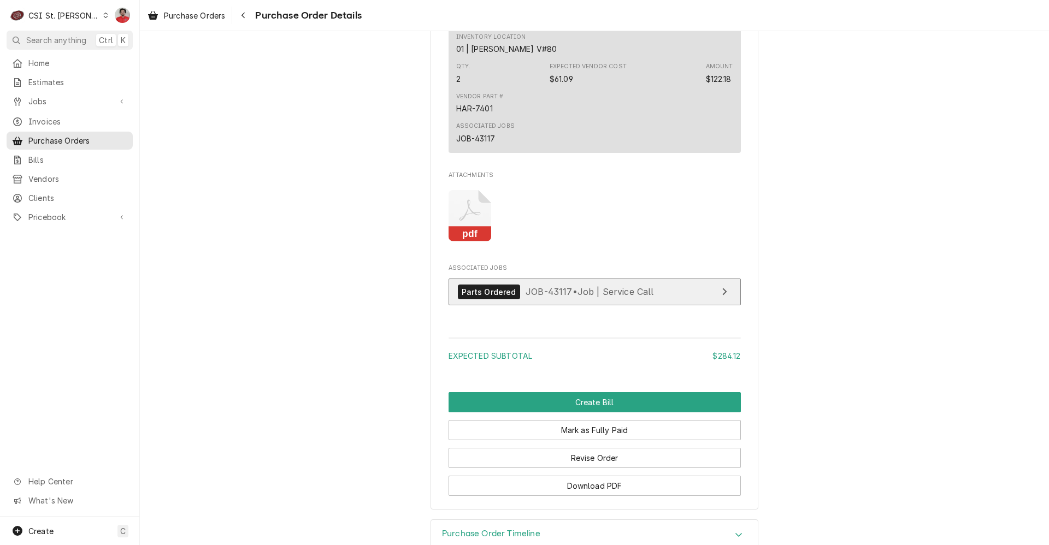
click at [621, 297] on span "JOB-43117 • Job | Service Call" at bounding box center [589, 291] width 128 height 11
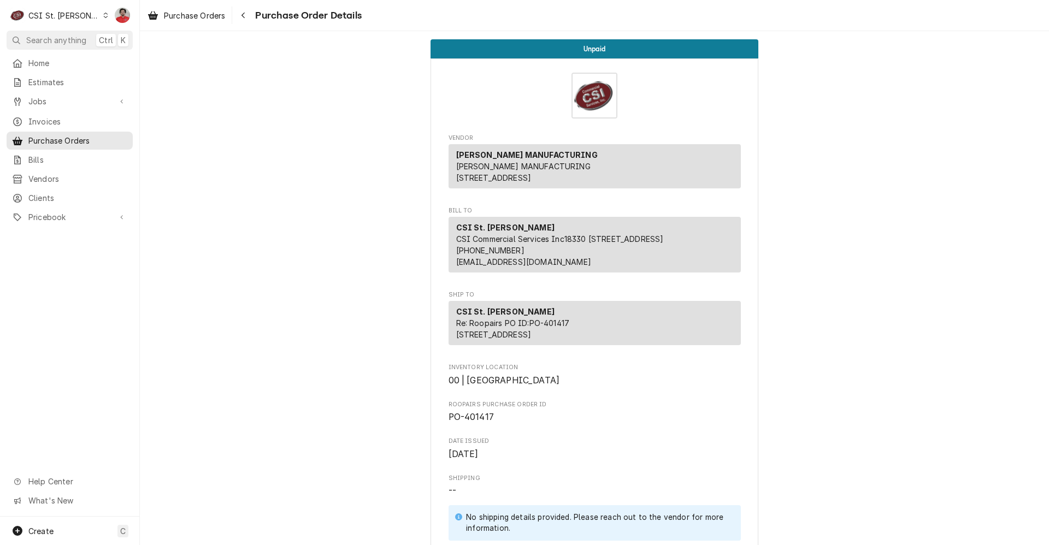
scroll to position [73, 0]
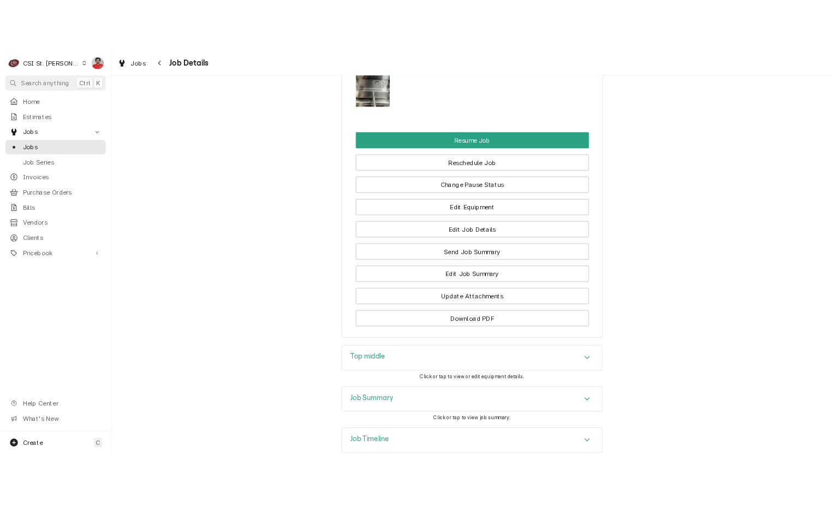
scroll to position [1557, 0]
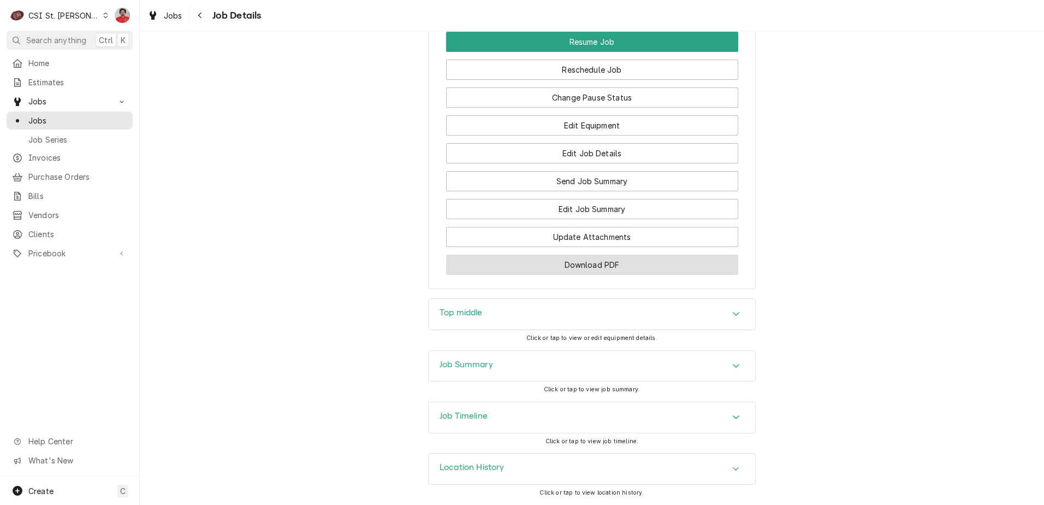
click at [594, 263] on button "Download PDF" at bounding box center [592, 264] width 292 height 20
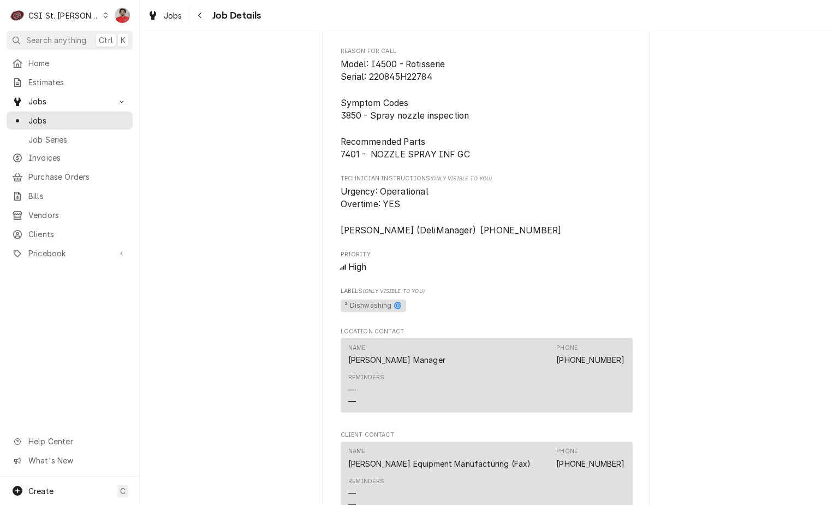
scroll to position [1311, 0]
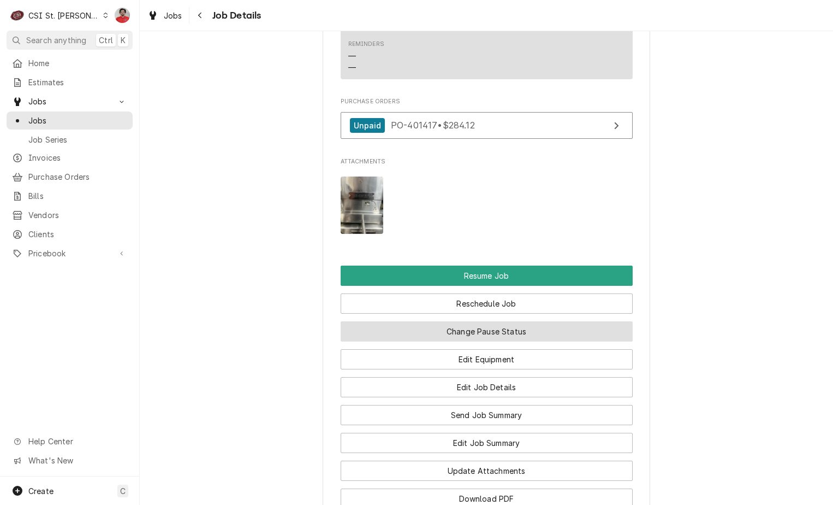
click at [513, 341] on button "Change Pause Status" at bounding box center [487, 331] width 292 height 20
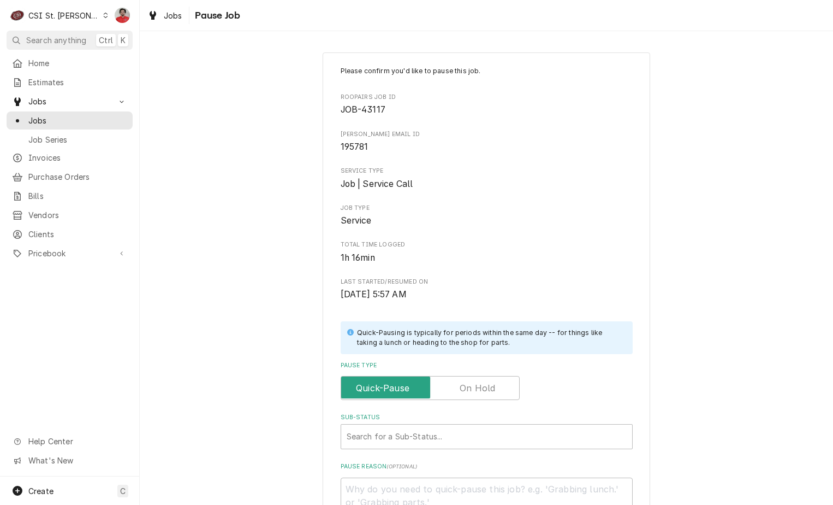
click at [476, 388] on label "Pause Type" at bounding box center [430, 388] width 179 height 24
click at [476, 388] on input "Pause Type" at bounding box center [430, 388] width 169 height 24
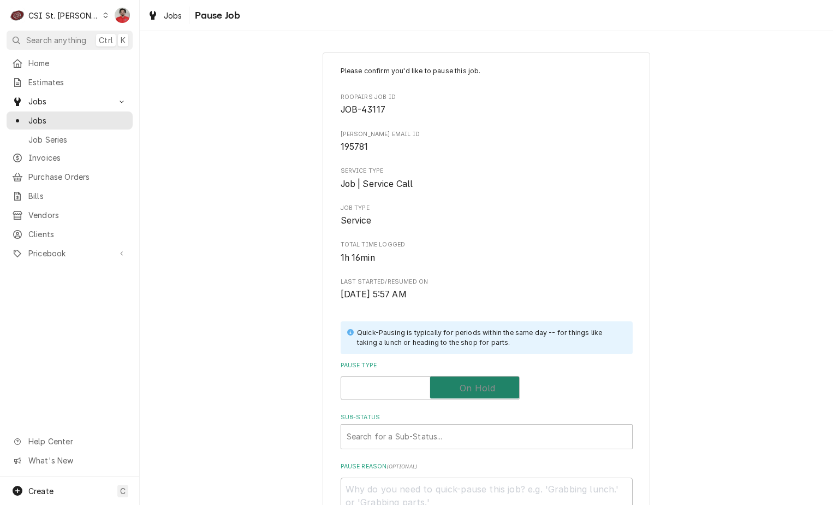
checkbox input "true"
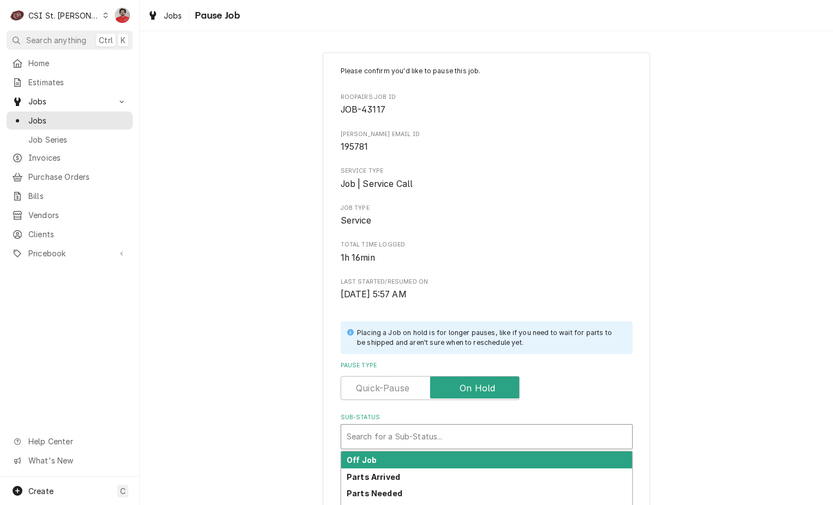
click at [470, 445] on div "Sub-Status" at bounding box center [487, 437] width 280 height 20
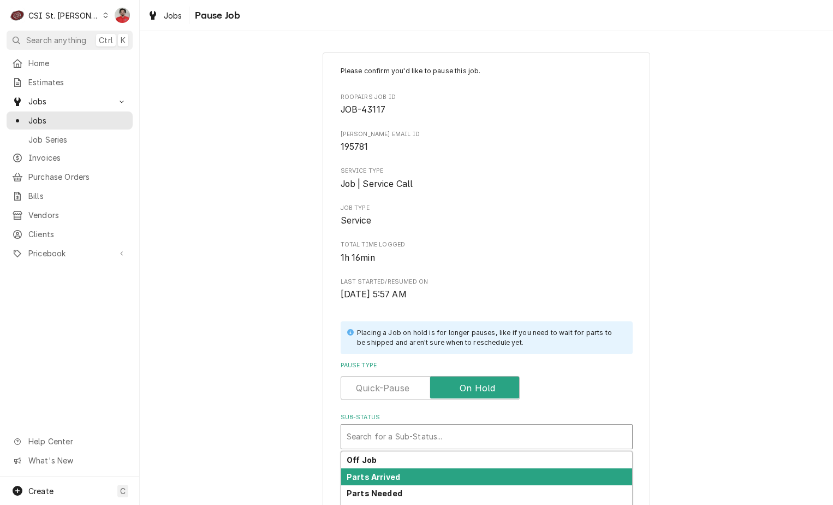
click at [455, 473] on div "Parts Arrived" at bounding box center [486, 476] width 291 height 17
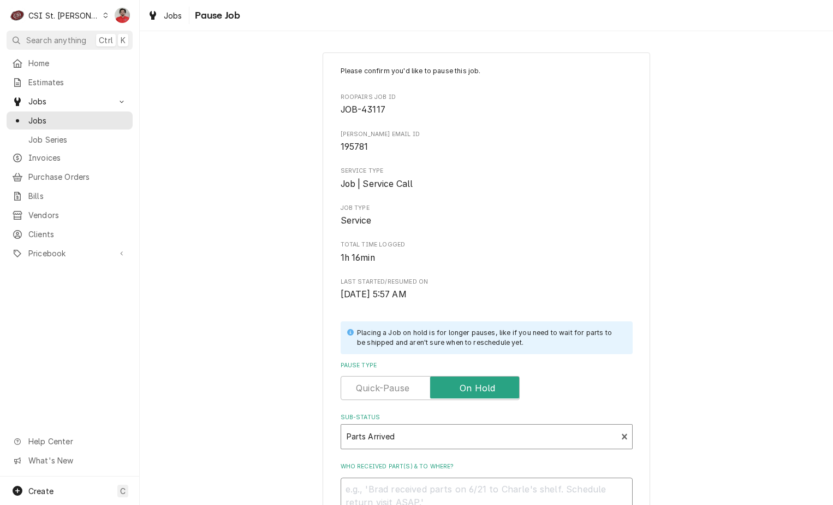
click at [455, 488] on textarea "Who received part(s) & to where?" at bounding box center [487, 501] width 292 height 49
type textarea "x"
type textarea "R"
type textarea "x"
type textarea "RE"
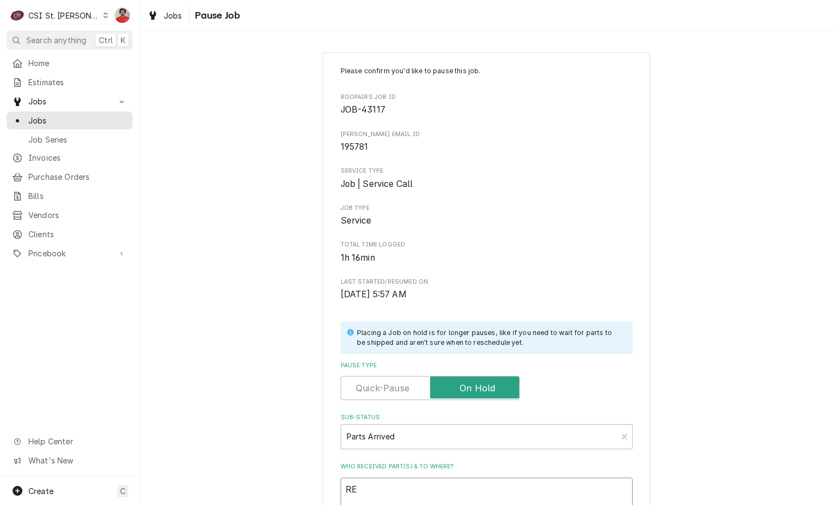
type textarea "x"
type textarea "REc"
type textarea "x"
type textarea "RE"
type textarea "x"
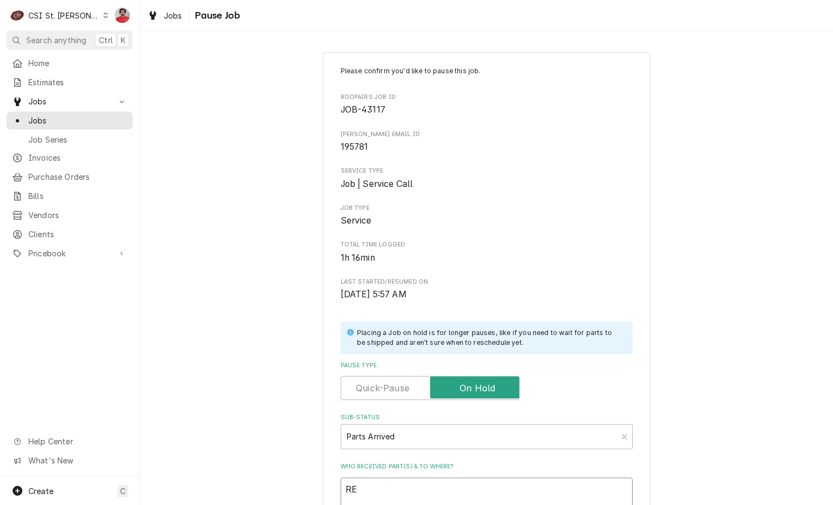
type textarea "R"
type textarea "x"
type textarea "Re"
type textarea "x"
type textarea "Rec"
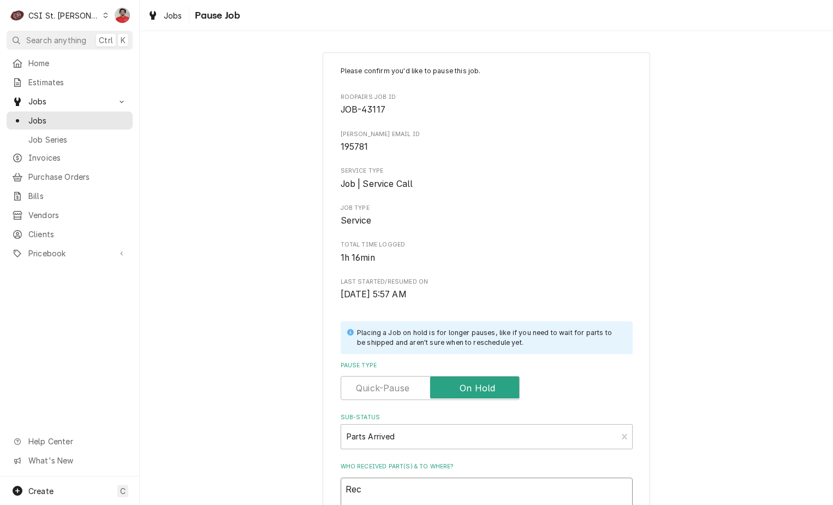
type textarea "x"
type textarea "Rec"
type textarea "x"
type textarea "Rec p"
type textarea "x"
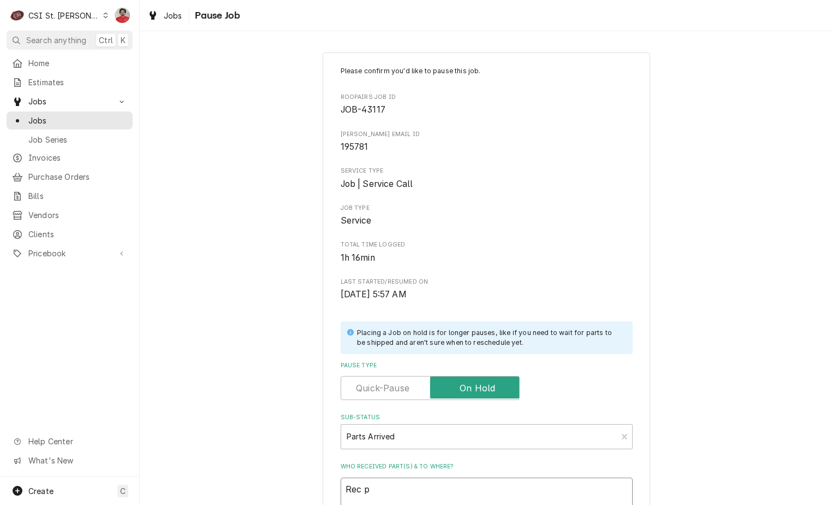
type textarea "Rec pa"
type textarea "x"
type textarea "Rec par"
type textarea "x"
type textarea "Rec part"
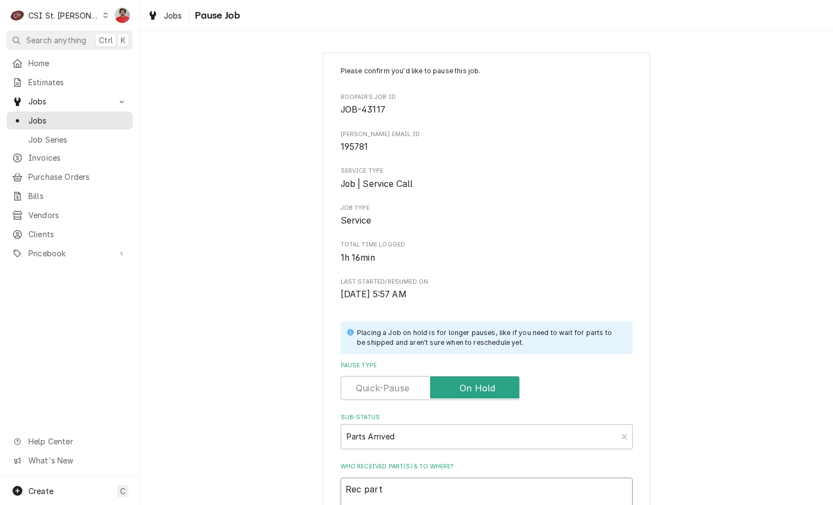
type textarea "x"
type textarea "Rec parts"
type textarea "x"
type textarea "Rec part"
type textarea "x"
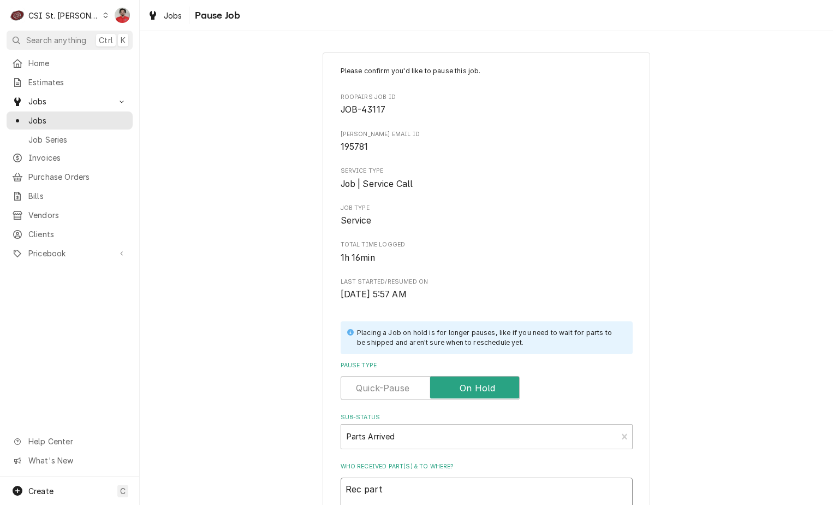
type textarea "Rec par"
type textarea "x"
type textarea "Rec pa"
type textarea "x"
type textarea "Rec p"
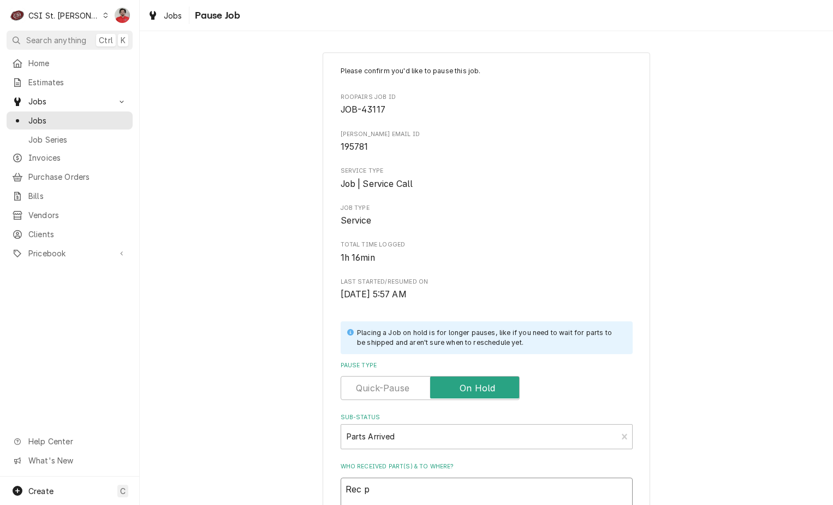
type textarea "x"
type textarea "Rec"
type textarea "x"
type textarea "Rec H"
type textarea "x"
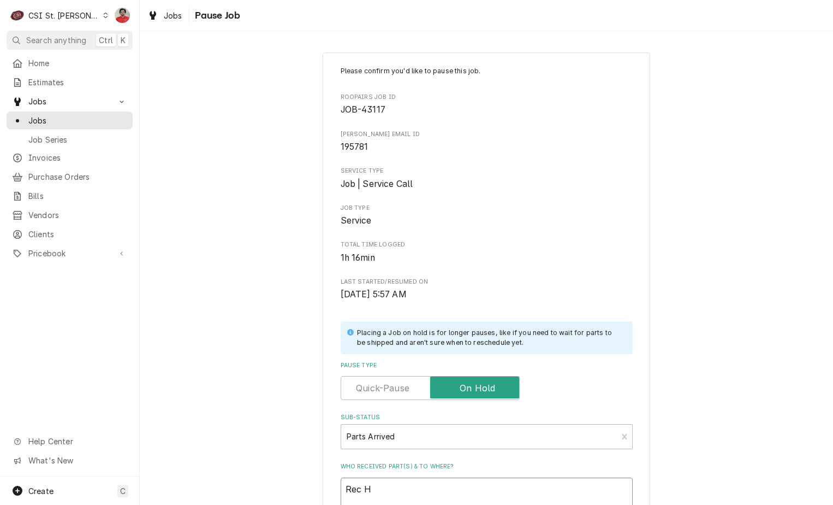
type textarea "Rec HA"
type textarea "x"
type textarea "Rec HAR"
type textarea "x"
type textarea "Rec HAR-"
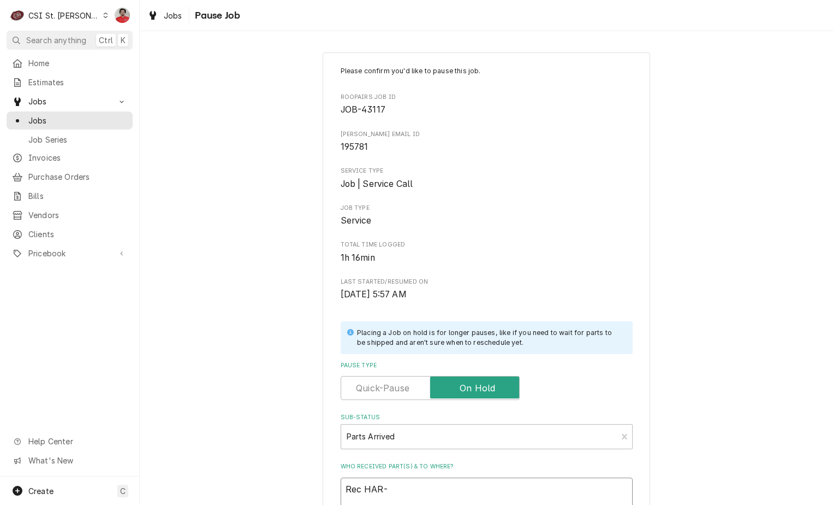
type textarea "x"
type textarea "Rec HAR-7"
type textarea "x"
type textarea "Rec HAR-74"
type textarea "x"
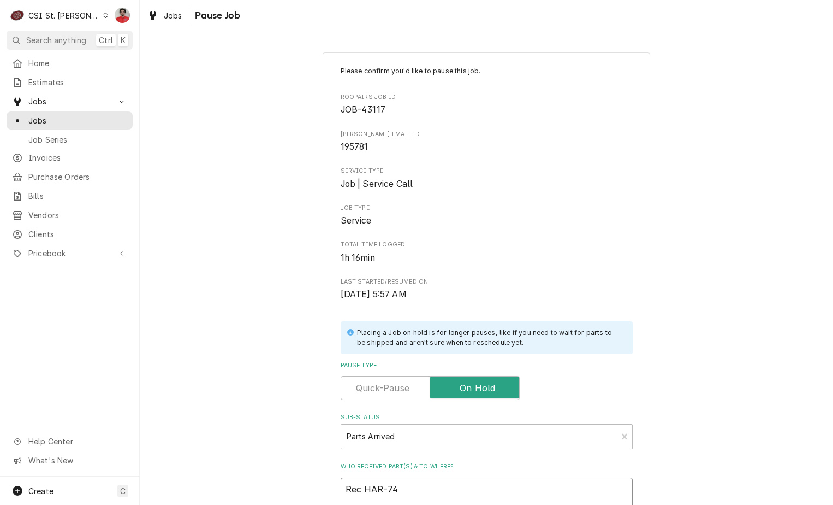
type textarea "Rec HAR-740"
type textarea "x"
type textarea "Rec HAR-7401"
type textarea "x"
type textarea "Rec HAR-7401"
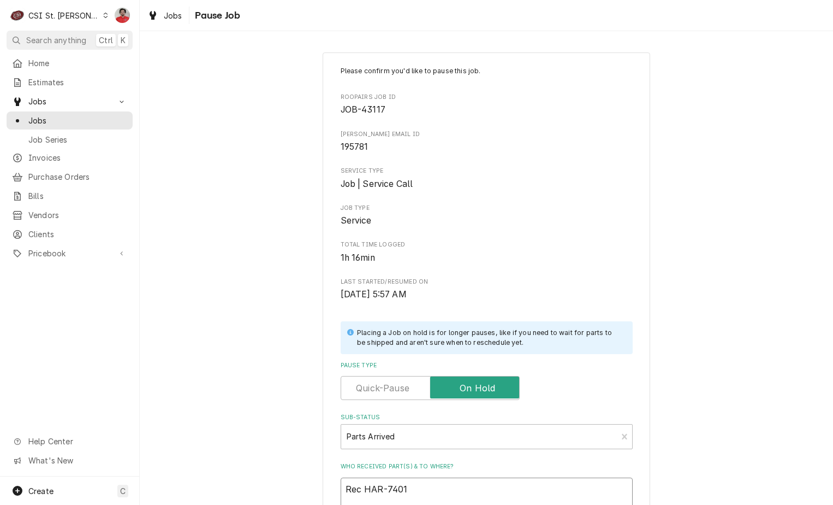
type textarea "x"
type textarea "Rec HAR-7401 a"
type textarea "x"
type textarea "Rec HAR-7401 am"
type textarea "x"
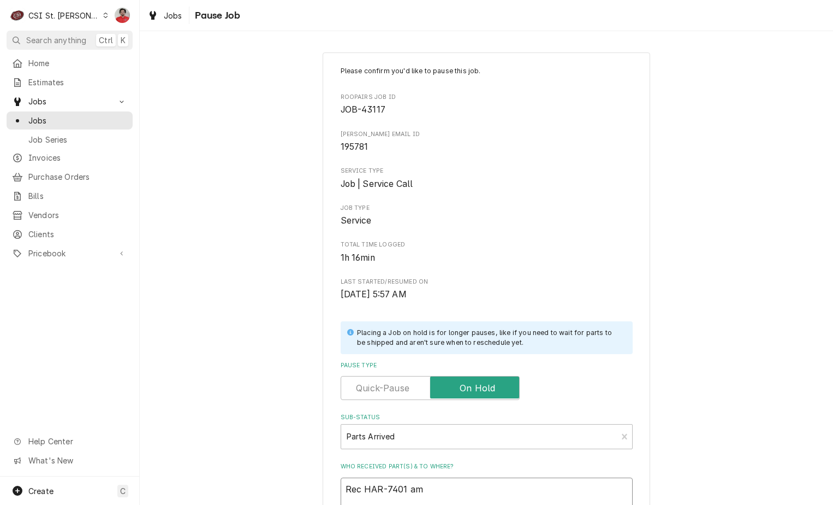
type textarea "Rec HAR-7401 amn"
type textarea "x"
type textarea "Rec HAR-7401 amnd"
type textarea "x"
type textarea "Rec HAR-7401 amnd"
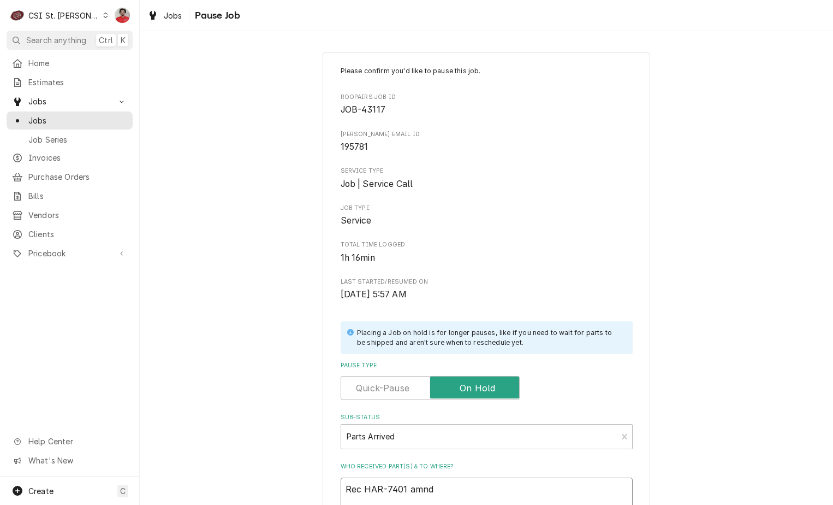
click at [475, 487] on textarea "Rec HAR-7401 amnd" at bounding box center [487, 501] width 292 height 49
type textarea "x"
type textarea "Rec HAR-7401 amnd"
type textarea "x"
type textarea "Rec HAR-7401 amn"
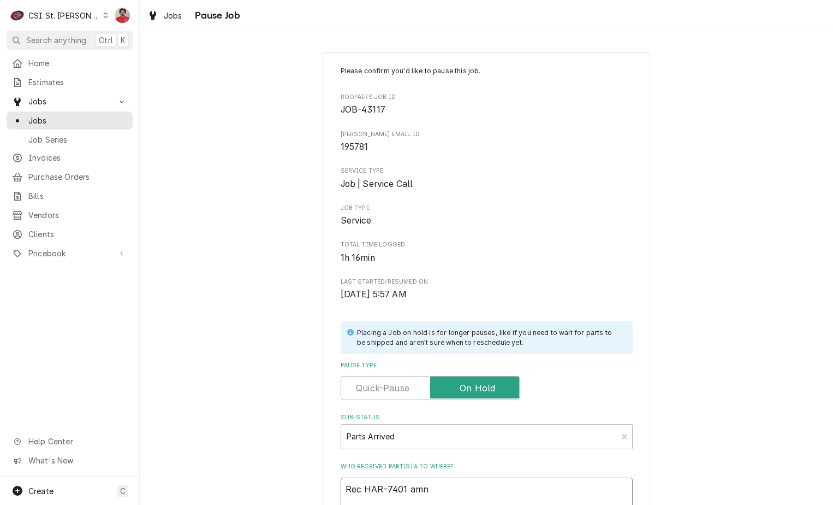
type textarea "x"
type textarea "Rec HAR-7401 am"
type textarea "x"
type textarea "Rec HAR-7401 a"
type textarea "x"
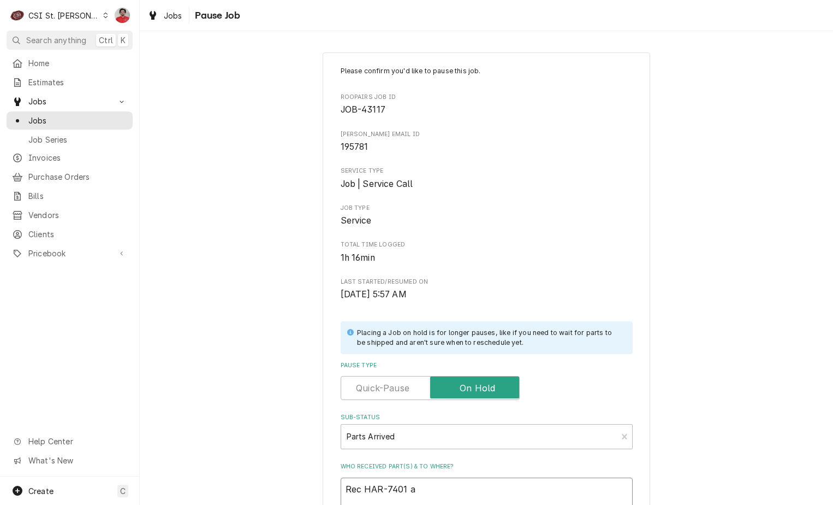
type textarea "Rec HAR-7401 an"
type textarea "x"
type textarea "Rec HAR-7401 and"
type textarea "x"
type textarea "Rec HAR-7401 and"
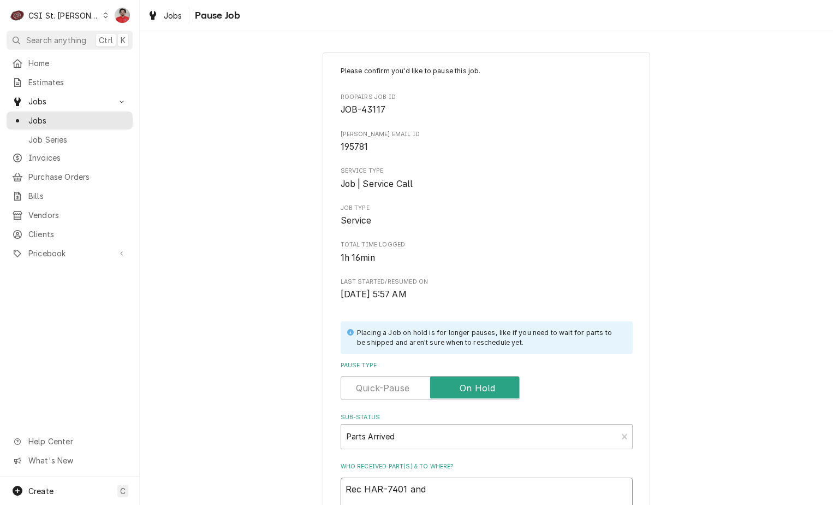
type textarea "x"
type textarea "Rec HAR-7401 and H"
type textarea "x"
type textarea "Rec HAR-7401 and HA"
type textarea "x"
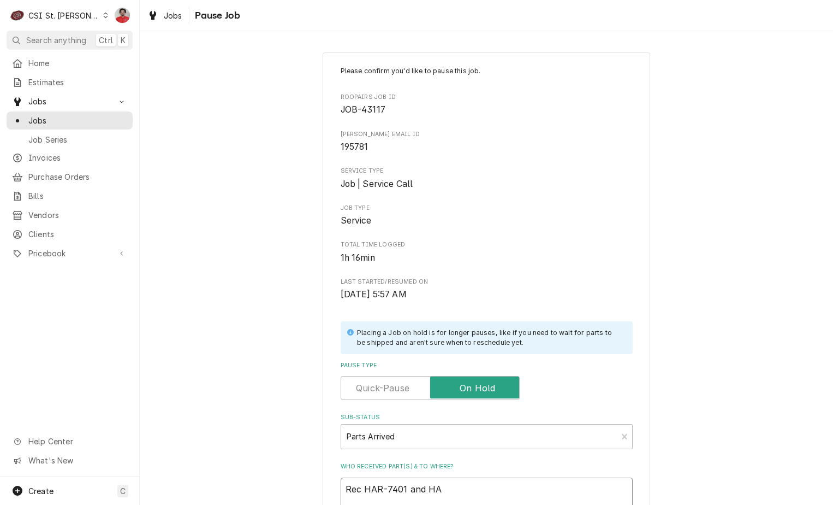
type textarea "Rec HAR-7401 and HAR"
type textarea "x"
type textarea "Rec HAR-7401 and HAR-"
type textarea "x"
type textarea "Rec HAR-7401 and HAR-7"
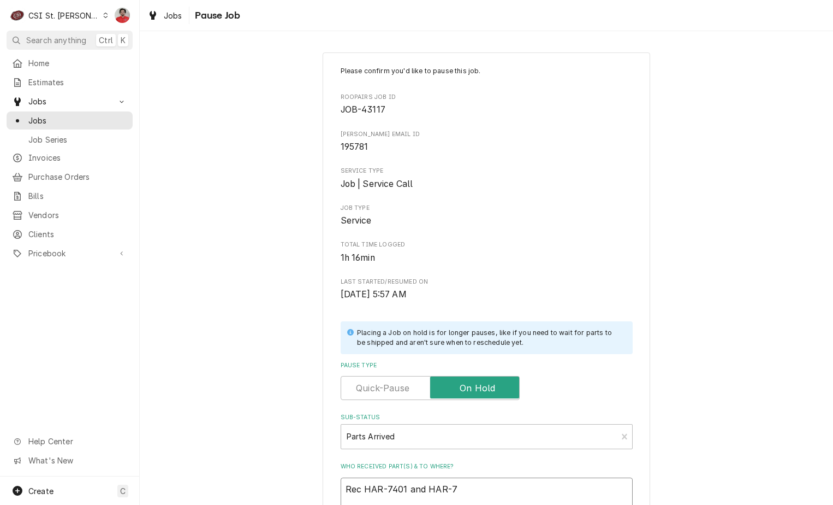
type textarea "x"
type textarea "Rec HAR-7401 and HAR-74"
type textarea "x"
type textarea "Rec HAR-7401 and HAR-7"
type textarea "x"
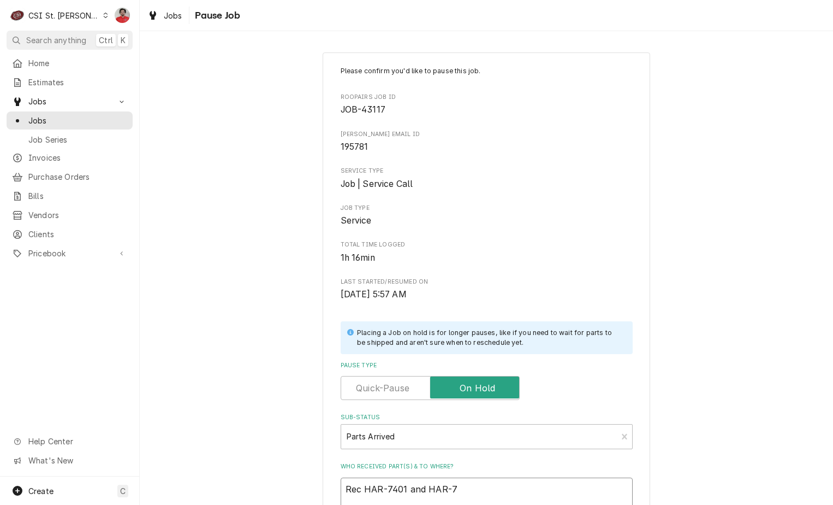
type textarea "Rec HAR-7401 and HAR-73"
type textarea "x"
type textarea "Rec HAR-7401 and HAR-734"
type textarea "x"
type textarea "Rec HAR-7401 and HAR-7342"
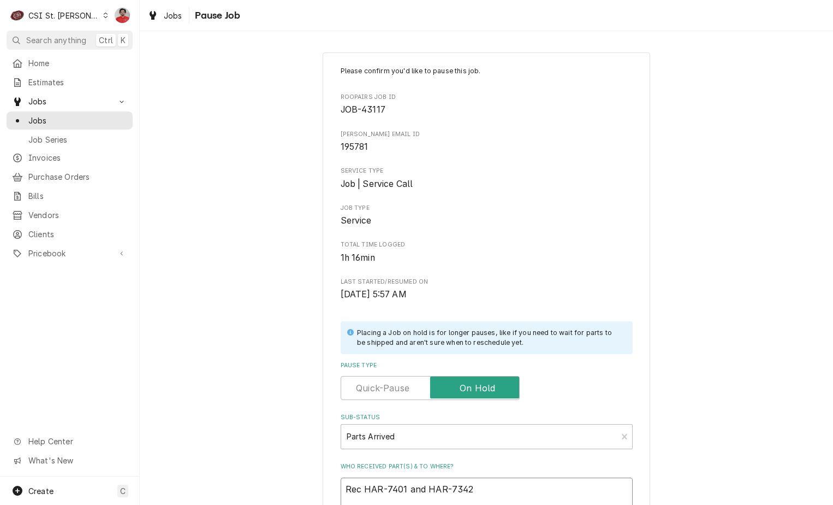
type textarea "x"
type textarea "Rec HAR-7401 and HAR-7342"
type textarea "x"
type textarea "Rec HAR-7401 and HAR-7342 t"
type textarea "x"
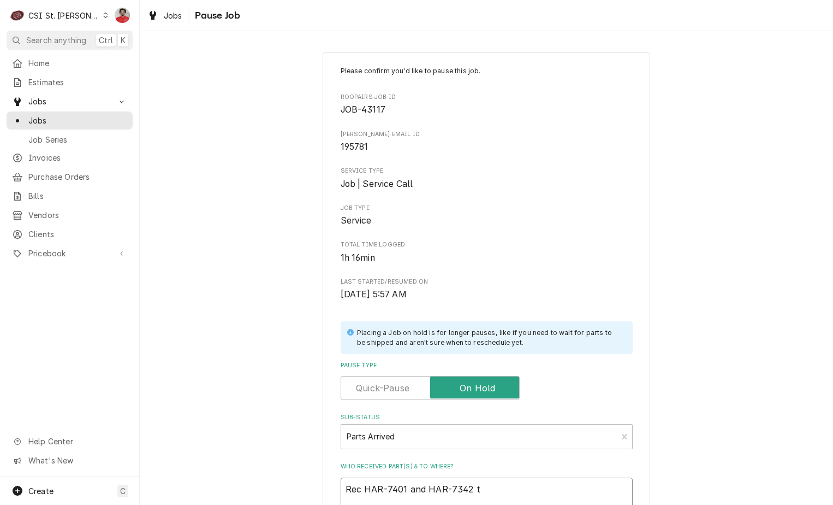
type textarea "Rec HAR-7401 and HAR-7342 to"
type textarea "x"
type textarea "Rec HAR-7401 and HAR-7342 to"
type textarea "x"
type textarea "Rec HAR-7401 and HAR-7342 to K"
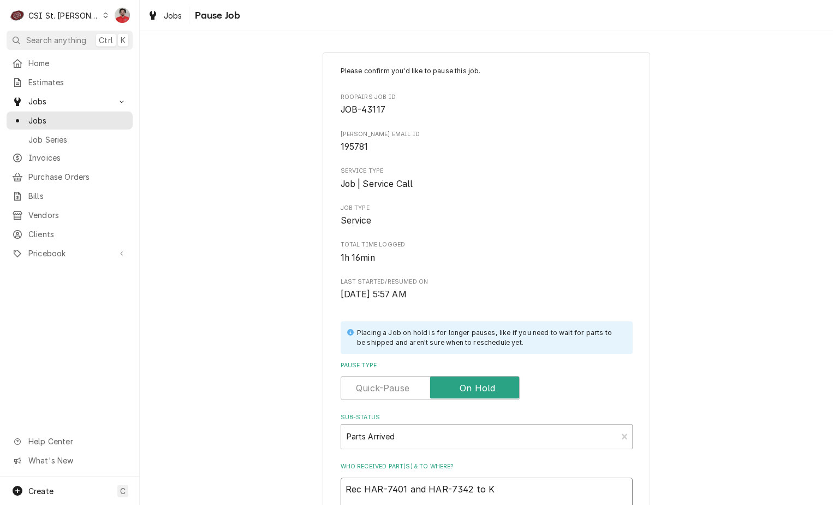
type textarea "x"
type textarea "Rec HAR-7401 and HAR-7342 to Ke"
type textarea "x"
type textarea "Rec HAR-7401 and HAR-7342 to Kev"
type textarea "x"
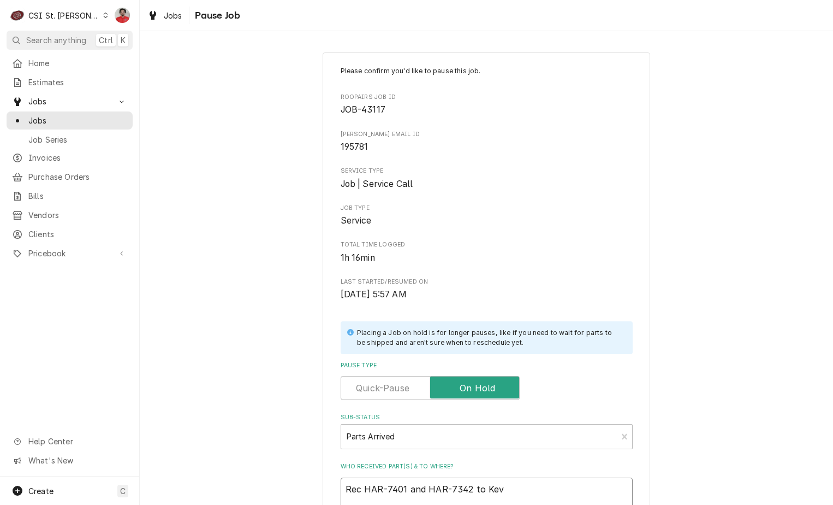
type textarea "Rec HAR-7401 and HAR-7342 to Kevi"
type textarea "x"
type textarea "Rec HAR-7401 and HAR-7342 to Kevin"
type textarea "x"
type textarea "Rec HAR-7401 and HAR-7342 to Kevin"
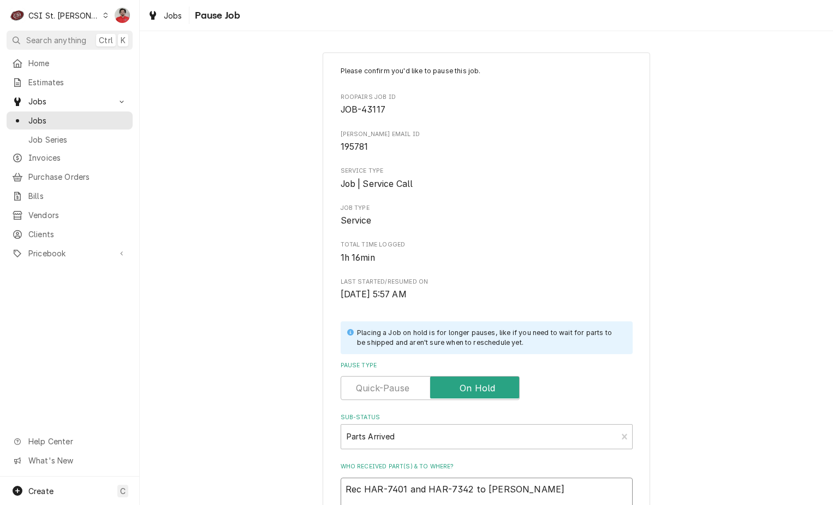
type textarea "x"
type textarea "Rec HAR-7401 and HAR-7342 to Kevin F"
type textarea "x"
type textarea "Rec HAR-7401 and HAR-7342 to Kevin F'"
type textarea "x"
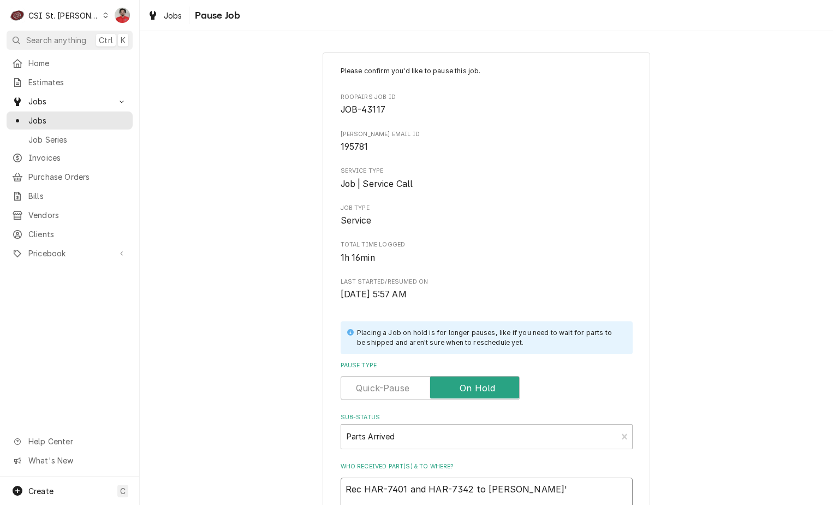
type textarea "Rec HAR-7401 and HAR-7342 to Kevin F's"
type textarea "x"
type textarea "Rec HAR-7401 and HAR-7342 to Kevin F's"
type textarea "x"
type textarea "Rec HAR-7401 and HAR-7342 to Kevin F's s"
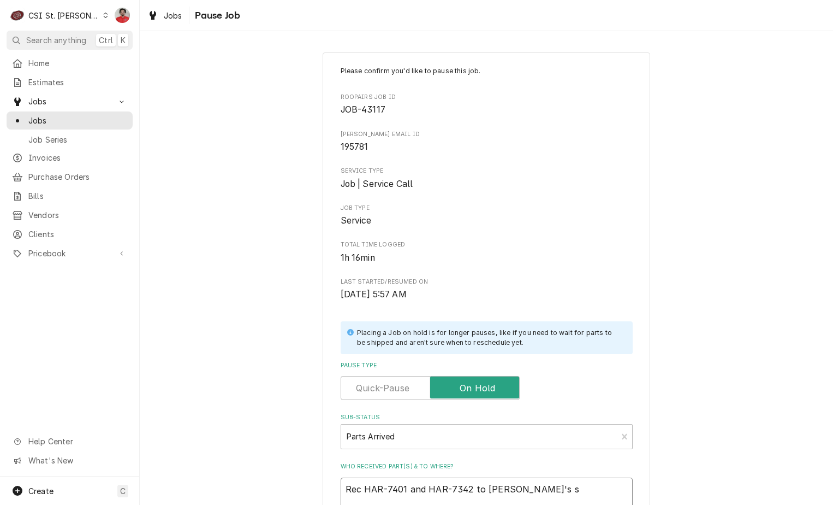
type textarea "x"
type textarea "Rec HAR-7401 and HAR-7342 to Kevin F's sh"
type textarea "x"
type textarea "Rec HAR-7401 and HAR-7342 to Kevin F's she"
type textarea "x"
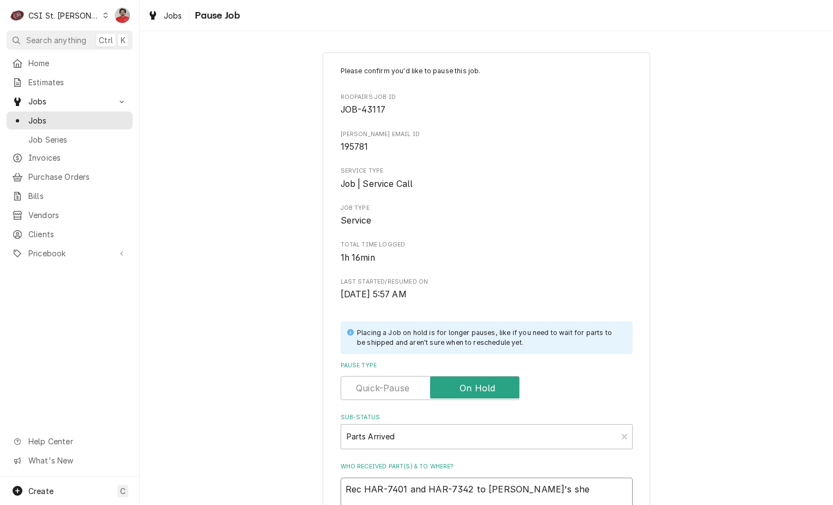
type textarea "Rec HAR-7401 and HAR-7342 to Kevin F's shel"
type textarea "x"
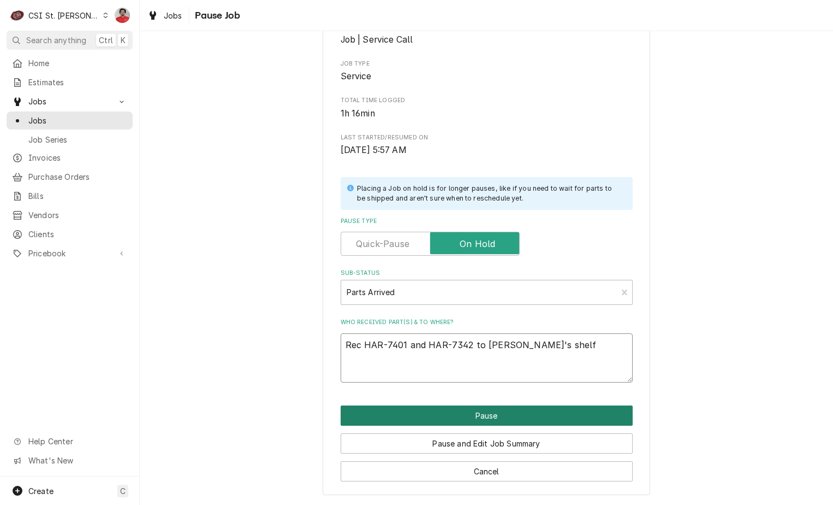
type textarea "Rec HAR-7401 and HAR-7342 to Kevin F's shelf"
click at [495, 406] on button "Pause" at bounding box center [487, 415] width 292 height 20
type textarea "x"
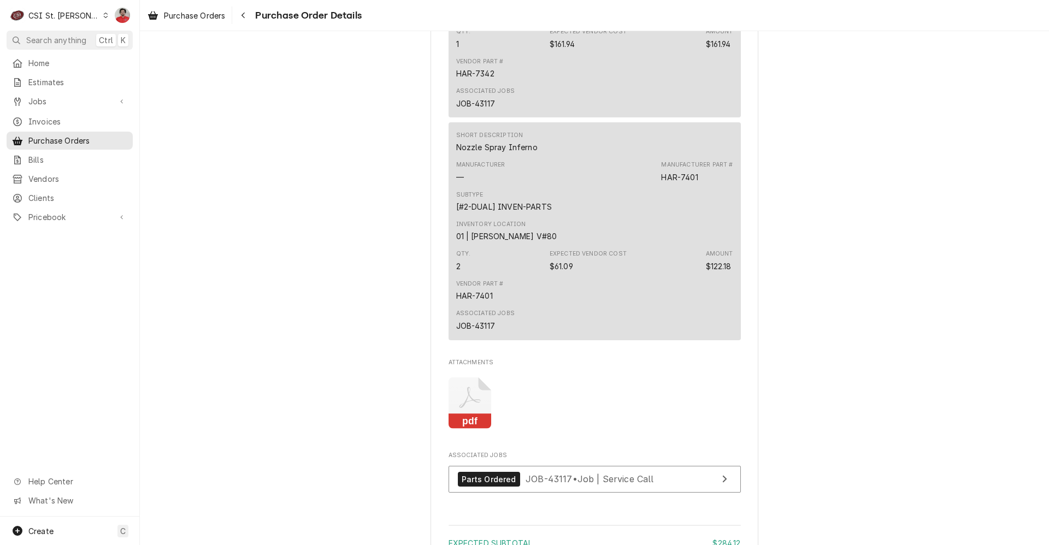
scroll to position [736, 0]
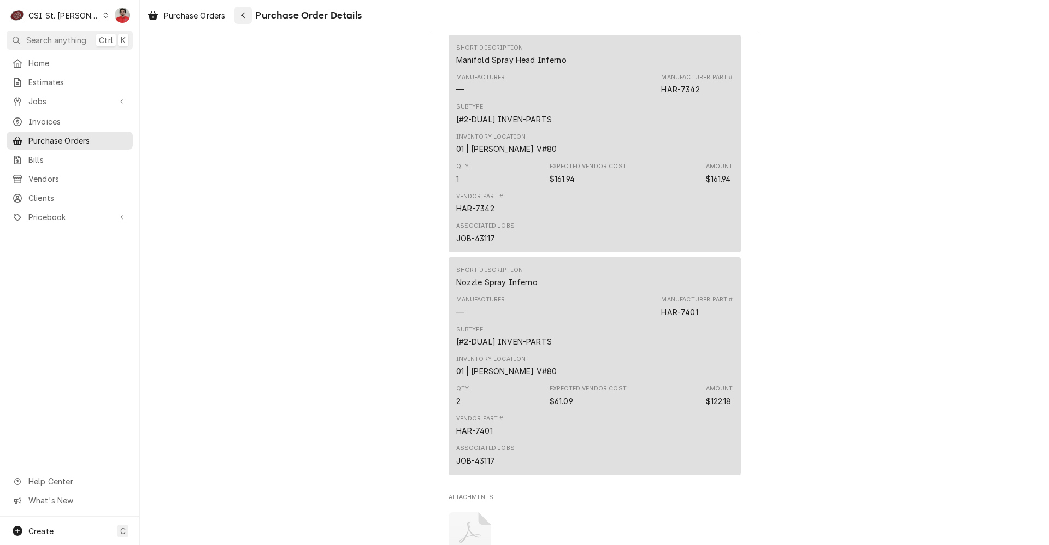
click at [246, 19] on div "Navigate back" at bounding box center [243, 15] width 11 height 11
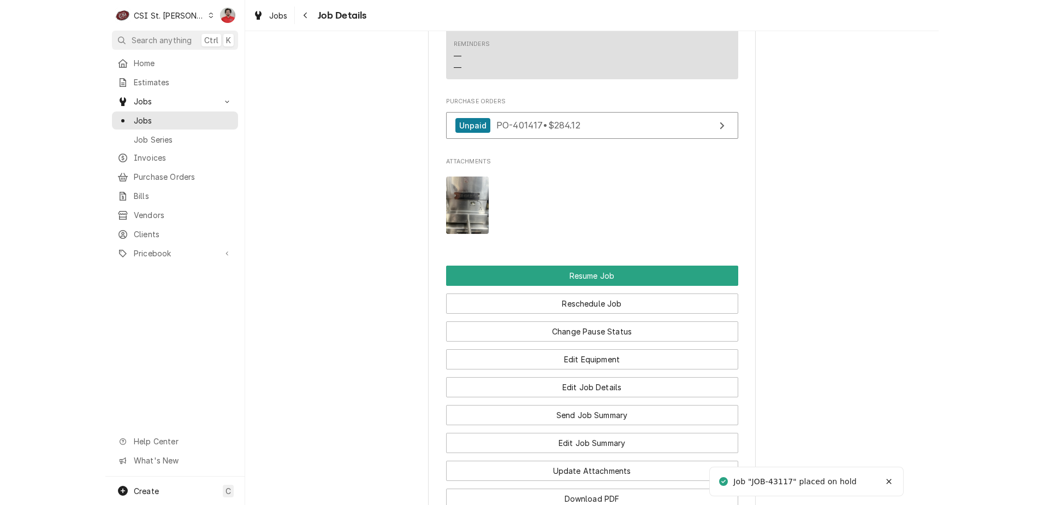
scroll to position [1557, 0]
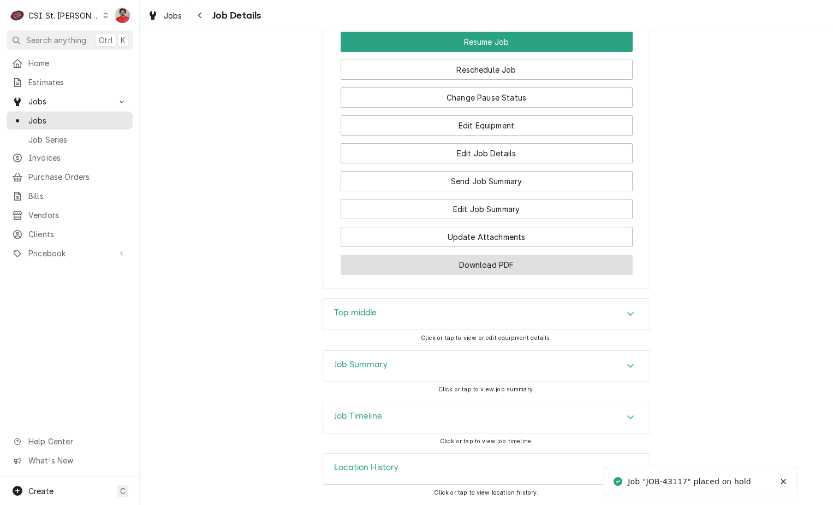
click at [470, 265] on button "Download PDF" at bounding box center [487, 264] width 292 height 20
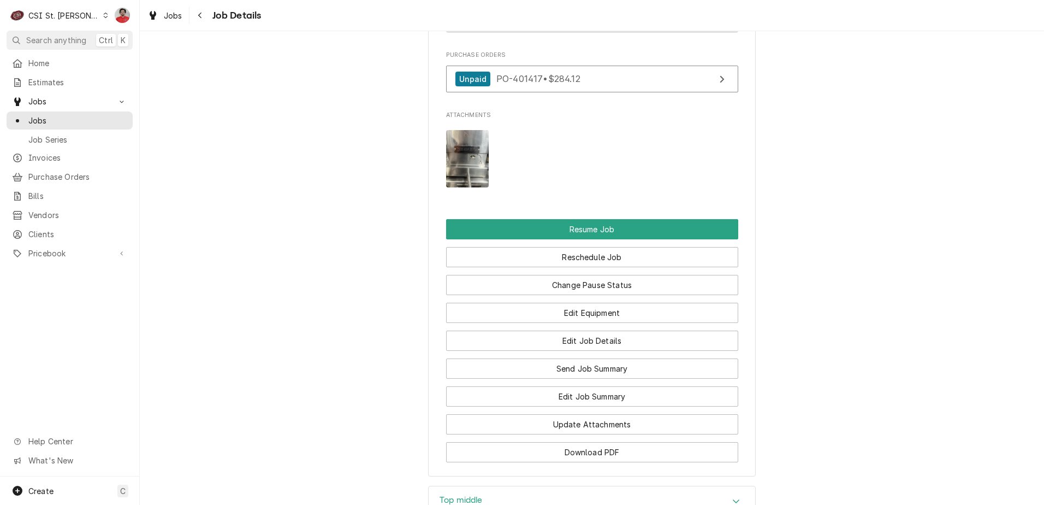
scroll to position [1229, 0]
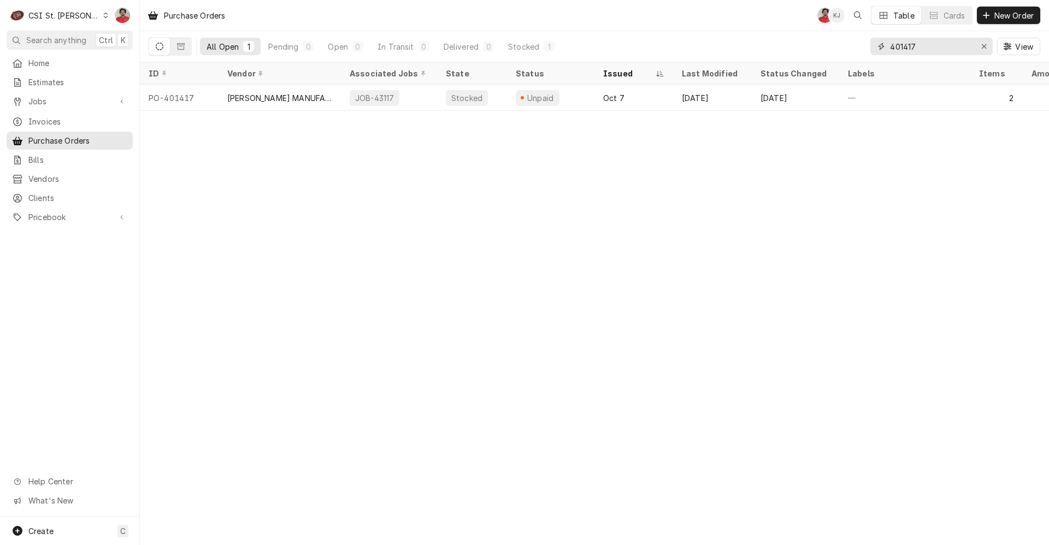
click at [947, 49] on input "401417" at bounding box center [931, 46] width 82 height 17
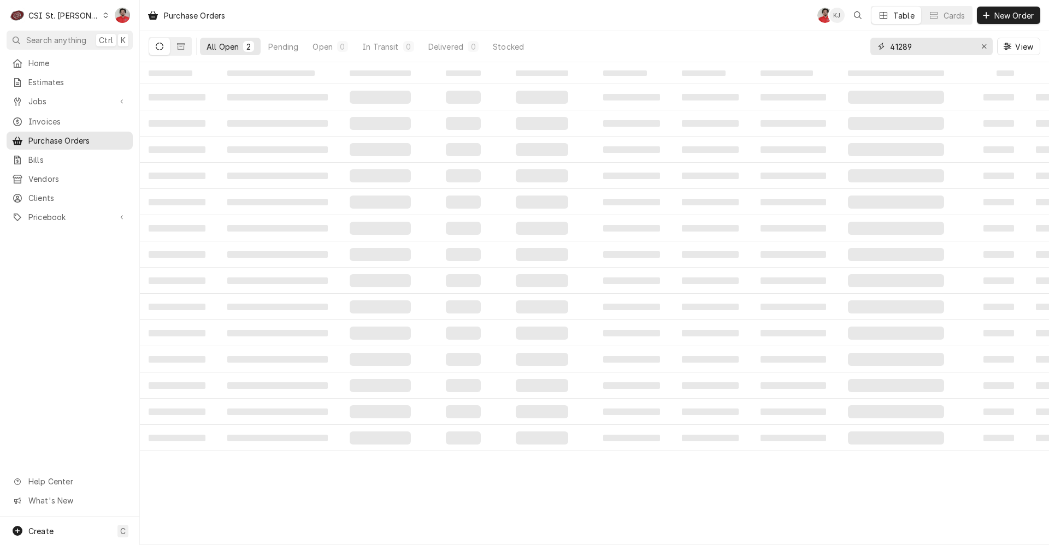
type input "41289"
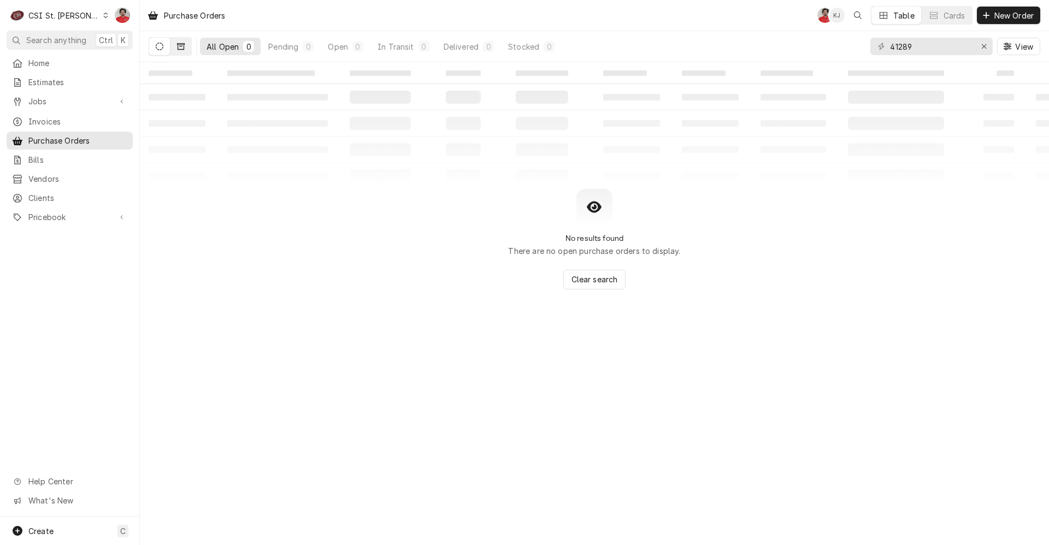
click at [185, 46] on button "Dynamic Content Wrapper" at bounding box center [180, 46] width 21 height 17
click at [166, 46] on button "Dynamic Content Wrapper" at bounding box center [159, 46] width 21 height 17
click at [52, 96] on span "Jobs" at bounding box center [69, 101] width 82 height 11
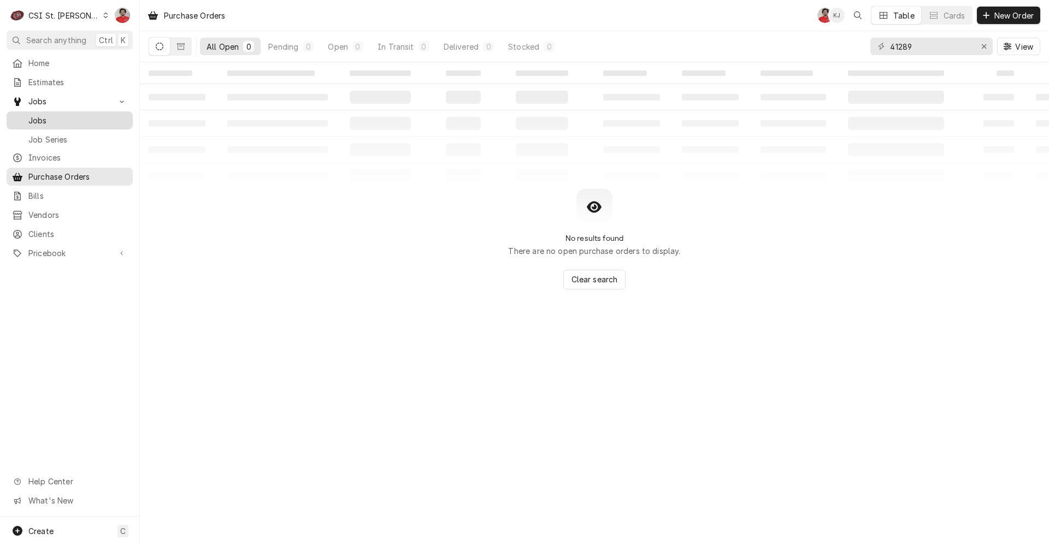
click at [52, 115] on span "Jobs" at bounding box center [77, 120] width 99 height 11
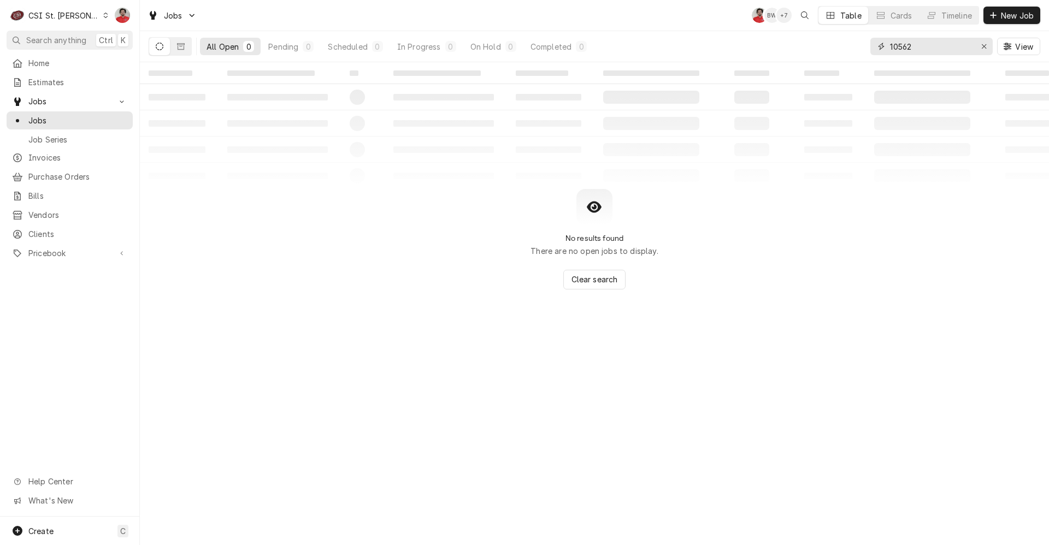
click at [911, 50] on input "10562" at bounding box center [931, 46] width 82 height 17
type input "41289"
click at [180, 49] on icon "Dynamic Content Wrapper" at bounding box center [181, 46] width 8 height 7
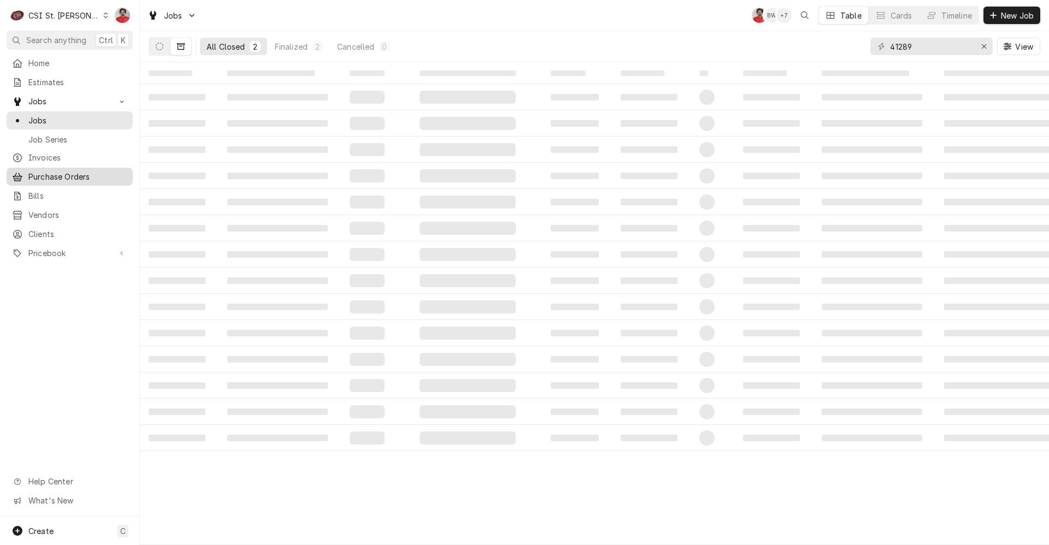
click at [59, 175] on span "Purchase Orders" at bounding box center [77, 176] width 99 height 11
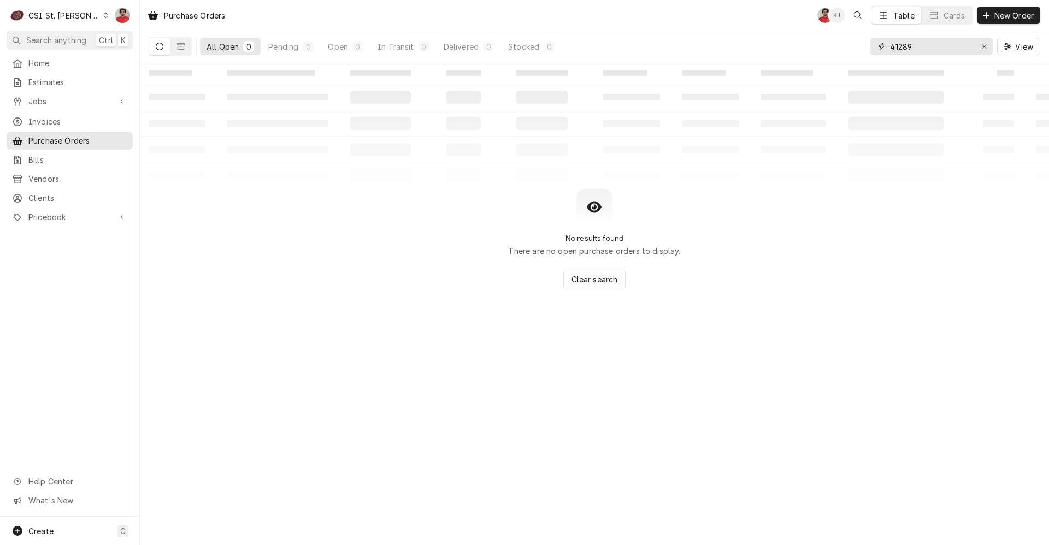
click at [949, 52] on input "41289" at bounding box center [931, 46] width 82 height 17
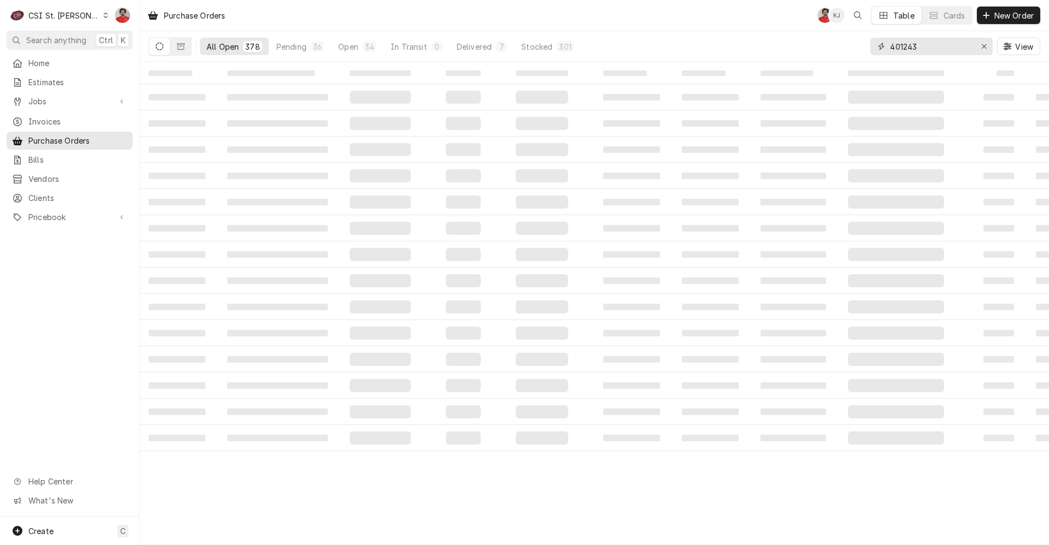
type input "401243"
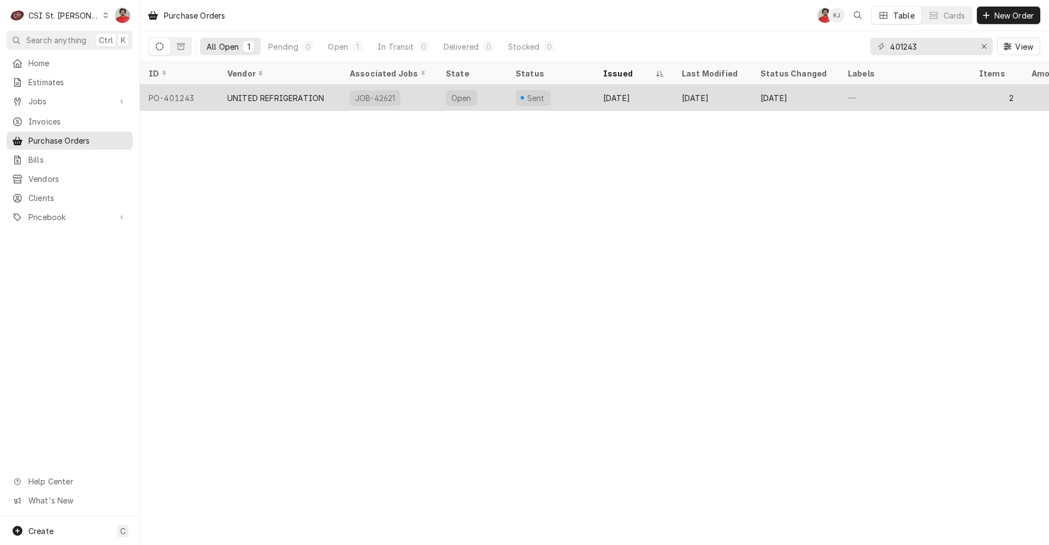
click at [666, 98] on div "Sep 11" at bounding box center [633, 98] width 79 height 26
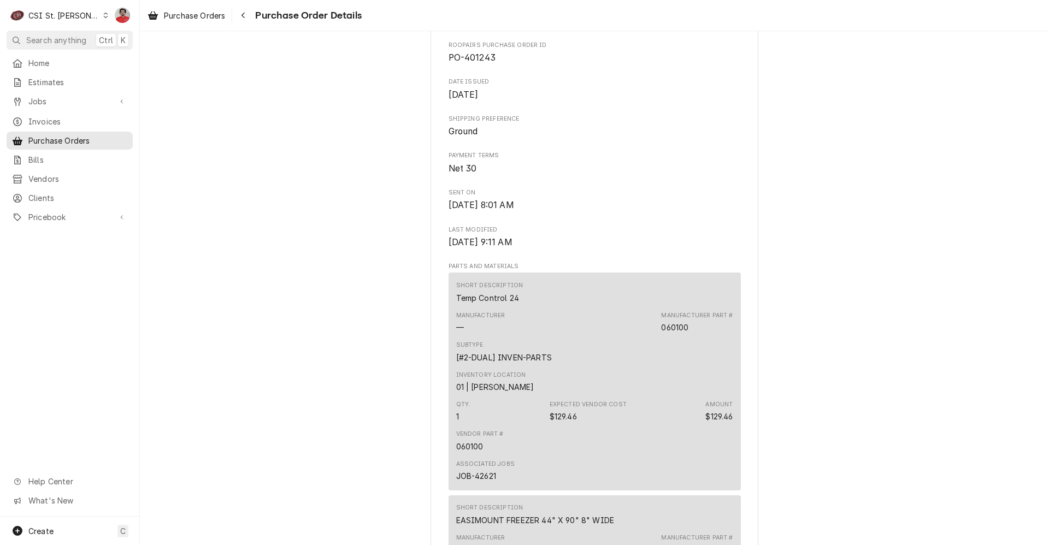
scroll to position [710, 0]
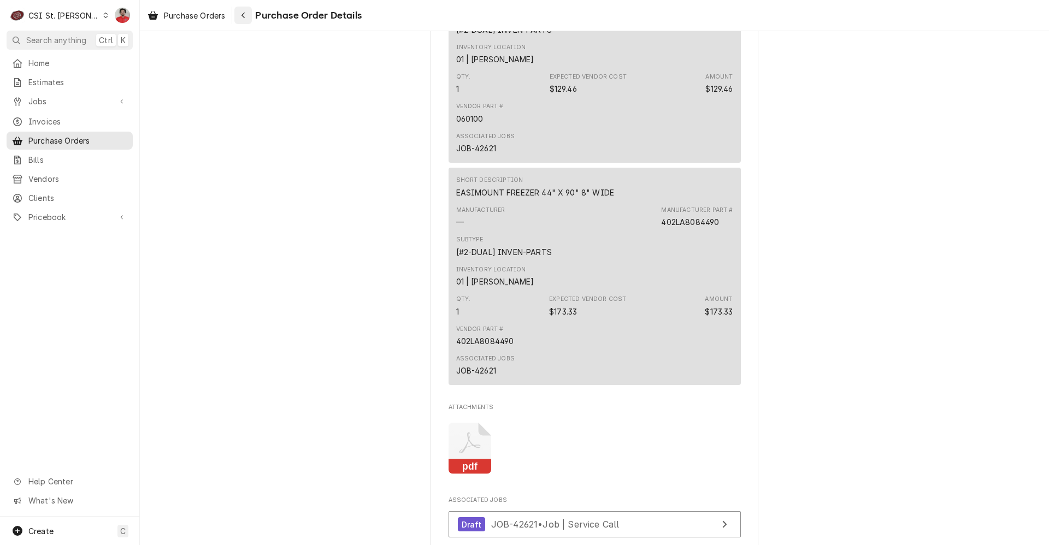
click at [240, 16] on div "Navigate back" at bounding box center [243, 15] width 11 height 11
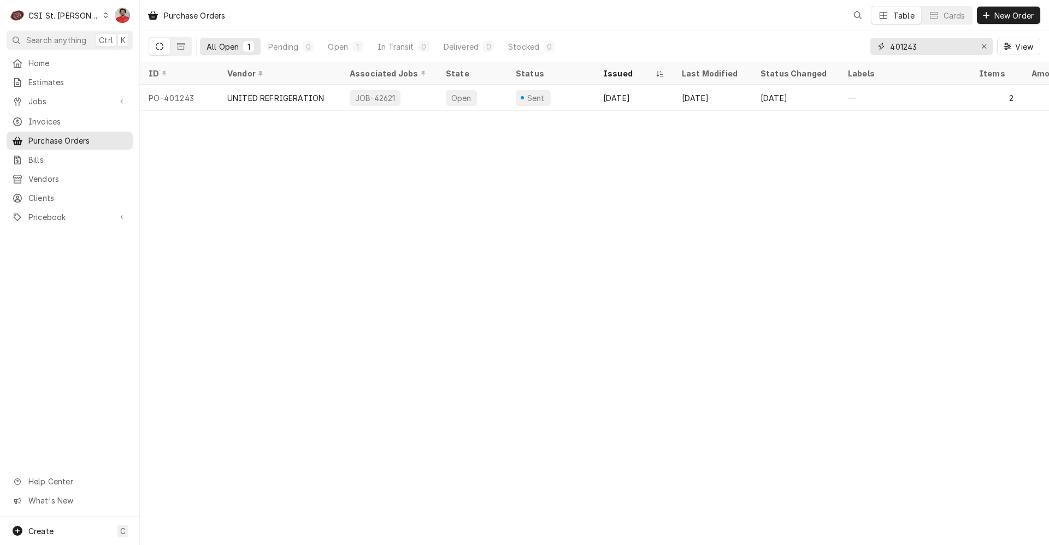
click at [961, 51] on input "401243" at bounding box center [931, 46] width 82 height 17
click at [45, 99] on span "Jobs" at bounding box center [69, 101] width 82 height 11
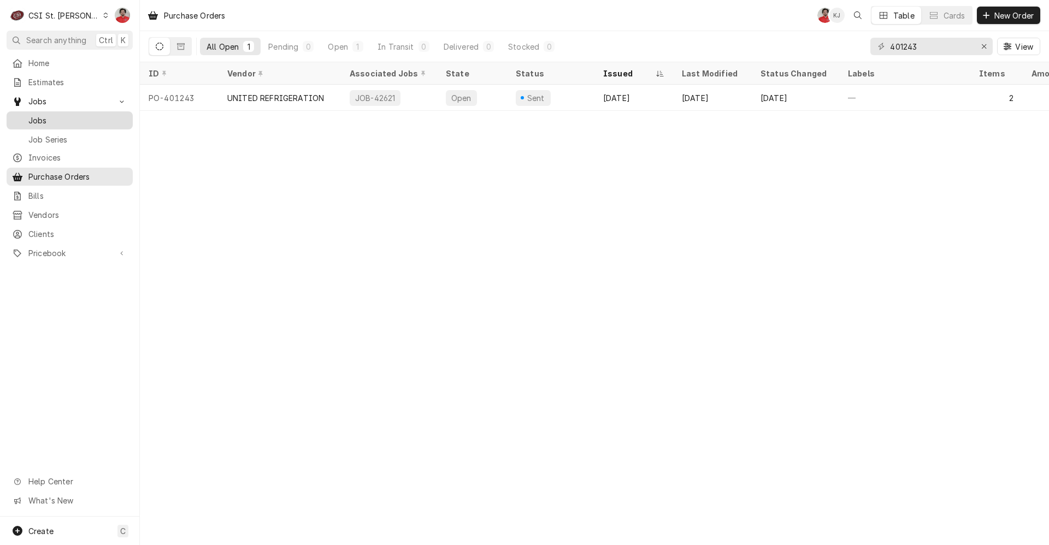
click at [46, 119] on span "Jobs" at bounding box center [77, 120] width 99 height 11
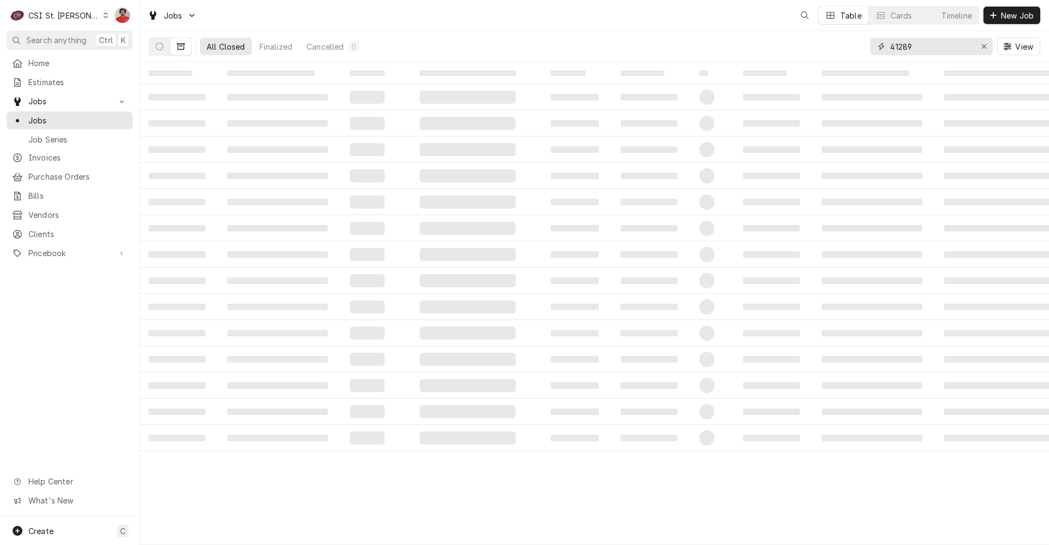
click at [907, 43] on input "41289" at bounding box center [931, 46] width 82 height 17
type input "42919"
click at [157, 39] on button "Dynamic Content Wrapper" at bounding box center [159, 46] width 21 height 17
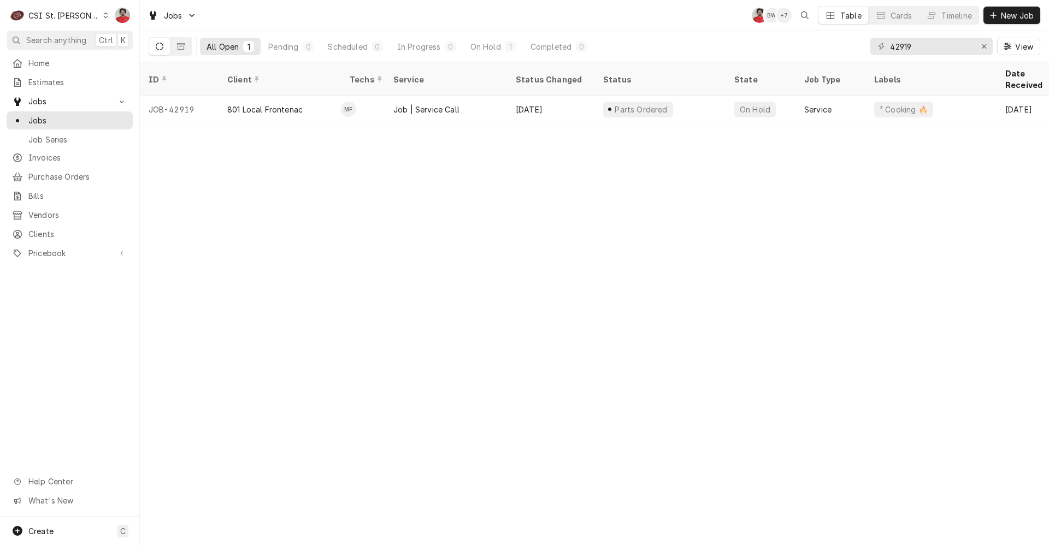
click at [716, 165] on div "ID Client Techs Service Status Changed Status State Job Type Labels Date Receiv…" at bounding box center [594, 303] width 909 height 483
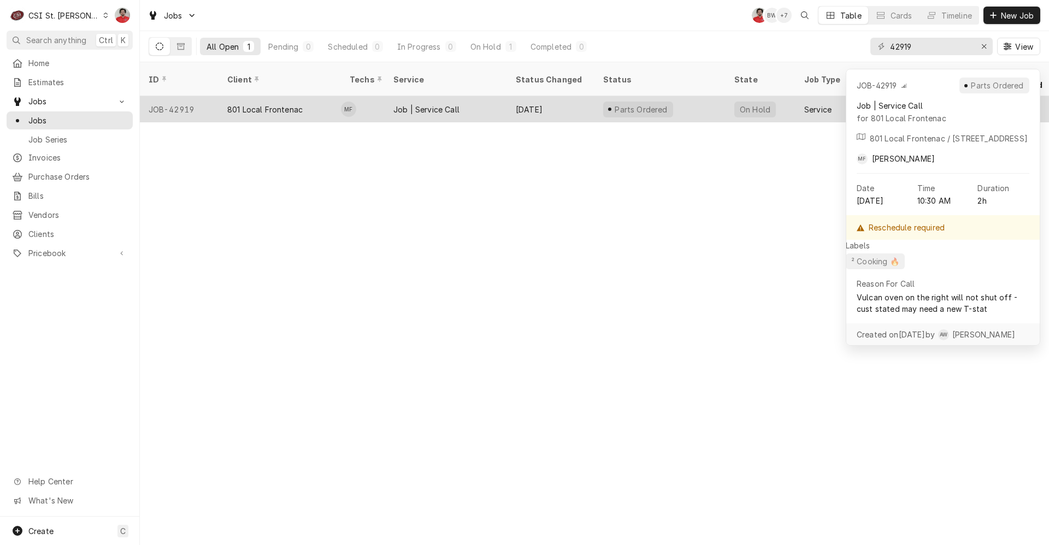
click at [698, 100] on div "Parts Ordered" at bounding box center [659, 109] width 131 height 26
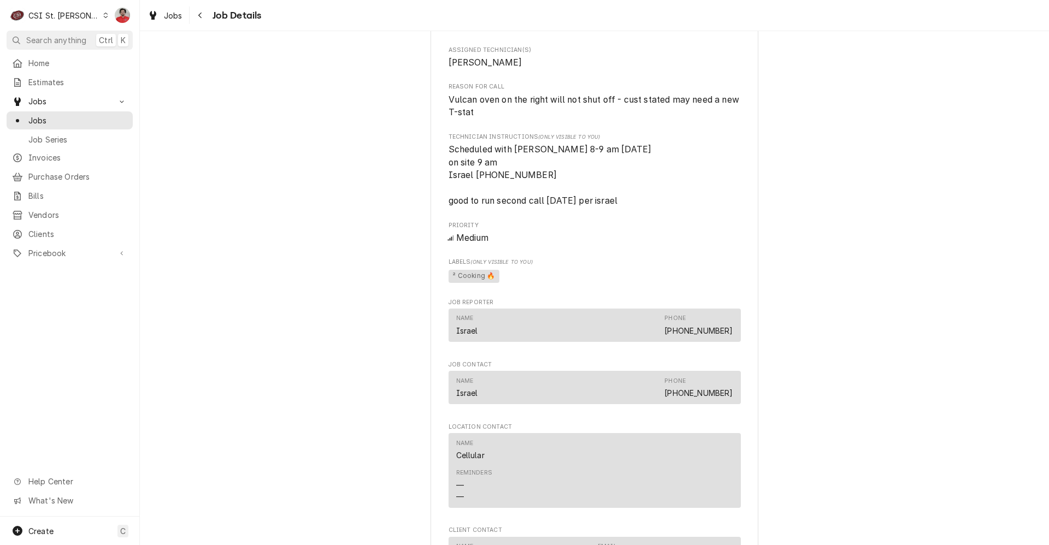
scroll to position [1147, 0]
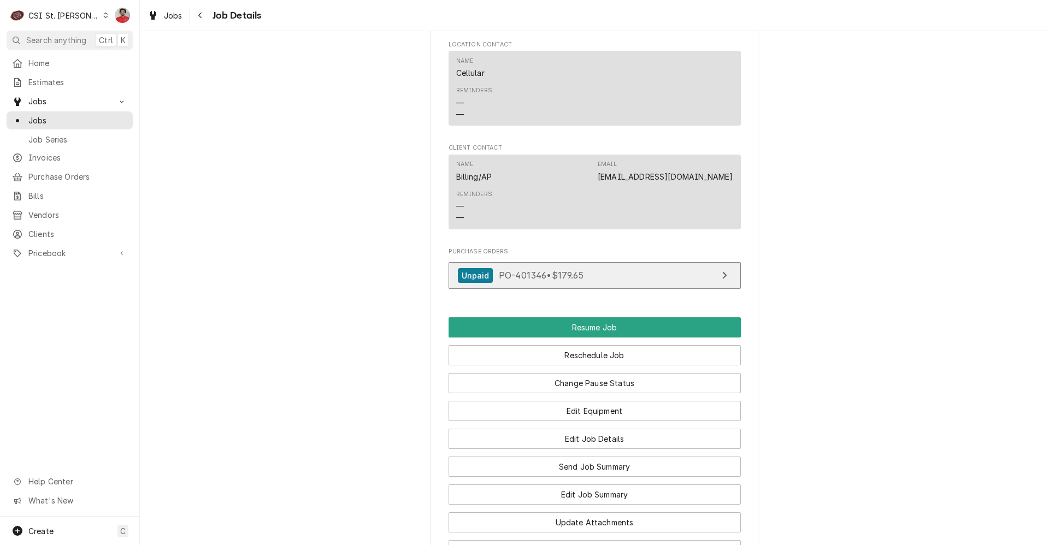
click at [633, 287] on link "Unpaid PO-401346 • $179.65" at bounding box center [594, 275] width 292 height 27
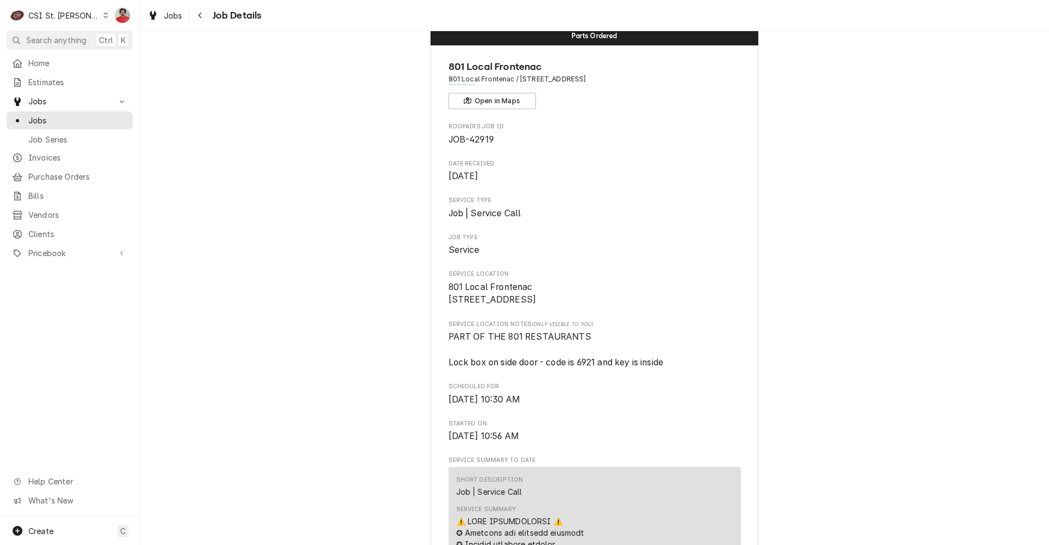
scroll to position [0, 0]
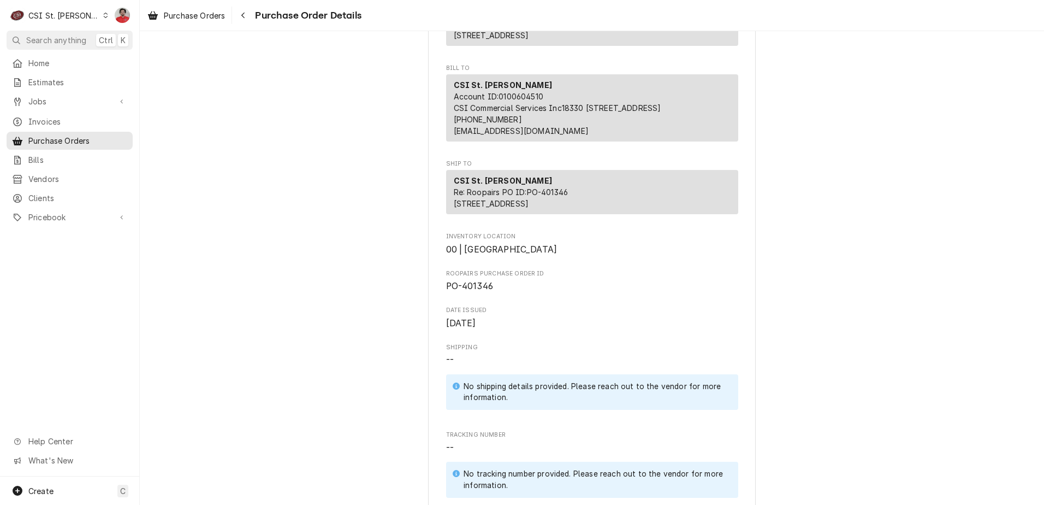
scroll to position [55, 0]
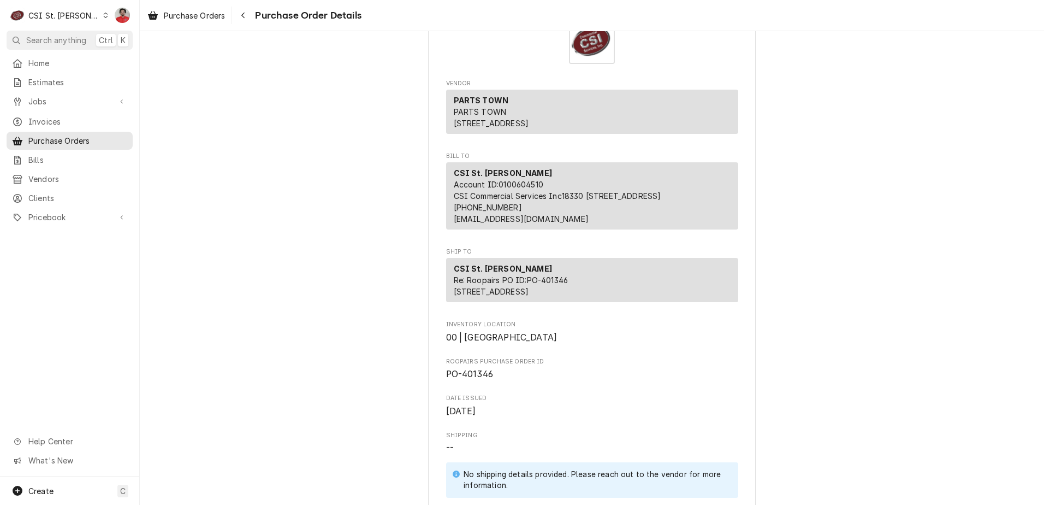
click at [466, 379] on span "PO-401346" at bounding box center [469, 374] width 47 height 10
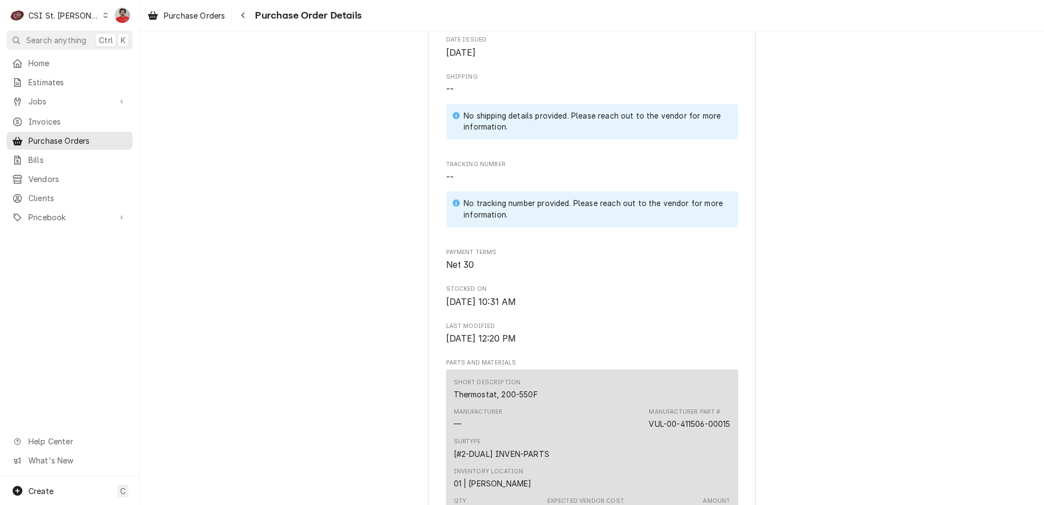
scroll to position [298, 0]
